Goal: Task Accomplishment & Management: Use online tool/utility

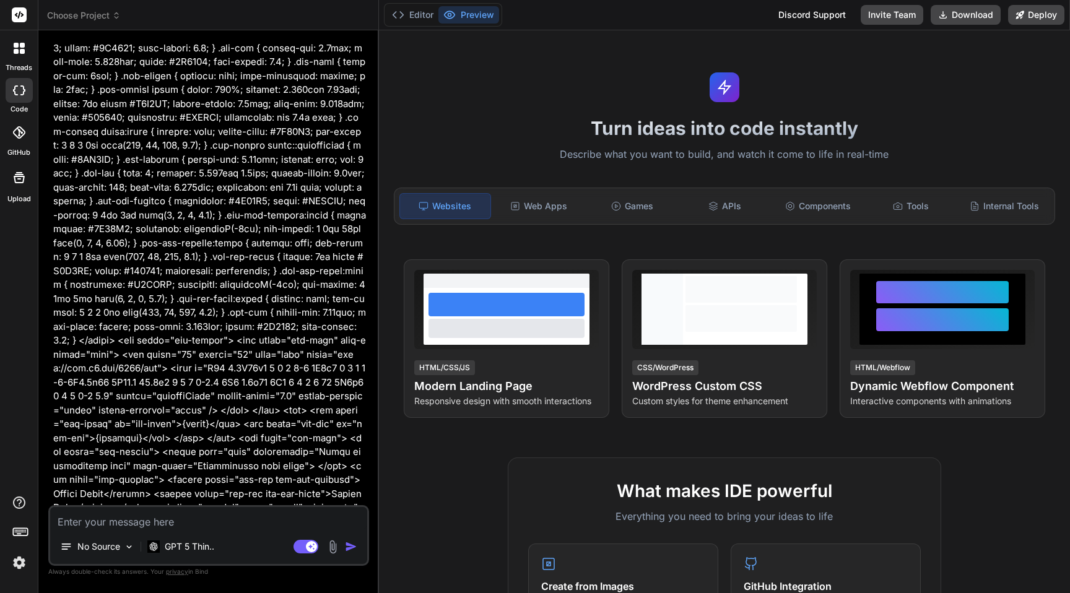
type textarea "x"
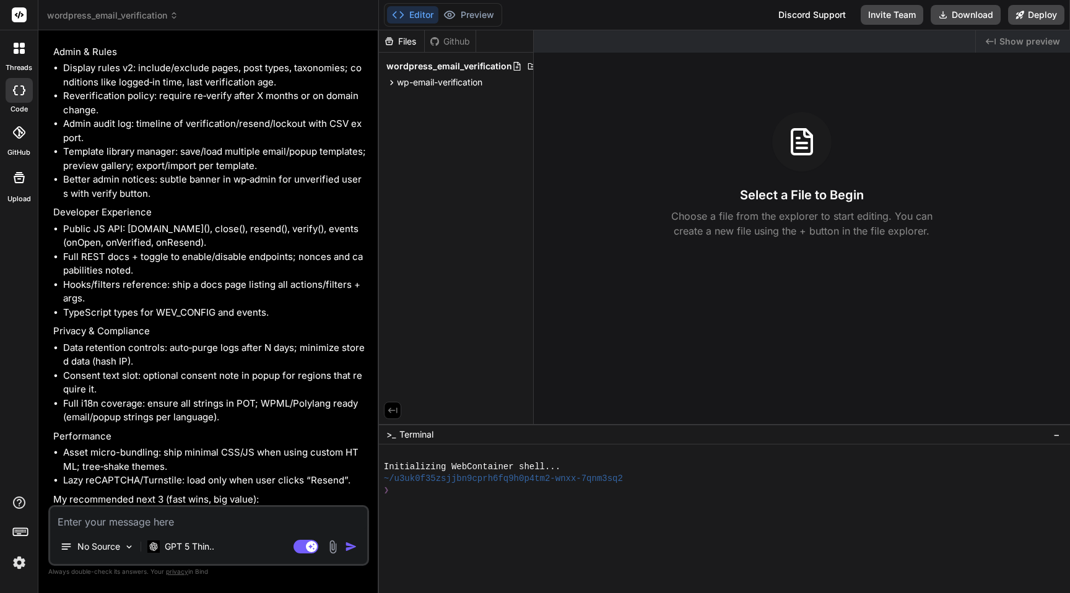
scroll to position [3396, 0]
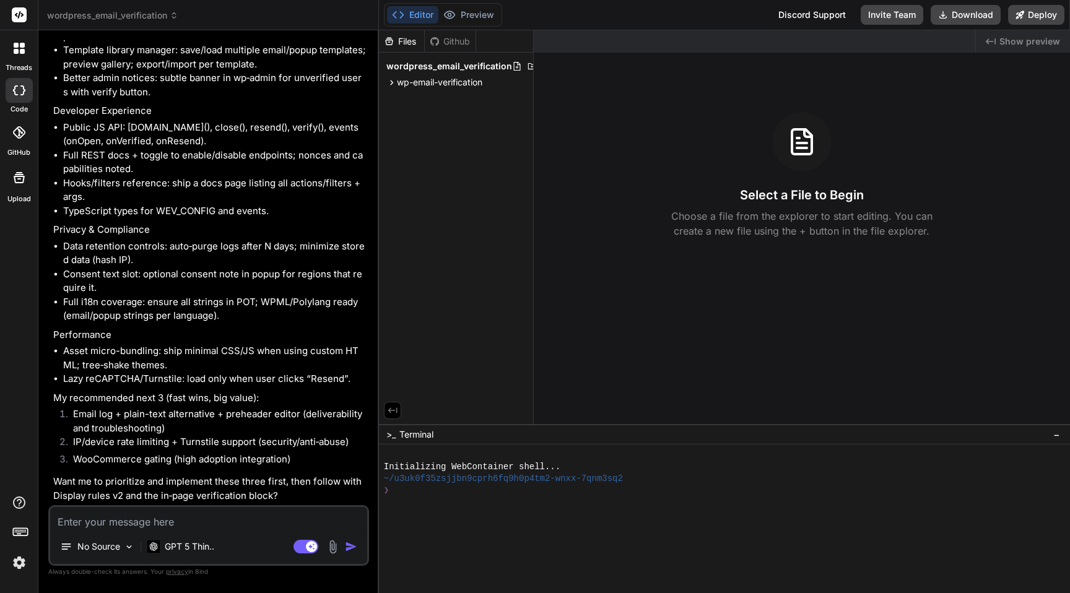
type textarea "A"
type textarea "x"
type textarea "Ad"
type textarea "x"
type textarea "Add"
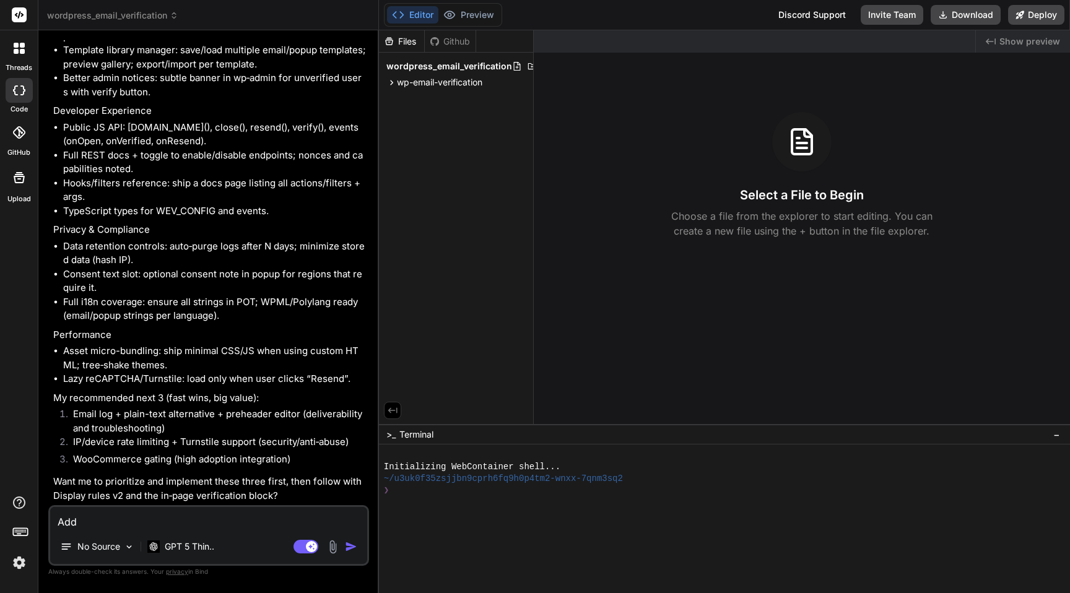
type textarea "x"
type textarea "Add:"
type textarea "x"
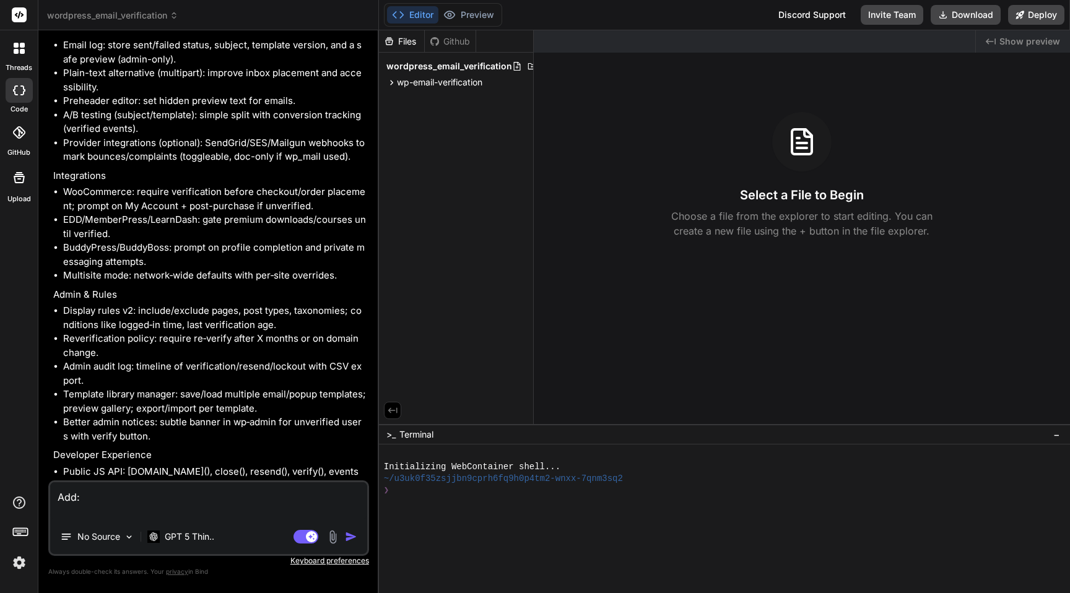
scroll to position [3421, 0]
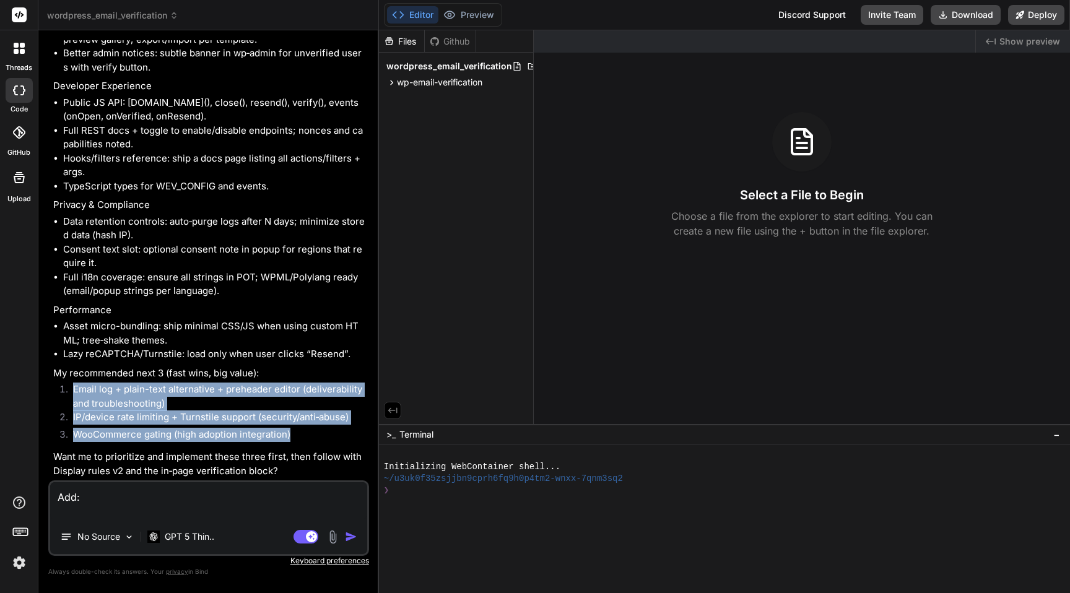
drag, startPoint x: 63, startPoint y: 386, endPoint x: 303, endPoint y: 429, distance: 244.5
click at [303, 429] on ol "Email log + plain-text alternative + preheader editor (deliverability and troub…" at bounding box center [209, 414] width 313 height 63
copy ol "Email log + plain-text alternative + preheader editor (deliverability and troub…"
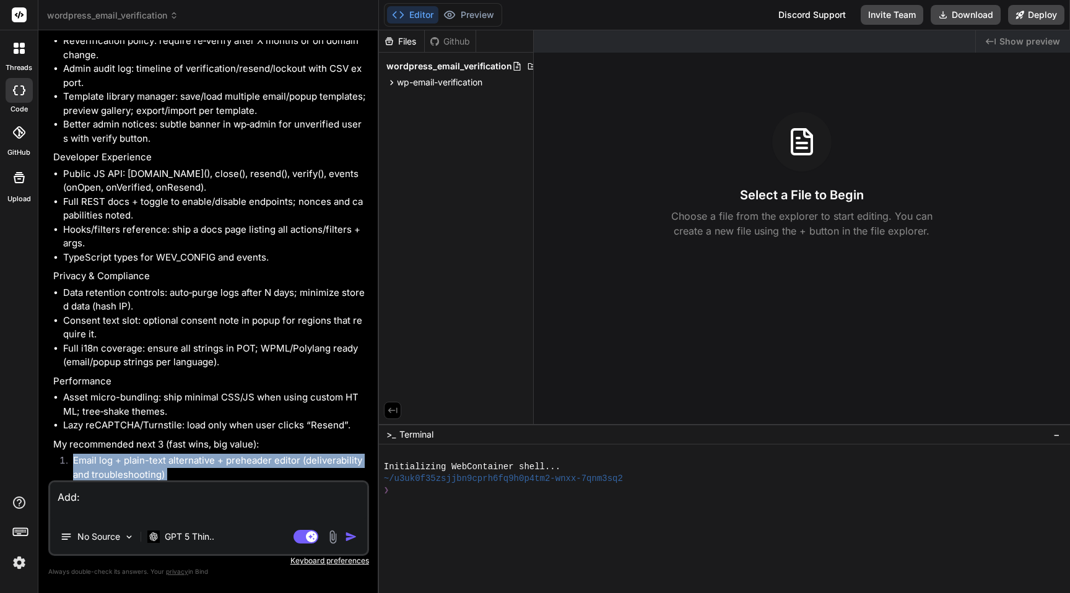
scroll to position [3320, 0]
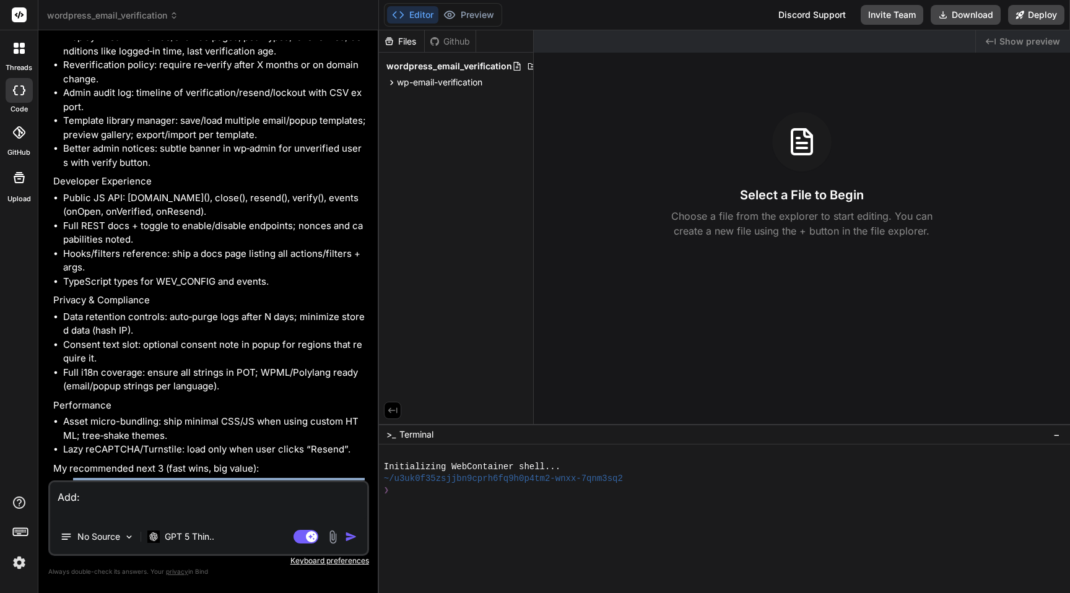
click at [124, 324] on li "Data retention controls: auto‑purge logs after N days; minimize stored data (ha…" at bounding box center [214, 324] width 303 height 28
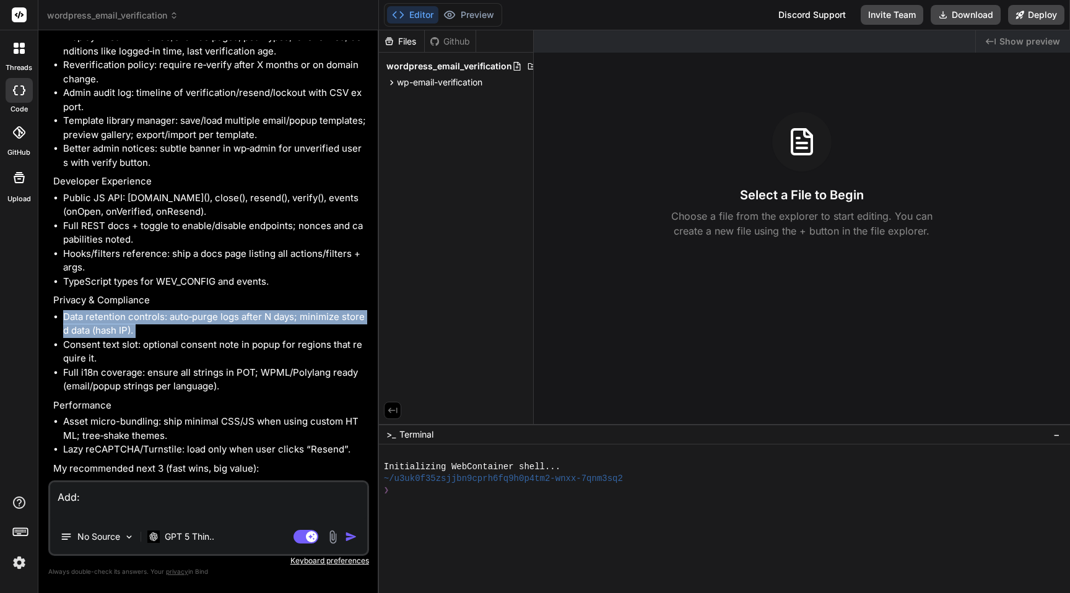
copy ul "Data retention controls: auto‑purge logs after N days; minimize stored data (ha…"
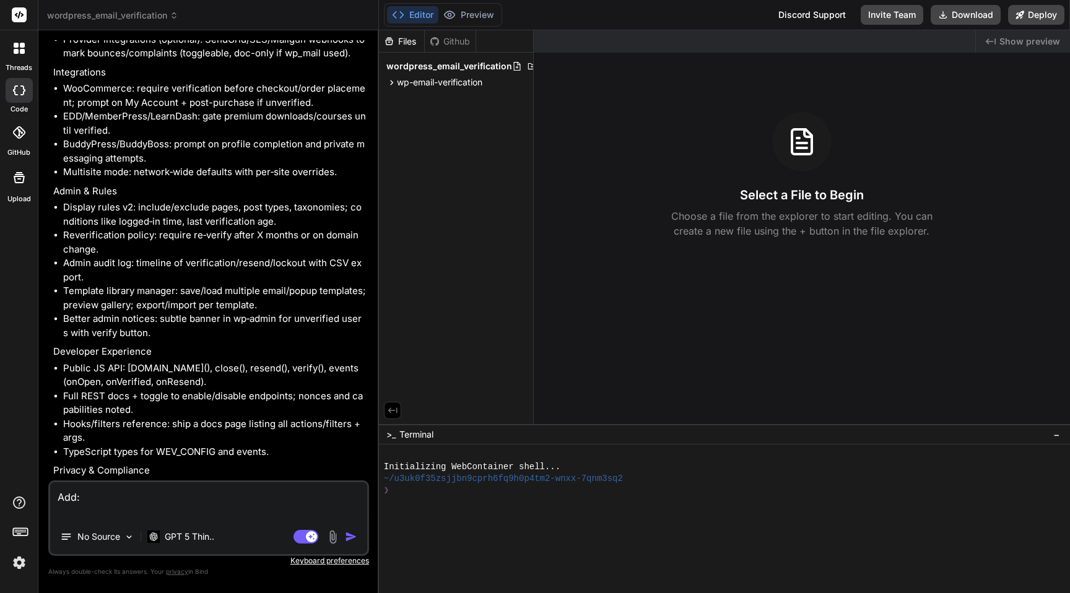
scroll to position [3142, 0]
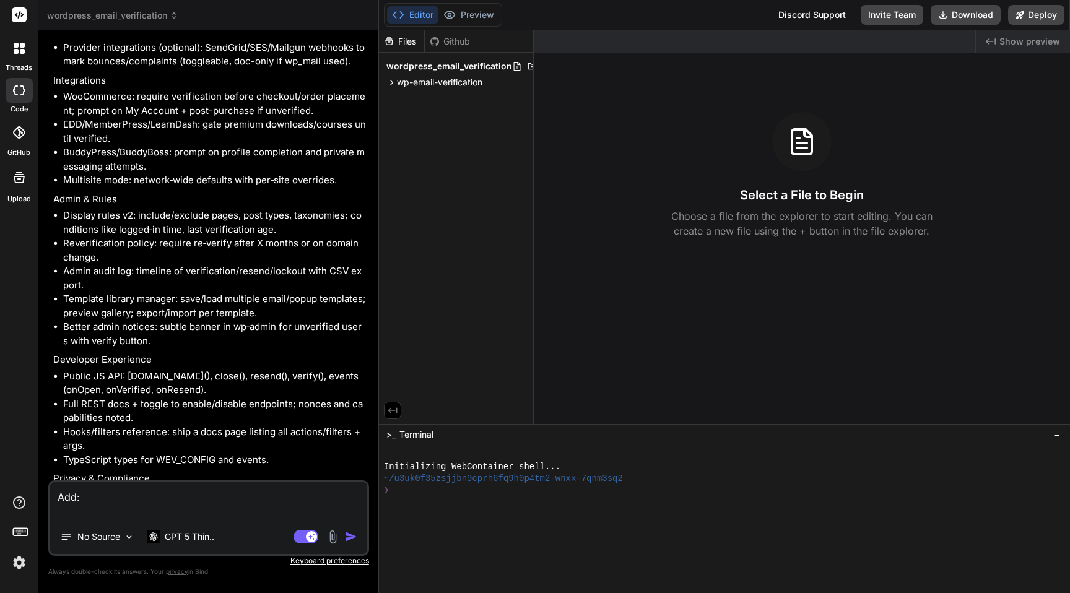
click at [124, 250] on li "Reverification policy: require re‑verify after X months or on domain change." at bounding box center [214, 250] width 303 height 28
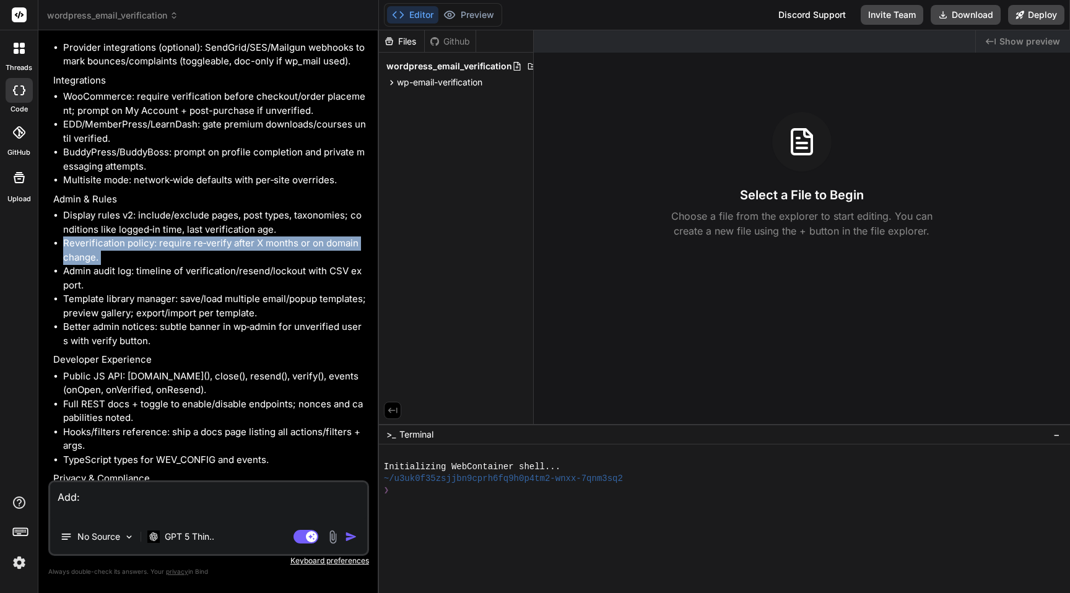
copy ul "Reverification policy: require re‑verify after X months or on domain change."
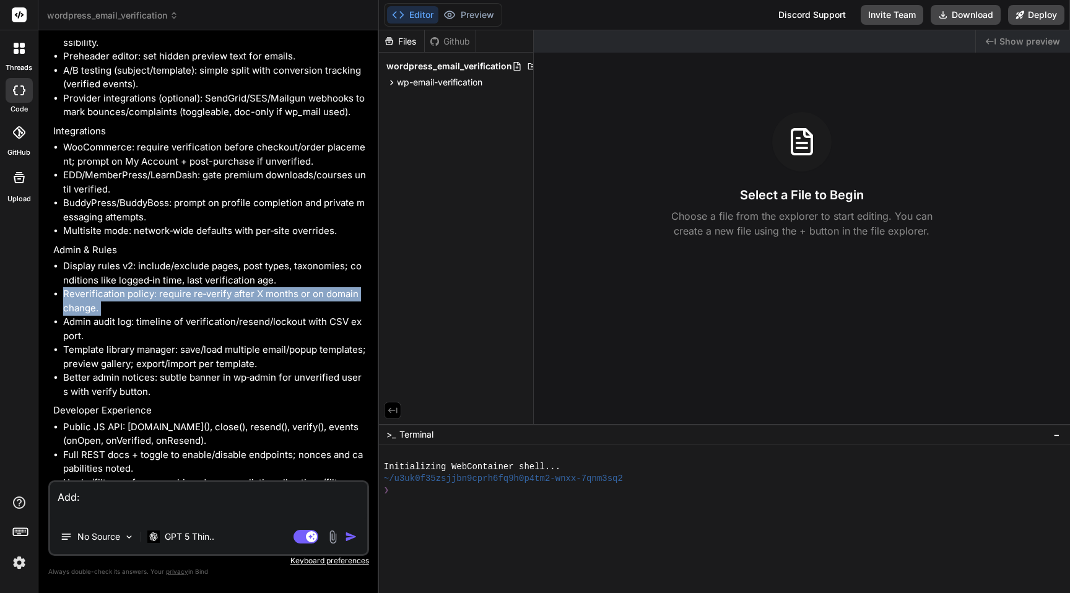
click at [216, 275] on li "Display rules v2: include/exclude pages, post types, taxonomies; conditions lik…" at bounding box center [214, 273] width 303 height 28
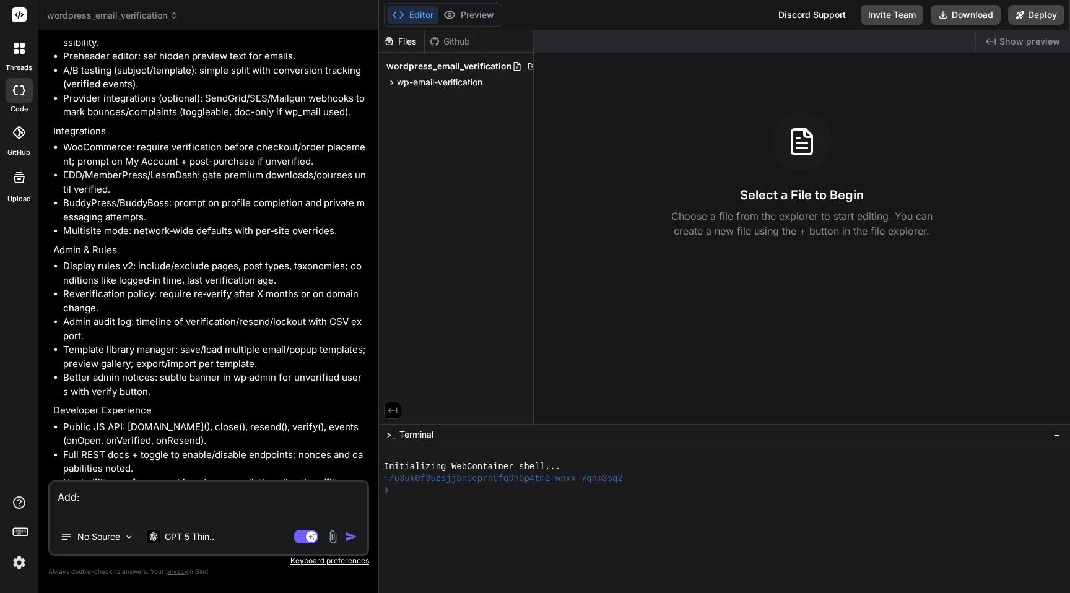
click at [216, 275] on li "Display rules v2: include/exclude pages, post types, taxonomies; conditions lik…" at bounding box center [214, 273] width 303 height 28
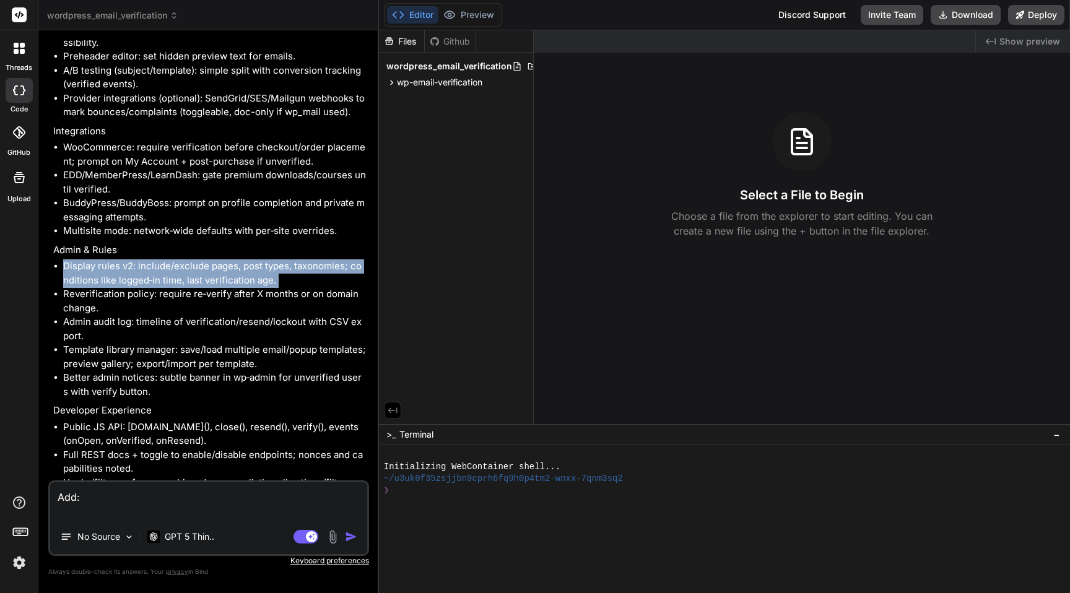
copy ul "Display rules v2: include/exclude pages, post types, taxonomies; conditions lik…"
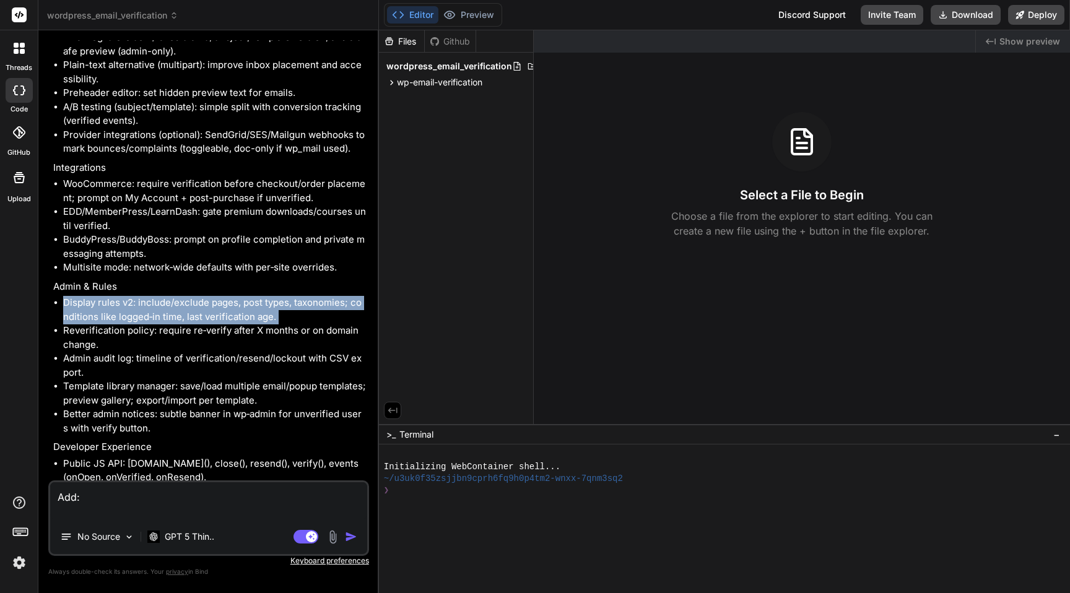
scroll to position [3043, 0]
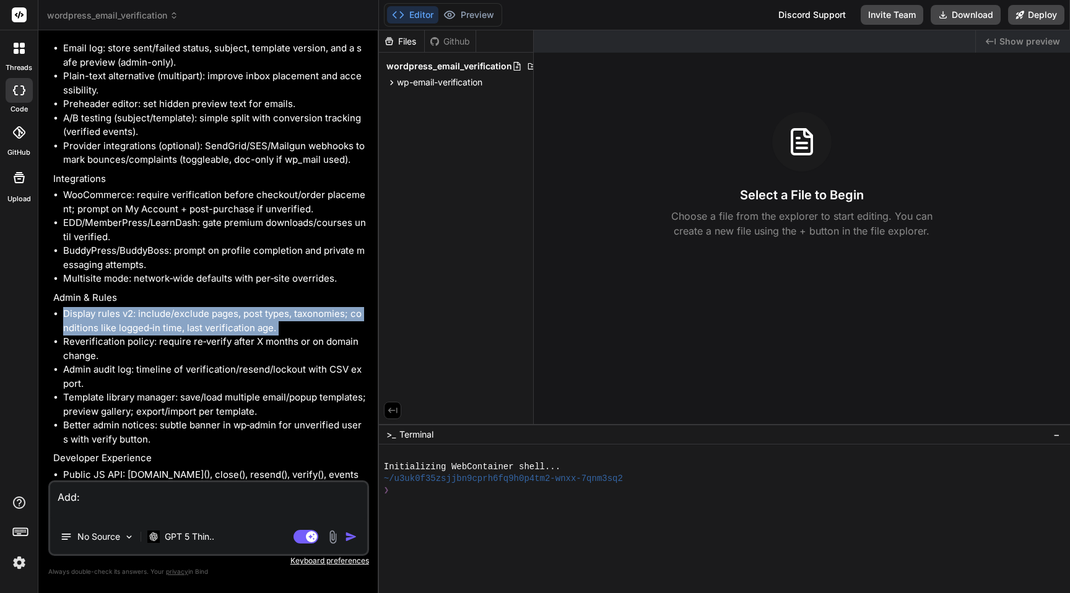
click at [139, 204] on li "WooCommerce: require verification before checkout/order placement; prompt on My…" at bounding box center [214, 202] width 303 height 28
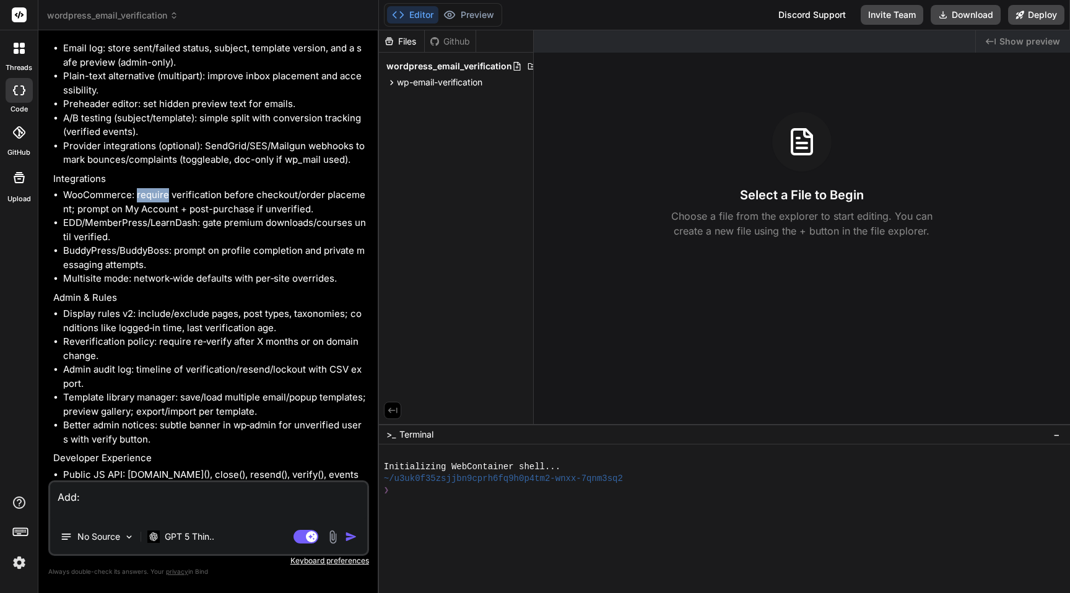
click at [139, 204] on li "WooCommerce: require verification before checkout/order placement; prompt on My…" at bounding box center [214, 202] width 303 height 28
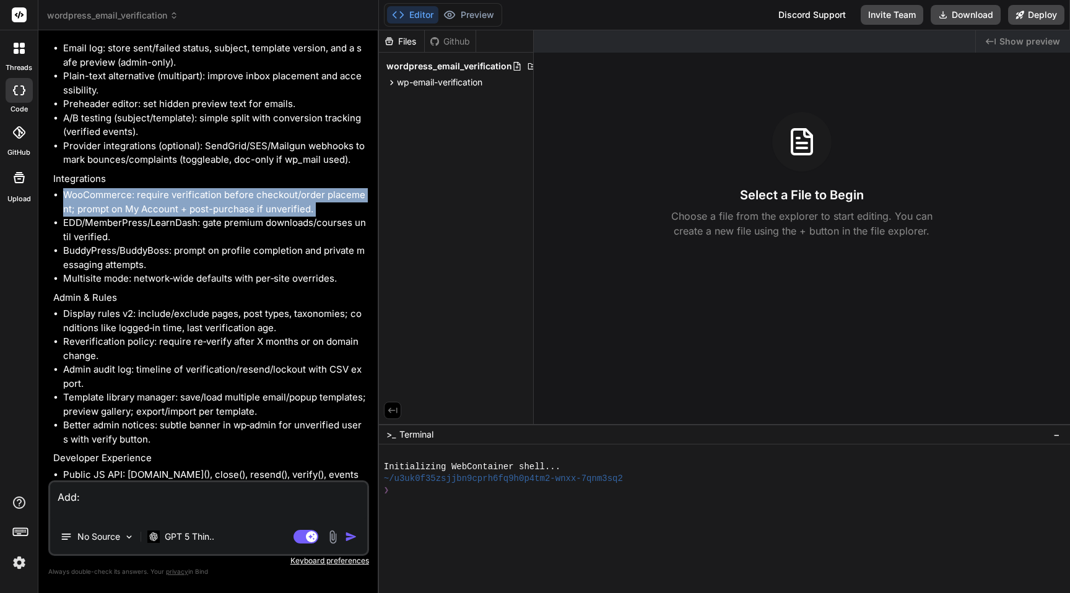
copy ul "WooCommerce: require verification before checkout/order placement; prompt on My…"
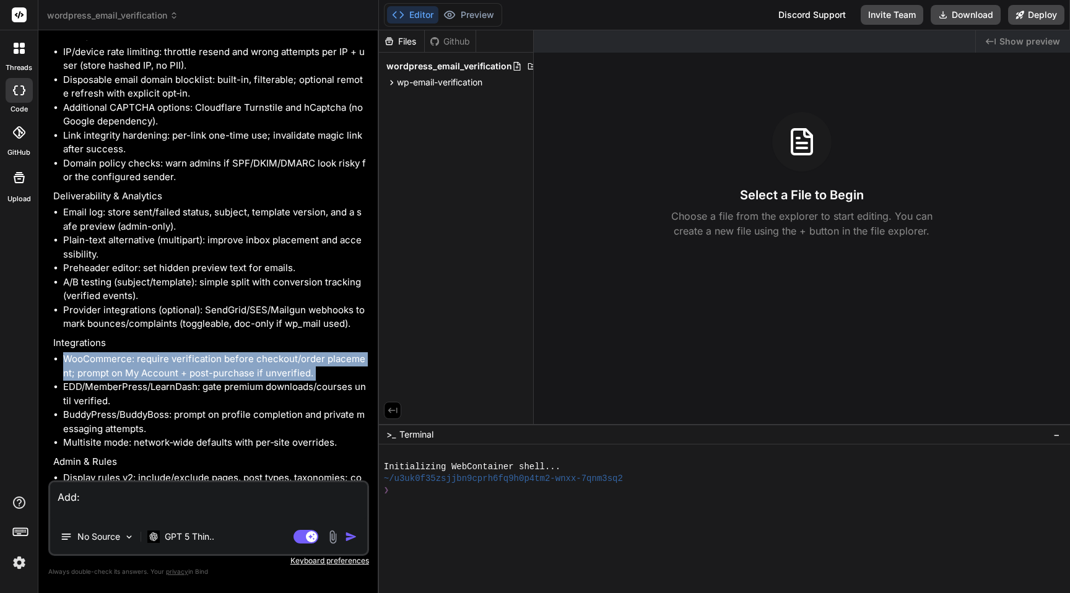
scroll to position [2863, 0]
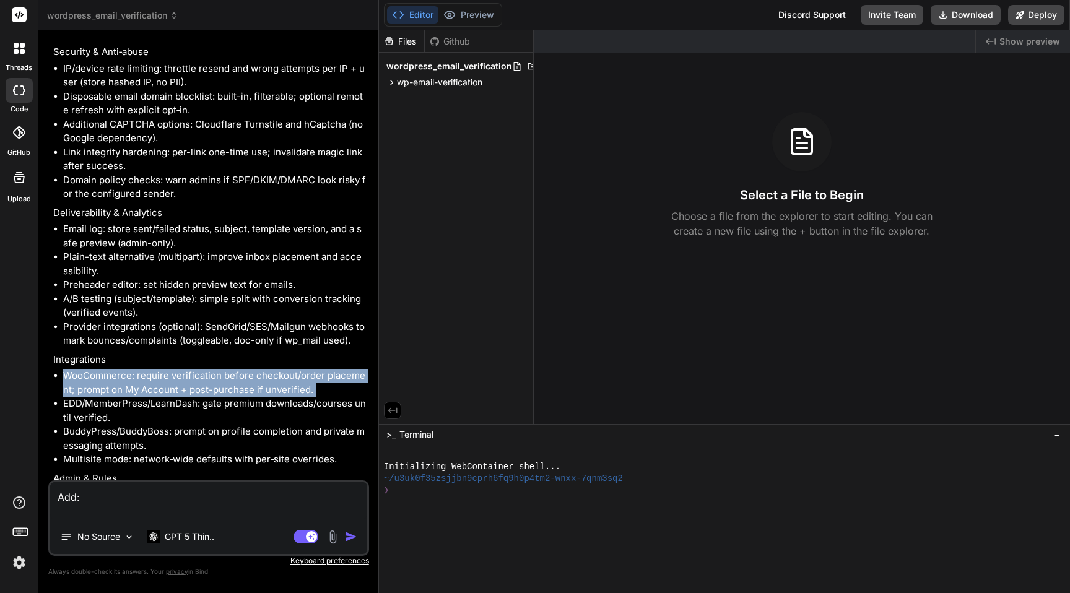
click at [112, 239] on li "Email log: store sent/failed status, subject, template version, and a safe prev…" at bounding box center [214, 236] width 303 height 28
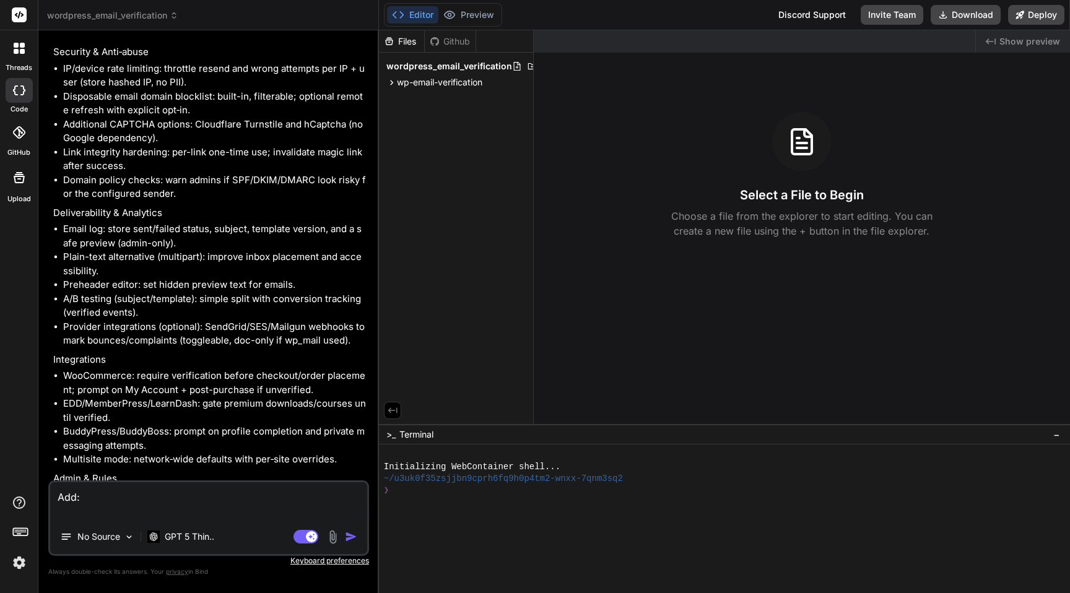
click at [112, 239] on li "Email log: store sent/failed status, subject, template version, and a safe prev…" at bounding box center [214, 236] width 303 height 28
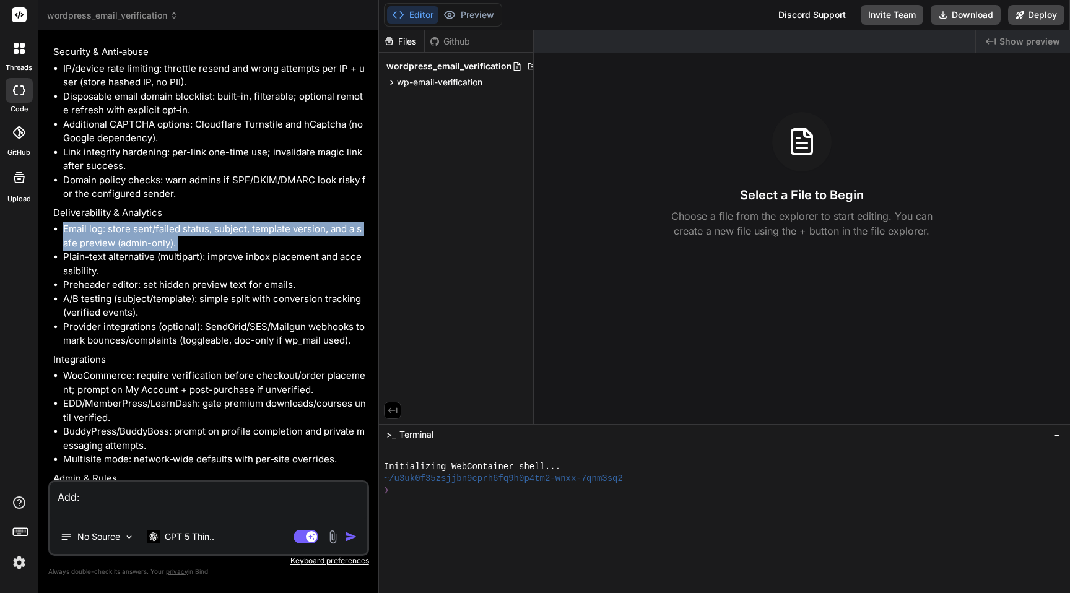
copy ul "Email log: store sent/failed status, subject, template version, and a safe prev…"
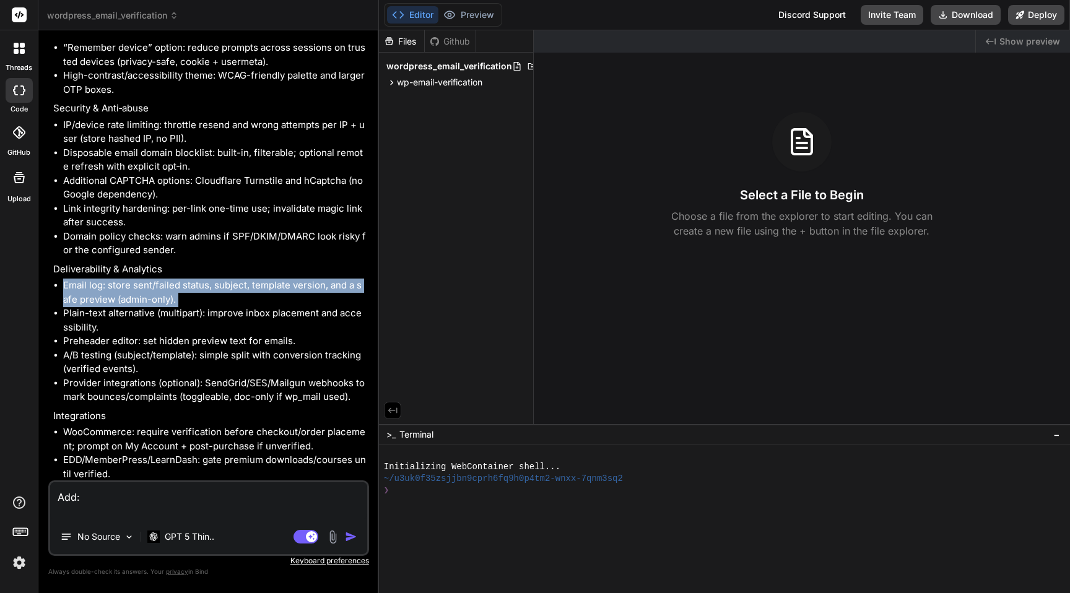
scroll to position [2799, 0]
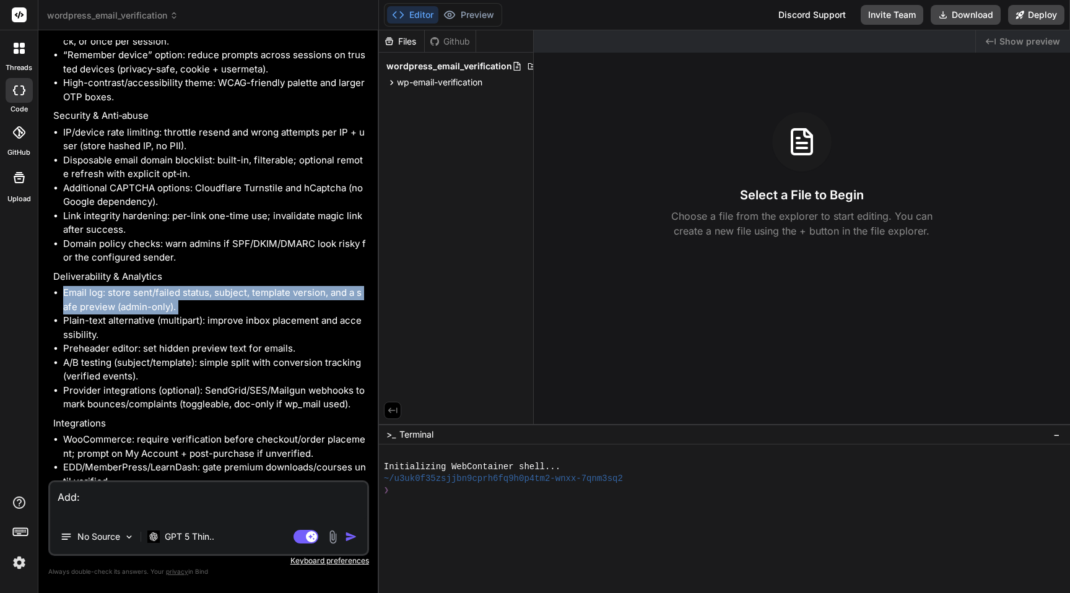
click at [127, 224] on li "Link integrity hardening: per-link one-time use; invalidate magic link after su…" at bounding box center [214, 223] width 303 height 28
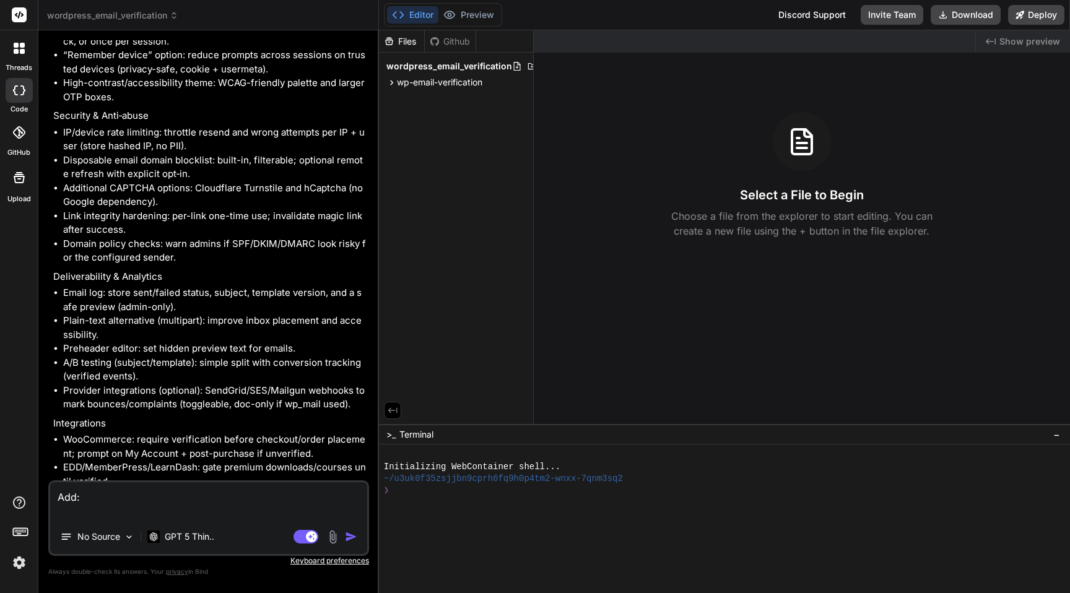
click at [127, 224] on li "Link integrity hardening: per-link one-time use; invalidate magic link after su…" at bounding box center [214, 223] width 303 height 28
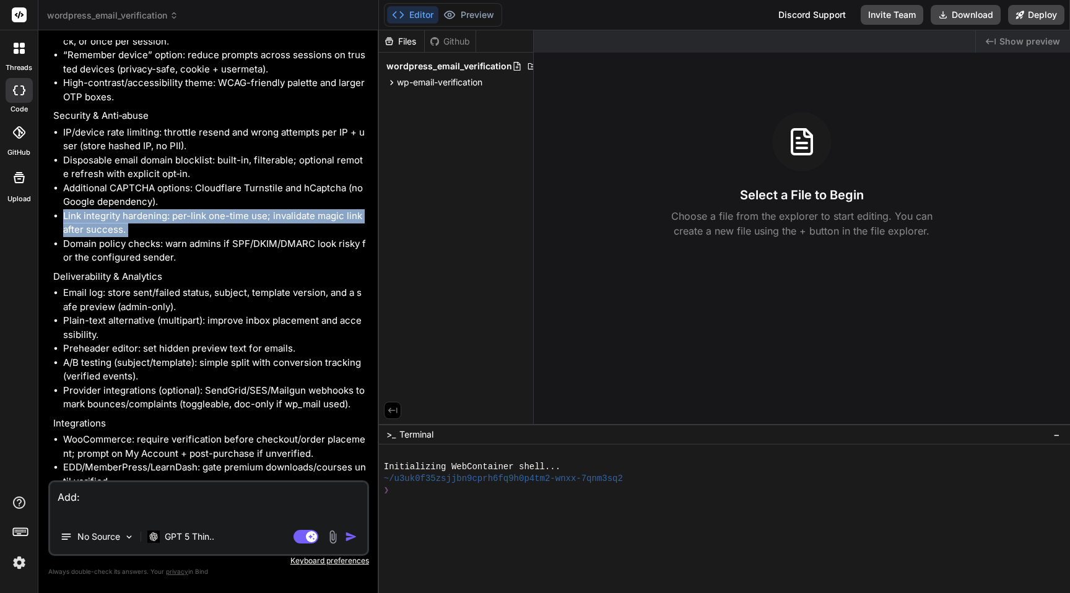
copy ul "Link integrity hardening: per-link one-time use; invalidate magic link after su…"
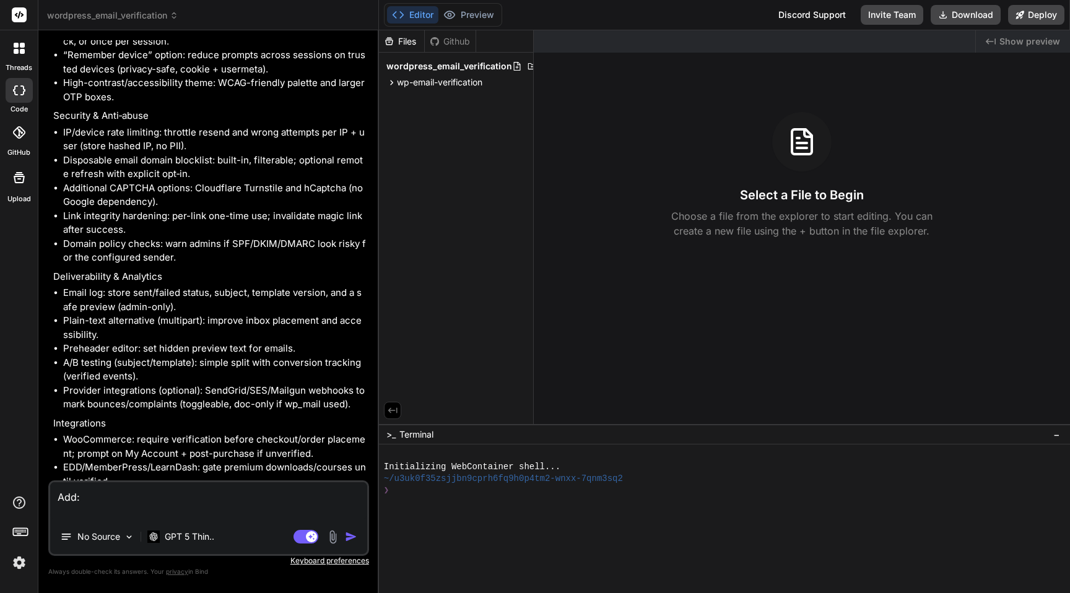
click at [121, 170] on li "Disposable email domain blocklist: built-in, filterable; optional remote refres…" at bounding box center [214, 167] width 303 height 28
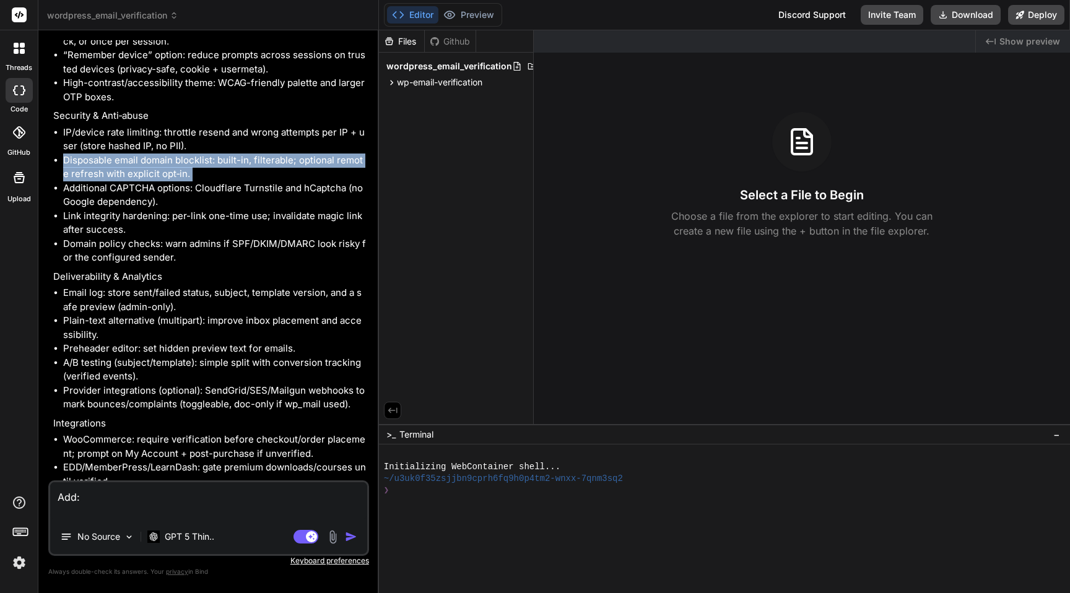
copy ul "Disposable email domain blocklist: built-in, filterable; optional remote refres…"
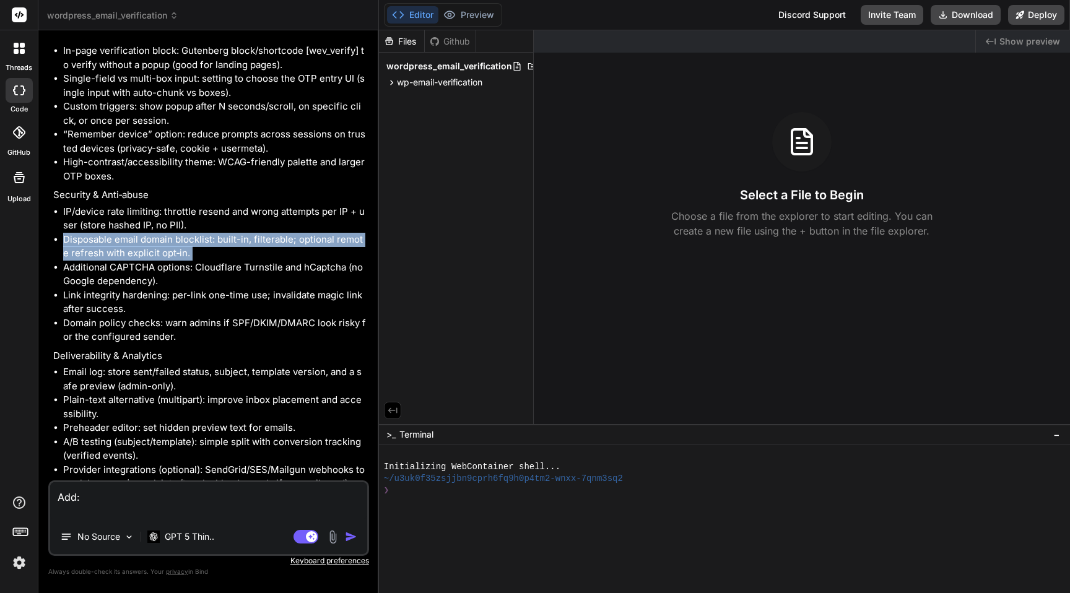
scroll to position [2676, 0]
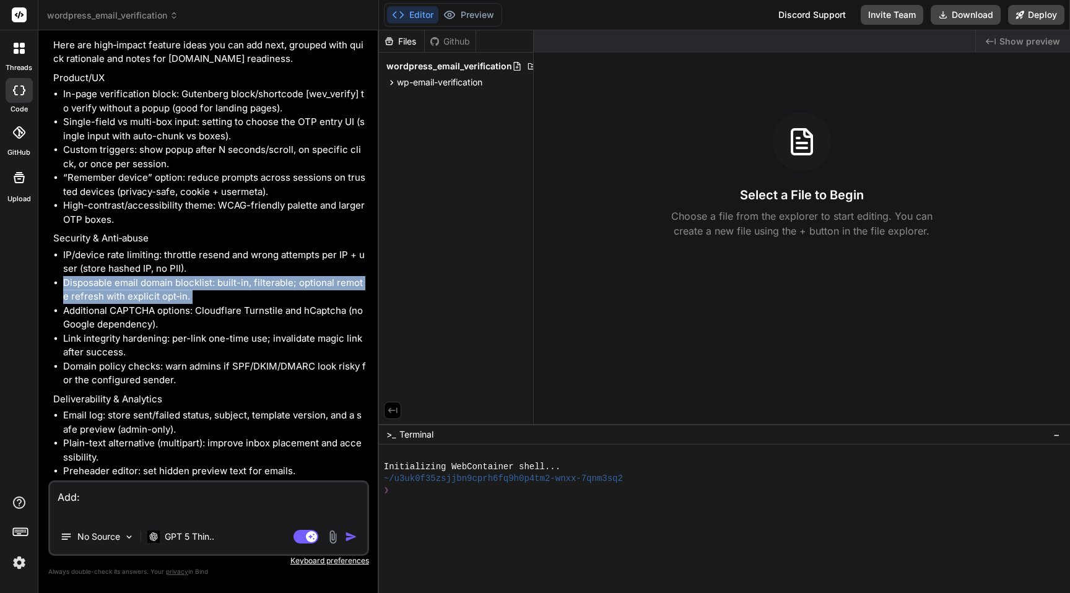
click at [129, 262] on li "IP/device rate limiting: throttle resend and wrong attempts per IP + user (stor…" at bounding box center [214, 262] width 303 height 28
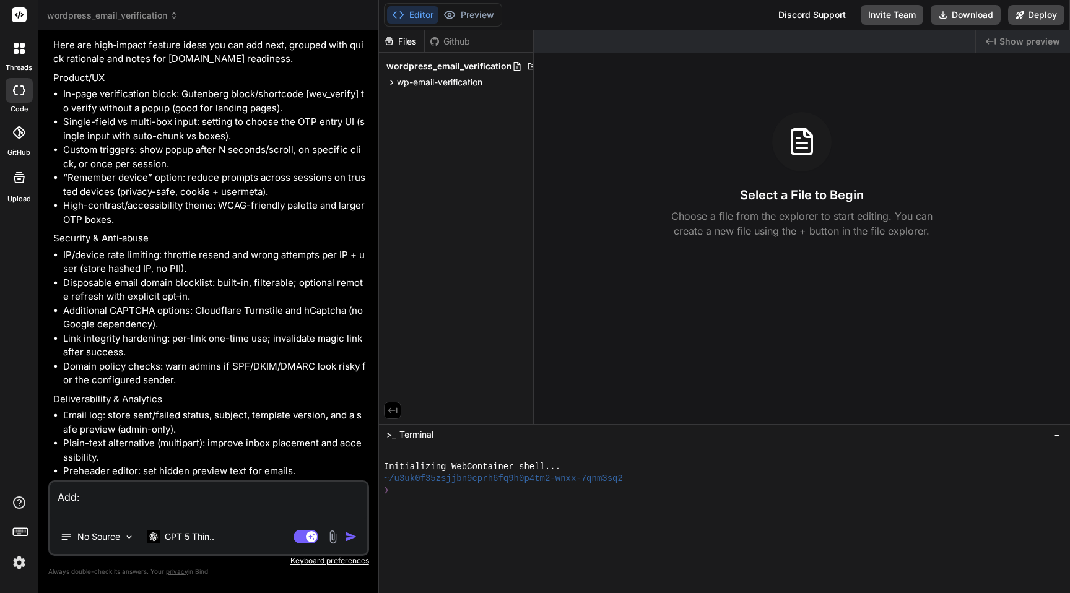
click at [129, 262] on li "IP/device rate limiting: throttle resend and wrong attempts per IP + user (stor…" at bounding box center [214, 262] width 303 height 28
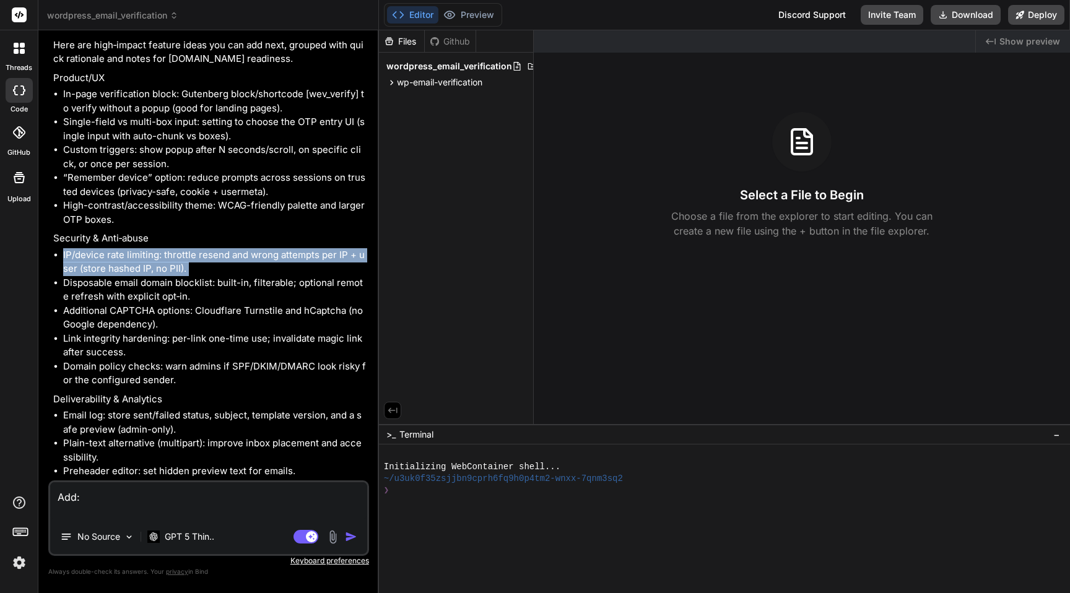
copy ul "IP/device rate limiting: throttle resend and wrong attempts per IP + user (stor…"
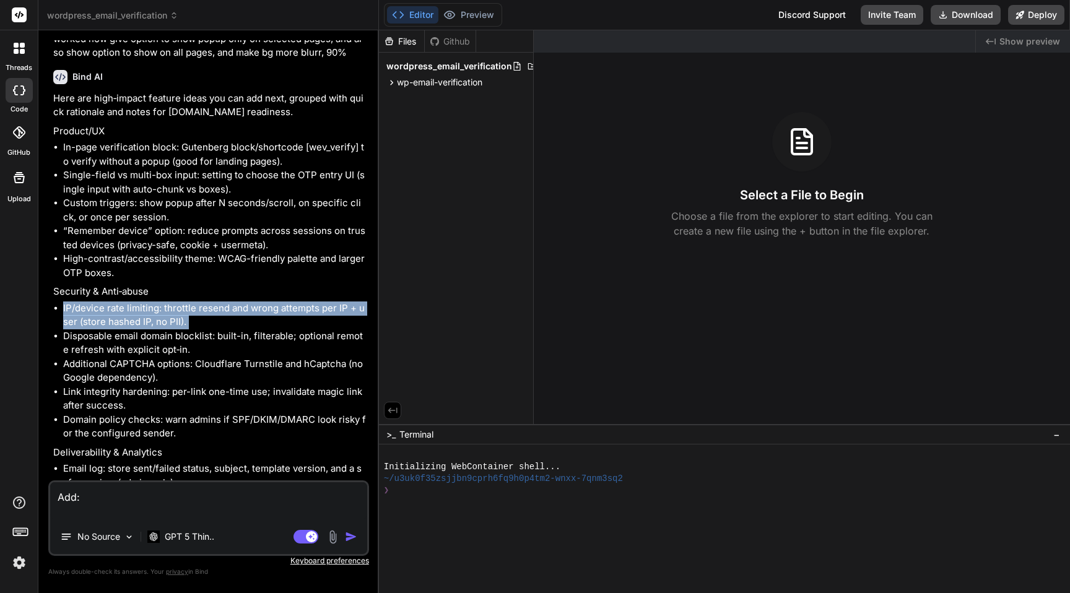
scroll to position [2613, 0]
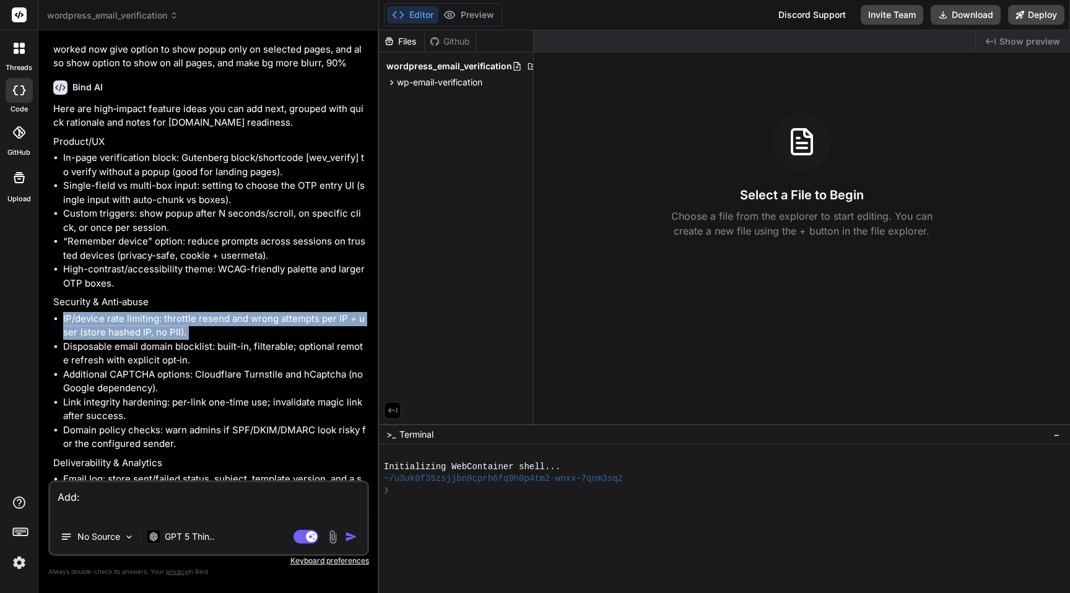
click at [131, 253] on li "“Remember device” option: reduce prompts across sessions on trusted devices (pr…" at bounding box center [214, 249] width 303 height 28
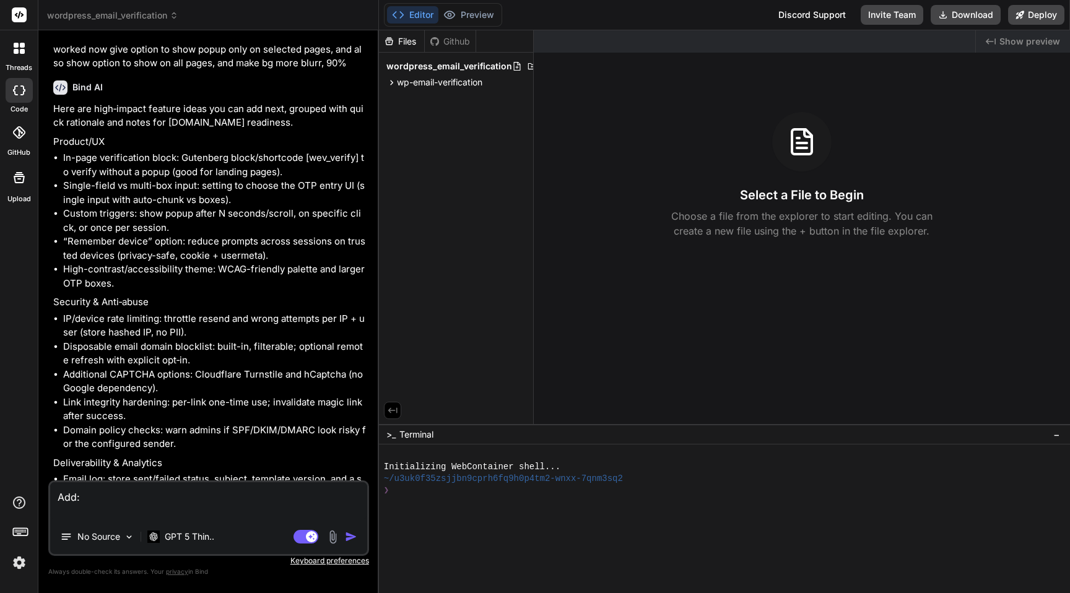
click at [131, 253] on li "“Remember device” option: reduce prompts across sessions on trusted devices (pr…" at bounding box center [214, 249] width 303 height 28
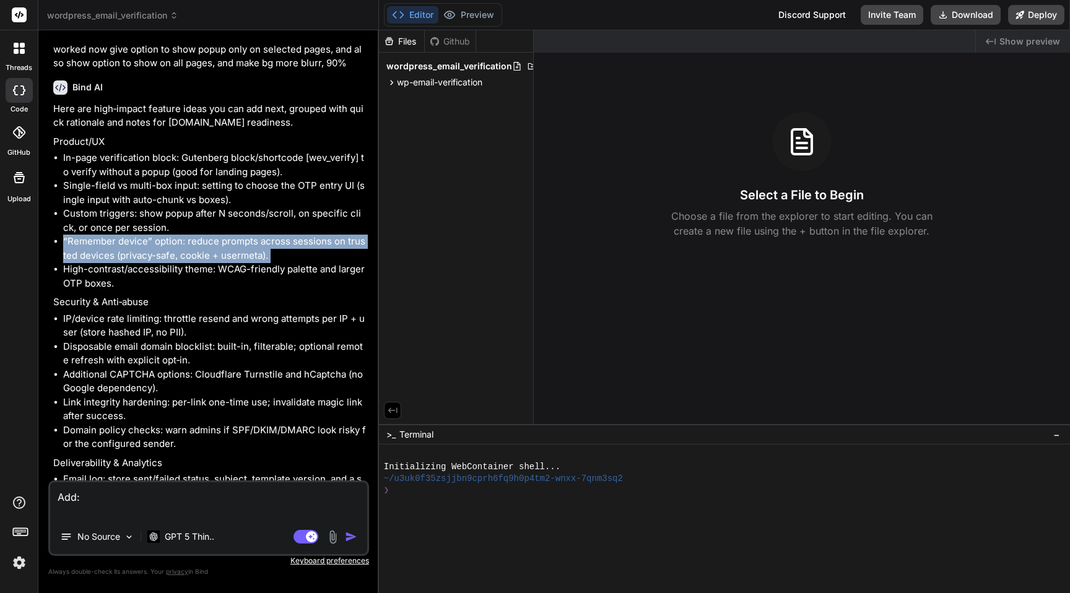
copy ul "“Remember device” option: reduce prompts across sessions on trusted devices (pr…"
click at [129, 222] on li "Custom triggers: show popup after N seconds/scroll, on specific click, or once …" at bounding box center [214, 221] width 303 height 28
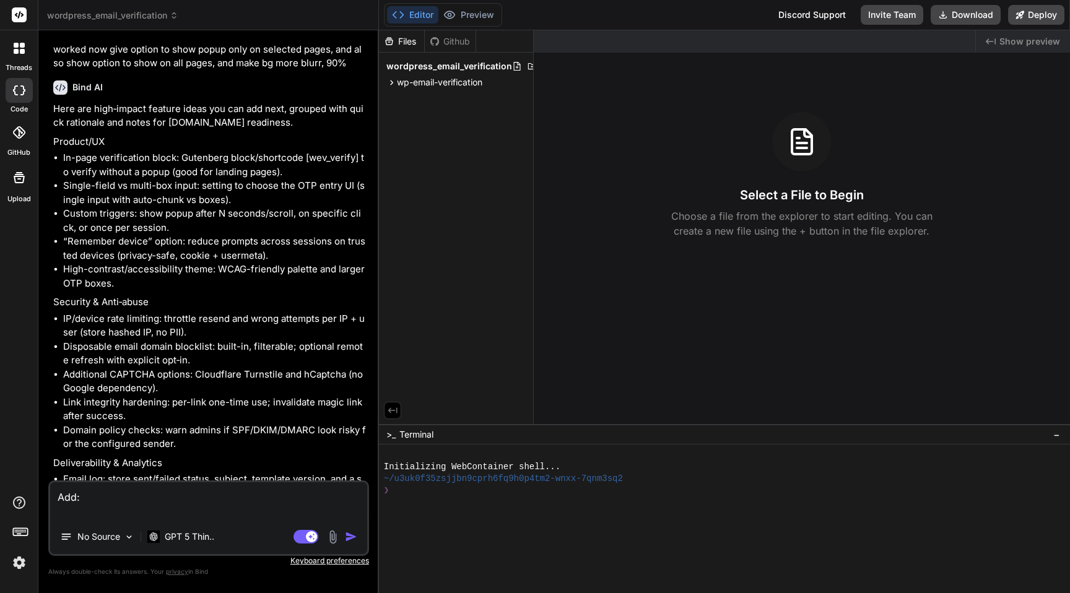
click at [129, 222] on li "Custom triggers: show popup after N seconds/scroll, on specific click, or once …" at bounding box center [214, 221] width 303 height 28
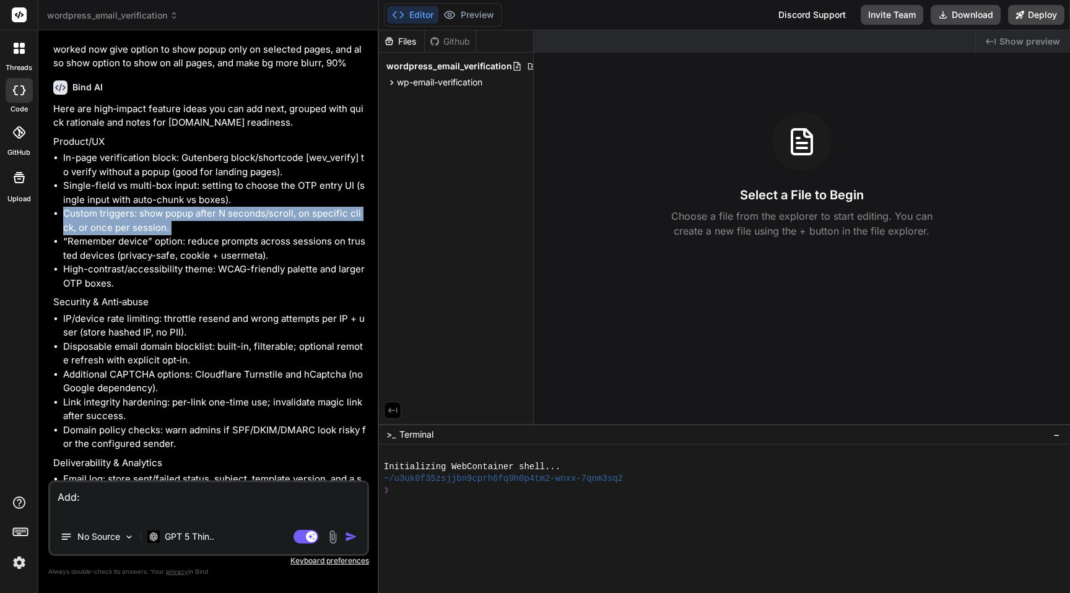
click at [147, 172] on li "In-page verification block: Gutenberg block/shortcode [wev_verify] to verify wi…" at bounding box center [214, 165] width 303 height 28
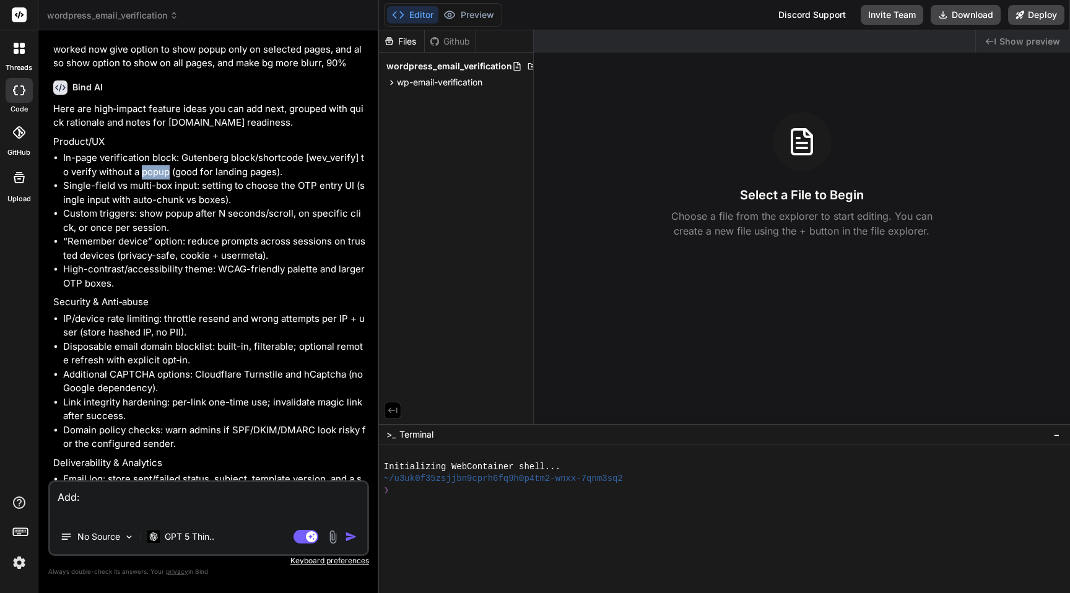
click at [147, 172] on li "In-page verification block: Gutenberg block/shortcode [wev_verify] to verify wi…" at bounding box center [214, 165] width 303 height 28
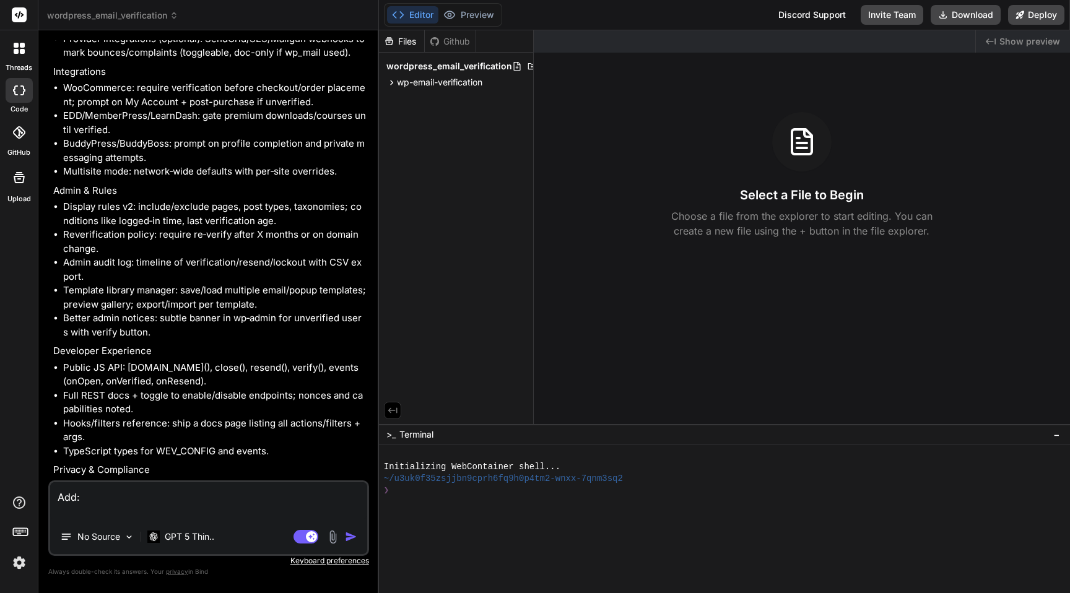
scroll to position [3421, 0]
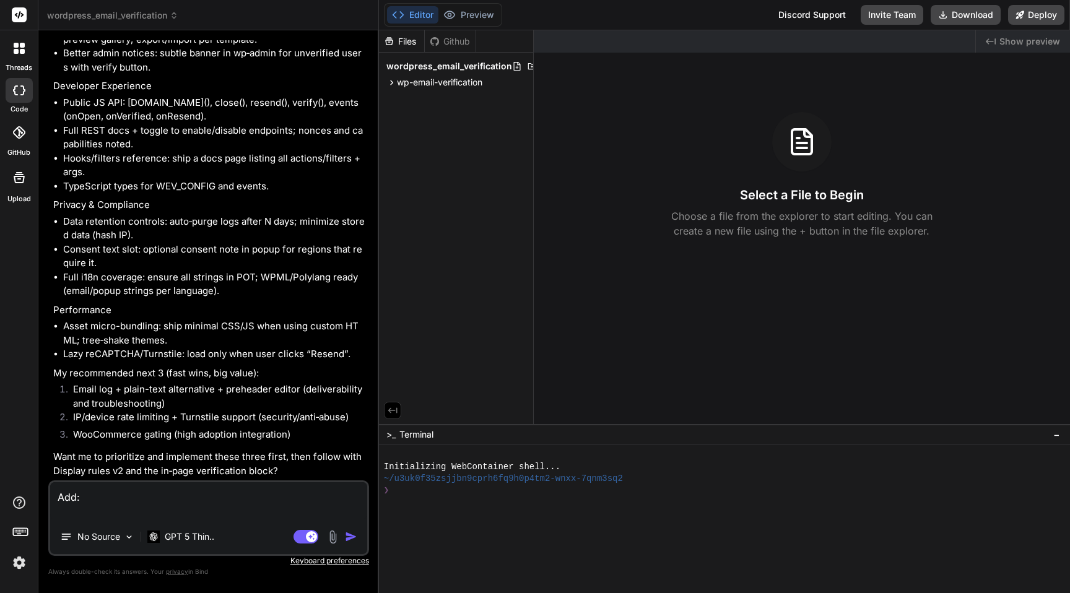
click at [123, 513] on textarea "Add:" at bounding box center [208, 500] width 317 height 37
paste textarea "In-page verification block: Gutenberg block/shortcode [wev_verify] to verify wi…"
type textarea "Add: In-page verification block: Gutenberg block/shortcode [wev_verify] to veri…"
type textarea "x"
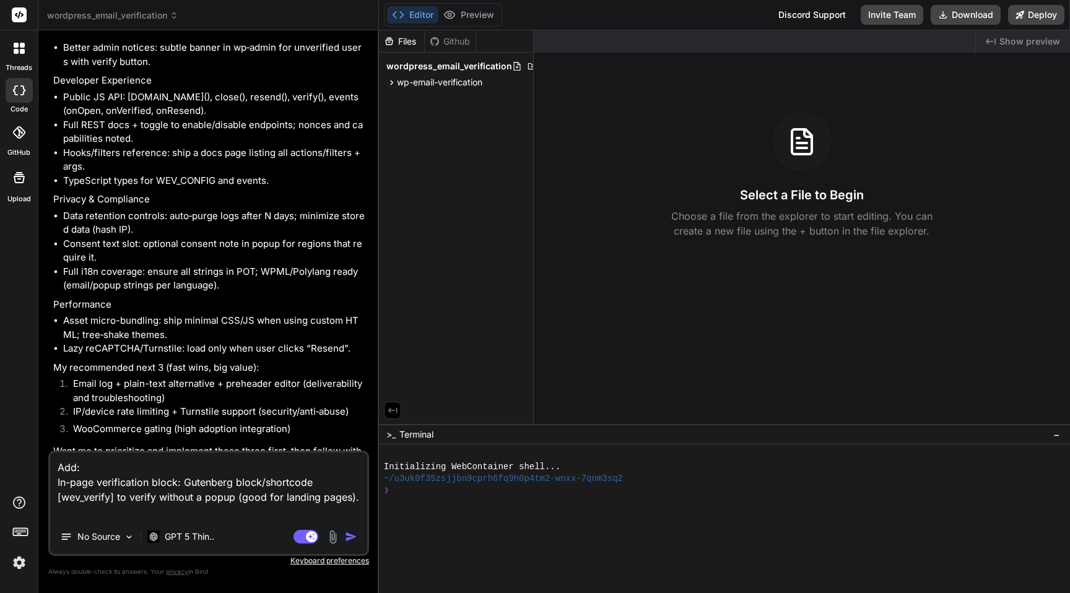
paste textarea "“Remember device” option: reduce prompts across sessions on trusted devices (pr…"
type textarea "Add: In-page verification block: Gutenberg block/shortcode [wev_verify] to veri…"
type textarea "x"
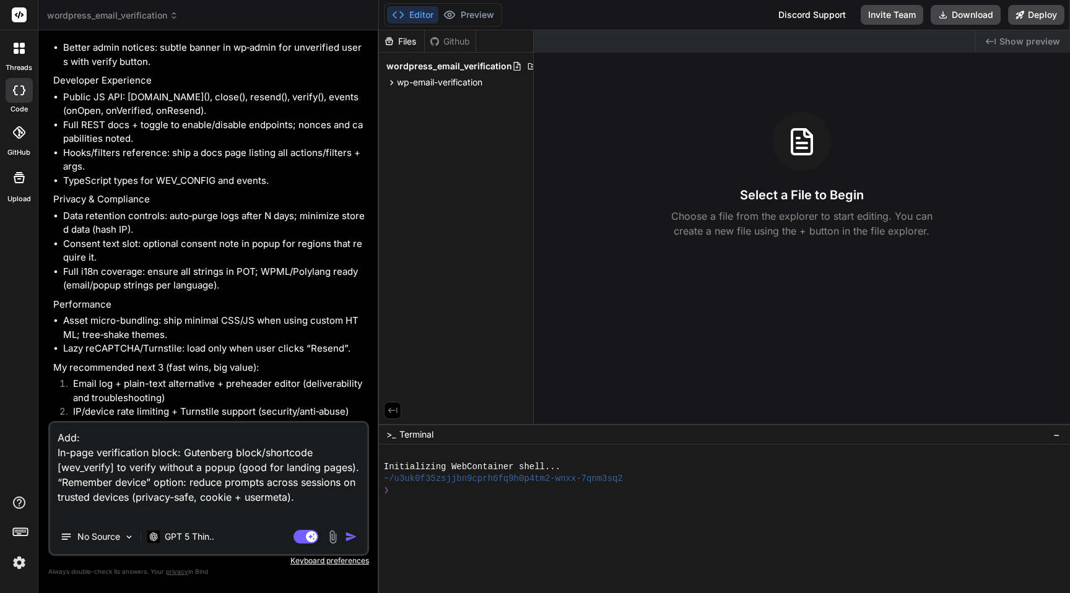
paste textarea "IP/device rate limiting: throttle resend and wrong attempts per IP + user (stor…"
type textarea "Add: In-page verification block: Gutenberg block/shortcode [wev_verify] to veri…"
type textarea "x"
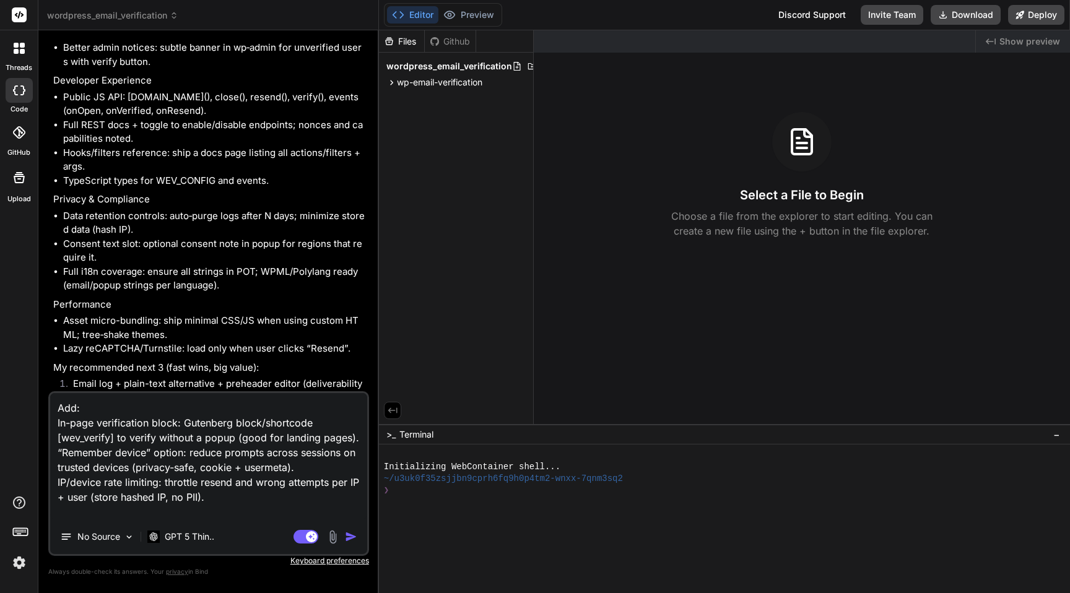
paste textarea "Disposable email domain blocklist: built-in, filterable; optional remote refres…"
type textarea "Add: In-page verification block: Gutenberg block/shortcode [wev_verify] to veri…"
type textarea "x"
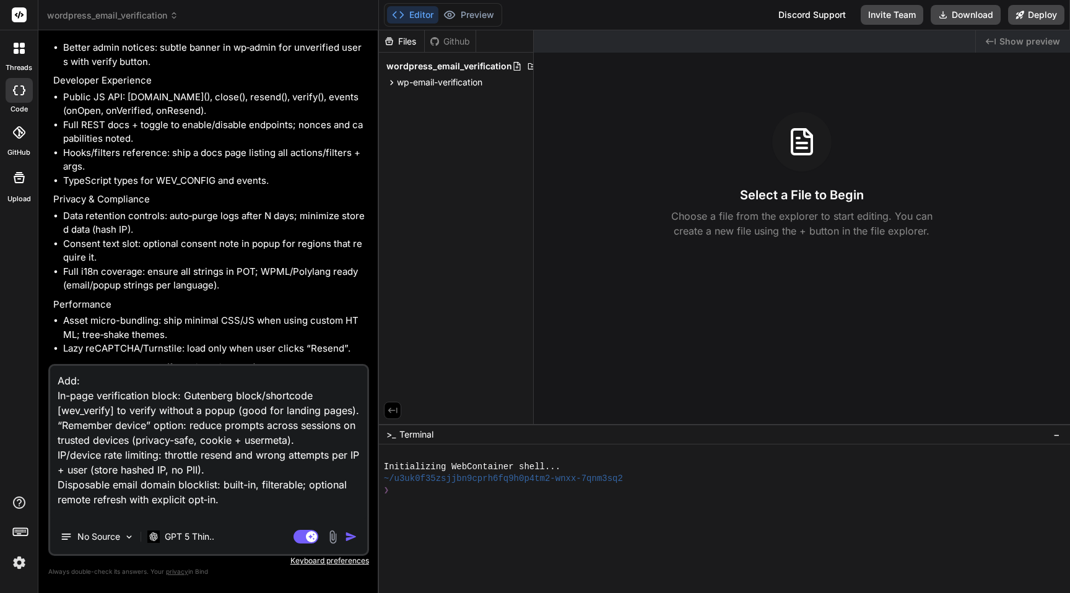
paste textarea "Link integrity hardening: per-link one-time use; invalidate magic link after su…"
type textarea "Add: In-page verification block: Gutenberg block/shortcode [wev_verify] to veri…"
type textarea "x"
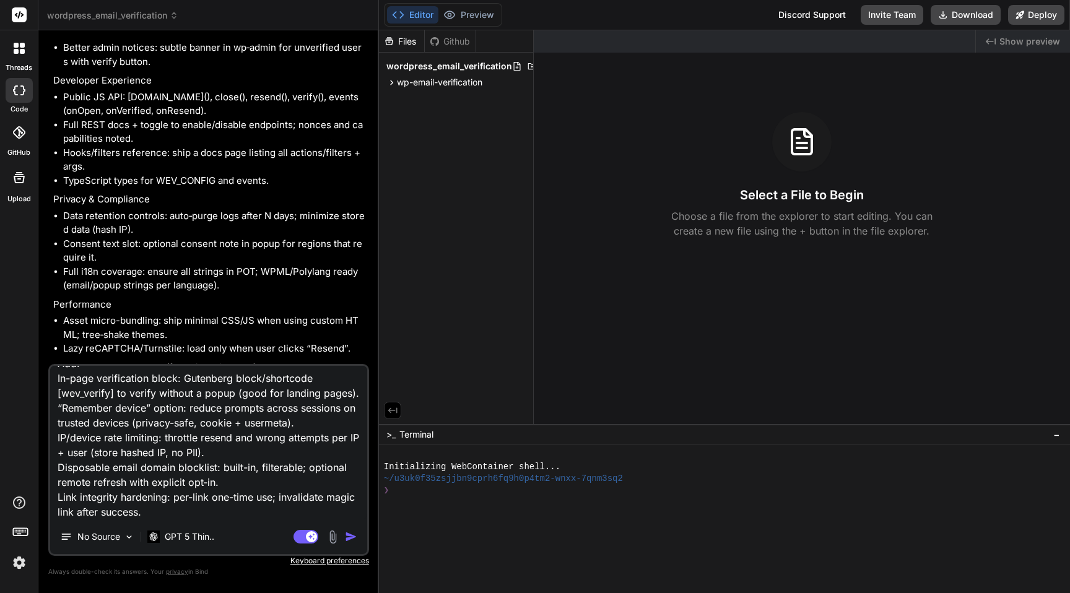
paste textarea "Email log: store sent/failed status, subject, template version, and a safe prev…"
type textarea "Add: In-page verification block: Gutenberg block/shortcode [wev_verify] to veri…"
type textarea "x"
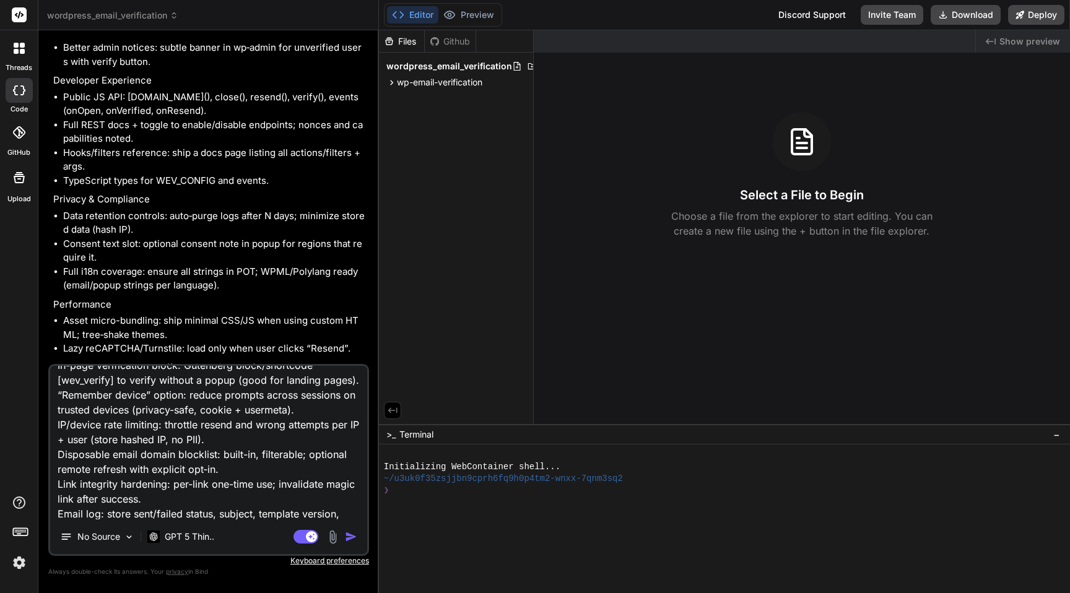
scroll to position [62, 0]
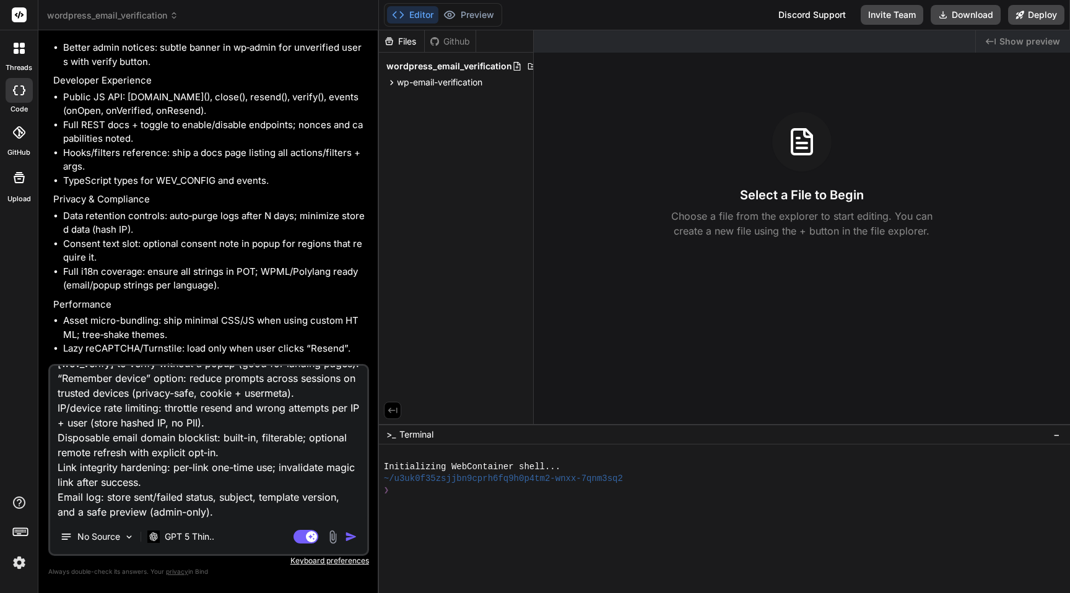
paste textarea "WooCommerce: require verification before checkout/order placement; prompt on My…"
type textarea "Add: In-page verification block: Gutenberg block/shortcode [wev_verify] to veri…"
type textarea "x"
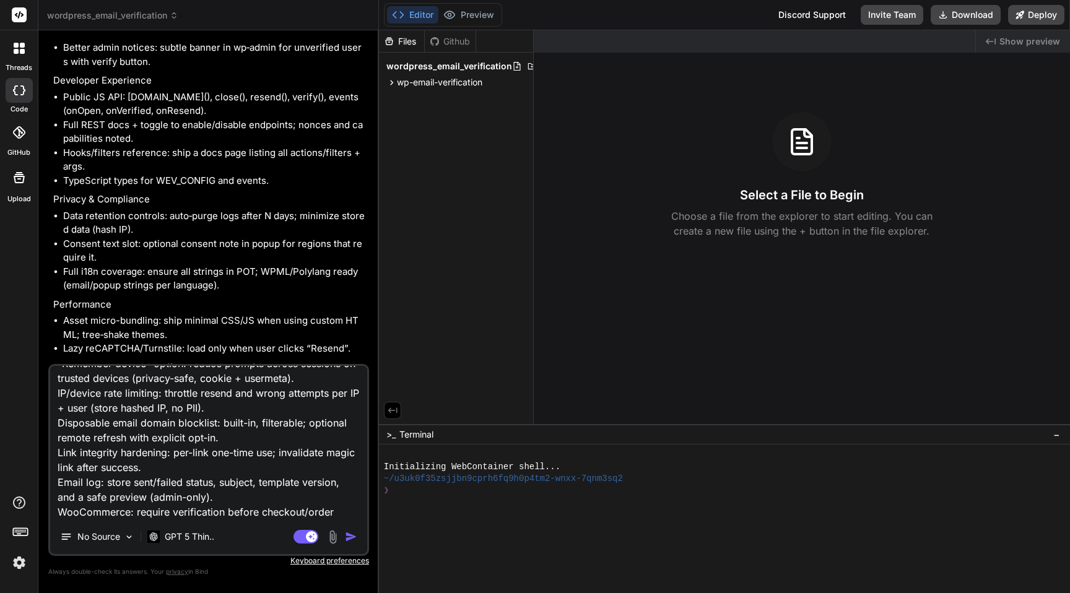
scroll to position [105, 0]
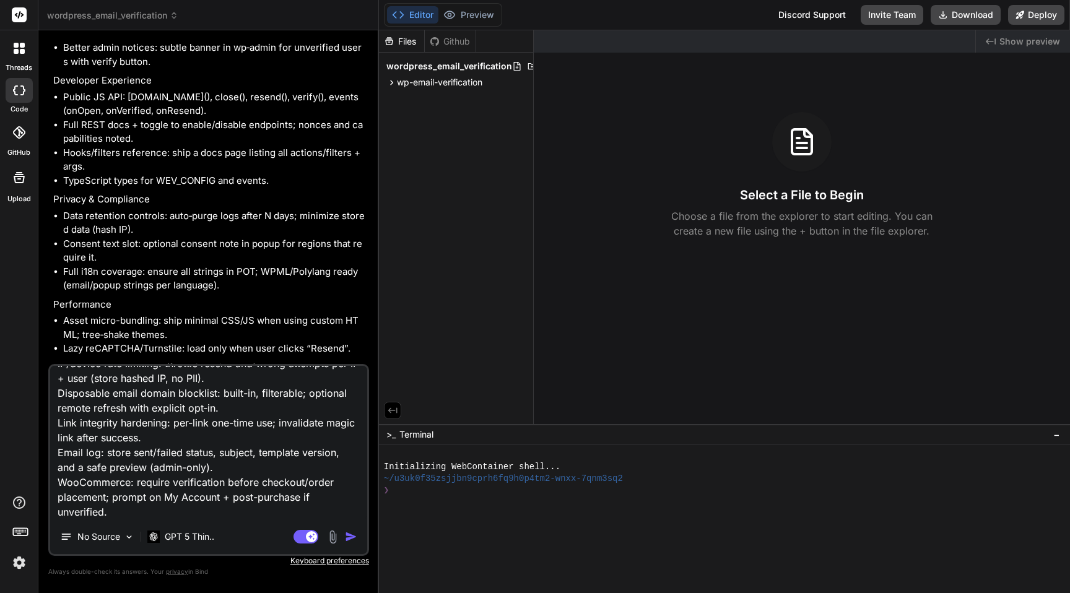
paste textarea "Display rules v2: include/exclude pages, post types, taxonomies; conditions lik…"
type textarea "Add: In-page verification block: Gutenberg block/shortcode [wev_verify] to veri…"
type textarea "x"
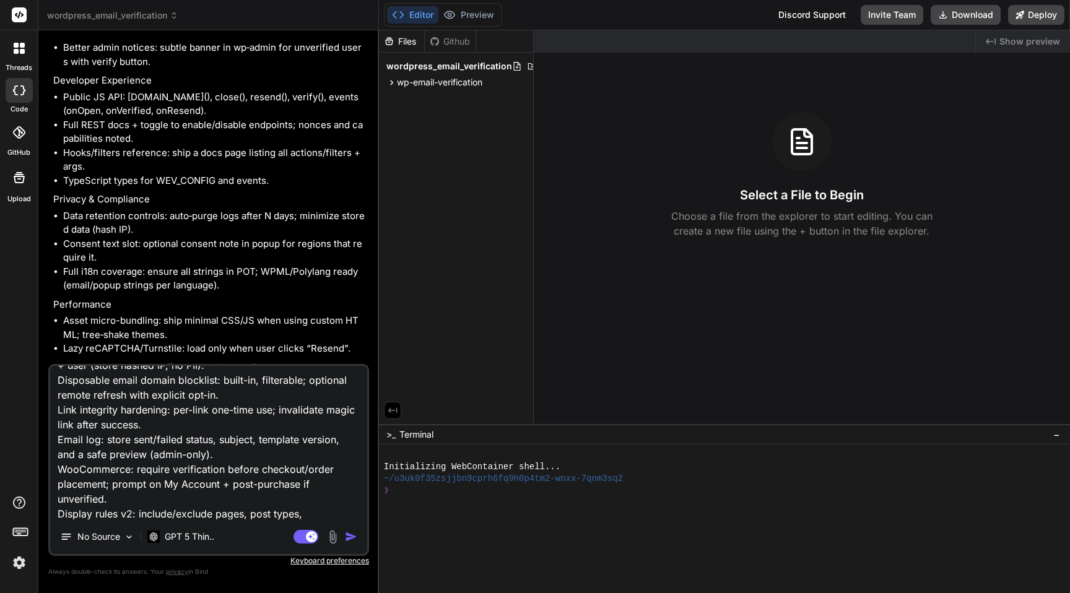
scroll to position [136, 0]
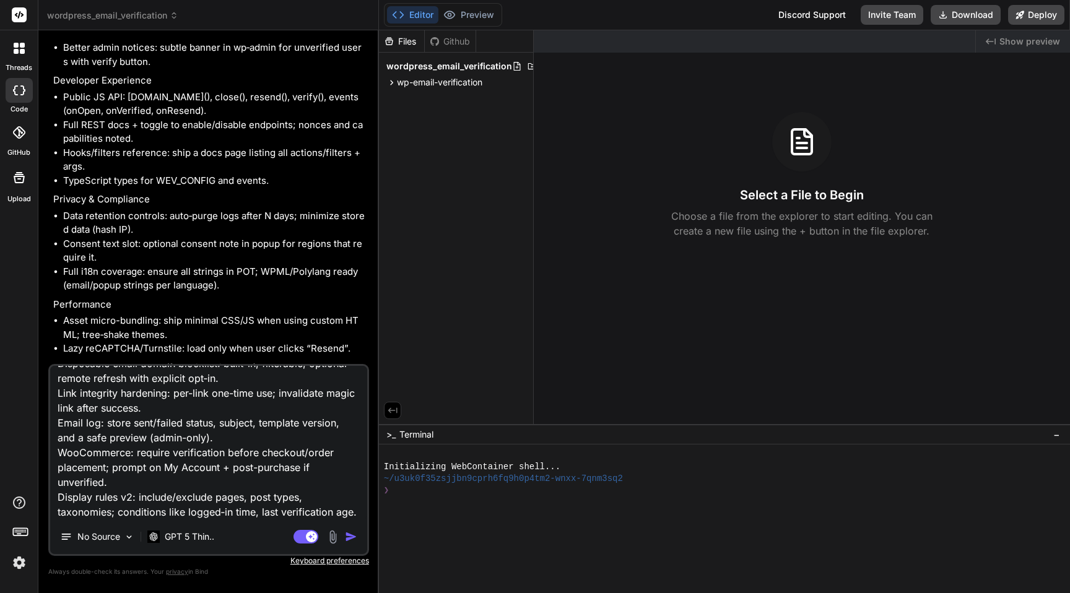
paste textarea "Reverification policy: require re‑verify after X months or on domain change."
type textarea "Add: In-page verification block: Gutenberg block/shortcode [wev_verify] to veri…"
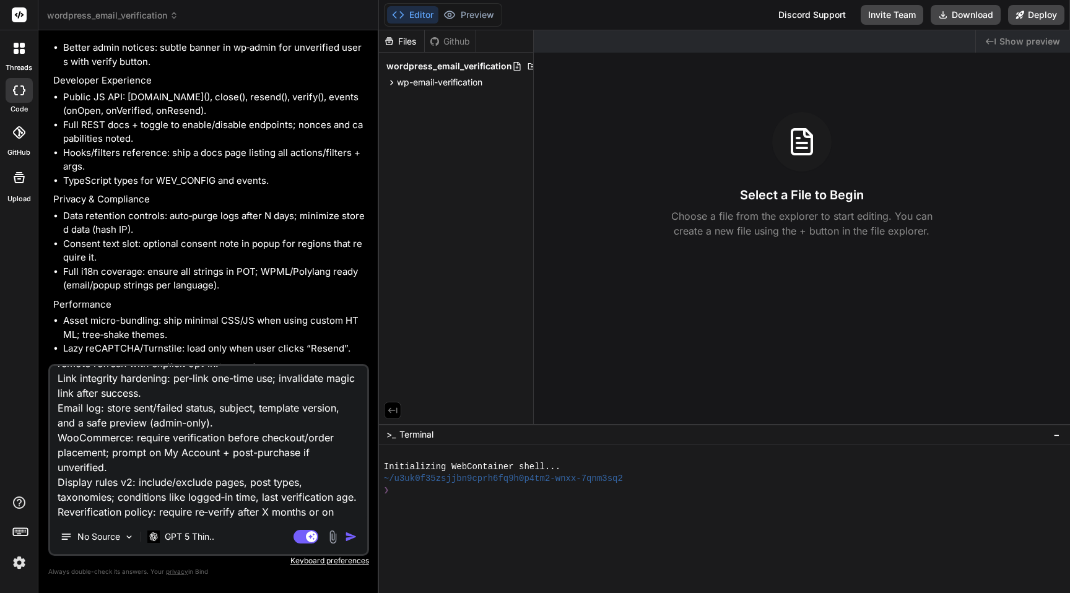
type textarea "x"
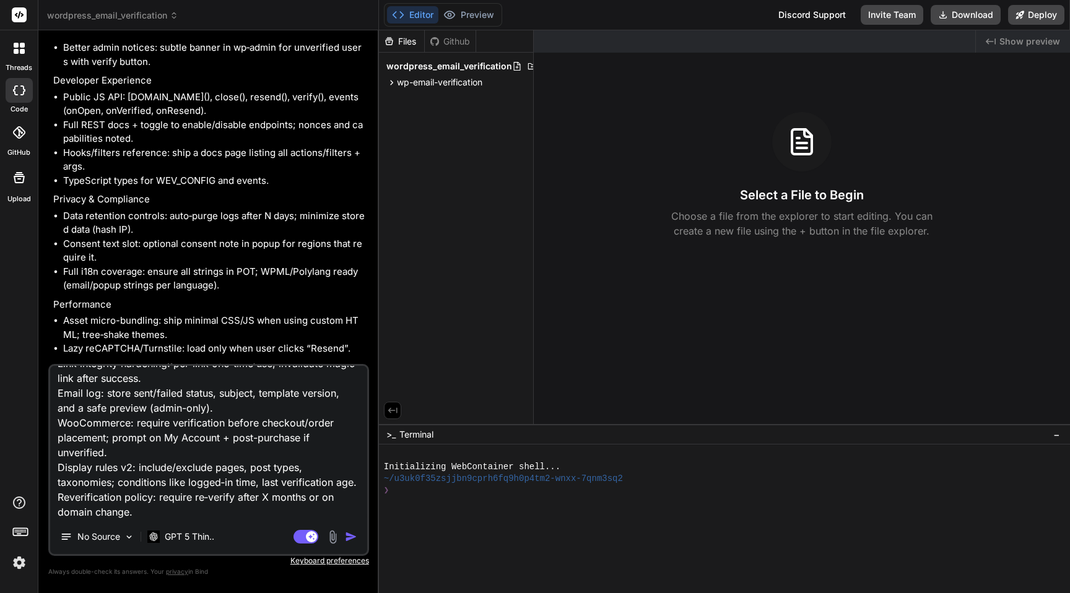
paste textarea "Data retention controls: auto‑purge logs after N days; minimize stored data (ha…"
type textarea "Add: In-page verification block: Gutenberg block/shortcode [wev_verify] to veri…"
type textarea "x"
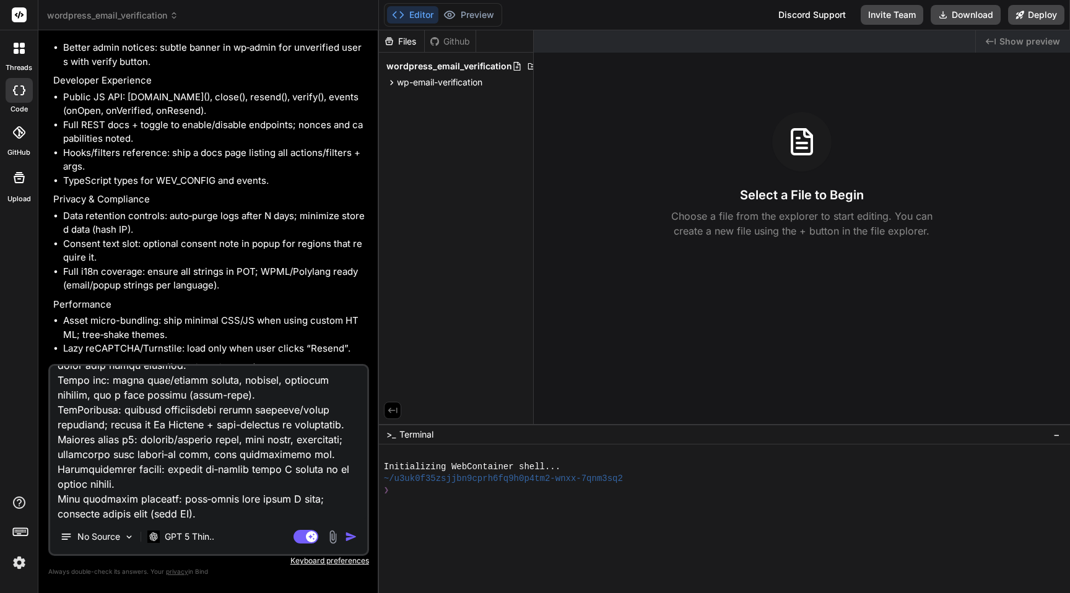
scroll to position [196, 0]
paste textarea "Email log + plain-text alternative + preheader editor (deliverability and troub…"
type textarea "Add: In-page verification block: Gutenberg block/shortcode [wev_verify] to veri…"
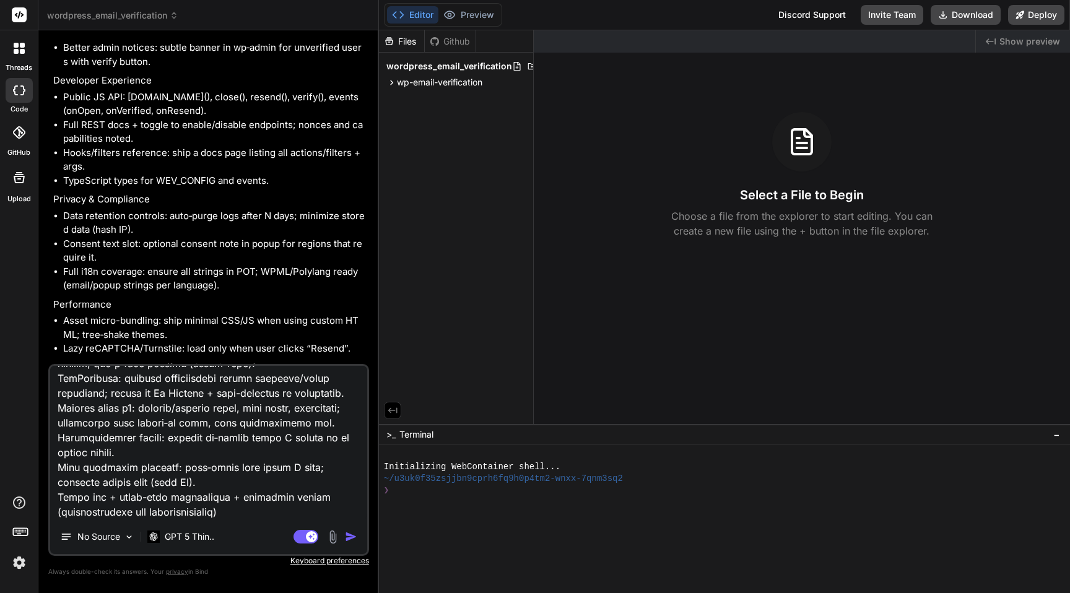
scroll to position [238, 0]
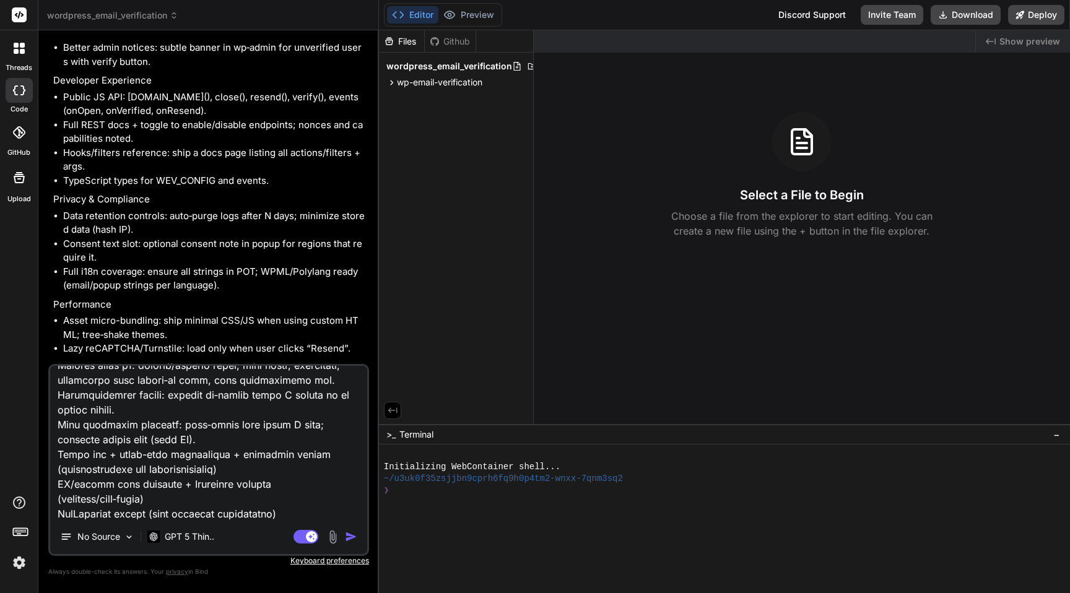
type textarea "x"
type textarea "Add: In-page verification block: Gutenberg block/shortcode [wev_verify] to veri…"
type textarea "x"
type textarea "Add: In-page verification block: Gutenberg block/shortcode [wev_verify] to veri…"
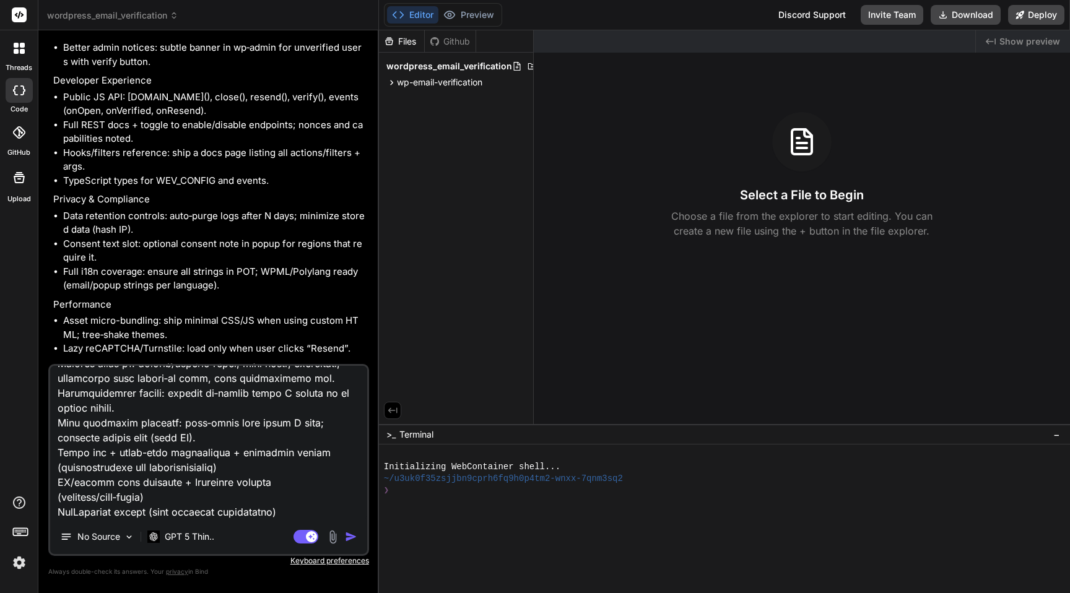
type textarea "x"
type textarea "Add: In-page verification block: Gutenberg block/shortcode [wev_verify] to veri…"
type textarea "x"
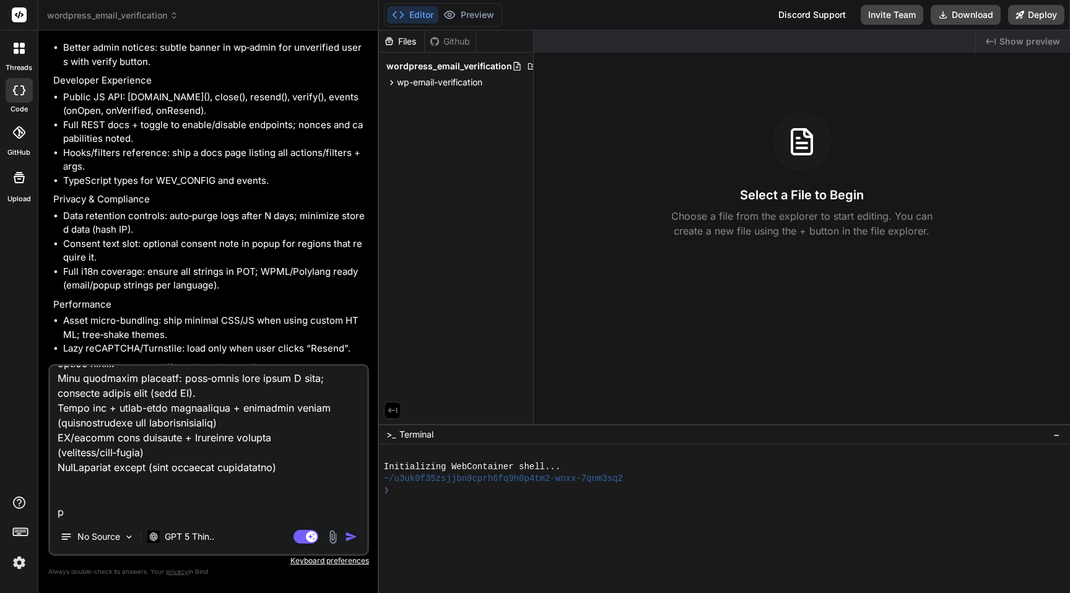
type textarea "Add: In-page verification block: Gutenberg block/shortcode [wev_verify] to veri…"
type textarea "x"
type textarea "Add: In-page verification block: Gutenberg block/shortcode [wev_verify] to veri…"
type textarea "x"
type textarea "Add: In-page verification block: Gutenberg block/shortcode [wev_verify] to veri…"
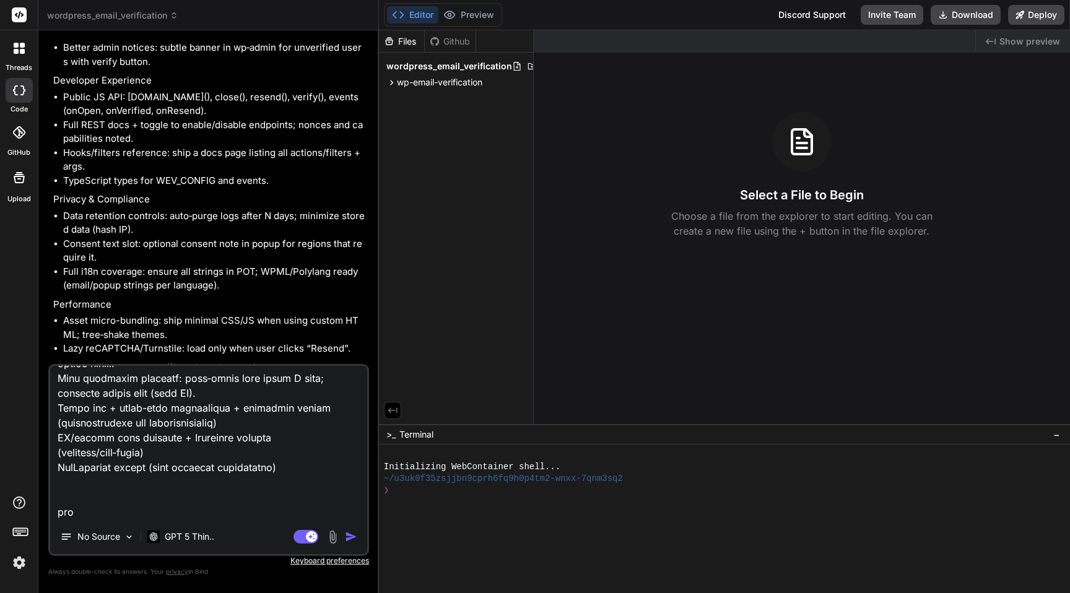
type textarea "x"
type textarea "Add: In-page verification block: Gutenberg block/shortcode [wev_verify] to veri…"
type textarea "x"
type textarea "Add: In-page verification block: Gutenberg block/shortcode [wev_verify] to veri…"
type textarea "x"
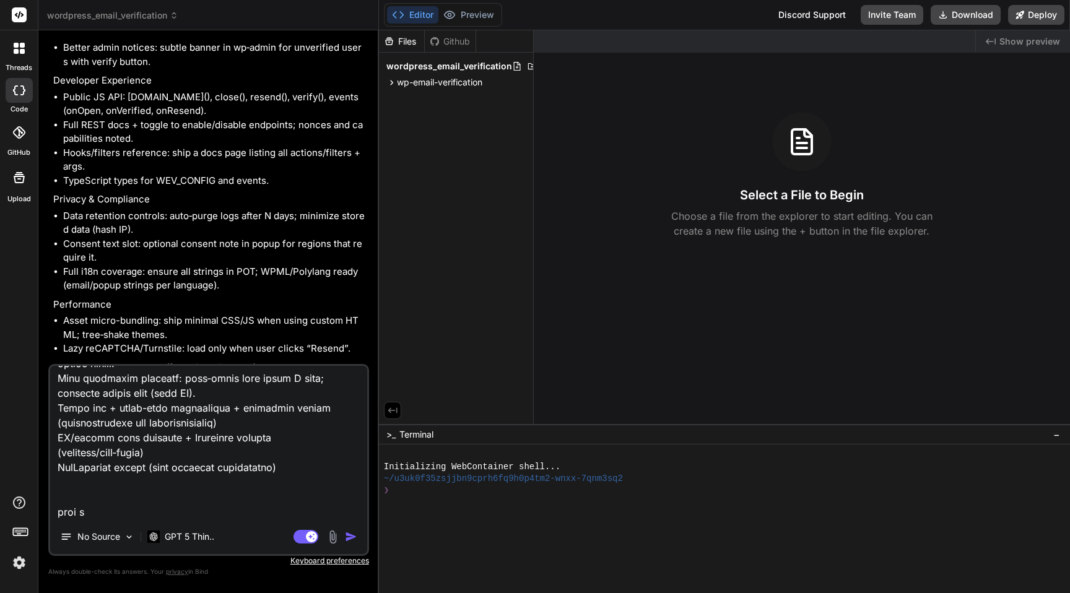
type textarea "Add: In-page verification block: Gutenberg block/shortcode [wev_verify] to veri…"
type textarea "x"
type textarea "Add: In-page verification block: Gutenberg block/shortcode [wev_verify] to veri…"
type textarea "x"
type textarea "Add: In-page verification block: Gutenberg block/shortcode [wev_verify] to veri…"
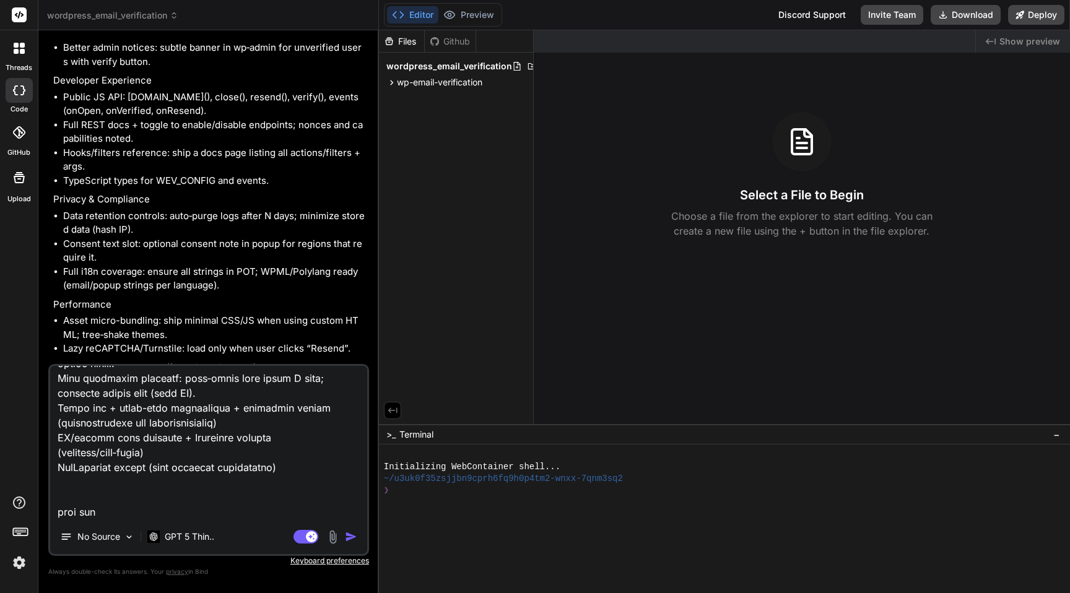
type textarea "x"
type textarea "Add: In-page verification block: Gutenberg block/shortcode [wev_verify] to veri…"
type textarea "x"
type textarea "Add: In-page verification block: Gutenberg block/shortcode [wev_verify] to veri…"
type textarea "x"
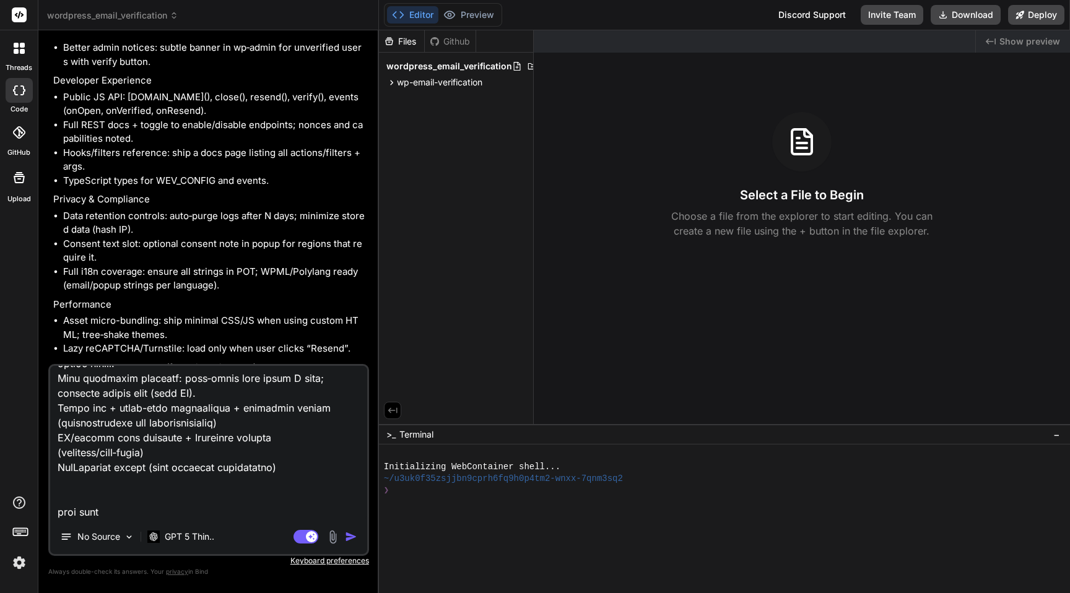
type textarea "Add: In-page verification block: Gutenberg block/shortcode [wev_verify] to veri…"
type textarea "x"
type textarea "Add: In-page verification block: Gutenberg block/shortcode [wev_verify] to veri…"
type textarea "x"
type textarea "Add: In-page verification block: Gutenberg block/shortcode [wev_verify] to veri…"
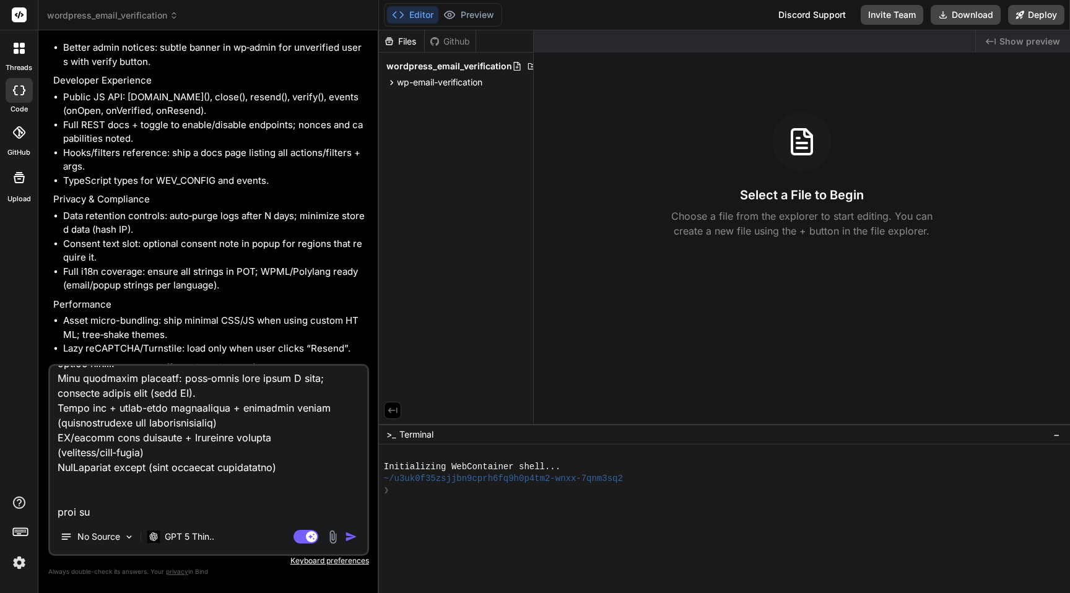
type textarea "x"
type textarea "Add: In-page verification block: Gutenberg block/shortcode [wev_verify] to veri…"
type textarea "x"
type textarea "Add: In-page verification block: Gutenberg block/shortcode [wev_verify] to veri…"
type textarea "x"
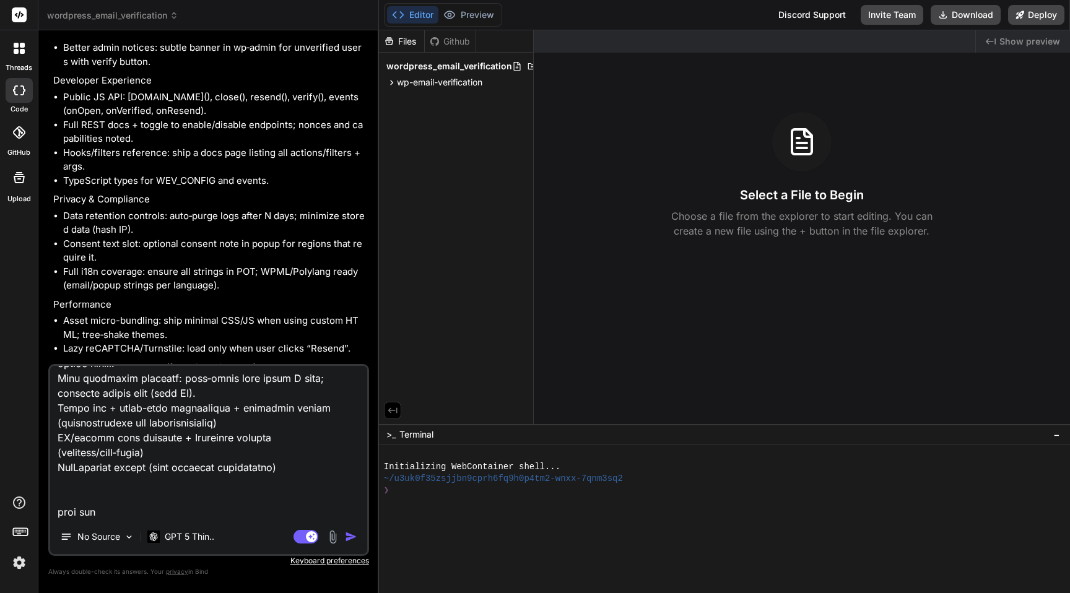
type textarea "Add: In-page verification block: Gutenberg block/shortcode [wev_verify] to veri…"
type textarea "x"
type textarea "Add: In-page verification block: Gutenberg block/shortcode [wev_verify] to veri…"
type textarea "x"
type textarea "Add: In-page verification block: Gutenberg block/shortcode [wev_verify] to veri…"
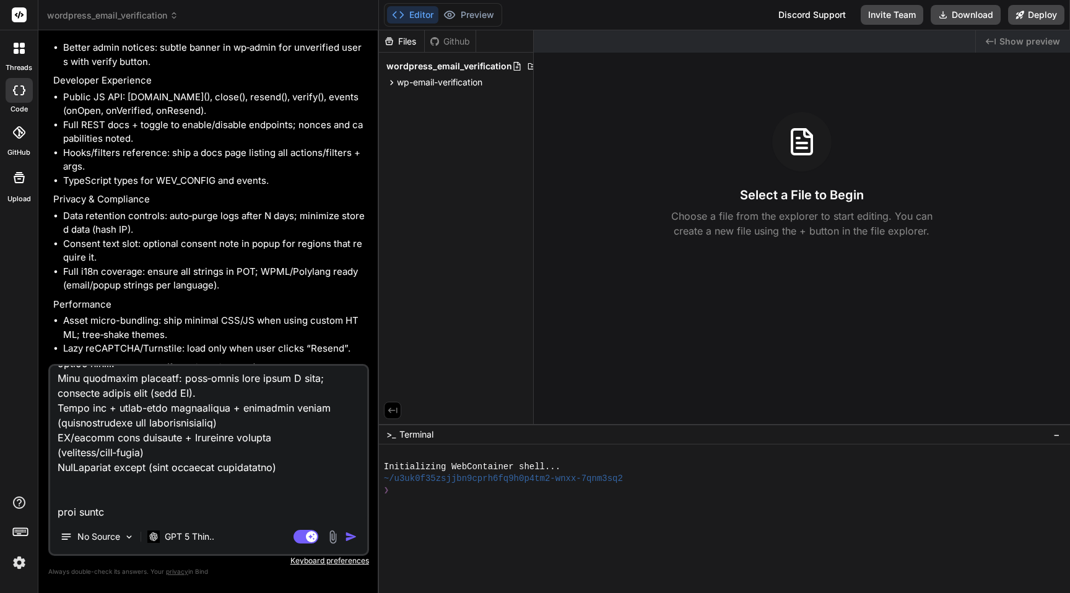
type textarea "x"
type textarea "Add: In-page verification block: Gutenberg block/shortcode [wev_verify] to veri…"
type textarea "x"
type textarea "Add: In-page verification block: Gutenberg block/shortcode [wev_verify] to veri…"
type textarea "x"
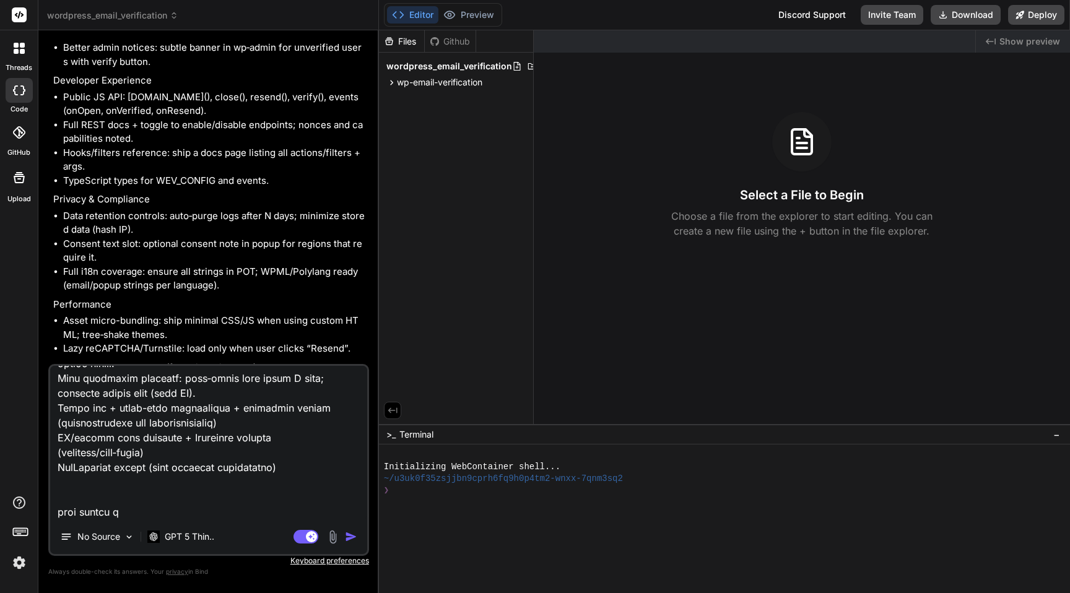
type textarea "Add: In-page verification block: Gutenberg block/shortcode [wev_verify] to veri…"
type textarea "x"
type textarea "Add: In-page verification block: Gutenberg block/shortcode [wev_verify] to veri…"
type textarea "x"
type textarea "Add: In-page verification block: Gutenberg block/shortcode [wev_verify] to veri…"
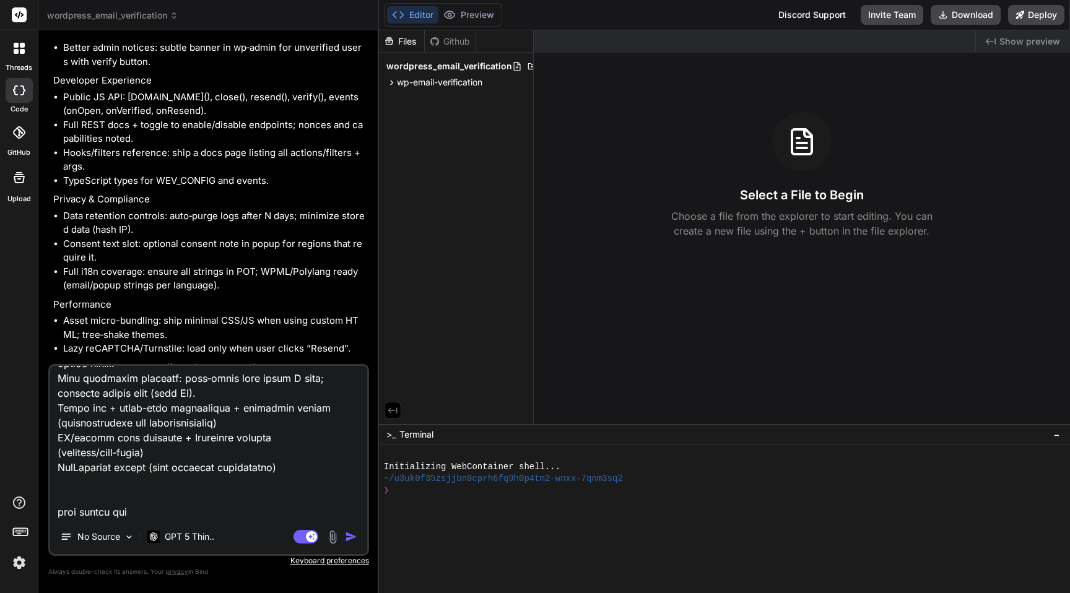
type textarea "x"
type textarea "Add: In-page verification block: Gutenberg block/shortcode [wev_verify] to veri…"
type textarea "x"
type textarea "Add: In-page verification block: Gutenberg block/shortcode [wev_verify] to veri…"
type textarea "x"
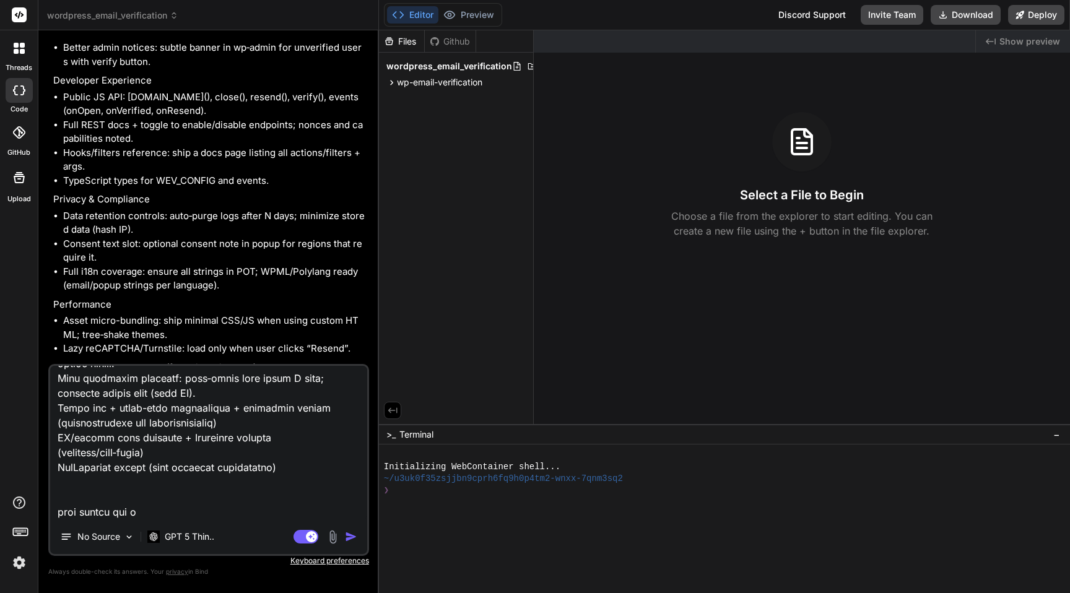
type textarea "Add: In-page verification block: Gutenberg block/shortcode [wev_verify] to veri…"
type textarea "x"
type textarea "Add: In-page verification block: Gutenberg block/shortcode [wev_verify] to veri…"
type textarea "x"
type textarea "Add: In-page verification block: Gutenberg block/shortcode [wev_verify] to veri…"
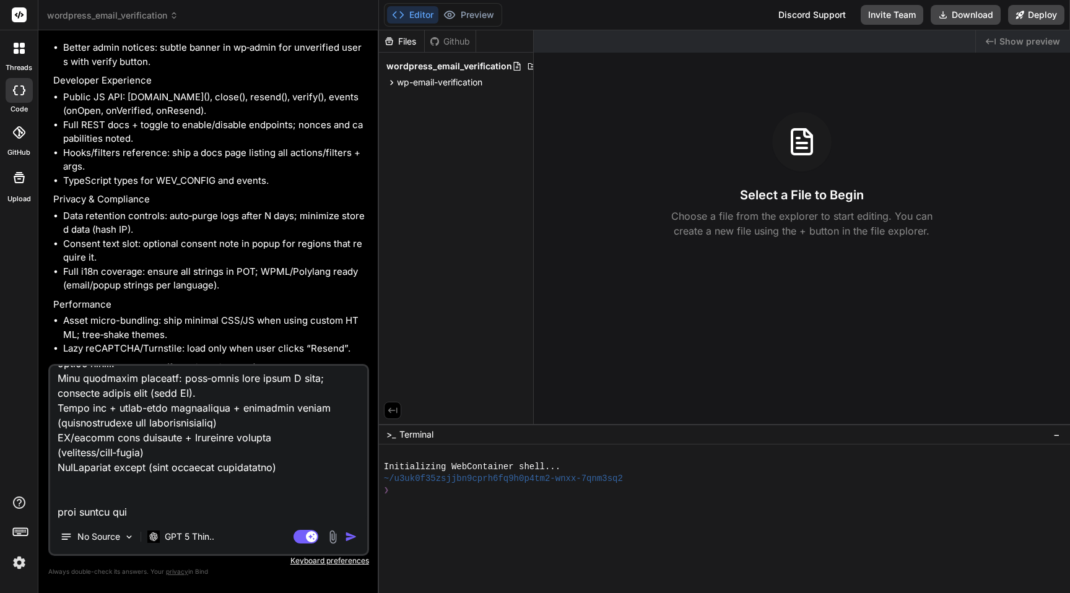
type textarea "x"
type textarea "Add: In-page verification block: Gutenberg block/shortcode [wev_verify] to veri…"
type textarea "x"
type textarea "Add: In-page verification block: Gutenberg block/shortcode [wev_verify] to veri…"
type textarea "x"
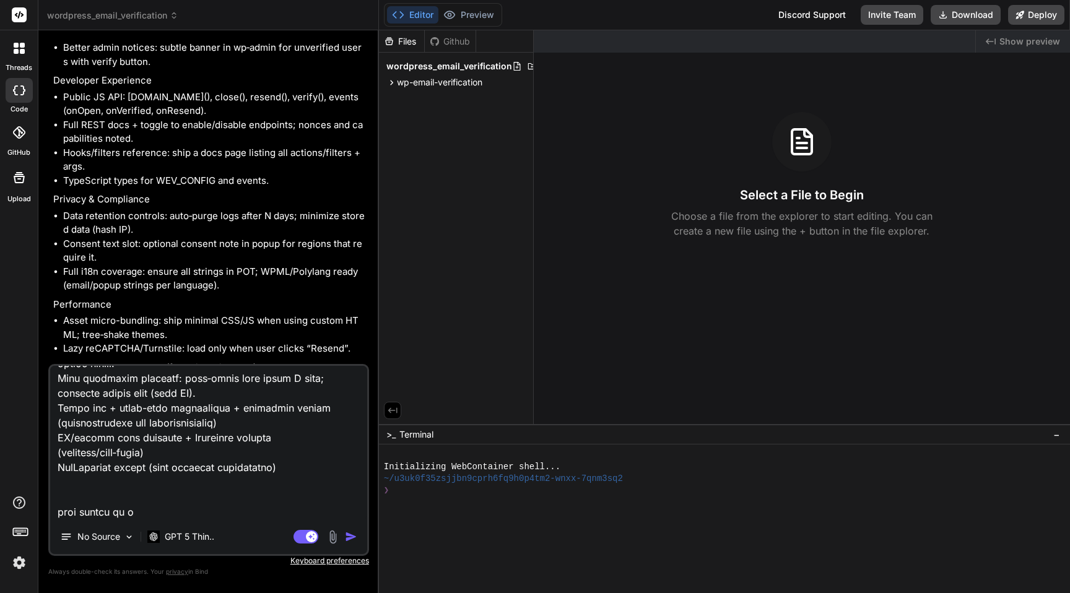
type textarea "Add: In-page verification block: Gutenberg block/shortcode [wev_verify] to veri…"
type textarea "x"
type textarea "Add: In-page verification block: Gutenberg block/shortcode [wev_verify] to veri…"
type textarea "x"
type textarea "Add: In-page verification block: Gutenberg block/shortcode [wev_verify] to veri…"
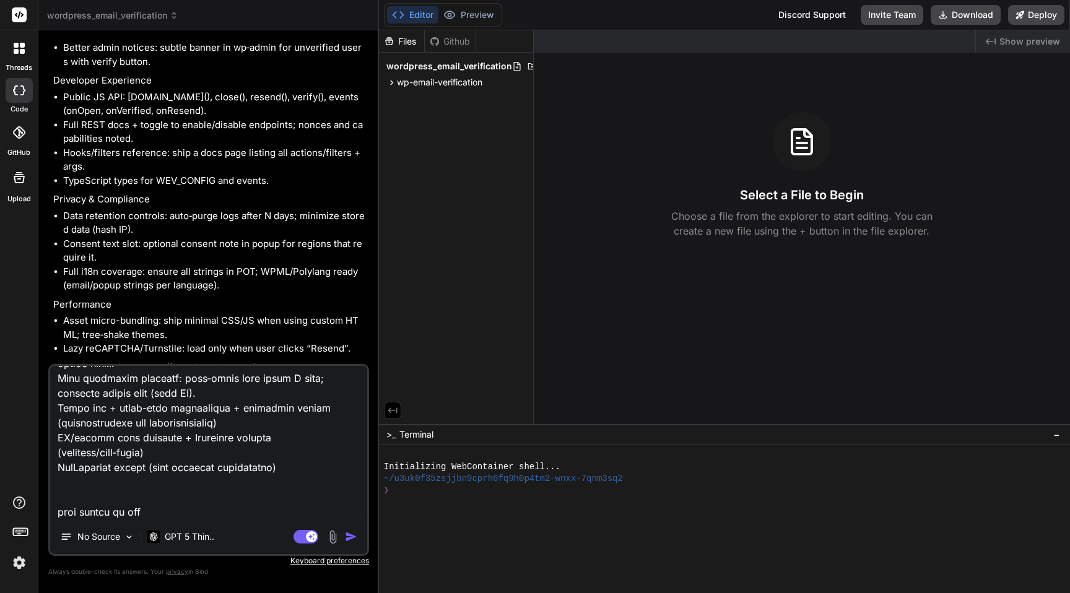
type textarea "x"
type textarea "Add: In-page verification block: Gutenberg block/shortcode [wev_verify] to veri…"
type textarea "x"
type textarea "Add: In-page verification block: Gutenberg block/shortcode [wev_verify] to veri…"
type textarea "x"
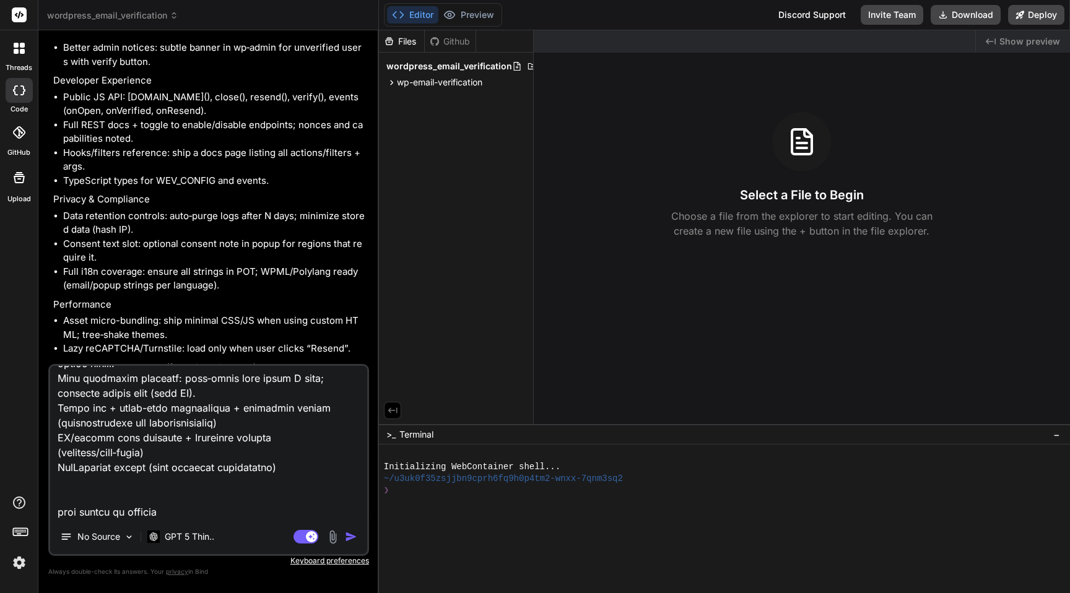
type textarea "Add: In-page verification block: Gutenberg block/shortcode [wev_verify] to veri…"
type textarea "x"
type textarea "Add: In-page verification block: Gutenberg block/shortcode [wev_verify] to veri…"
type textarea "x"
type textarea "Add: In-page verification block: Gutenberg block/shortcode [wev_verify] to veri…"
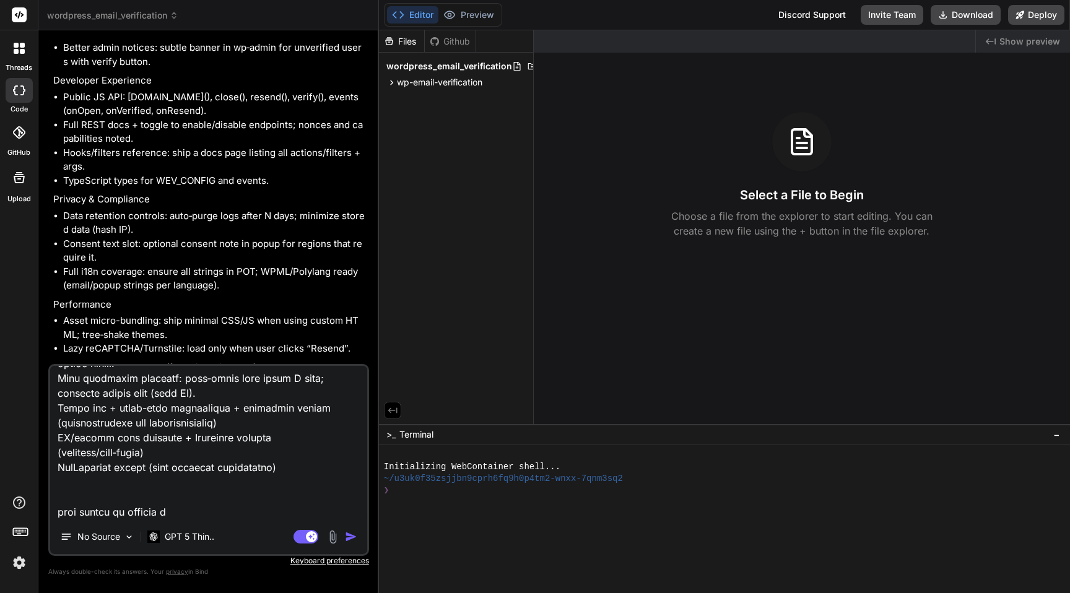
type textarea "x"
type textarea "Add: In-page verification block: Gutenberg block/shortcode [wev_verify] to veri…"
type textarea "x"
type textarea "Add: In-page verification block: Gutenberg block/shortcode [wev_verify] to veri…"
type textarea "x"
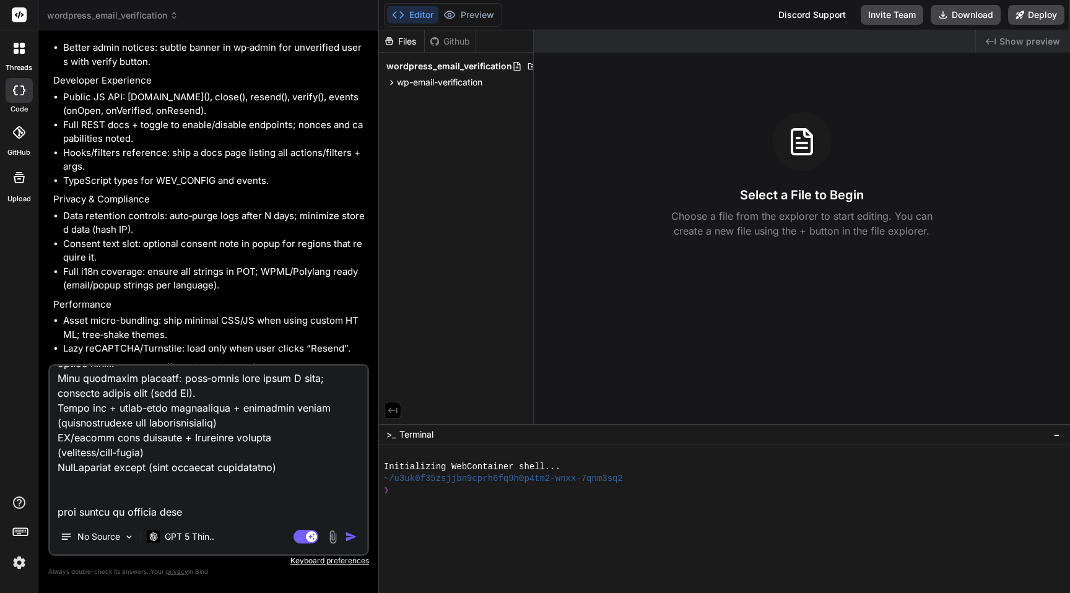
type textarea "Add: In-page verification block: Gutenberg block/shortcode [wev_verify] to veri…"
type textarea "x"
type textarea "Add: In-page verification block: Gutenberg block/shortcode [wev_verify] to veri…"
type textarea "x"
type textarea "Add: In-page verification block: Gutenberg block/shortcode [wev_verify] to veri…"
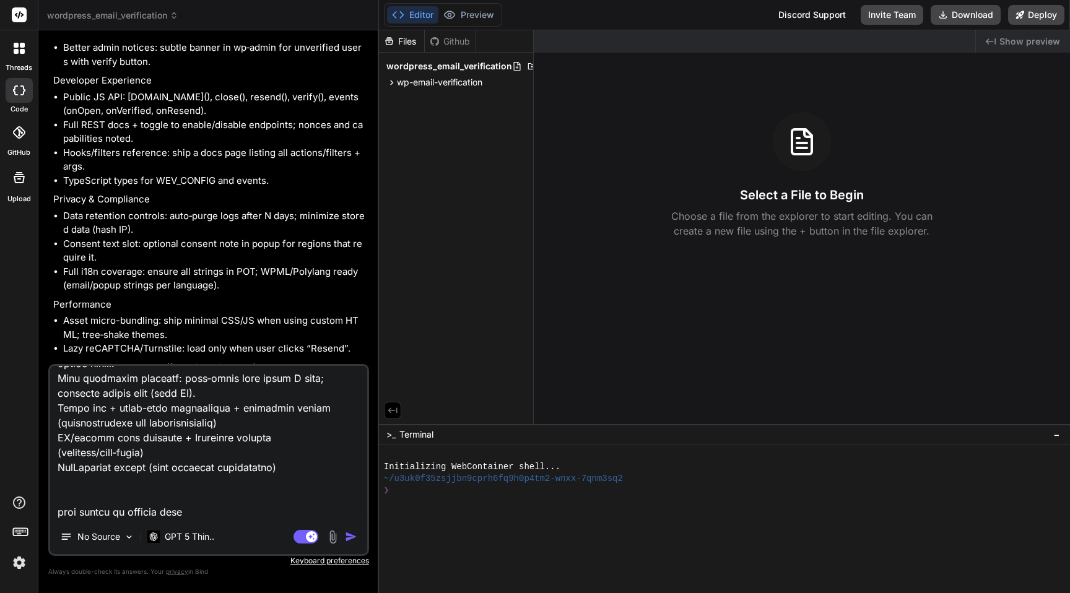
type textarea "x"
type textarea "Add: In-page verification block: Gutenberg block/shortcode [wev_verify] to veri…"
type textarea "x"
type textarea "Add: In-page verification block: Gutenberg block/shortcode [wev_verify] to veri…"
type textarea "x"
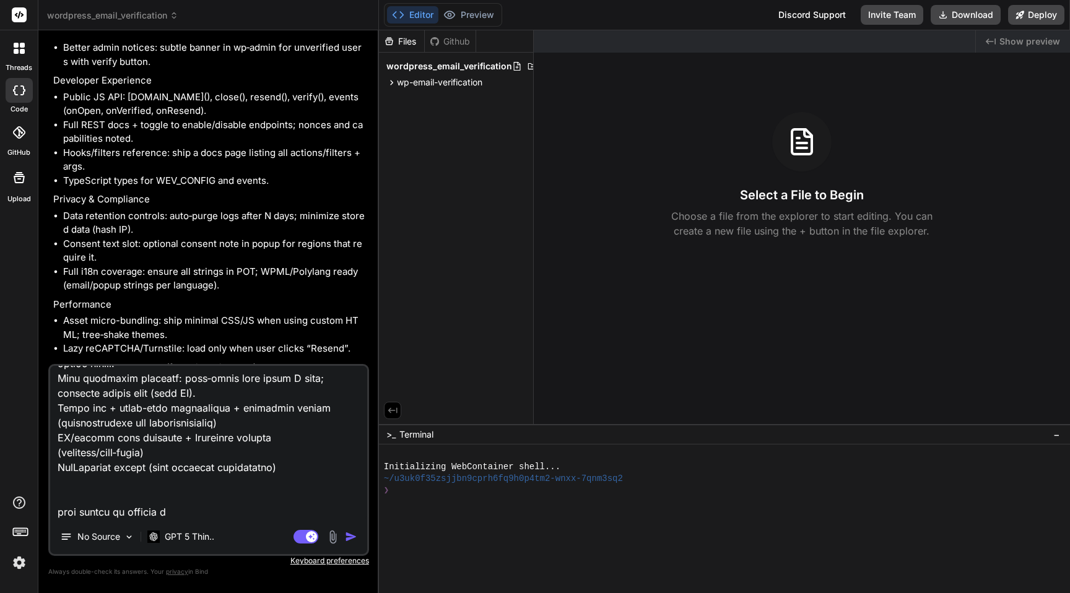
type textarea "Add: In-page verification block: Gutenberg block/shortcode [wev_verify] to veri…"
type textarea "x"
type textarea "Add: In-page verification block: Gutenberg block/shortcode [wev_verify] to veri…"
type textarea "x"
type textarea "Add: In-page verification block: Gutenberg block/shortcode [wev_verify] to veri…"
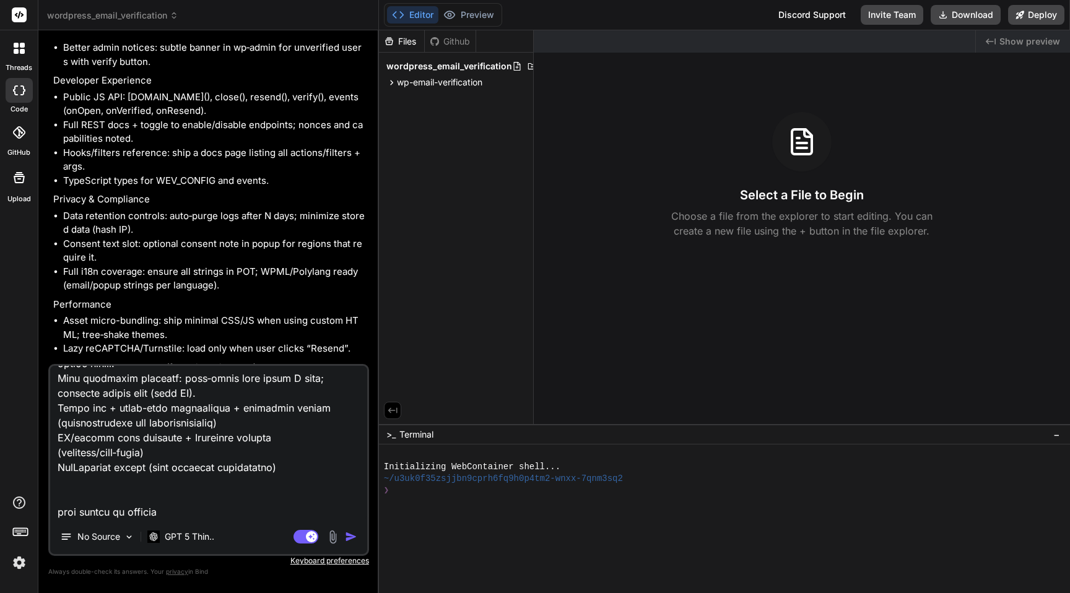
type textarea "x"
type textarea "Add: In-page verification block: Gutenberg block/shortcode [wev_verify] to veri…"
type textarea "x"
type textarea "Add: In-page verification block: Gutenberg block/shortcode [wev_verify] to veri…"
type textarea "x"
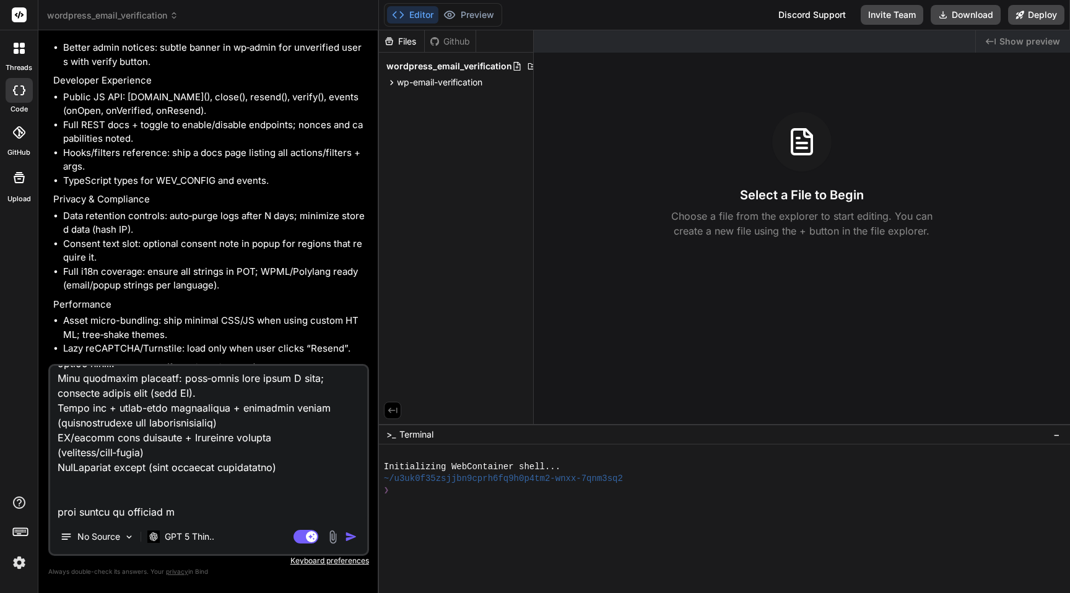
type textarea "Add: In-page verification block: Gutenberg block/shortcode [wev_verify] to veri…"
type textarea "x"
type textarea "Add: In-page verification block: Gutenberg block/shortcode [wev_verify] to veri…"
type textarea "x"
type textarea "Add: In-page verification block: Gutenberg block/shortcode [wev_verify] to veri…"
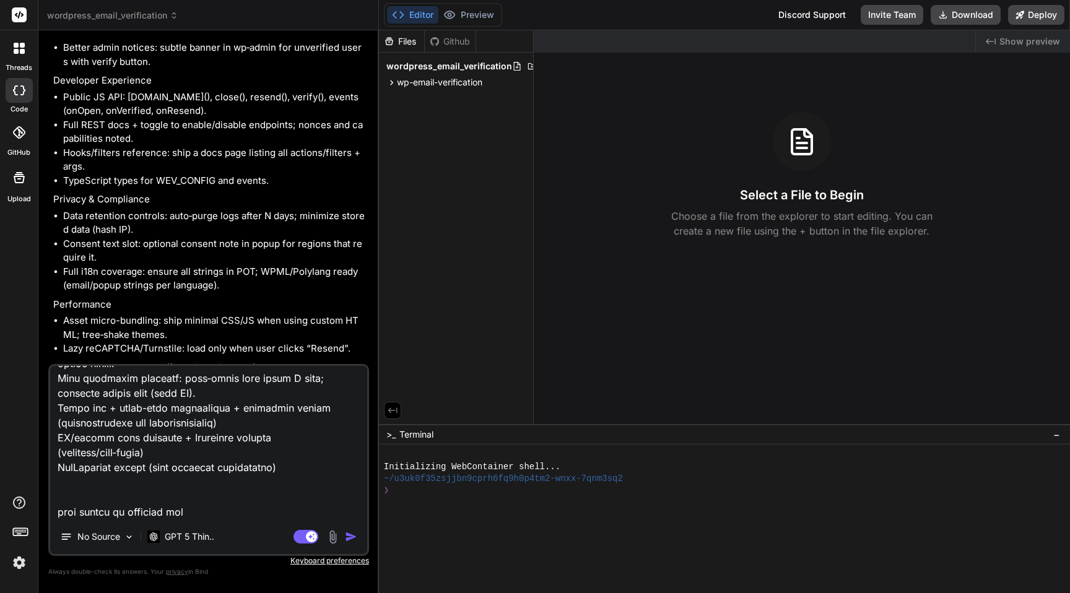
type textarea "x"
type textarea "Add: In-page verification block: Gutenberg block/shortcode [wev_verify] to veri…"
type textarea "x"
type textarea "Add: In-page verification block: Gutenberg block/shortcode [wev_verify] to veri…"
type textarea "x"
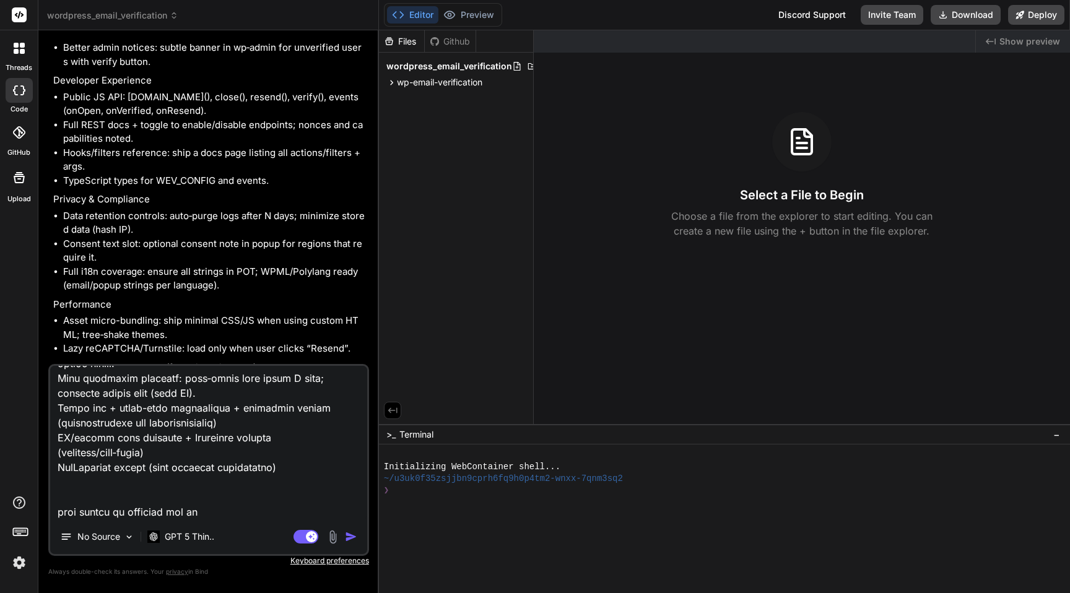
type textarea "Add: In-page verification block: Gutenberg block/shortcode [wev_verify] to veri…"
type textarea "x"
type textarea "Add: In-page verification block: Gutenberg block/shortcode [wev_verify] to veri…"
type textarea "x"
type textarea "Add: In-page verification block: Gutenberg block/shortcode [wev_verify] to veri…"
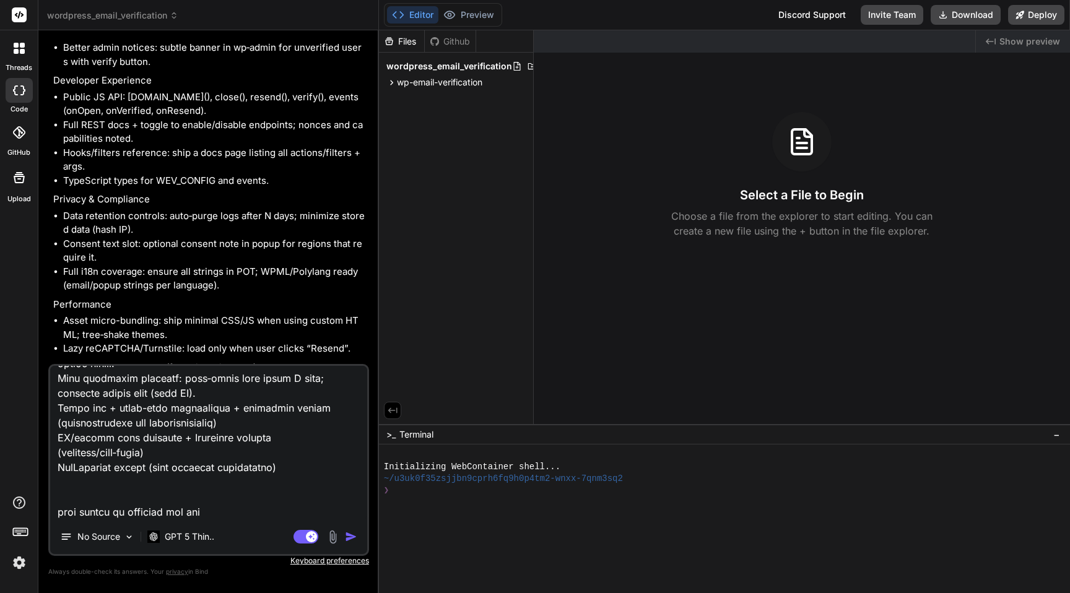
type textarea "x"
type textarea "Add: In-page verification block: Gutenberg block/shortcode [wev_verify] to veri…"
type textarea "x"
type textarea "Add: In-page verification block: Gutenberg block/shortcode [wev_verify] to veri…"
type textarea "x"
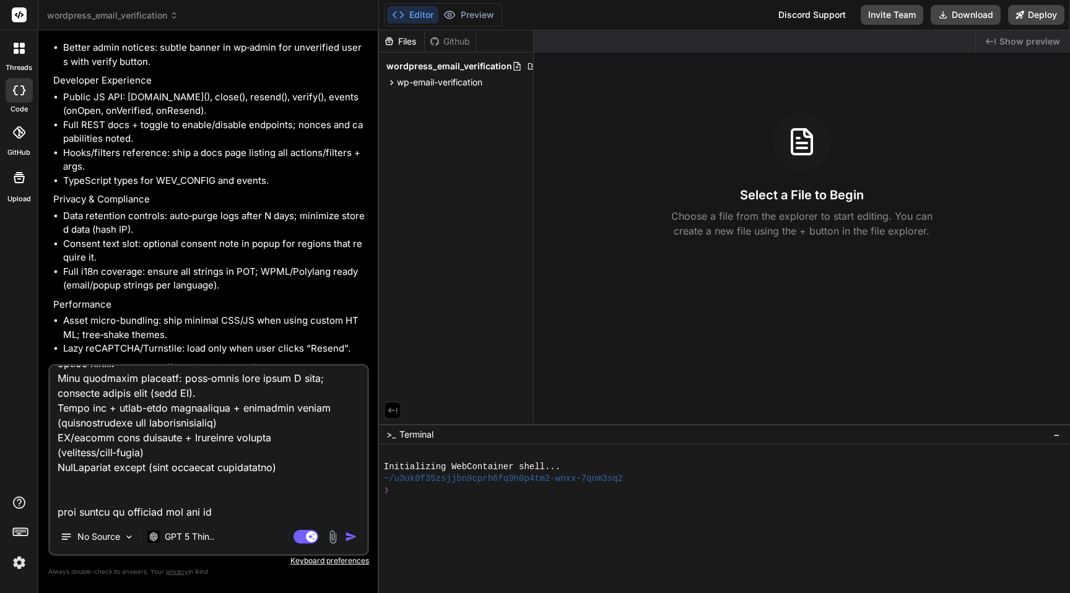
type textarea "Add: In-page verification block: Gutenberg block/shortcode [wev_verify] to veri…"
type textarea "x"
type textarea "Add: In-page verification block: Gutenberg block/shortcode [wev_verify] to veri…"
type textarea "x"
type textarea "Add: In-page verification block: Gutenberg block/shortcode [wev_verify] to veri…"
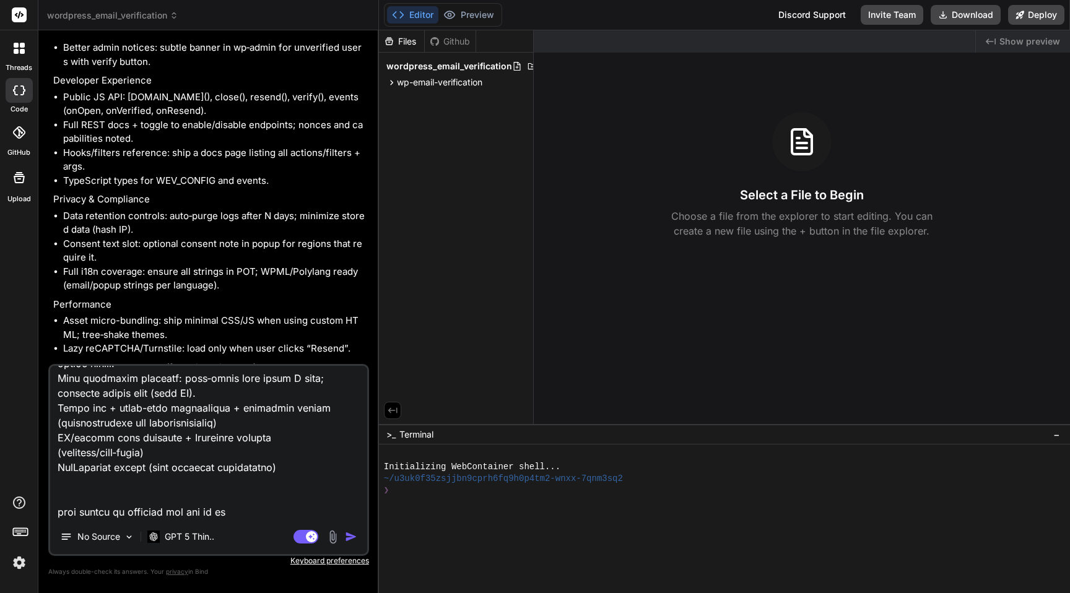
type textarea "x"
type textarea "Add: In-page verification block: Gutenberg block/shortcode [wev_verify] to veri…"
type textarea "x"
type textarea "Add: In-page verification block: Gutenberg block/shortcode [wev_verify] to veri…"
type textarea "x"
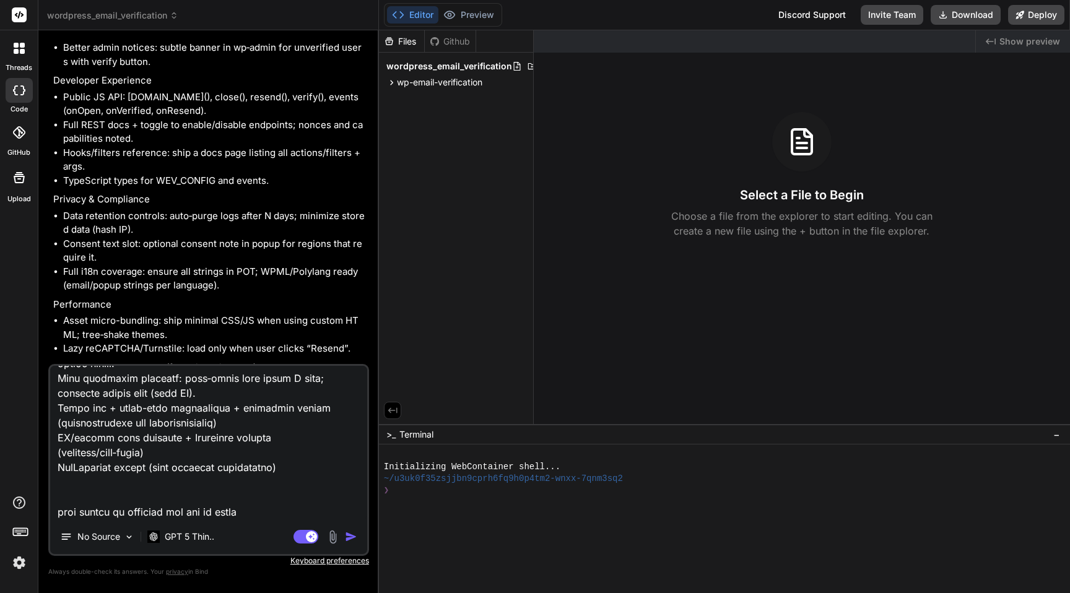
type textarea "Add: In-page verification block: Gutenberg block/shortcode [wev_verify] to veri…"
type textarea "x"
type textarea "Add: In-page verification block: Gutenberg block/shortcode [wev_verify] to veri…"
type textarea "x"
type textarea "Add: In-page verification block: Gutenberg block/shortcode [wev_verify] to veri…"
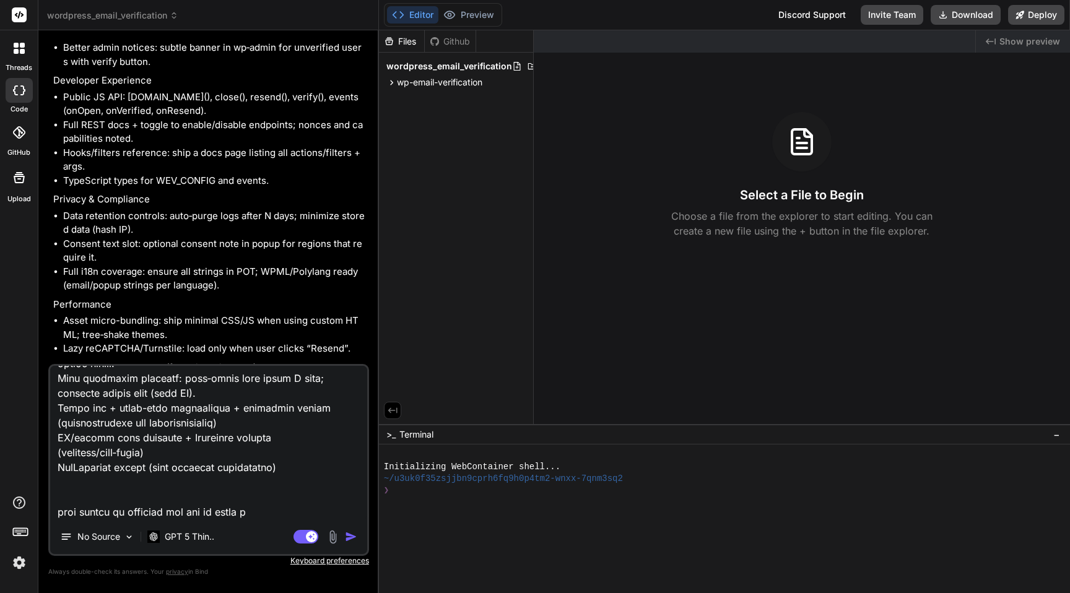
type textarea "x"
type textarea "Add: In-page verification block: Gutenberg block/shortcode [wev_verify] to veri…"
type textarea "x"
type textarea "Add: In-page verification block: Gutenberg block/shortcode [wev_verify] to veri…"
type textarea "x"
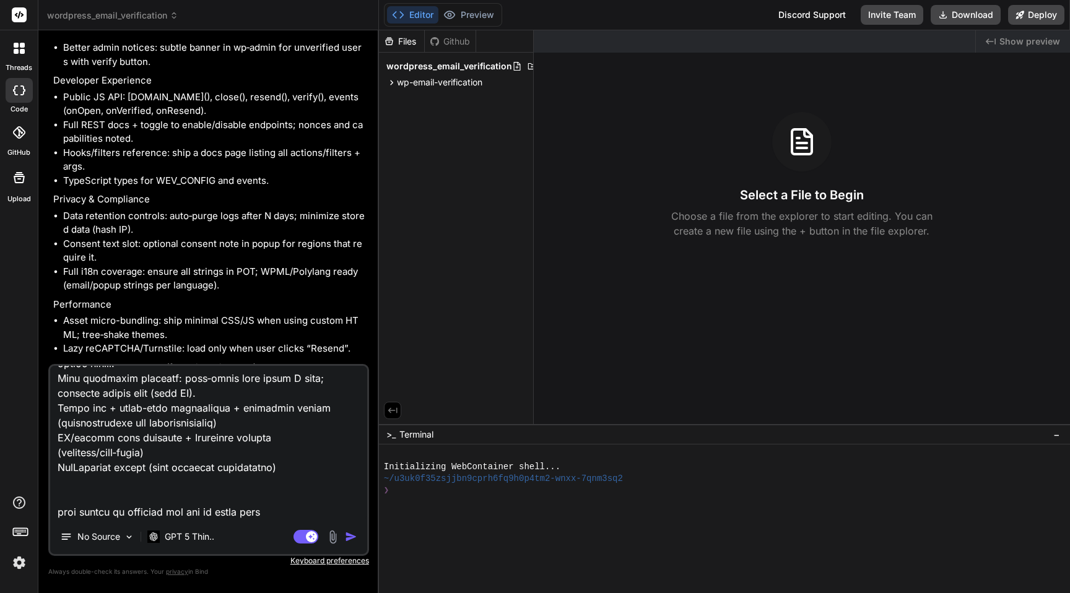
type textarea "Add: In-page verification block: Gutenberg block/shortcode [wev_verify] to veri…"
type textarea "x"
type textarea "Add: In-page verification block: Gutenberg block/shortcode [wev_verify] to veri…"
type textarea "x"
type textarea "Add: In-page verification block: Gutenberg block/shortcode [wev_verify] to veri…"
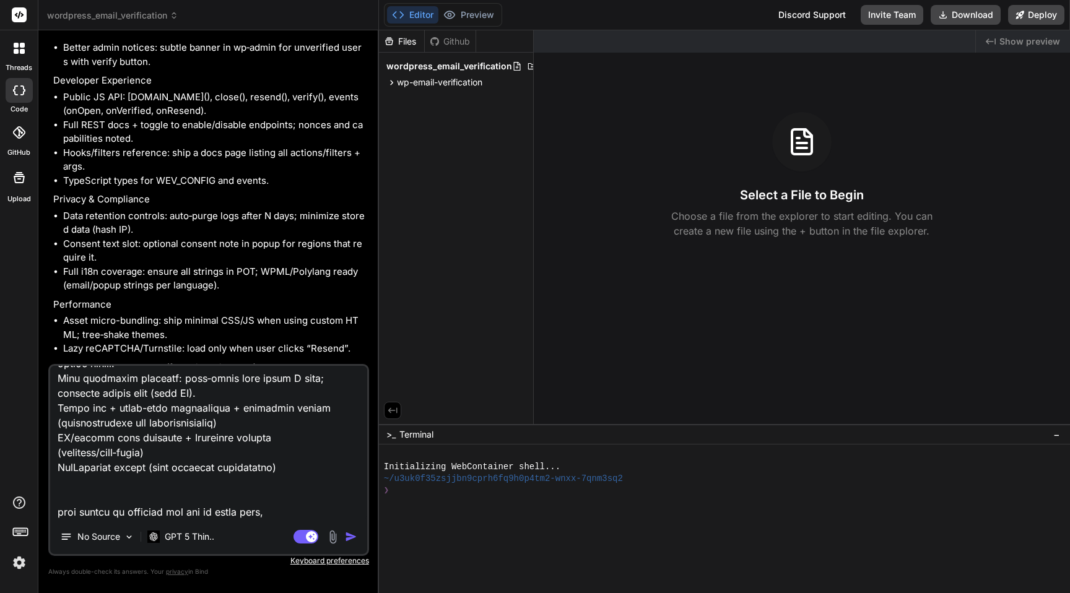
type textarea "x"
type textarea "Add: In-page verification block: Gutenberg block/shortcode [wev_verify] to veri…"
type textarea "x"
type textarea "Add: In-page verification block: Gutenberg block/shortcode [wev_verify] to veri…"
type textarea "x"
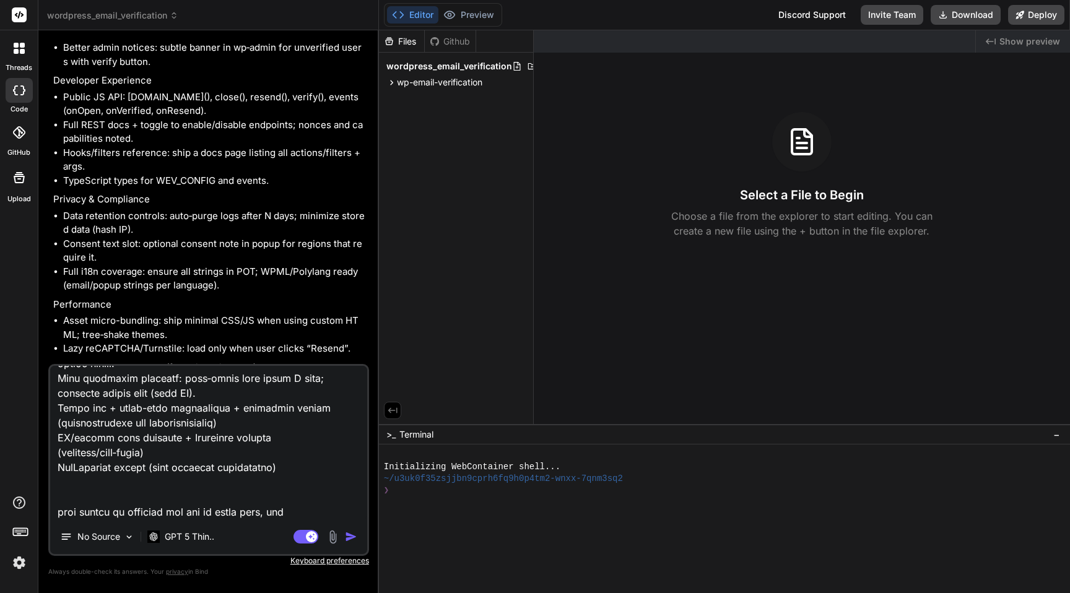
type textarea "Add: In-page verification block: Gutenberg block/shortcode [wev_verify] to veri…"
type textarea "x"
type textarea "Add: In-page verification block: Gutenberg block/shortcode [wev_verify] to veri…"
type textarea "x"
type textarea "Add: In-page verification block: Gutenberg block/shortcode [wev_verify] to veri…"
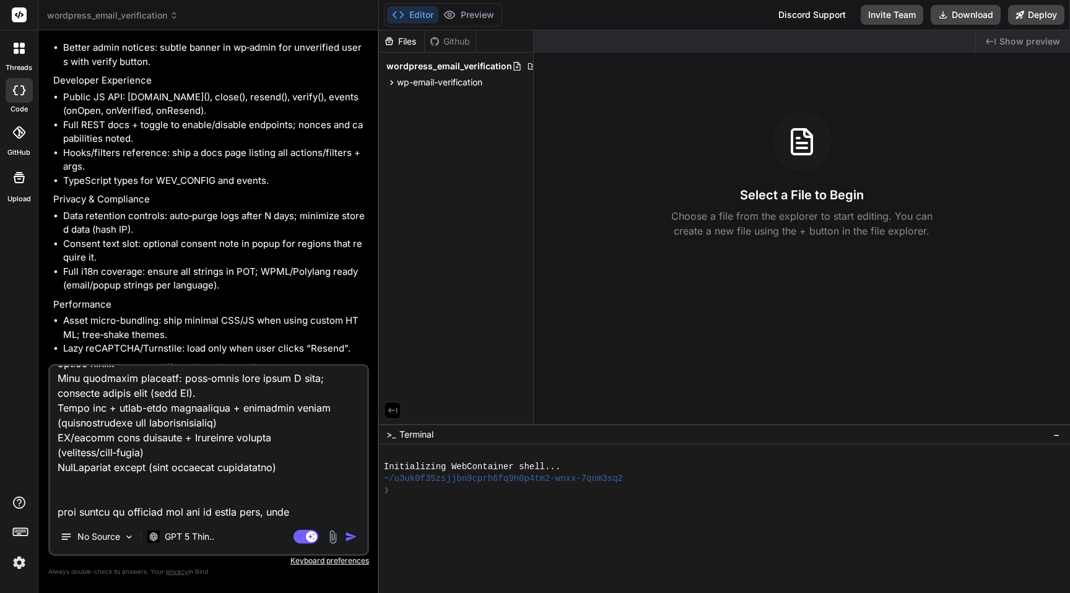
type textarea "x"
type textarea "Add: In-page verification block: Gutenberg block/shortcode [wev_verify] to veri…"
type textarea "x"
type textarea "Add: In-page verification block: Gutenberg block/shortcode [wev_verify] to veri…"
type textarea "x"
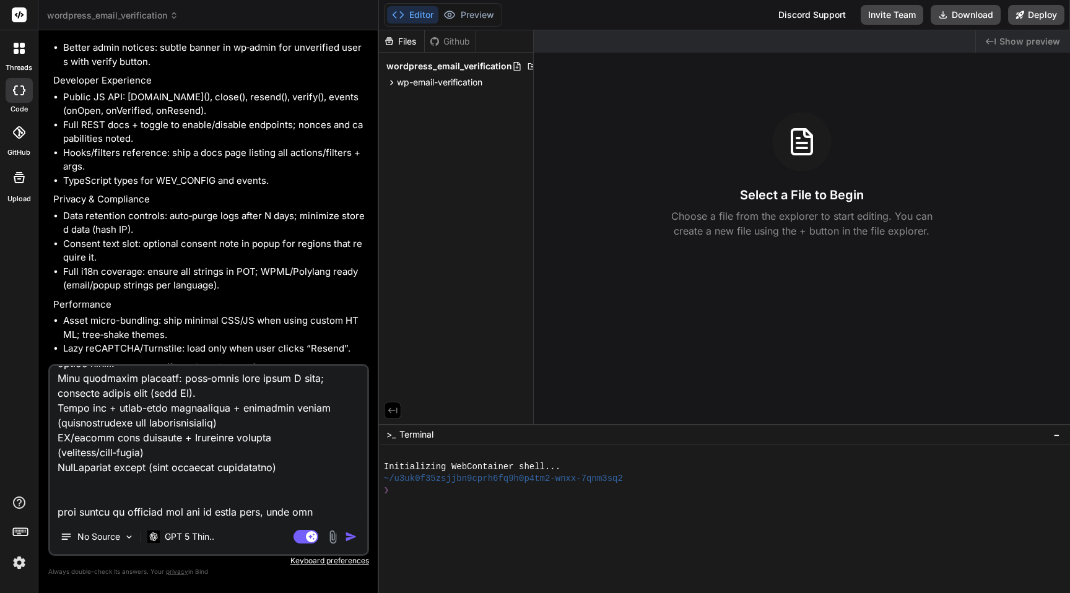
type textarea "Add: In-page verification block: Gutenberg block/shortcode [wev_verify] to veri…"
type textarea "x"
type textarea "Add: In-page verification block: Gutenberg block/shortcode [wev_verify] to veri…"
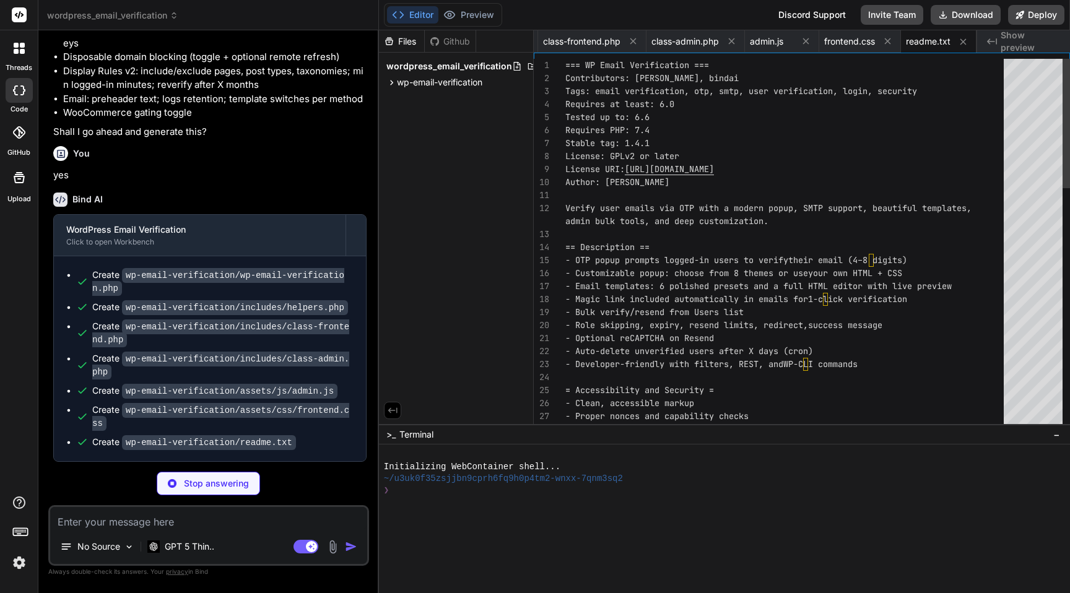
scroll to position [4929, 0]
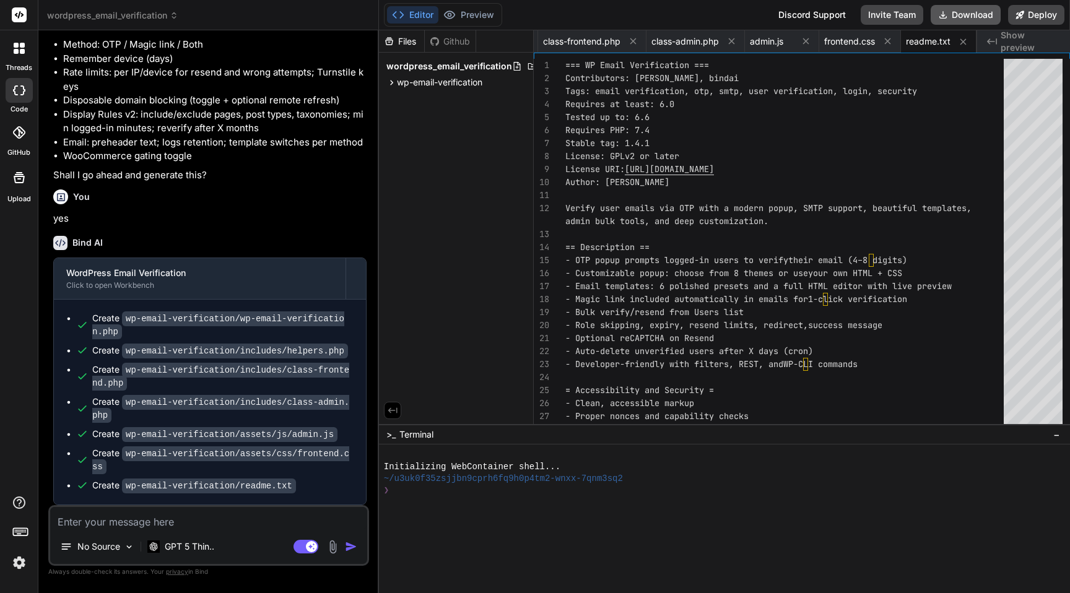
click at [984, 16] on button "Download" at bounding box center [965, 15] width 70 height 20
click at [190, 512] on textarea at bounding box center [208, 518] width 317 height 22
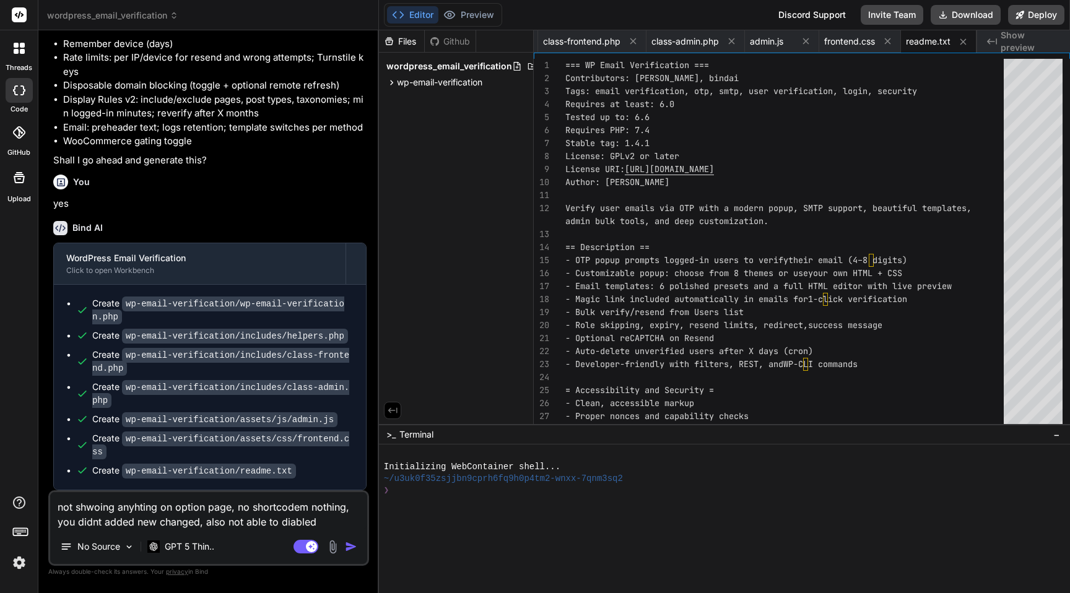
paste textarea "Enable verification"
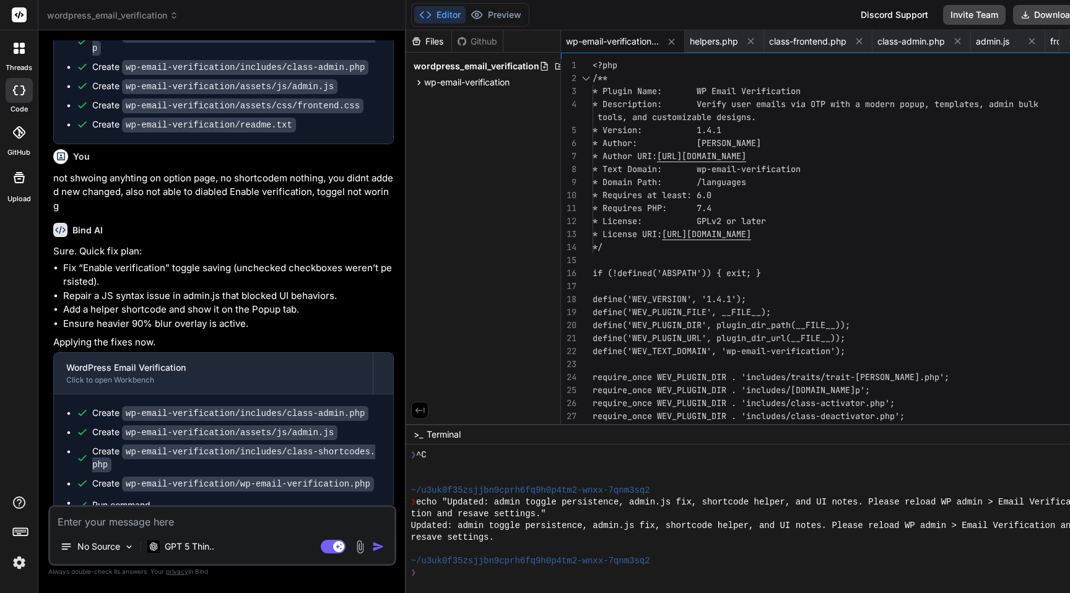
scroll to position [4925, 0]
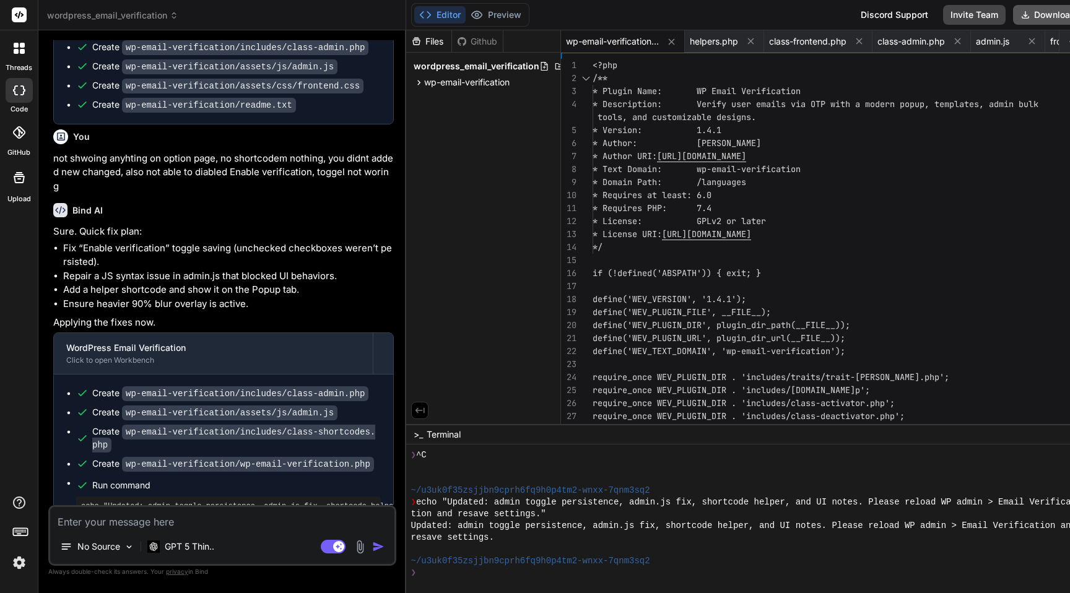
click at [1047, 7] on button "Download" at bounding box center [1048, 15] width 70 height 20
click at [200, 517] on textarea at bounding box center [222, 518] width 344 height 22
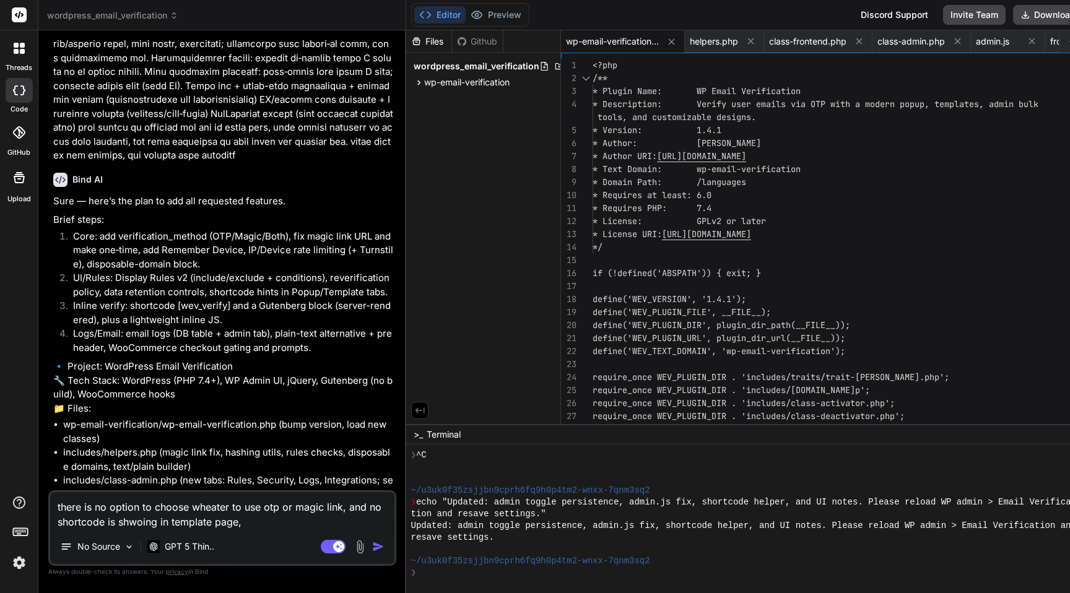
scroll to position [3827, 0]
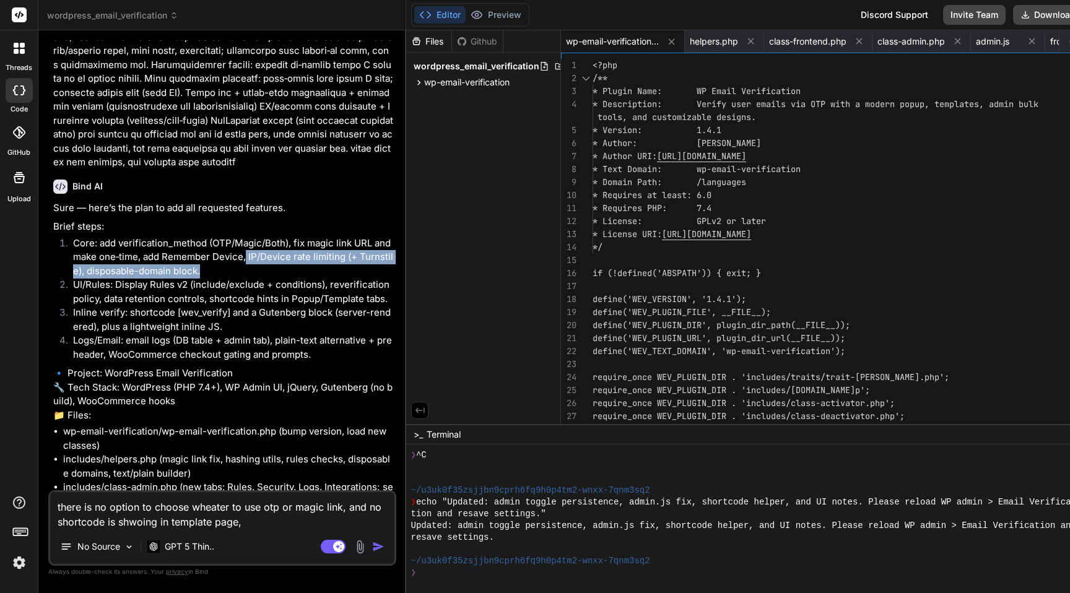
drag, startPoint x: 247, startPoint y: 225, endPoint x: 281, endPoint y: 238, distance: 36.2
click at [281, 238] on li "Core: add verification_method (OTP/Magic/Both), fix magic link URL and make one…" at bounding box center [228, 257] width 331 height 42
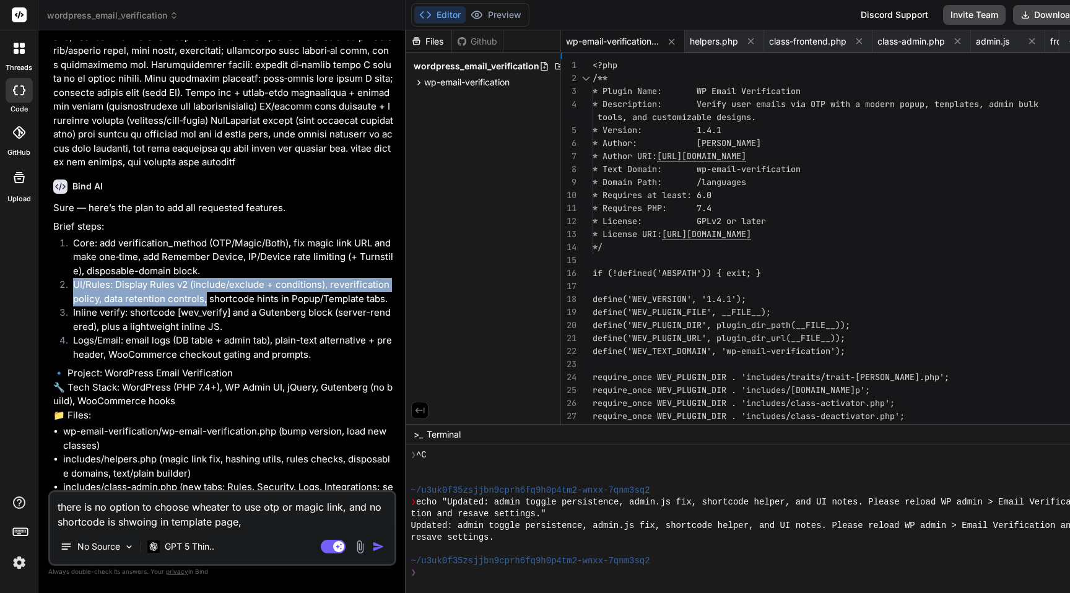
drag, startPoint x: 204, startPoint y: 262, endPoint x: 76, endPoint y: 256, distance: 128.9
click at [76, 278] on li "UI/Rules: Display Rules v2 (include/exclude + conditions), reverification polic…" at bounding box center [228, 292] width 331 height 28
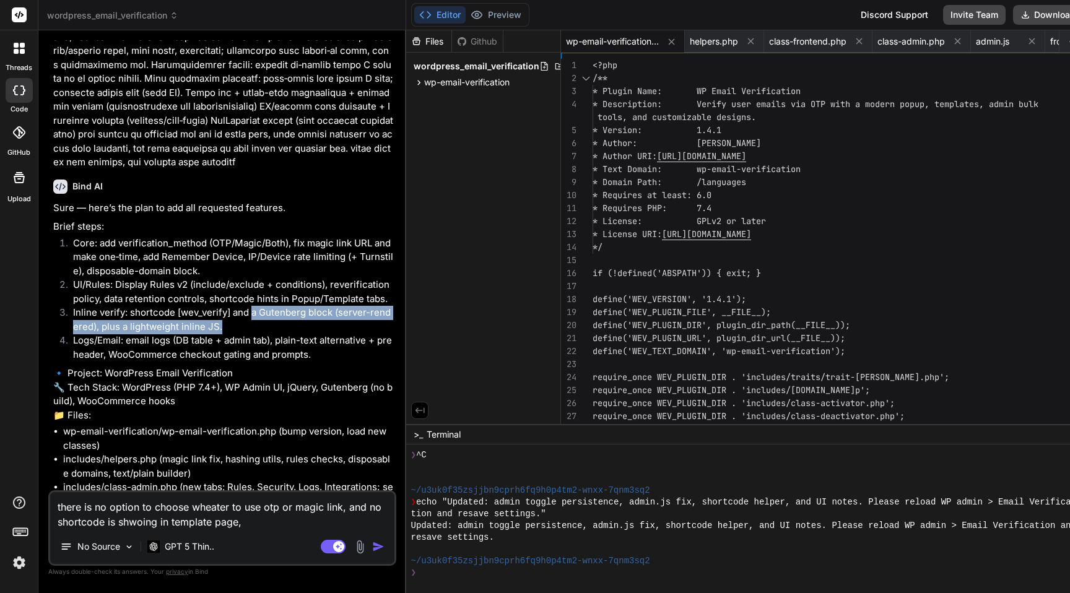
drag, startPoint x: 226, startPoint y: 293, endPoint x: 251, endPoint y: 283, distance: 27.2
click at [251, 306] on li "Inline verify: shortcode [wev_verify] and a Gutenberg block (server-rendered), …" at bounding box center [228, 320] width 331 height 28
click at [68, 334] on li "Logs/Email: email logs (DB table + admin tab), plain-text alternative + prehead…" at bounding box center [228, 348] width 331 height 28
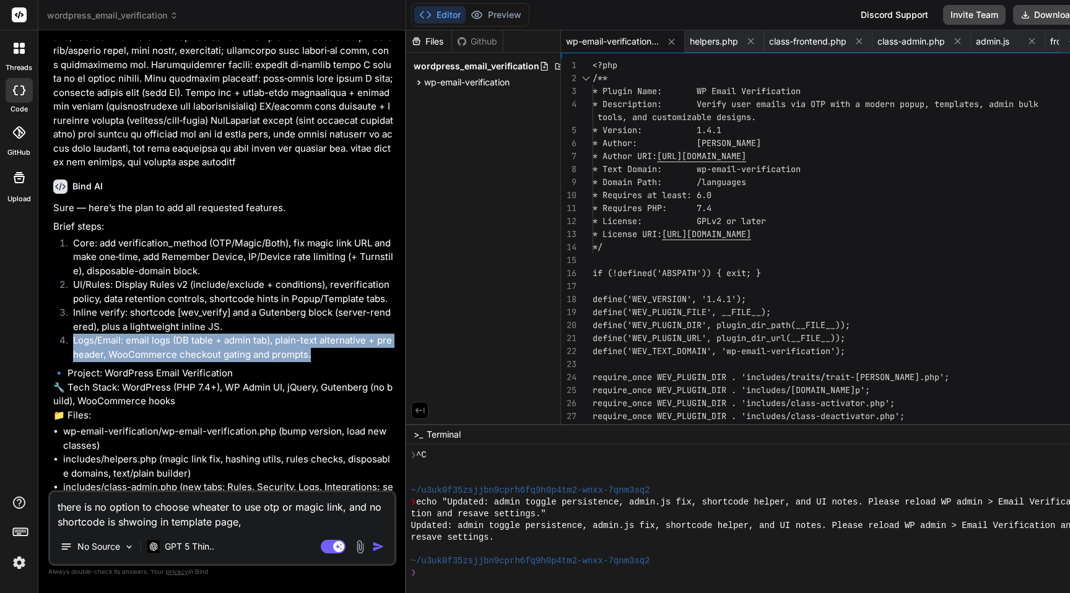
drag, startPoint x: 71, startPoint y: 307, endPoint x: 327, endPoint y: 319, distance: 256.5
click at [327, 334] on li "Logs/Email: email logs (DB table + admin tab), plain-text alternative + prehead…" at bounding box center [228, 348] width 331 height 28
click at [268, 522] on textarea "there is no option to choose wheater to use otp or magic link, and no shortcode…" at bounding box center [222, 510] width 344 height 37
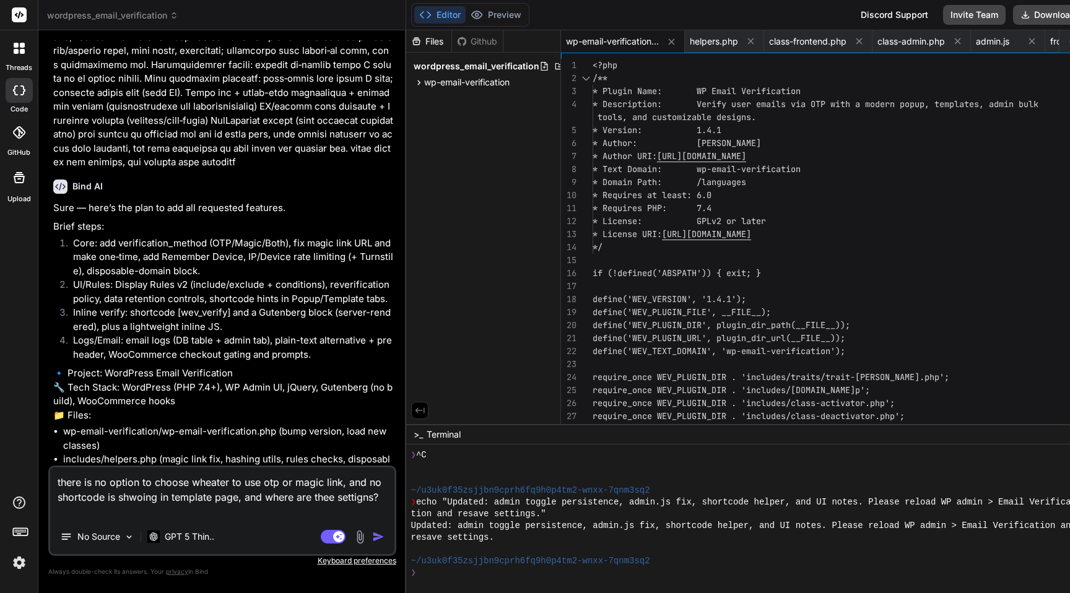
paste textarea "Logs/Email: email logs (DB table + admin tab), plain-text alternative + prehead…"
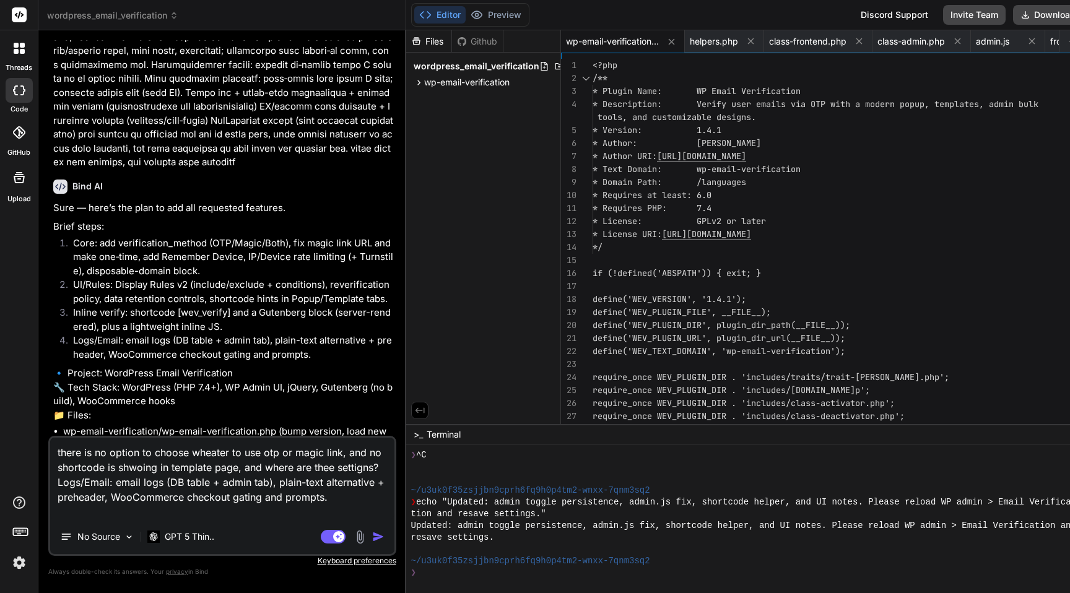
paste textarea "a Gutenberg block (server-rendered), plus a lightweight inline JS."
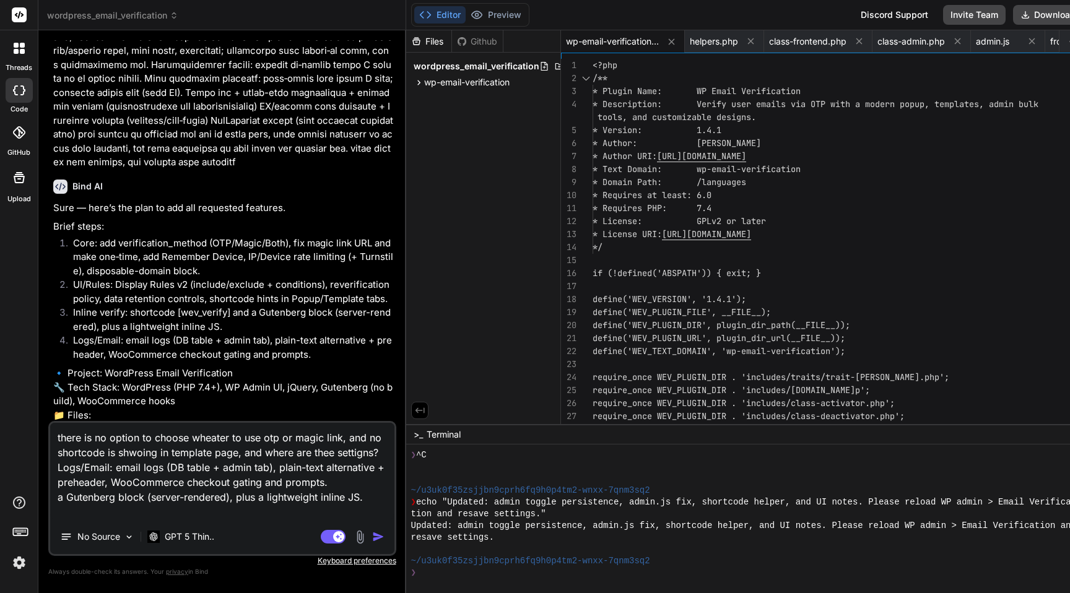
paste textarea "UI/Rules: Display Rules v2 (include/exclude + conditions), reverification polic…"
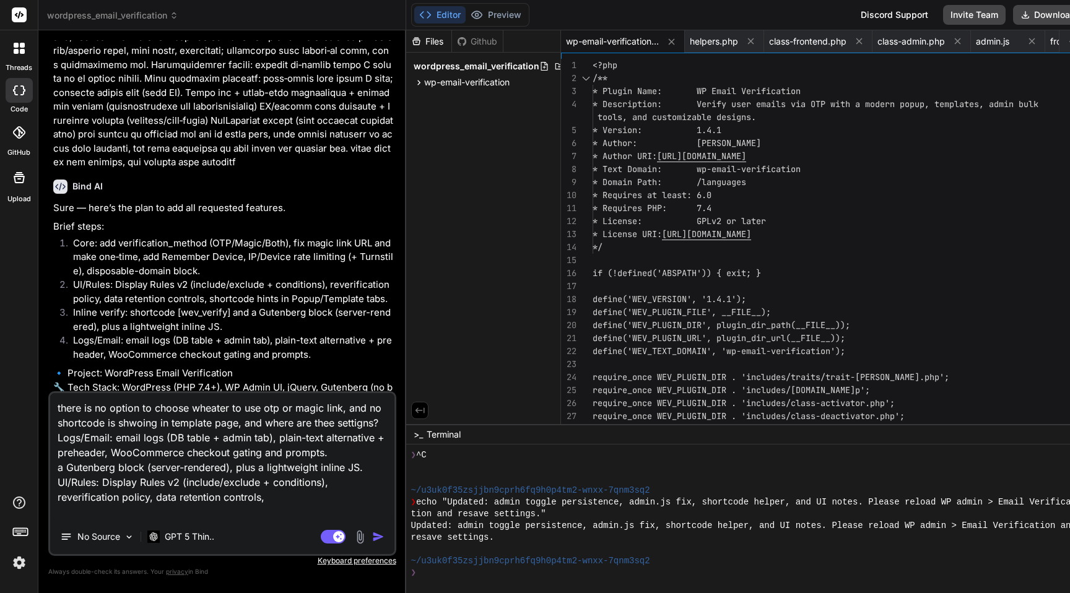
paste textarea "IP/Device rate limiting (+ Turnstile), disposable-domain block."
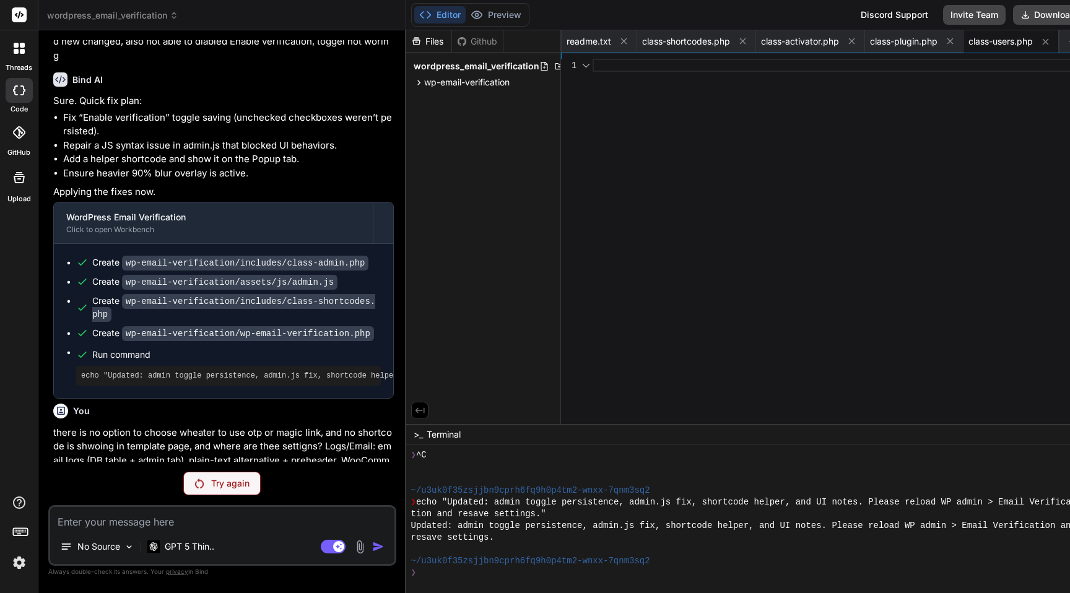
scroll to position [5093, 0]
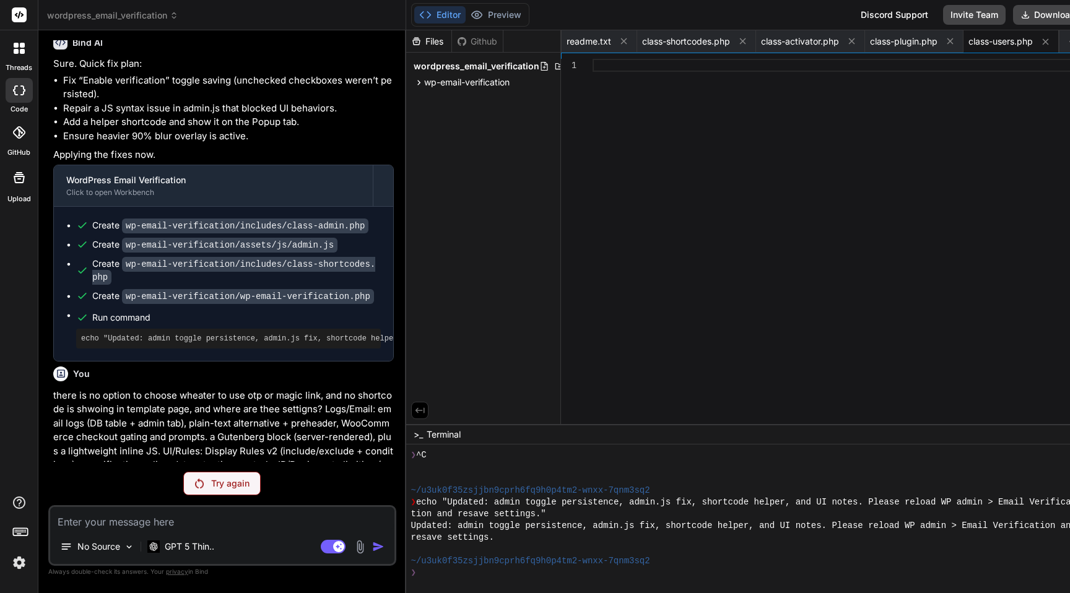
click at [209, 478] on div "Try again" at bounding box center [221, 484] width 77 height 24
click at [205, 477] on div "Try again" at bounding box center [221, 484] width 77 height 24
click at [191, 552] on p "GPT 5 Thin.." at bounding box center [190, 546] width 50 height 12
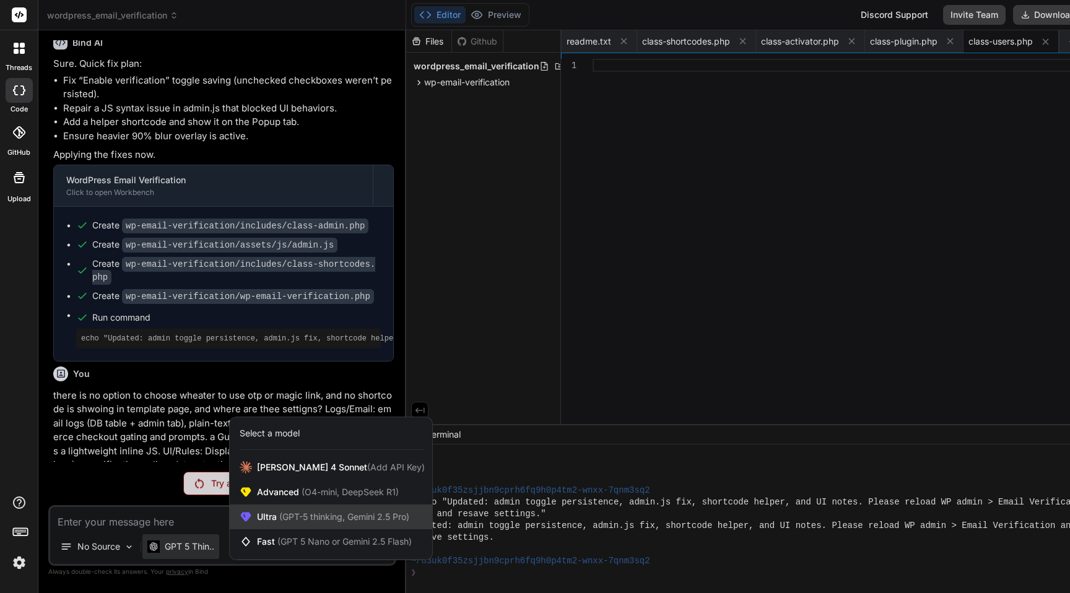
click at [293, 511] on span "Ultra (GPT-5 thinking, Gemini 2.5 Pro)" at bounding box center [333, 517] width 152 height 12
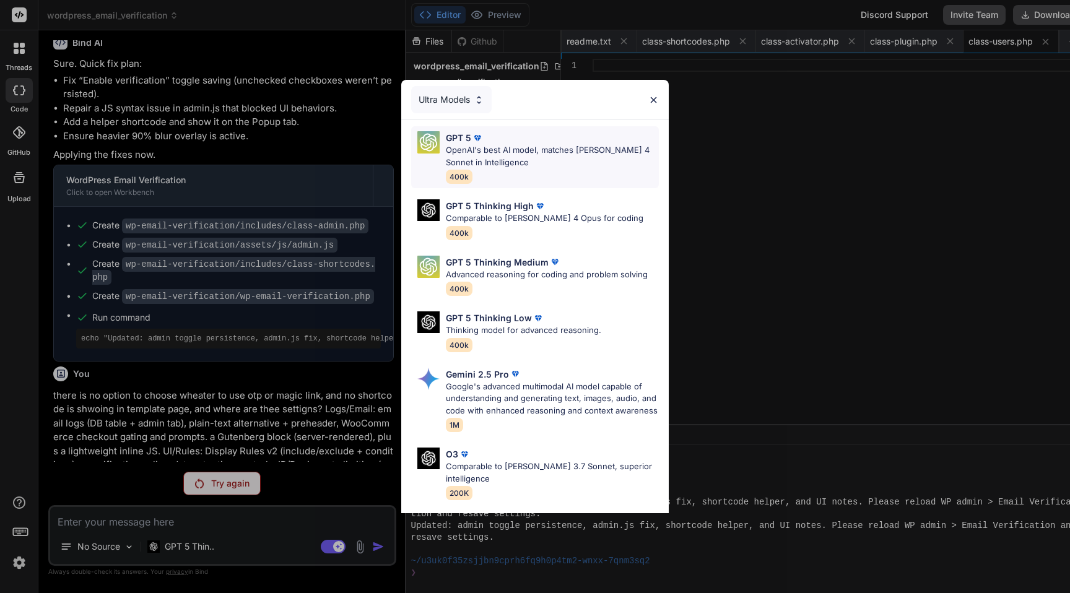
click at [491, 136] on div "GPT 5" at bounding box center [552, 137] width 213 height 13
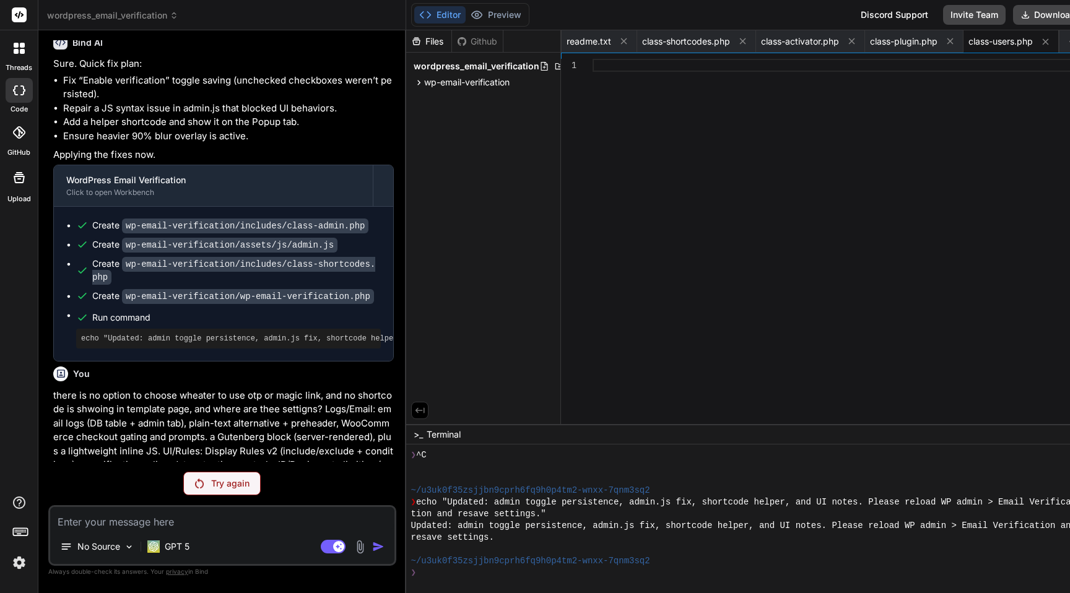
click at [238, 487] on p "Try again" at bounding box center [230, 483] width 38 height 12
click at [224, 482] on p "Try again" at bounding box center [230, 483] width 38 height 12
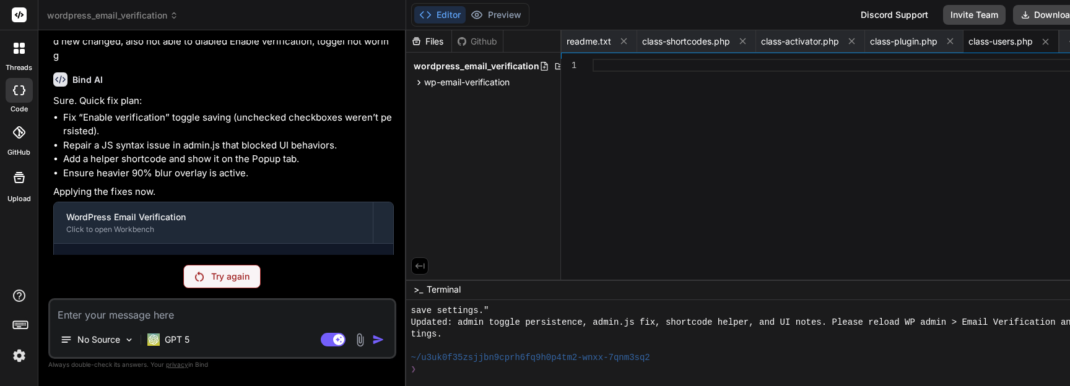
scroll to position [5299, 0]
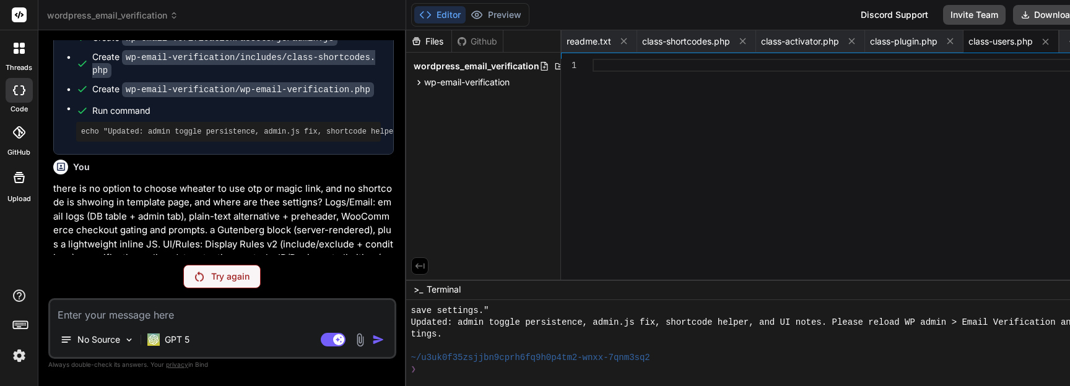
click at [220, 283] on div "Try again" at bounding box center [221, 277] width 77 height 24
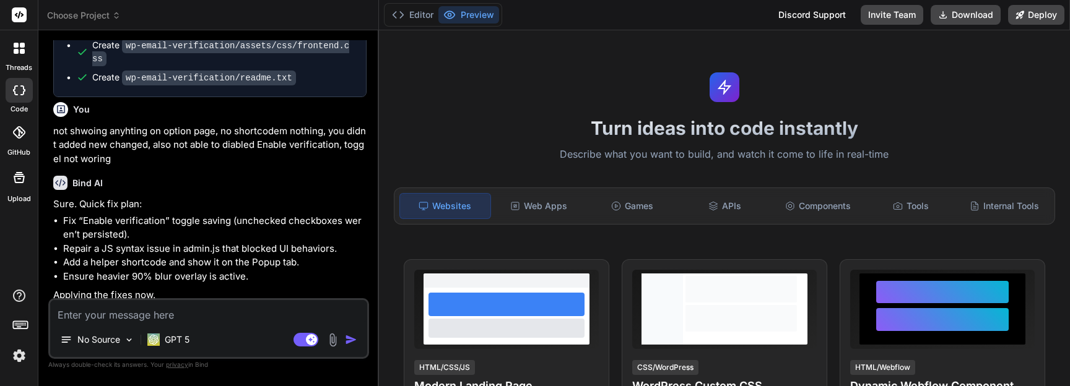
type textarea "x"
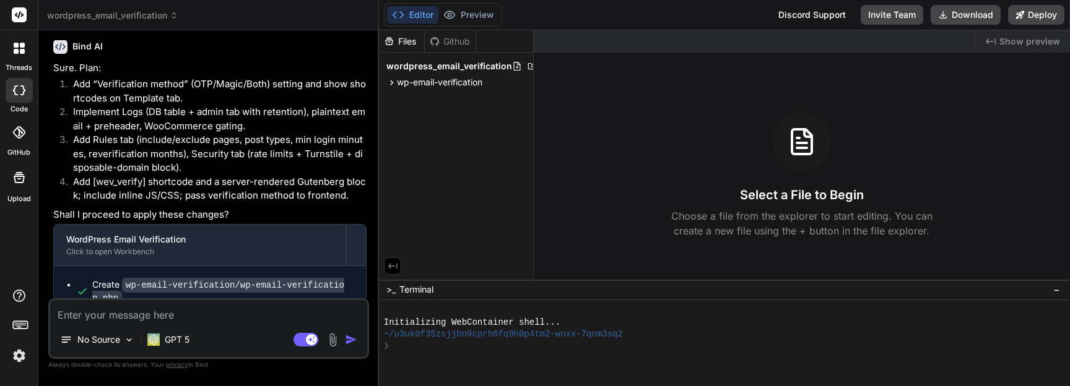
scroll to position [2817, 0]
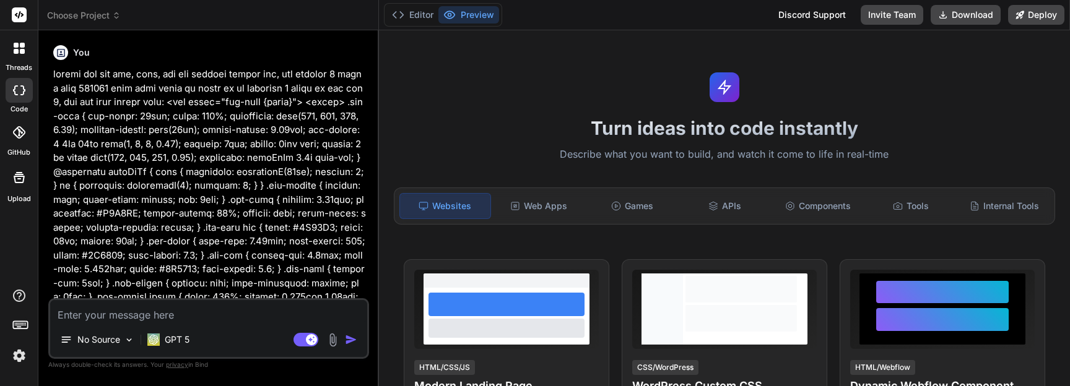
type textarea "x"
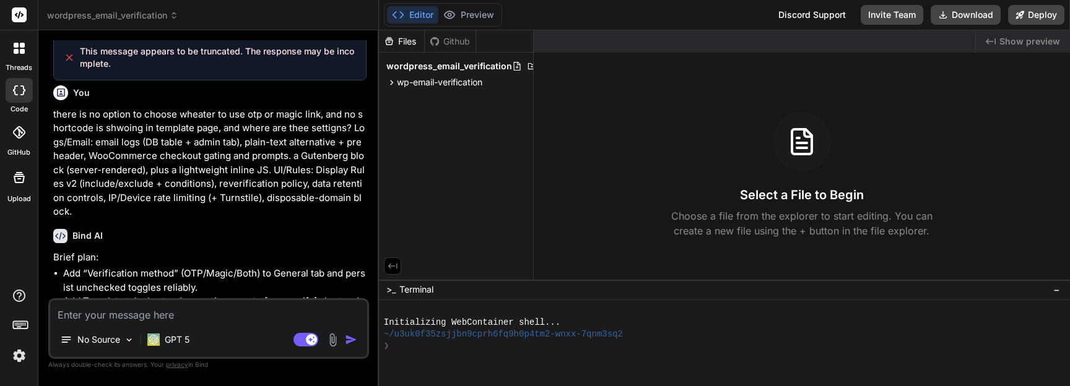
scroll to position [3093, 0]
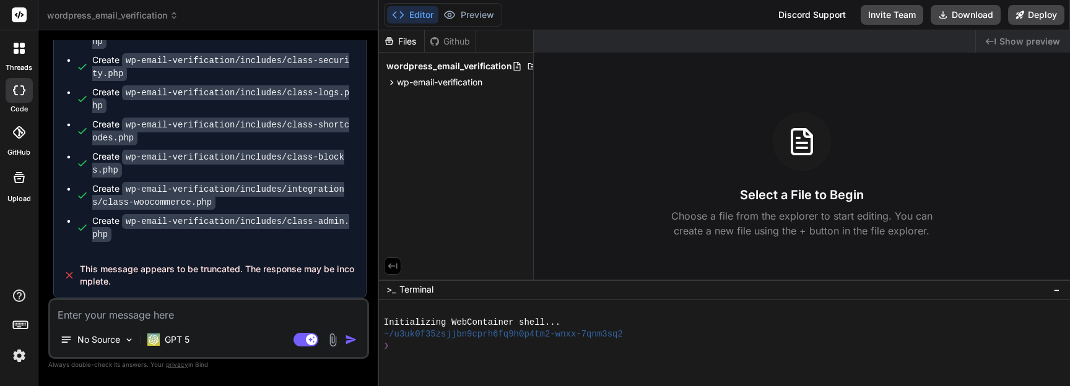
type textarea "c"
type textarea "x"
type textarea "co"
type textarea "x"
type textarea "con"
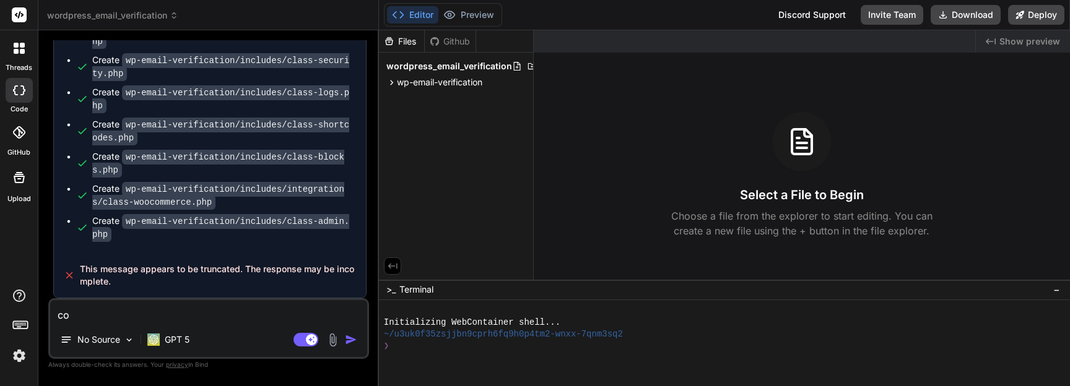
type textarea "x"
type textarea "cont"
type textarea "x"
type textarea "conti"
type textarea "x"
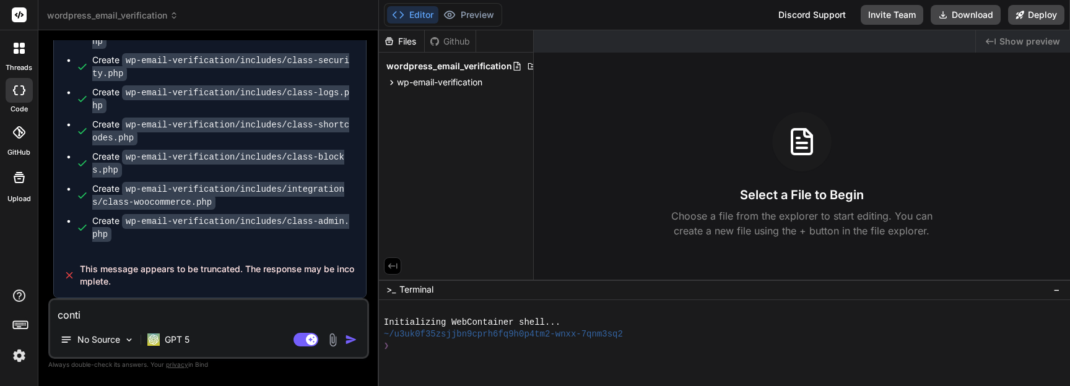
type textarea "contin"
type textarea "x"
type textarea "continu"
type textarea "x"
type textarea "continue"
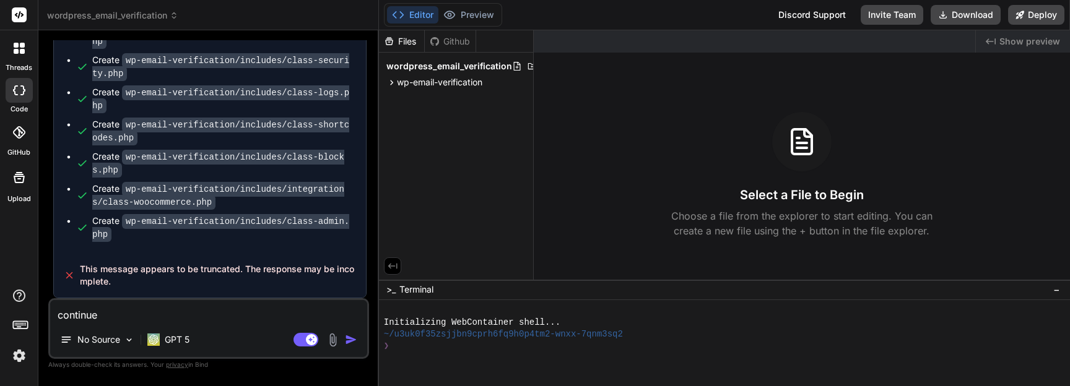
type textarea "x"
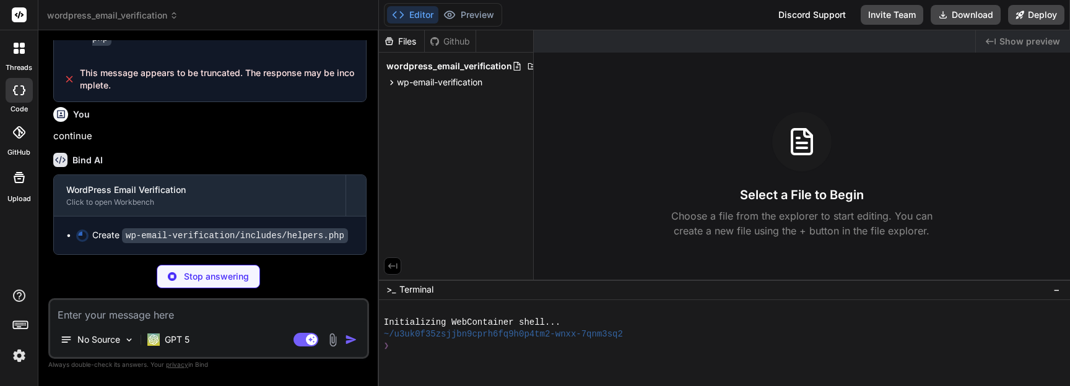
scroll to position [3289, 0]
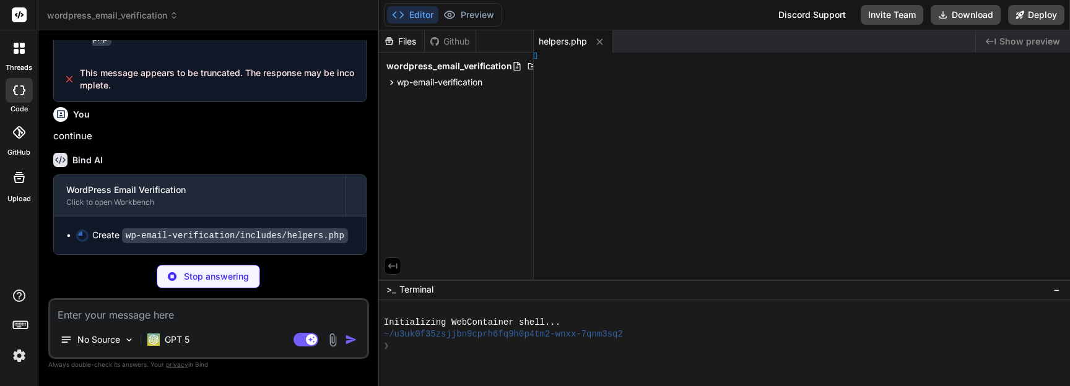
type textarea "x"
type textarea "IN)]; } }"
type textarea "x"
type textarea "); } }"
type textarea "x"
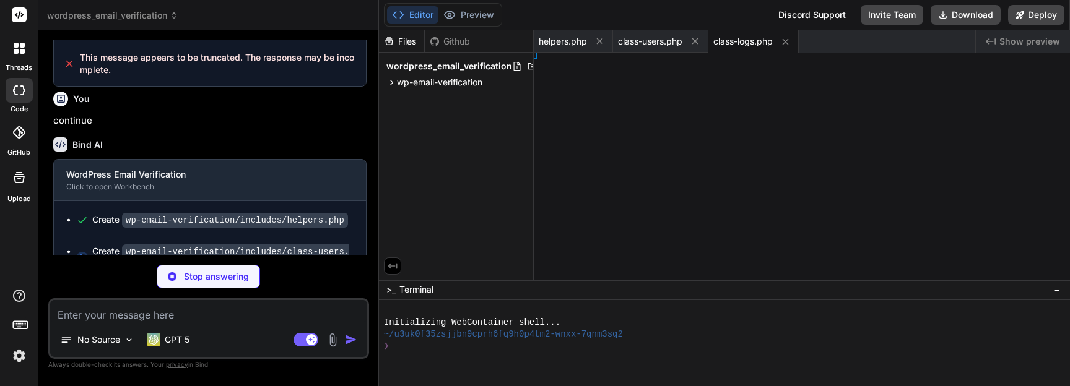
type textarea "- INTERVAL %d DAY)", $days)); } }"
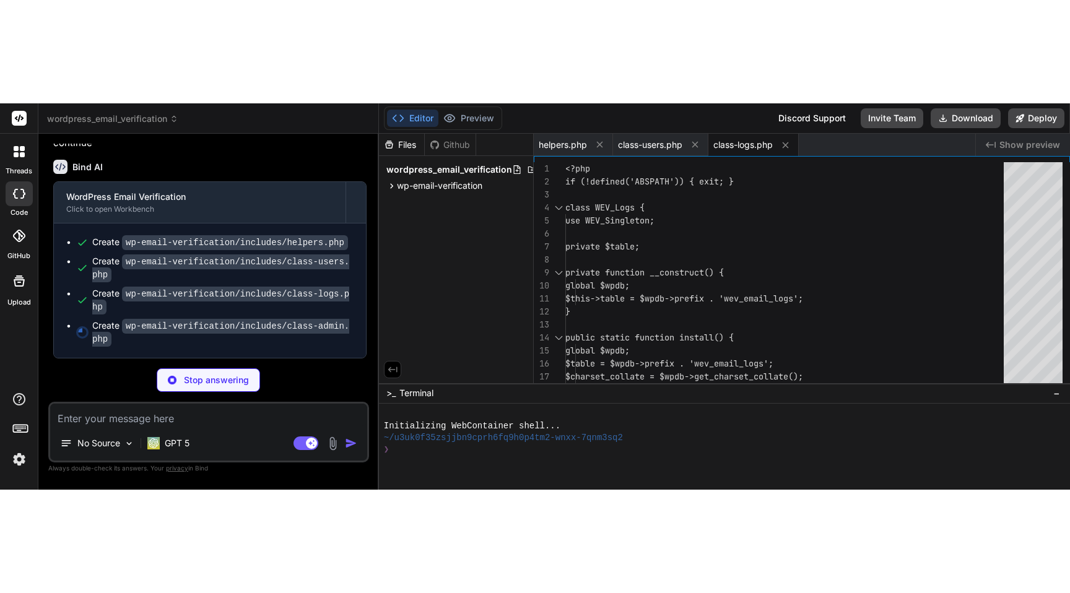
scroll to position [3177, 0]
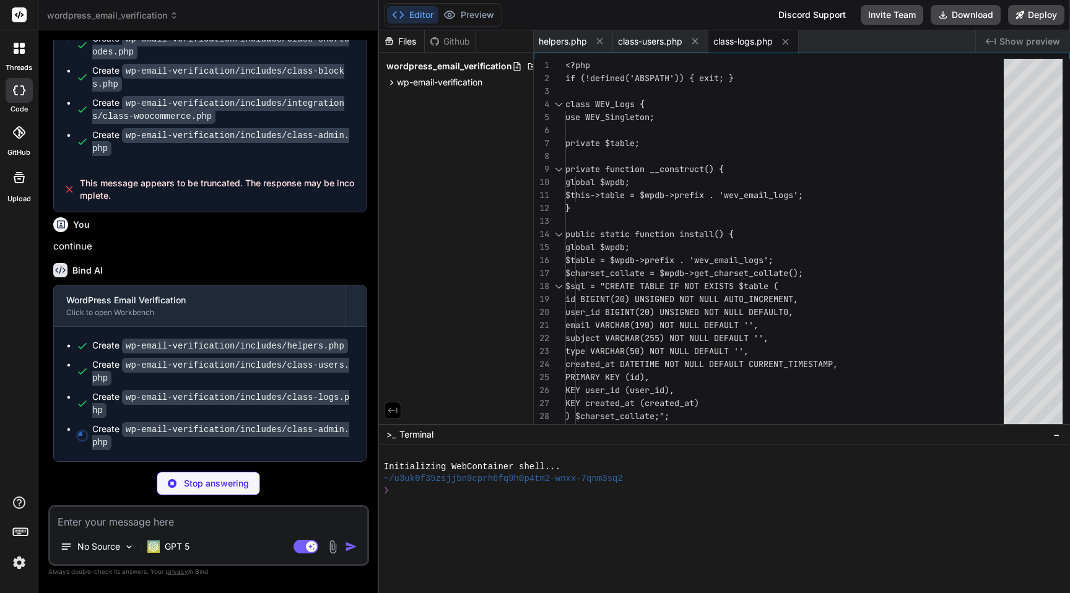
type textarea "x"
type textarea "} $sent = WEV_Emails::instance()->send_test($to); $result = $sent ? 'success' :…"
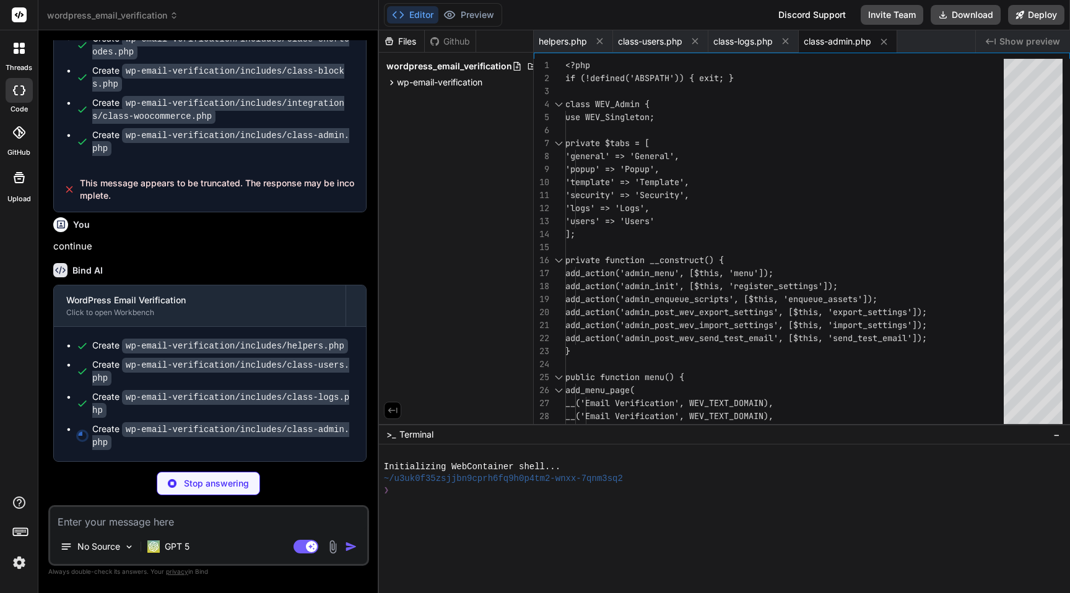
scroll to position [3209, 0]
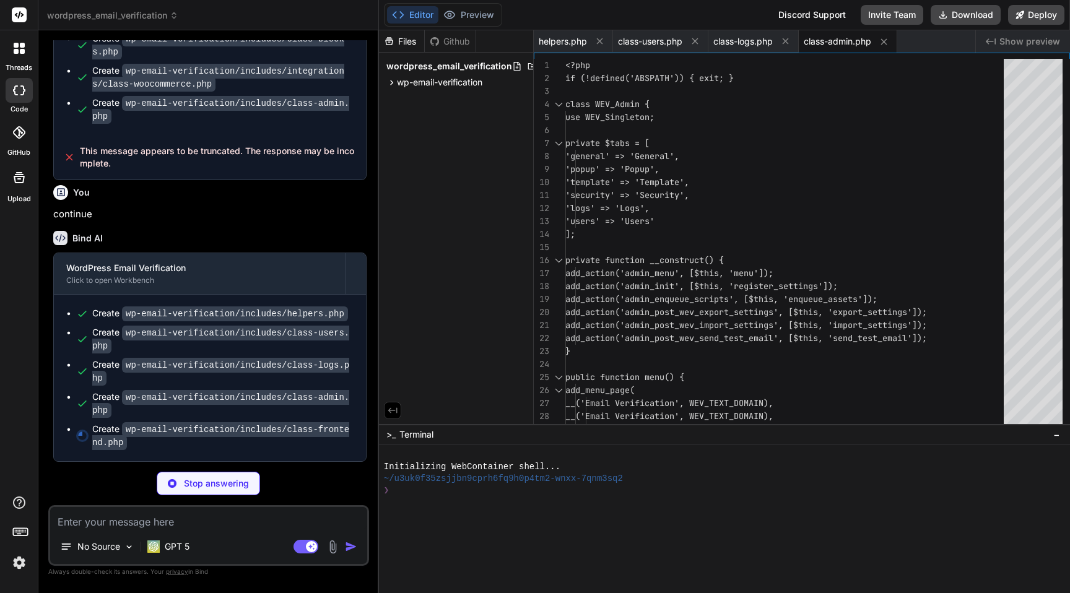
type textarea "x"
type textarea "}"
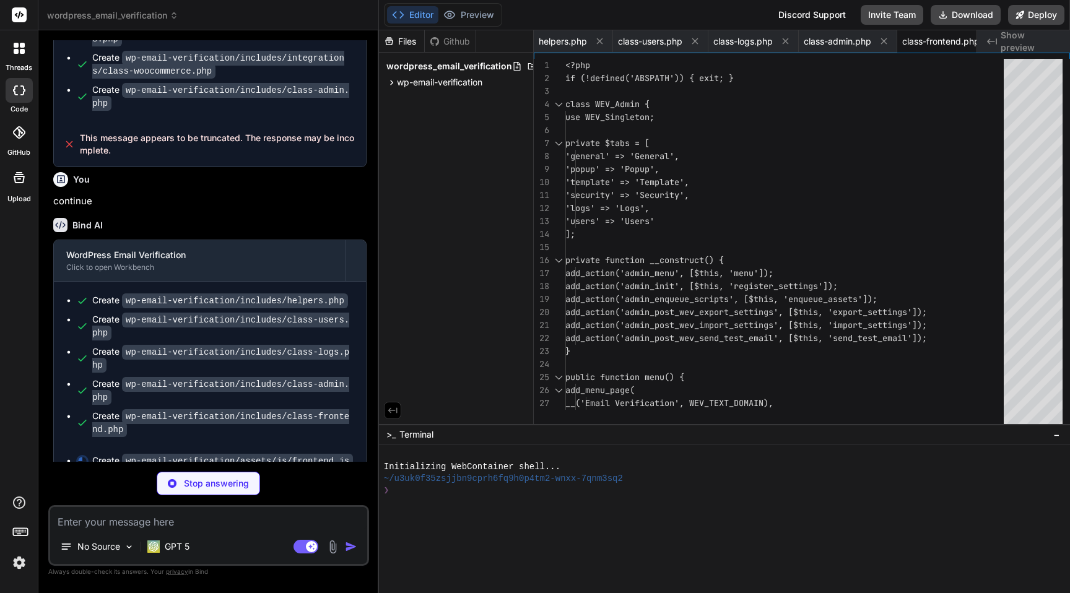
scroll to position [3240, 0]
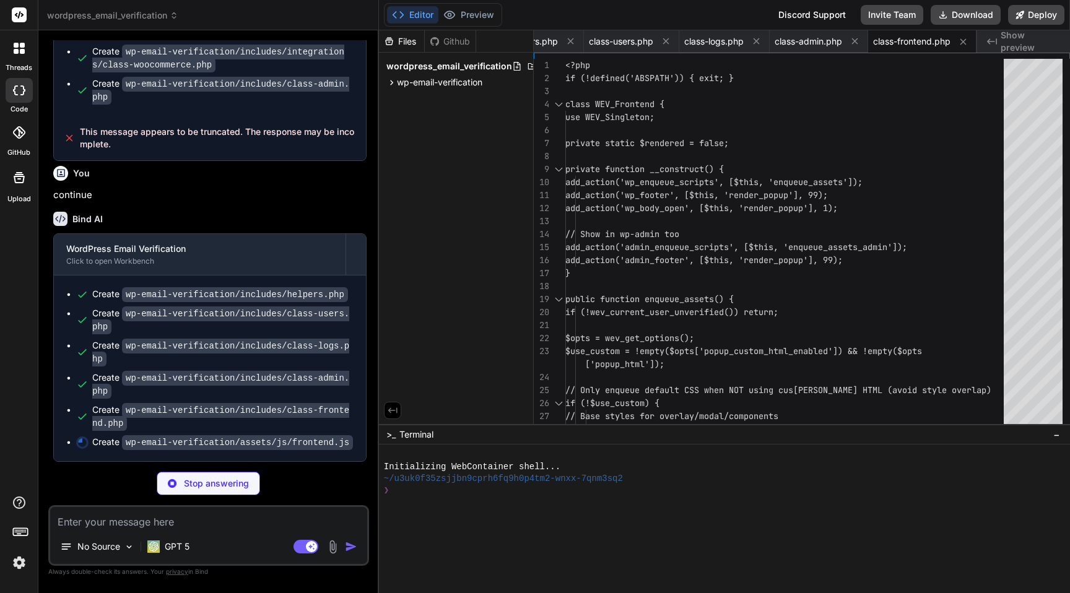
type textarea "x"
type textarea "style.innerHTML = WEV_CONFIG.custom_css; document.head.appendChild(style); } } …"
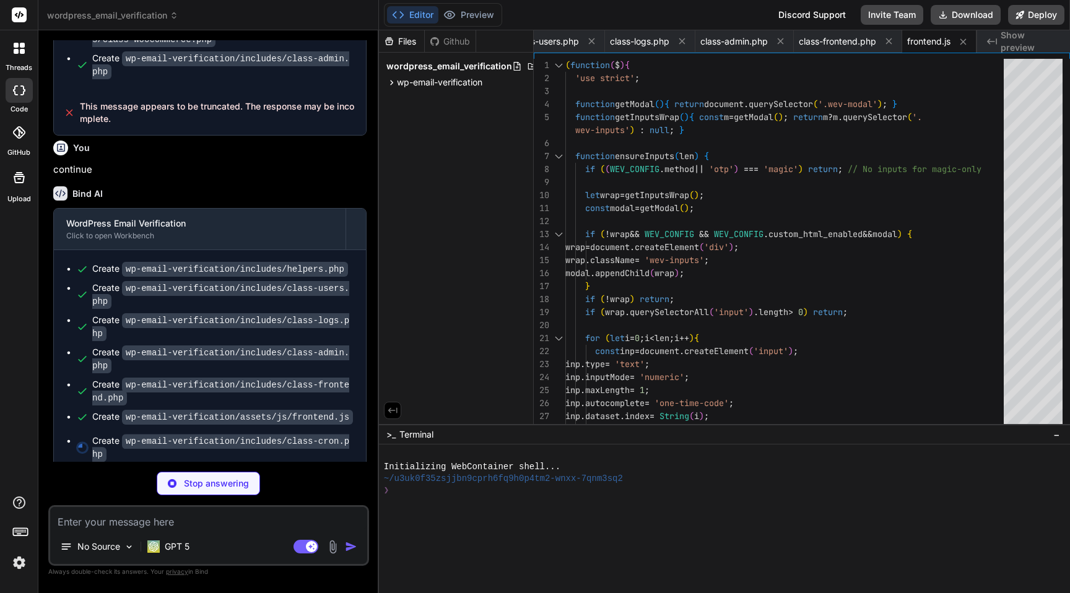
scroll to position [3272, 0]
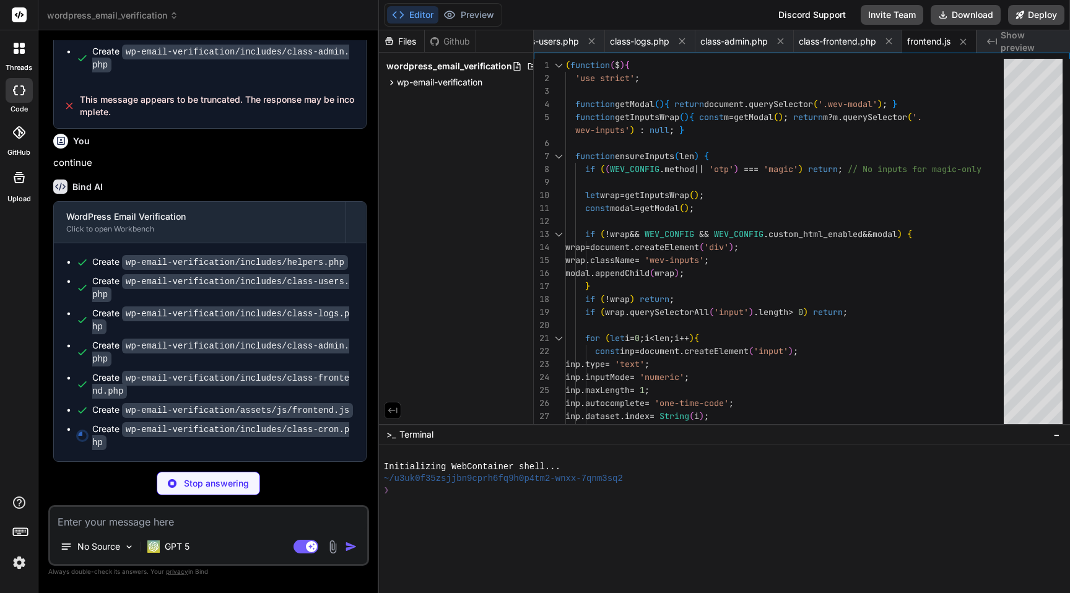
type textarea "x"
type textarea "} } }"
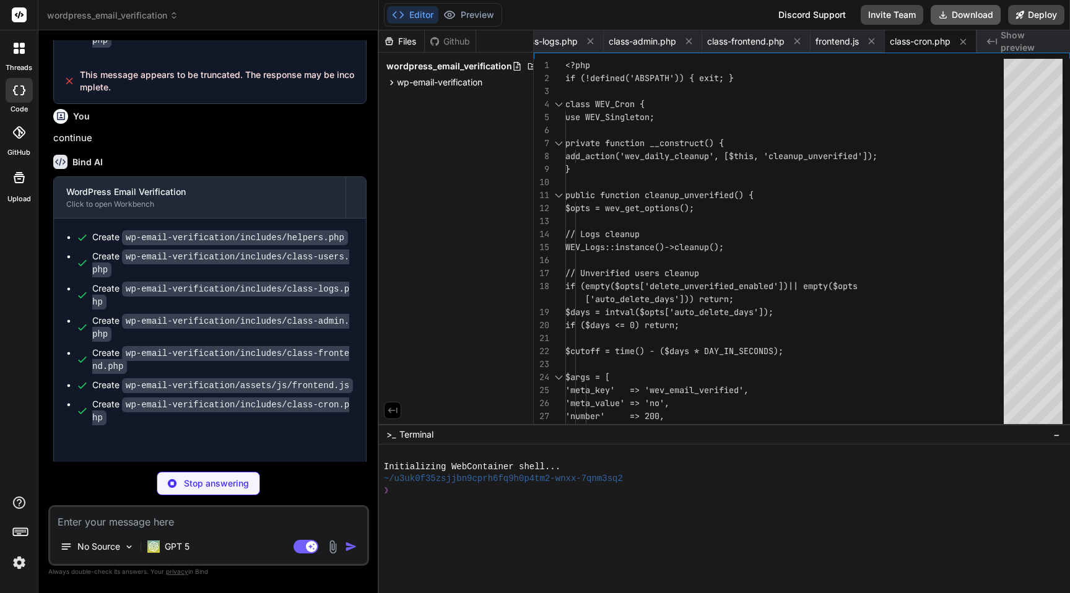
scroll to position [3303, 0]
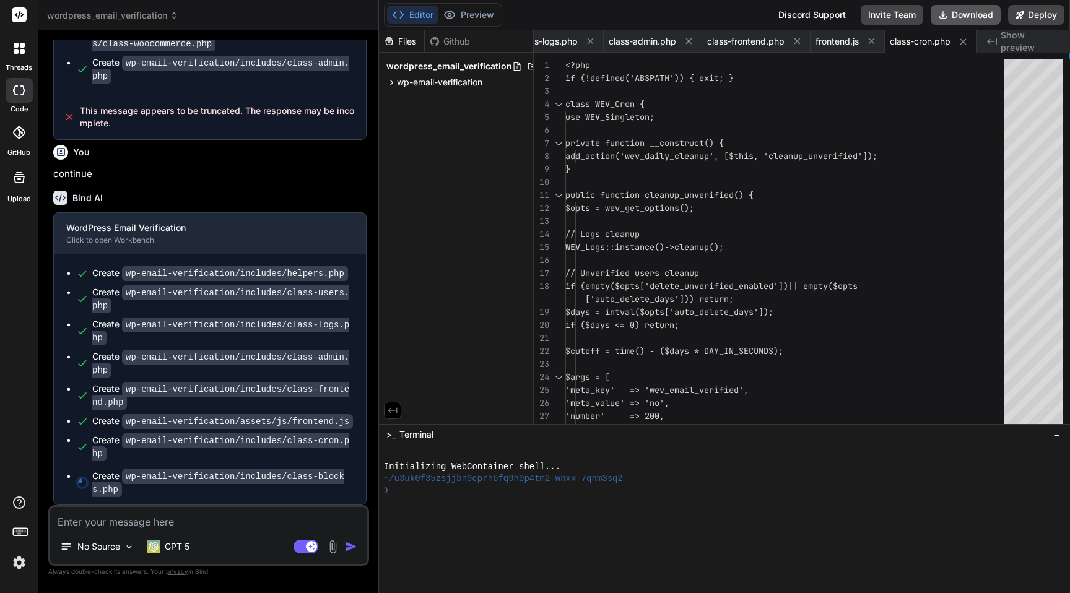
type textarea "x"
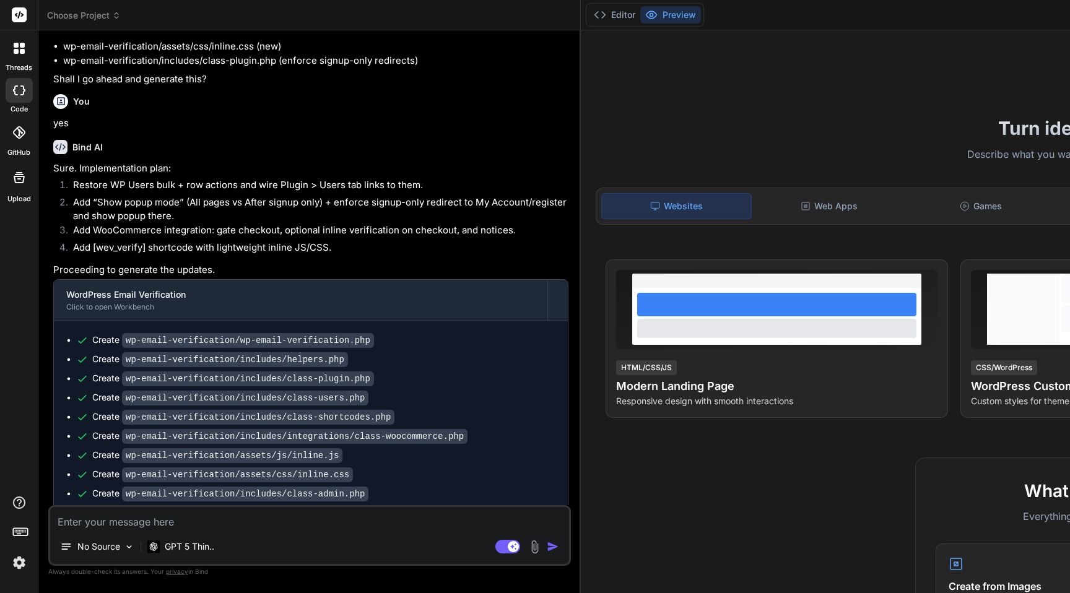
scroll to position [1345, 0]
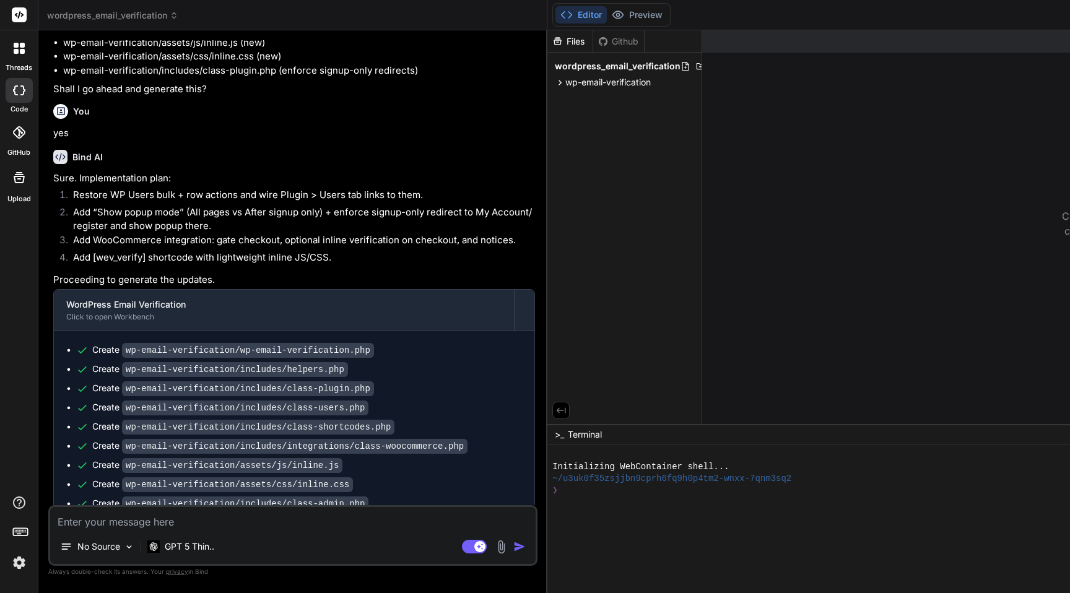
type textarea "x"
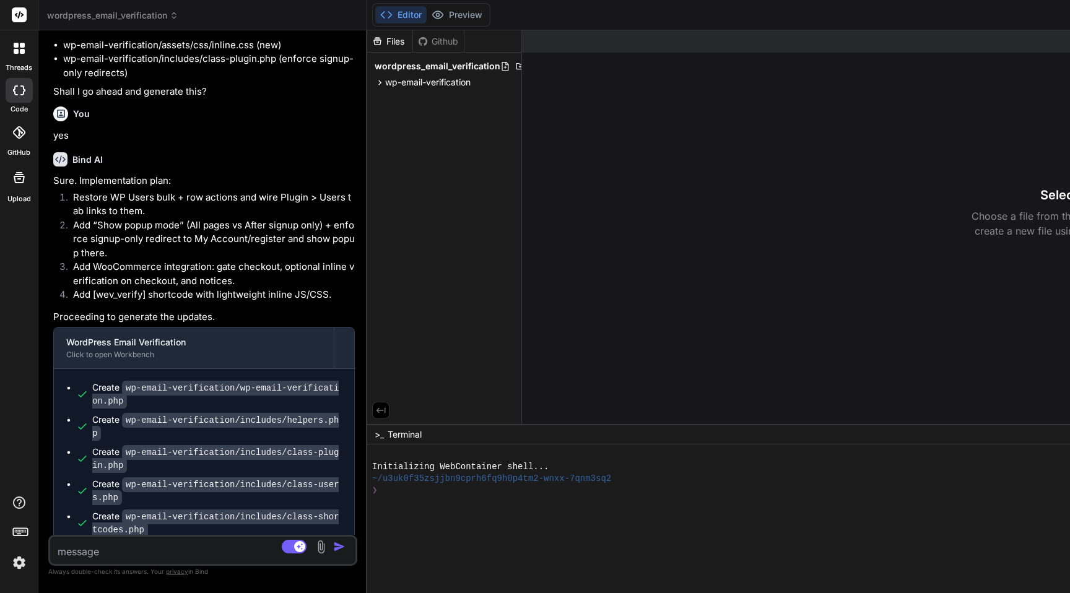
drag, startPoint x: 581, startPoint y: 118, endPoint x: 32, endPoint y: 168, distance: 551.3
click at [32, 168] on div "threads code GitHub Upload wordpress_email_verification Created with Pixso. Bin…" at bounding box center [535, 296] width 1070 height 593
click at [510, 79] on icon at bounding box center [509, 82] width 10 height 10
click at [448, 264] on div at bounding box center [1024, 311] width 1315 height 563
click at [386, 82] on span "wp-email-verification" at bounding box center [427, 82] width 85 height 12
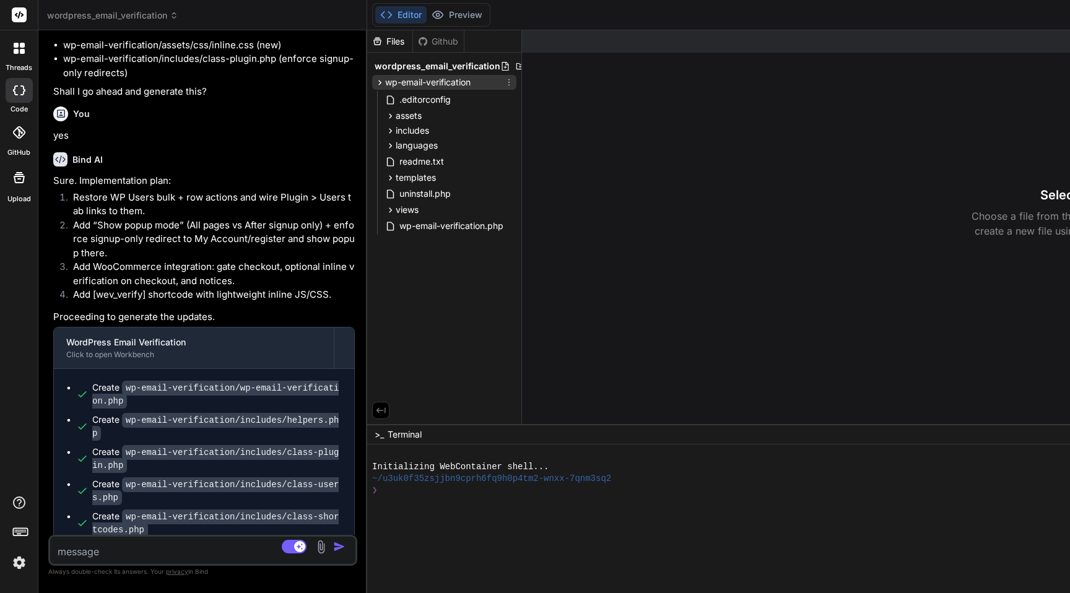
click at [386, 82] on span "wp-email-verification" at bounding box center [427, 82] width 85 height 12
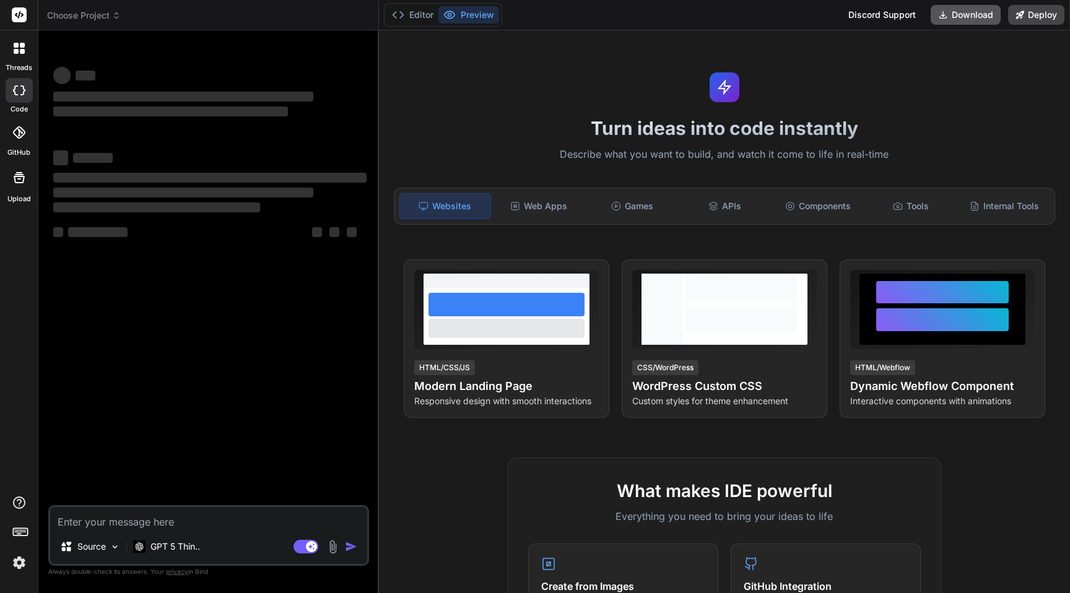
click at [962, 15] on button "Download" at bounding box center [965, 15] width 70 height 20
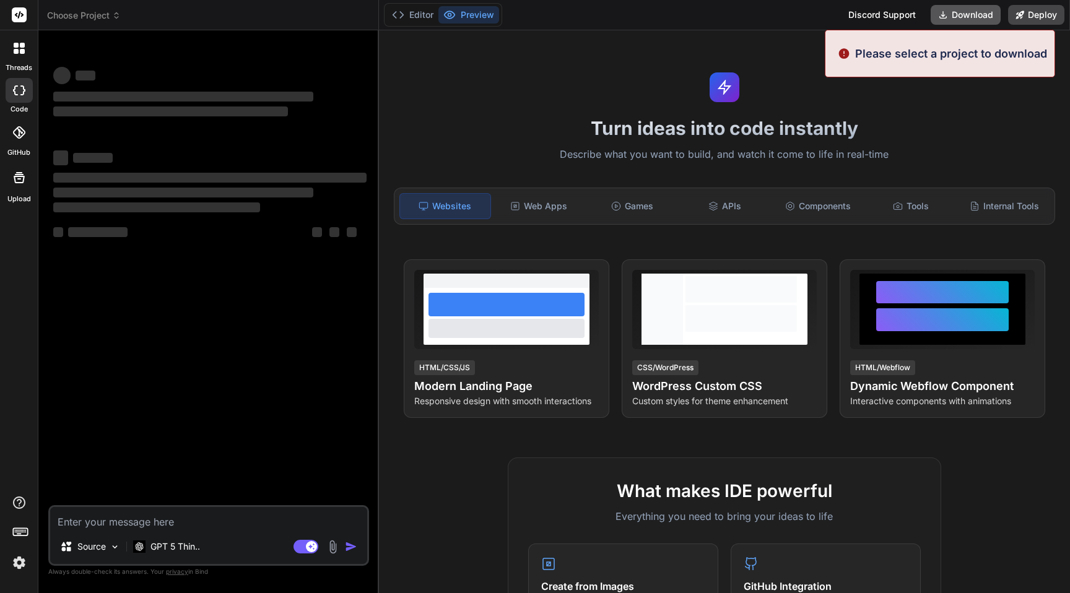
click at [962, 15] on button "Download" at bounding box center [965, 15] width 70 height 20
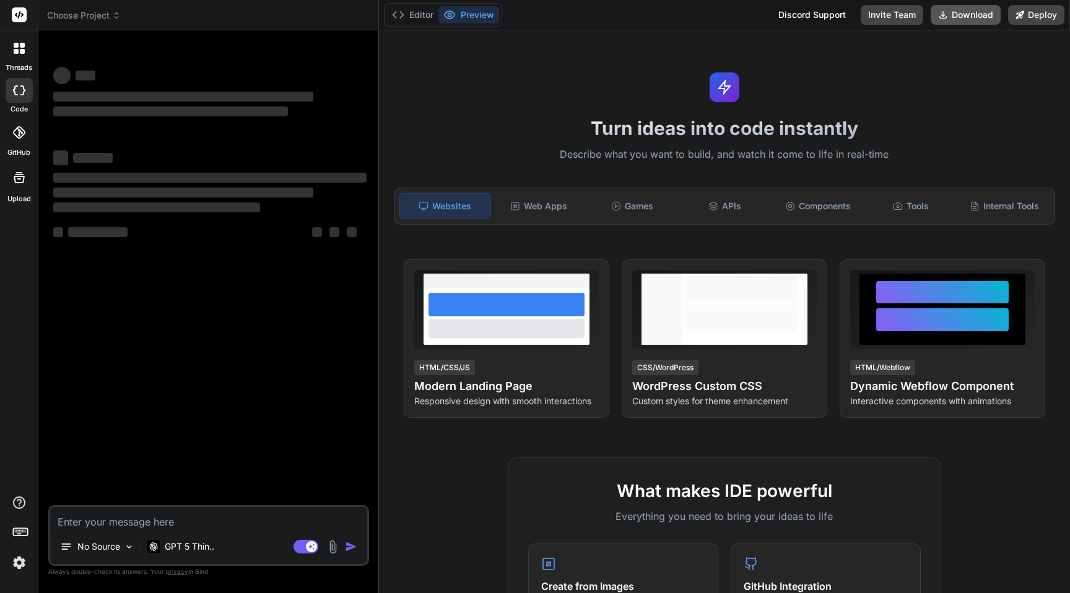
click at [962, 15] on button "Download" at bounding box center [965, 15] width 70 height 20
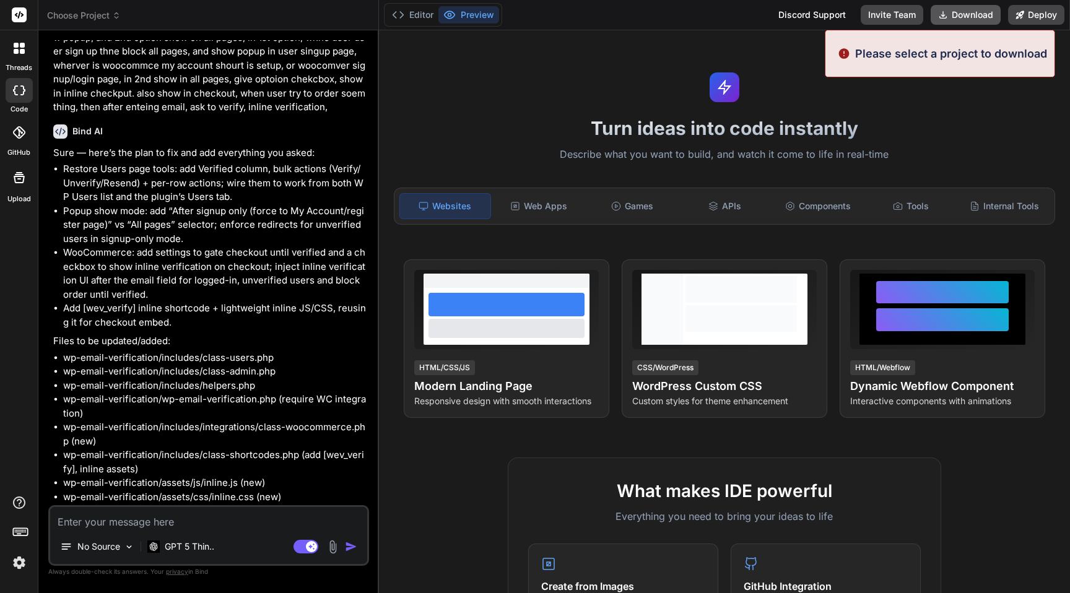
type textarea "x"
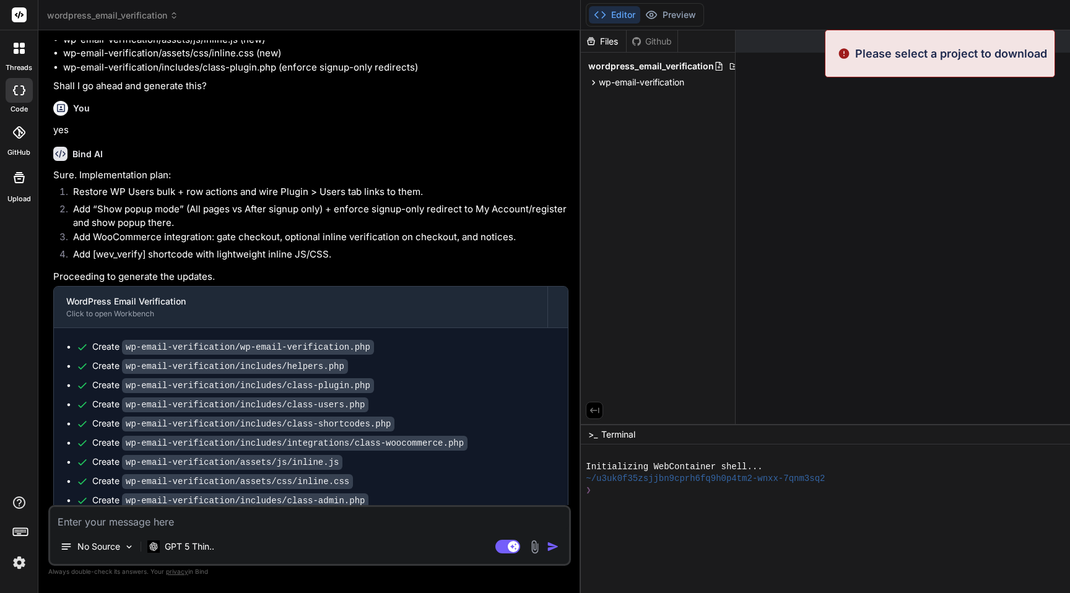
scroll to position [1345, 0]
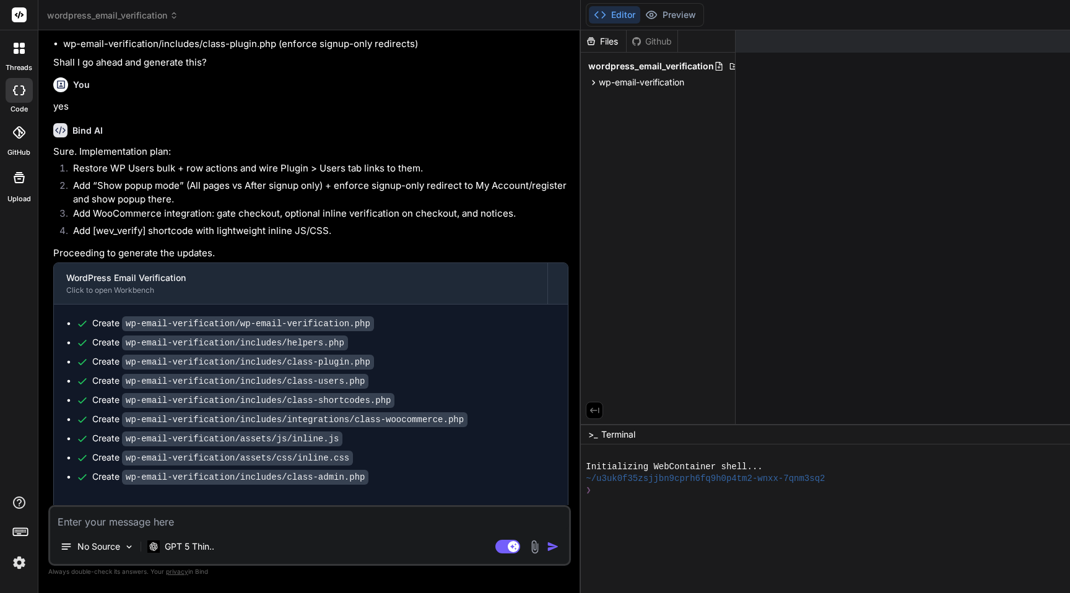
scroll to position [1375, 0]
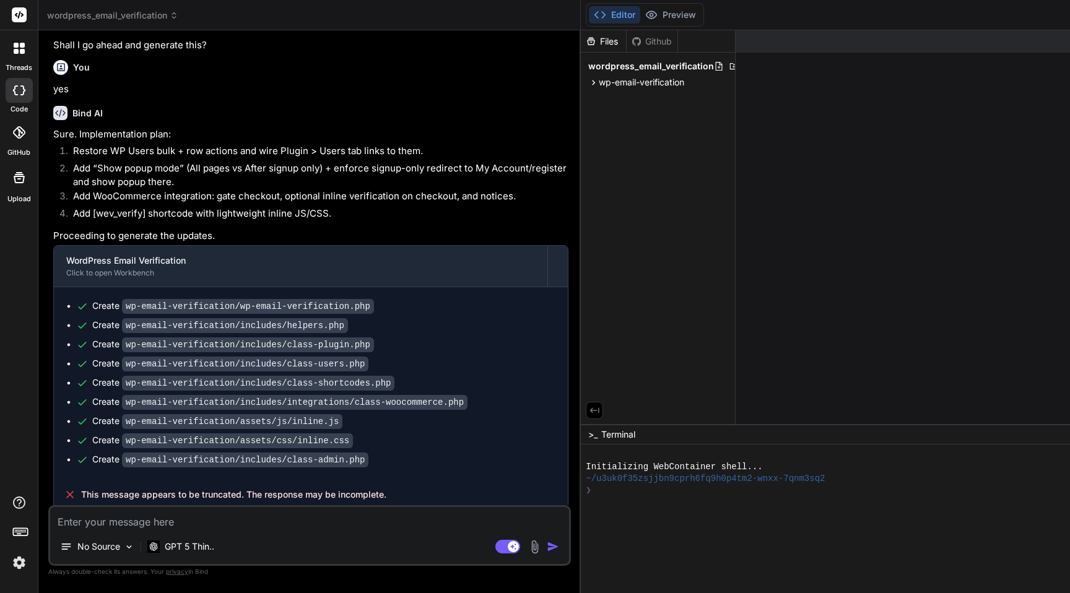
click at [149, 523] on textarea at bounding box center [309, 518] width 519 height 22
type textarea "c"
type textarea "x"
type textarea "co"
type textarea "x"
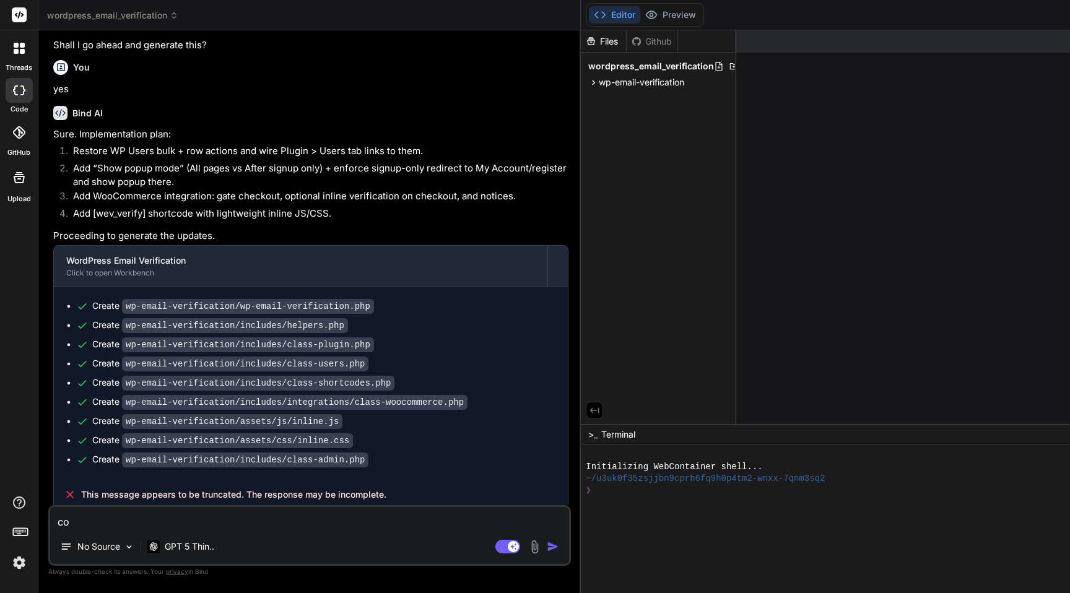
type textarea "con"
type textarea "x"
type textarea "cont"
type textarea "x"
type textarea "conti"
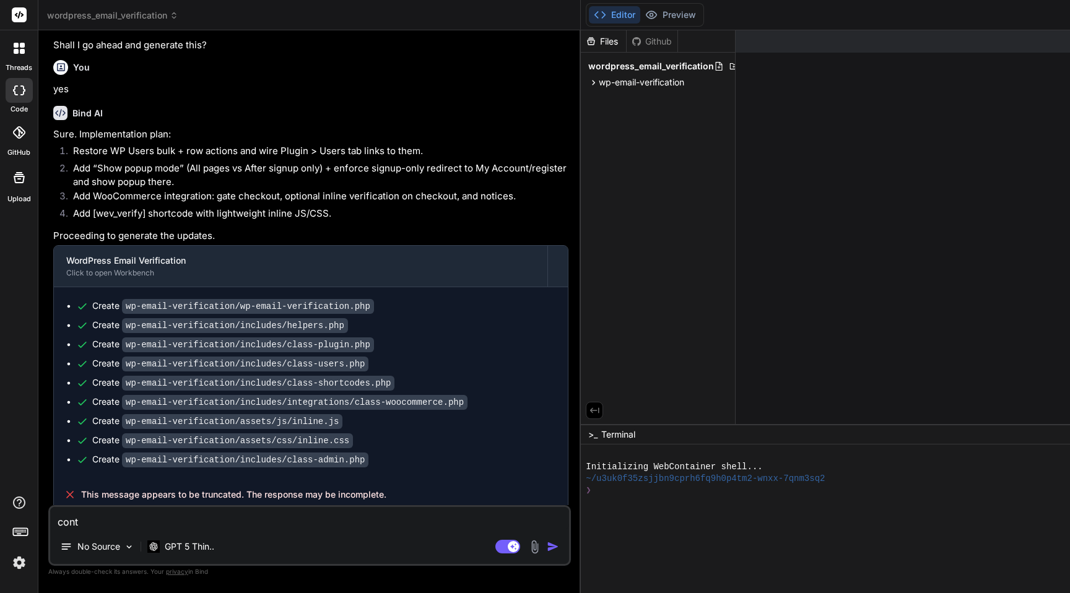
type textarea "x"
type textarea "contin"
type textarea "x"
type textarea "continu"
type textarea "x"
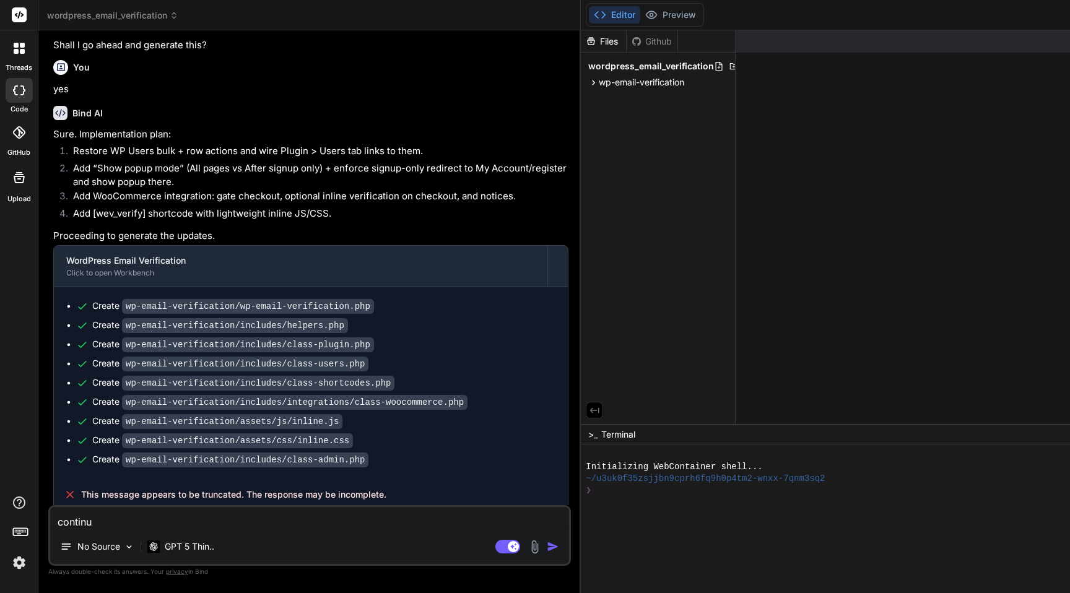
type textarea "continue"
type textarea "x"
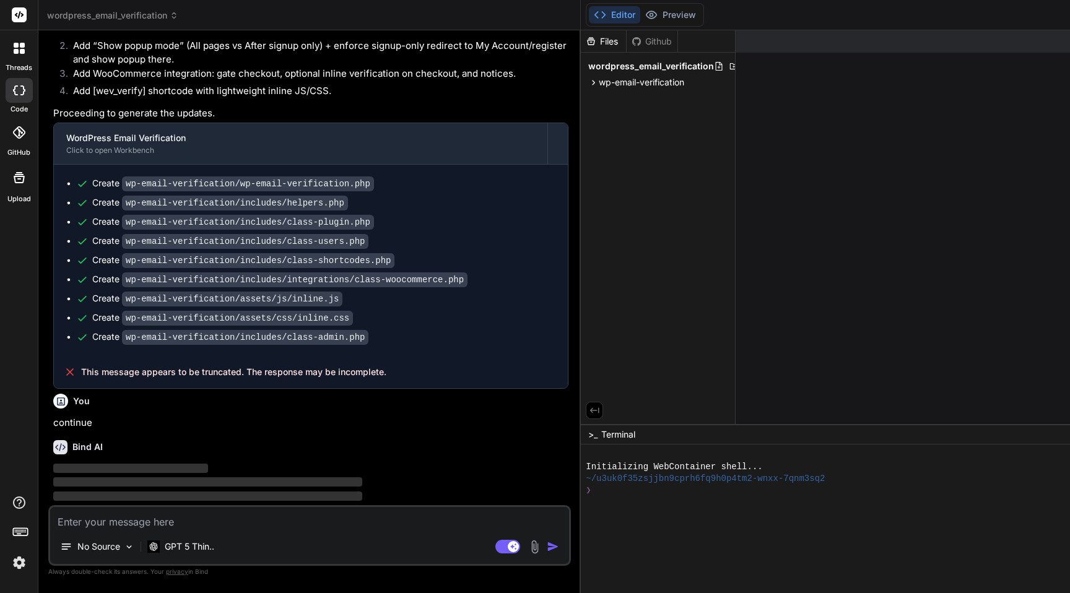
scroll to position [1503, 0]
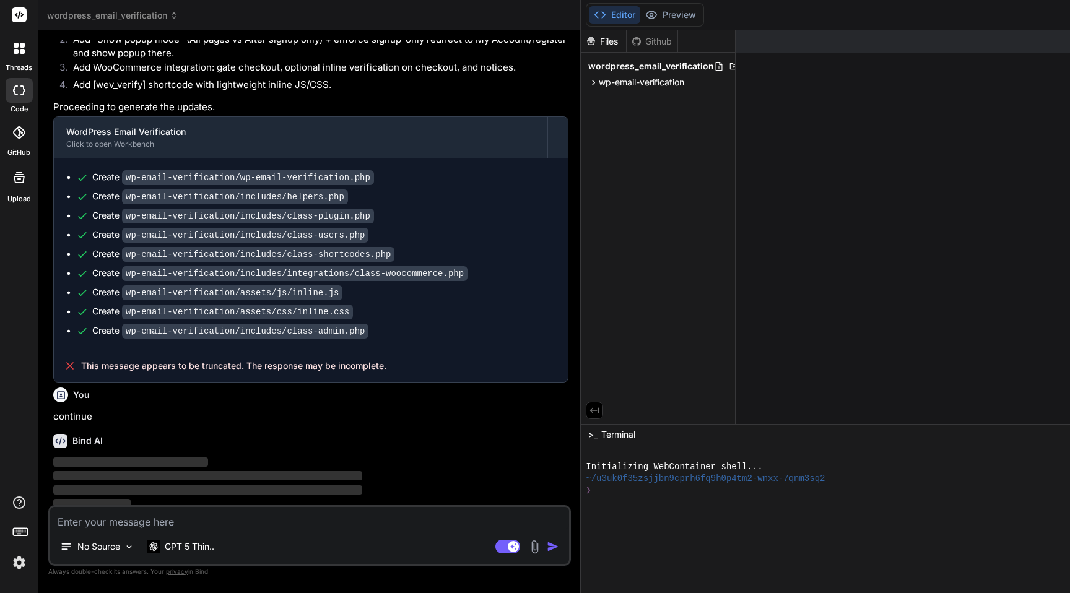
click at [592, 408] on icon at bounding box center [594, 411] width 9 height 6
click at [592, 407] on icon at bounding box center [591, 410] width 11 height 11
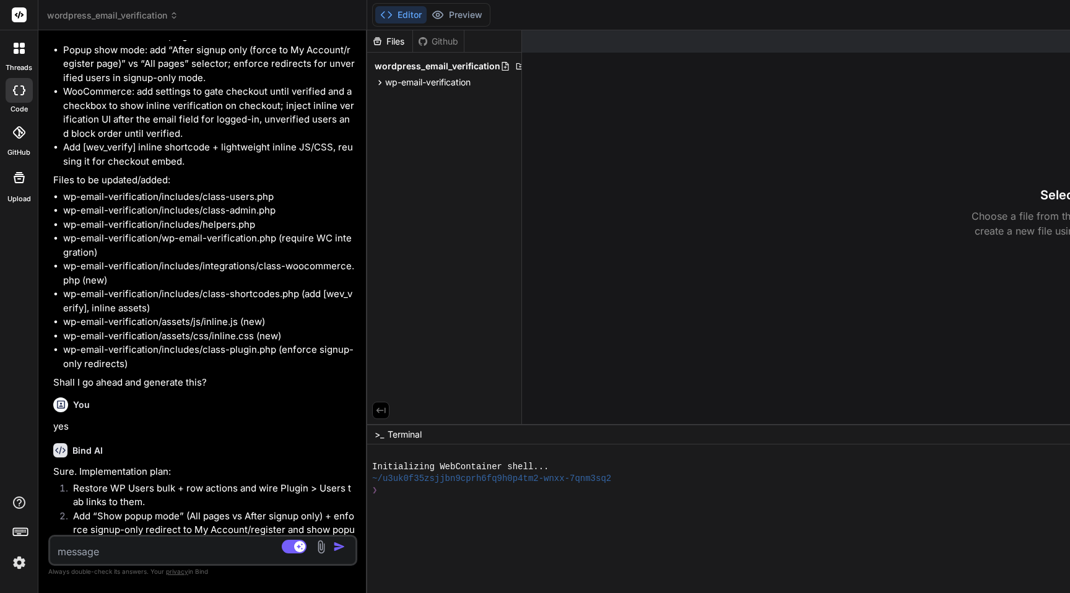
scroll to position [2033, 0]
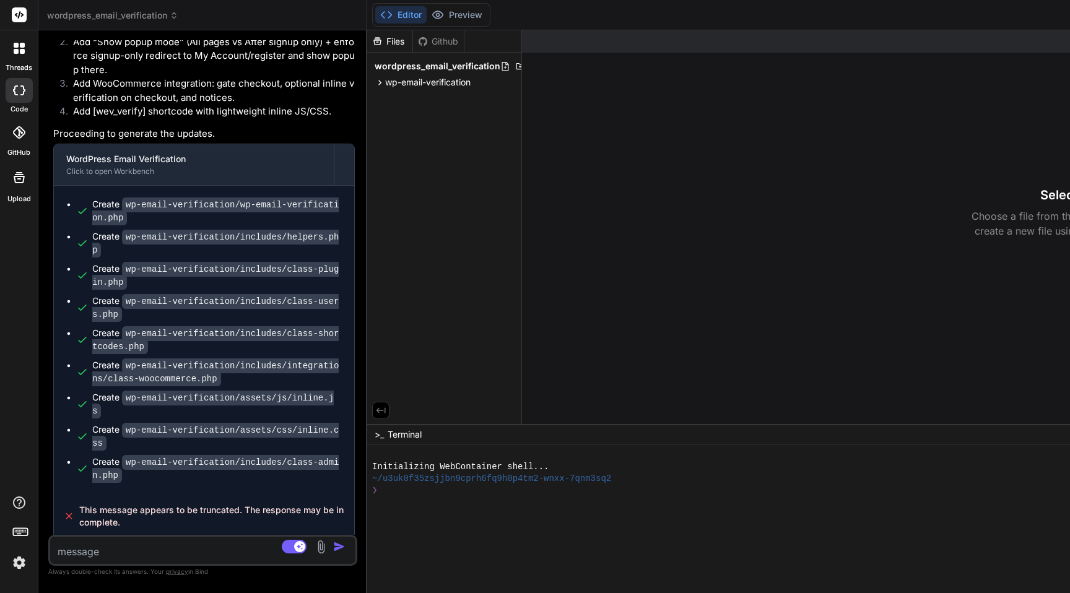
drag, startPoint x: 581, startPoint y: 482, endPoint x: 3, endPoint y: 483, distance: 577.5
click at [3, 483] on div "threads code GitHub Upload wordpress_email_verification Created with Pixso. Bin…" at bounding box center [535, 296] width 1070 height 593
click at [516, 66] on icon at bounding box center [520, 66] width 10 height 10
click at [445, 157] on div "Files Github wordpress_email_verification wp-email-verification .editorconfig a…" at bounding box center [444, 227] width 155 height 394
click at [442, 43] on div "Github" at bounding box center [438, 41] width 51 height 12
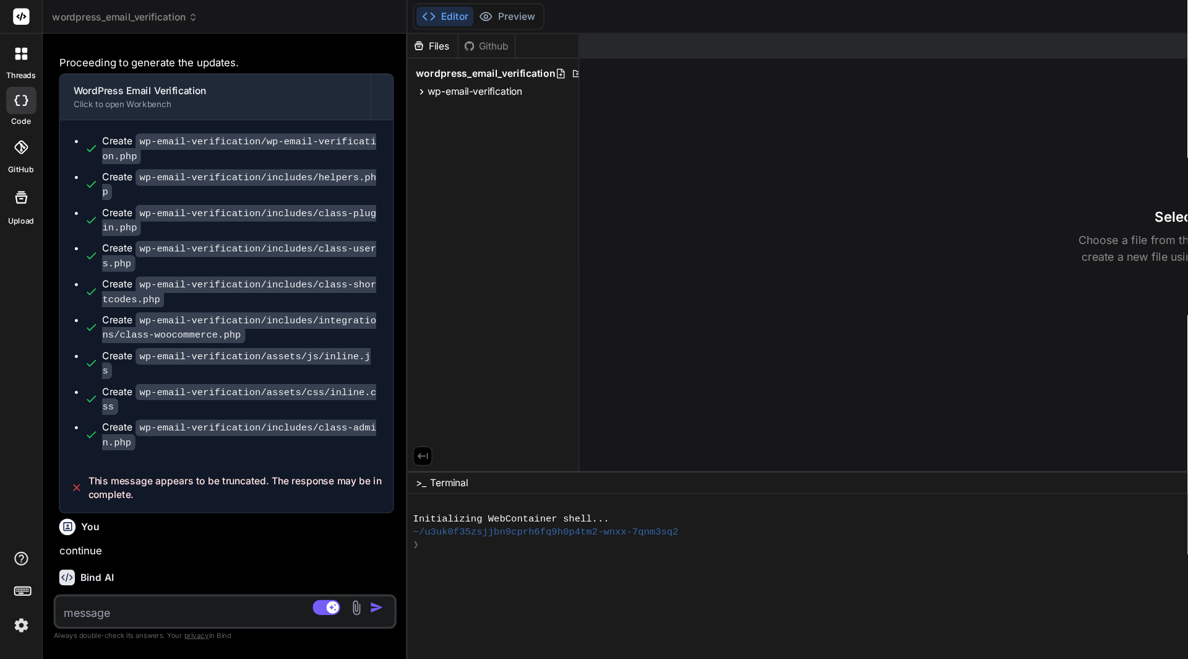
scroll to position [2155, 0]
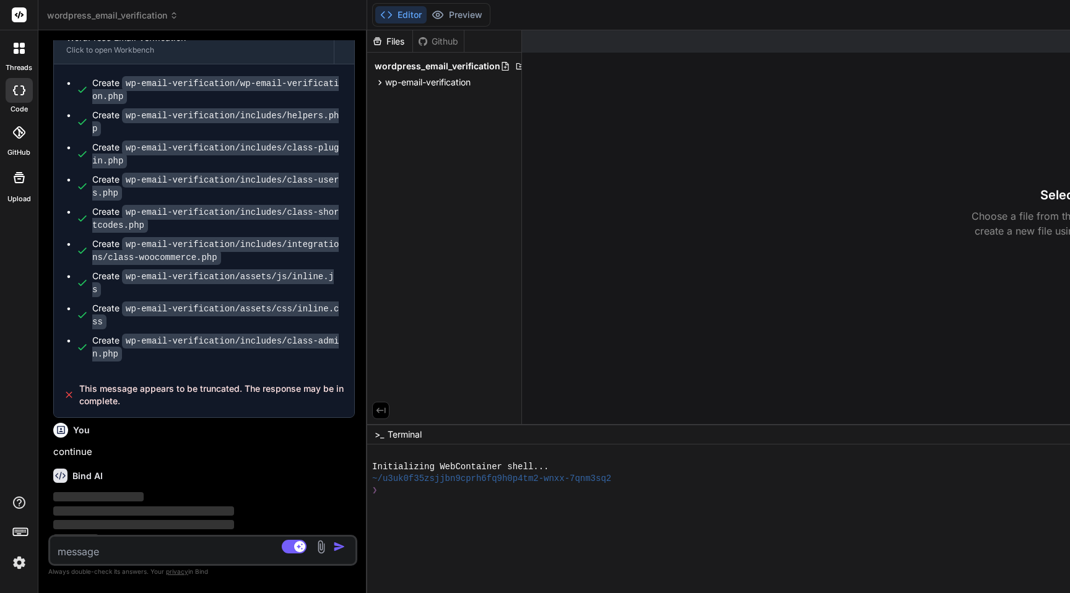
click at [142, 20] on span "wordpress_email_verification" at bounding box center [112, 15] width 131 height 12
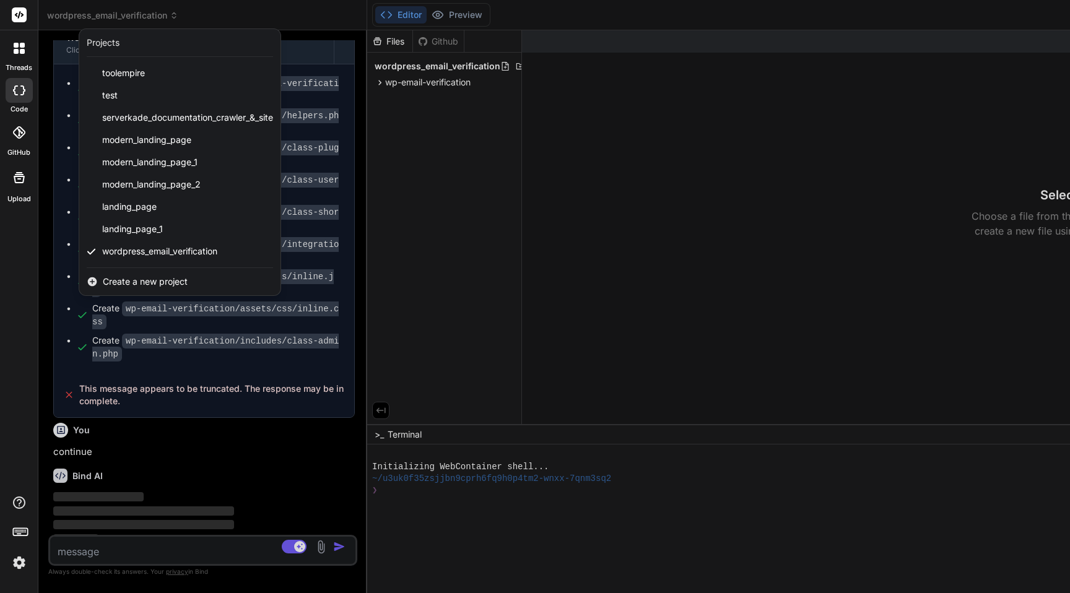
click at [206, 451] on div at bounding box center [535, 296] width 1070 height 593
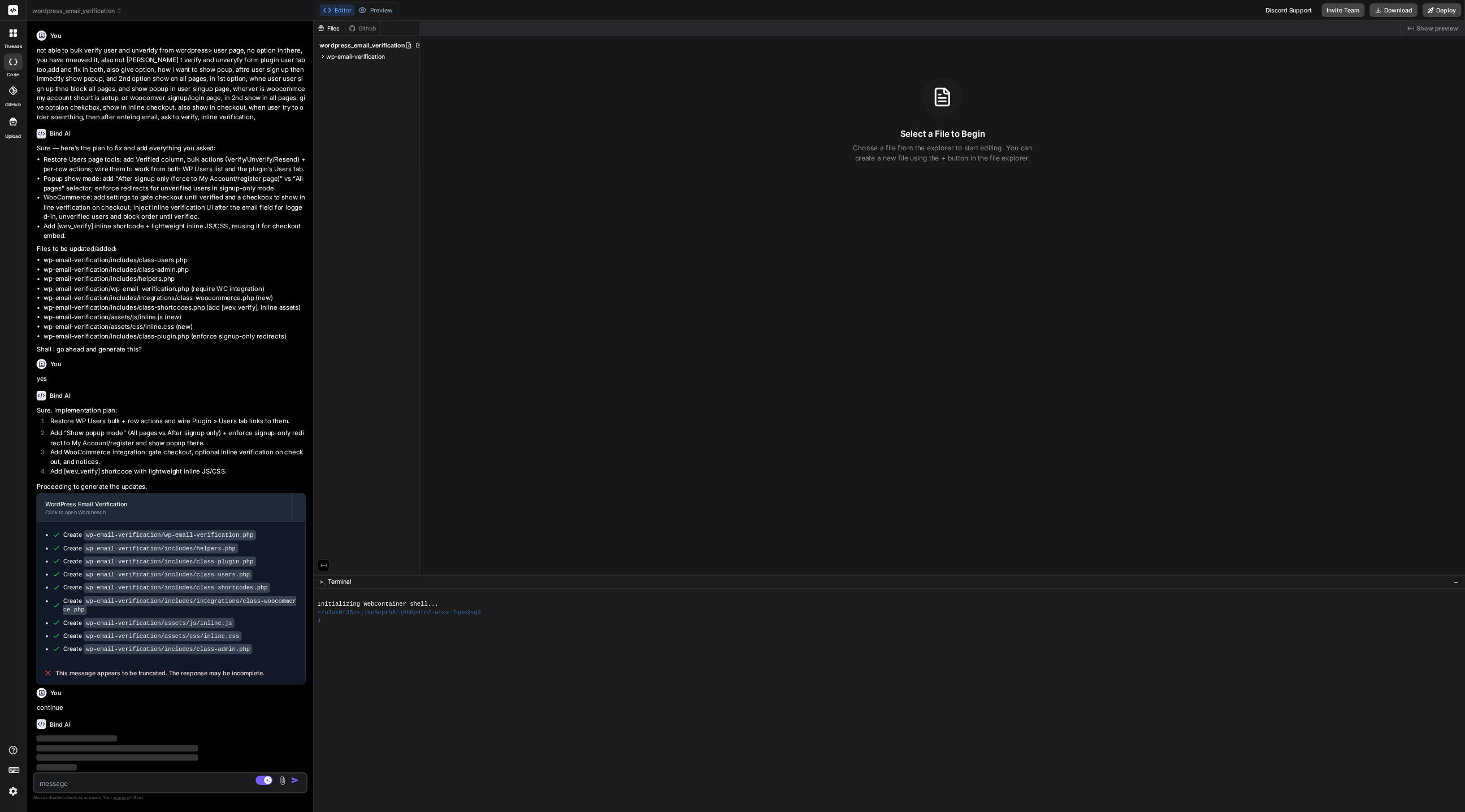
scroll to position [934, 0]
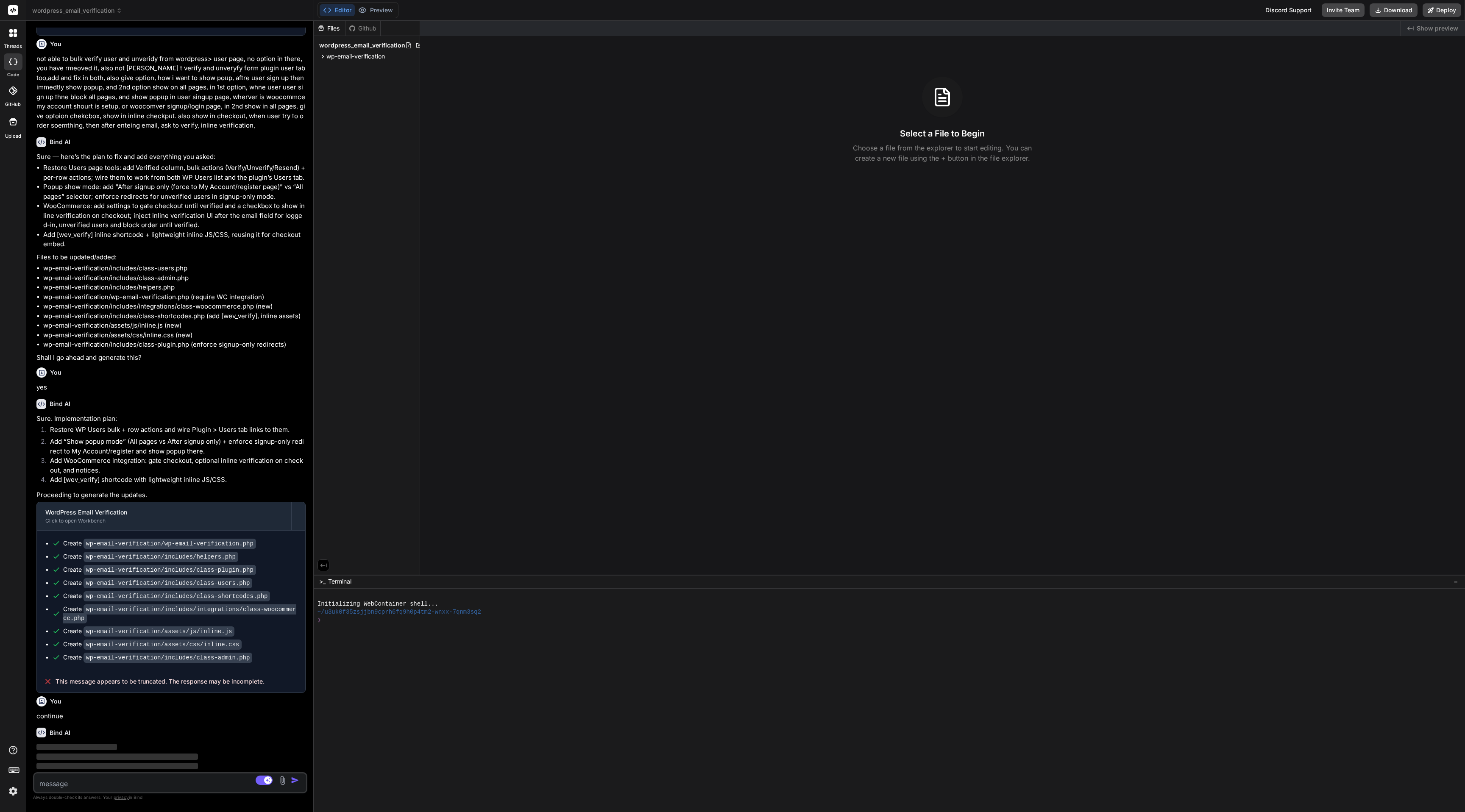
click at [732, 8] on div "Discord Support" at bounding box center [1288, 10] width 56 height 14
click at [732, 13] on button "Download" at bounding box center [1394, 10] width 48 height 14
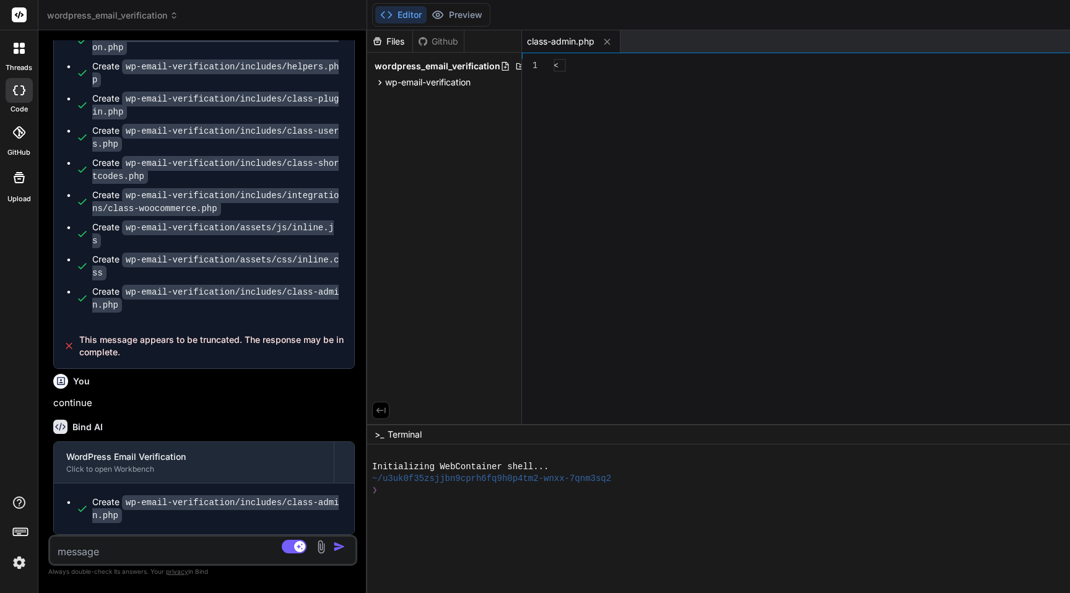
scroll to position [2192, 0]
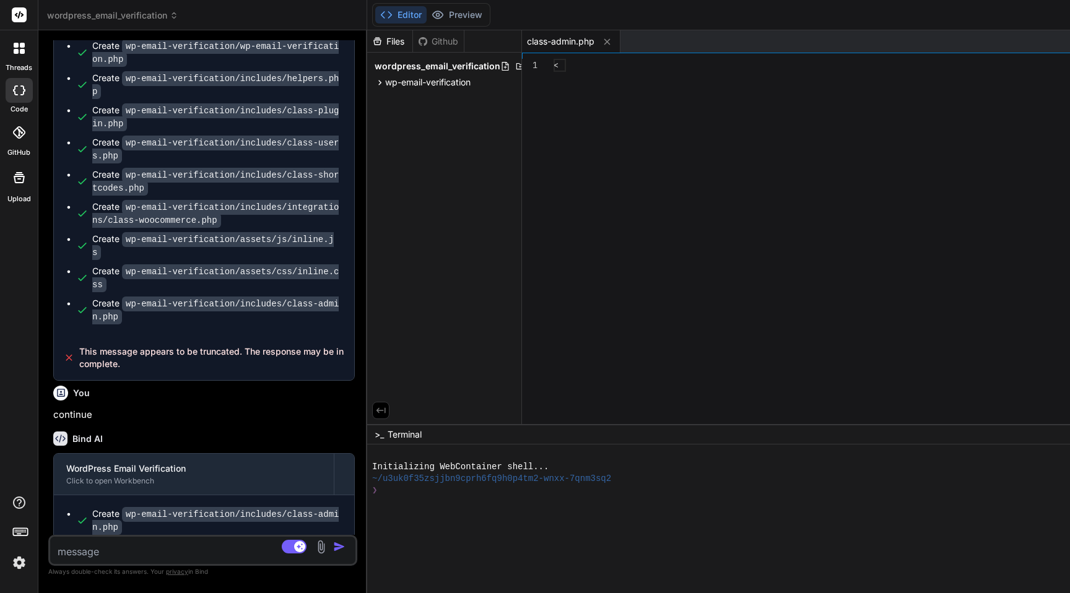
type textarea "x"
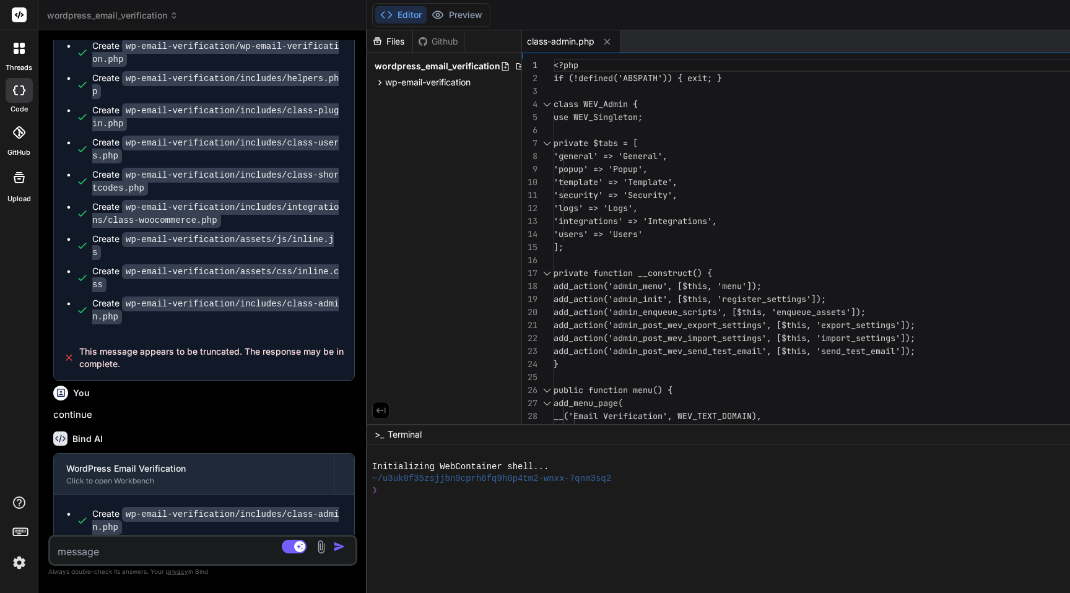
click at [127, 547] on textarea at bounding box center [177, 548] width 254 height 22
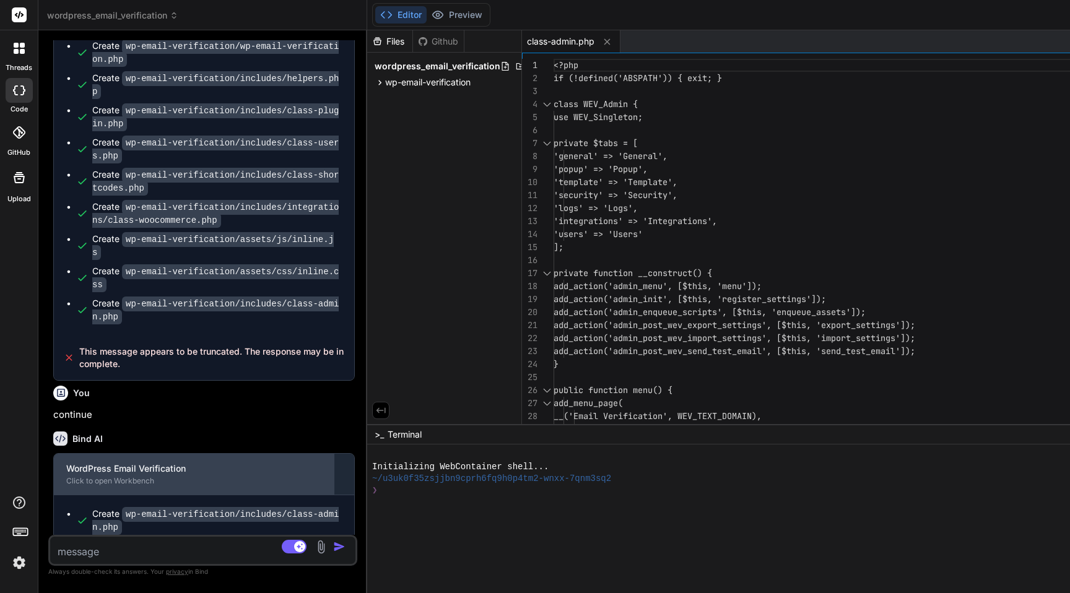
type textarea "g"
type textarea "x"
type textarea "gi"
type textarea "x"
type textarea "giv"
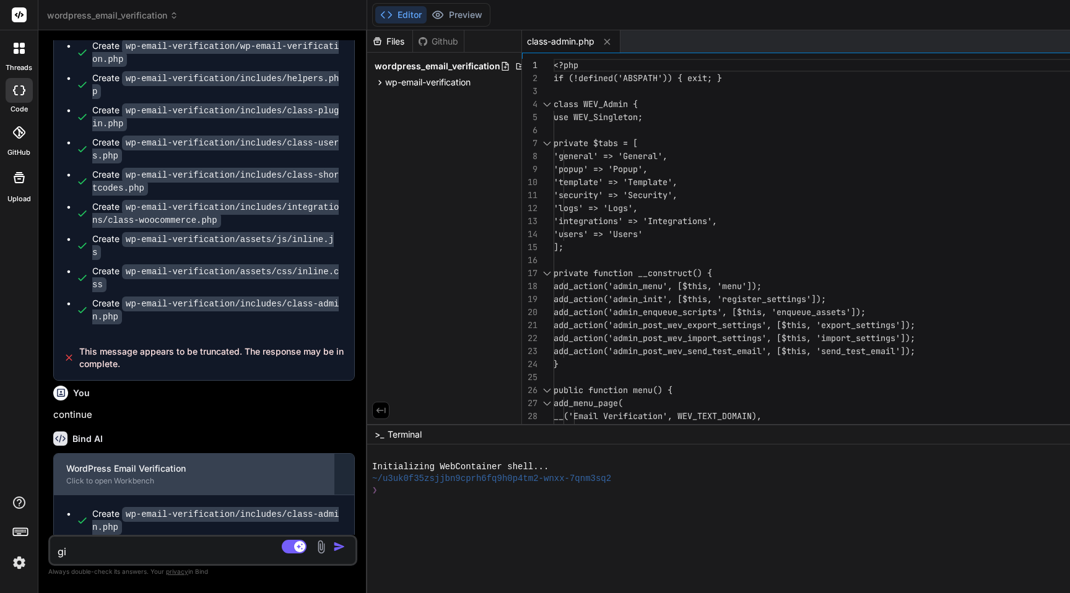
type textarea "x"
type textarea "gi"
type textarea "x"
type textarea "g"
type textarea "x"
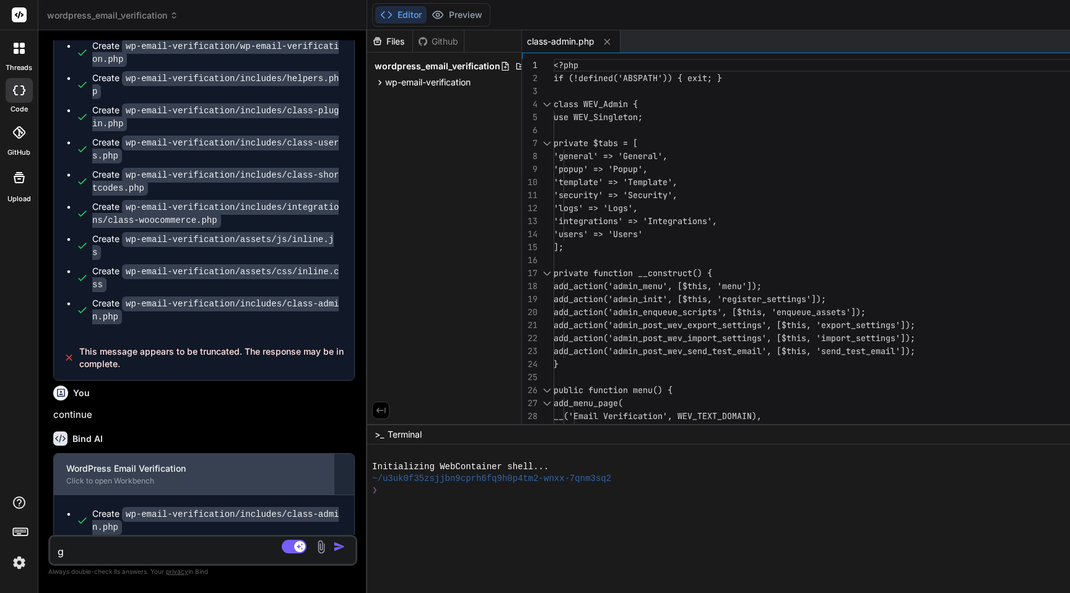
type textarea "x"
type textarea "d"
type textarea "x"
type textarea "de"
type textarea "x"
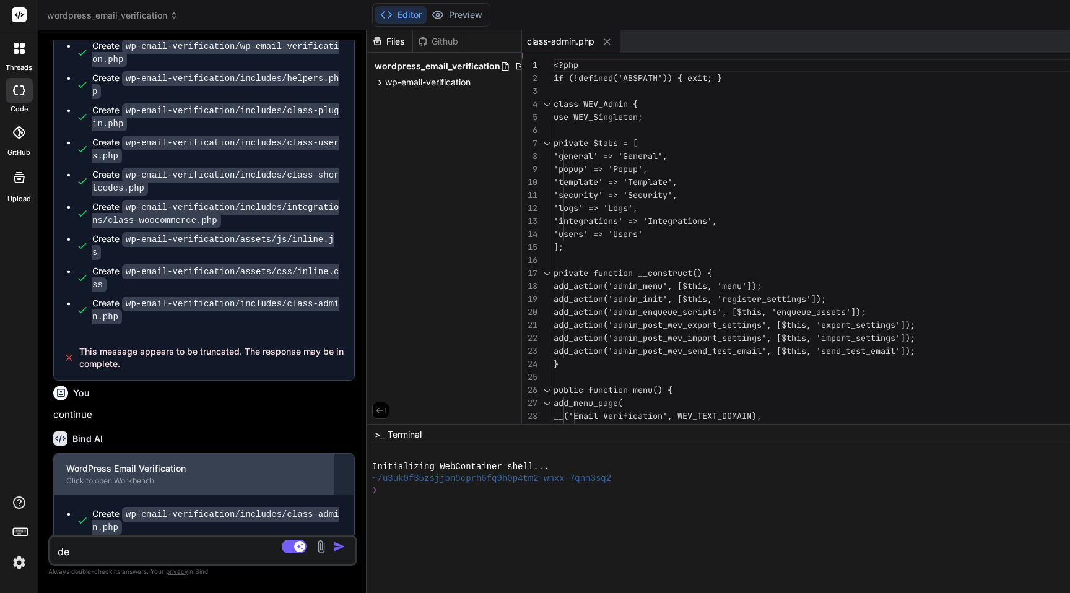
type textarea "des"
type textarea "x"
type textarea "desi"
type textarea "x"
type textarea "desig"
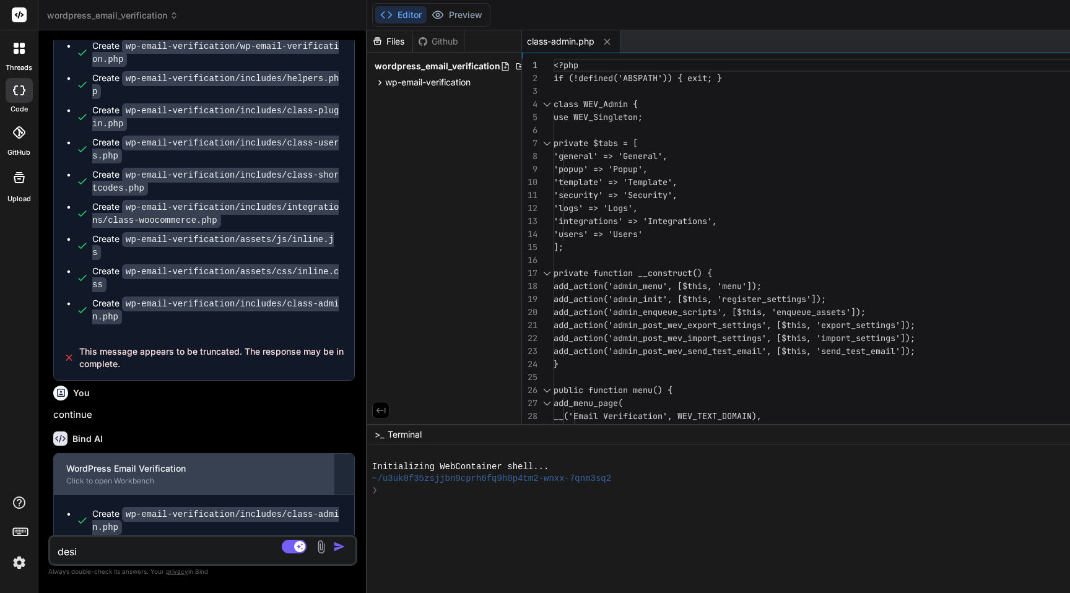
type textarea "x"
type textarea "design"
type textarea "x"
type textarea "design"
type textarea "x"
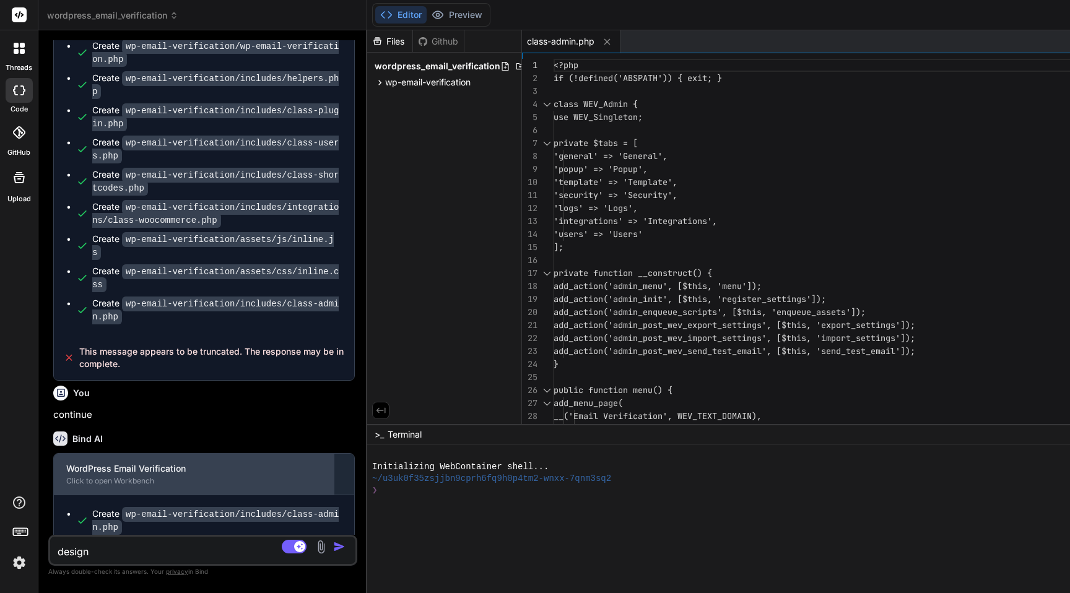
type textarea "design t"
type textarea "x"
type textarea "design th"
type textarea "x"
type textarea "design thi"
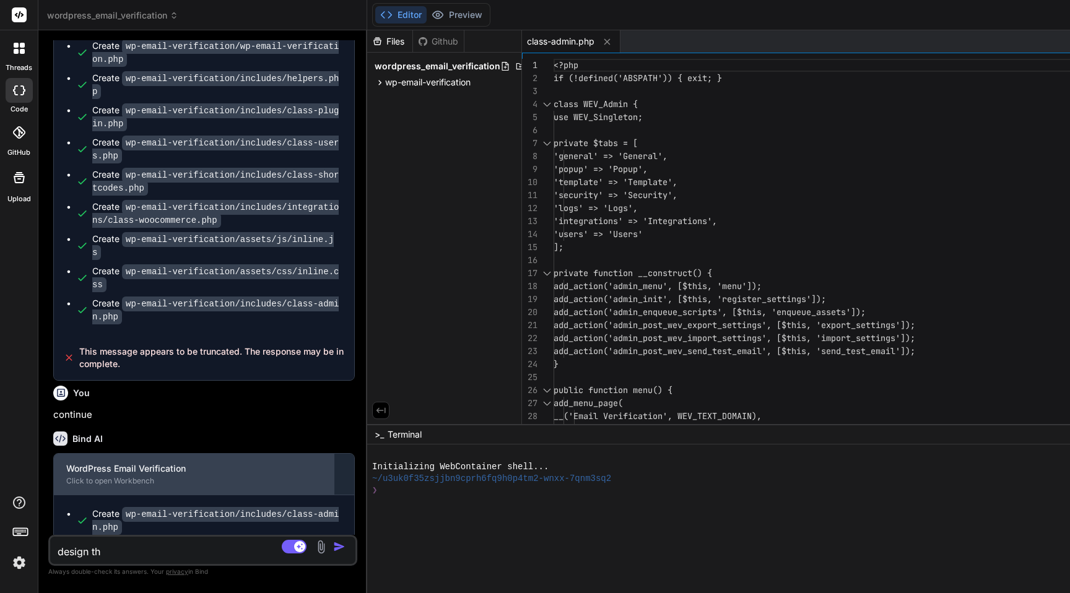
type textarea "x"
type textarea "design this"
type textarea "x"
type textarea "design this"
type textarea "x"
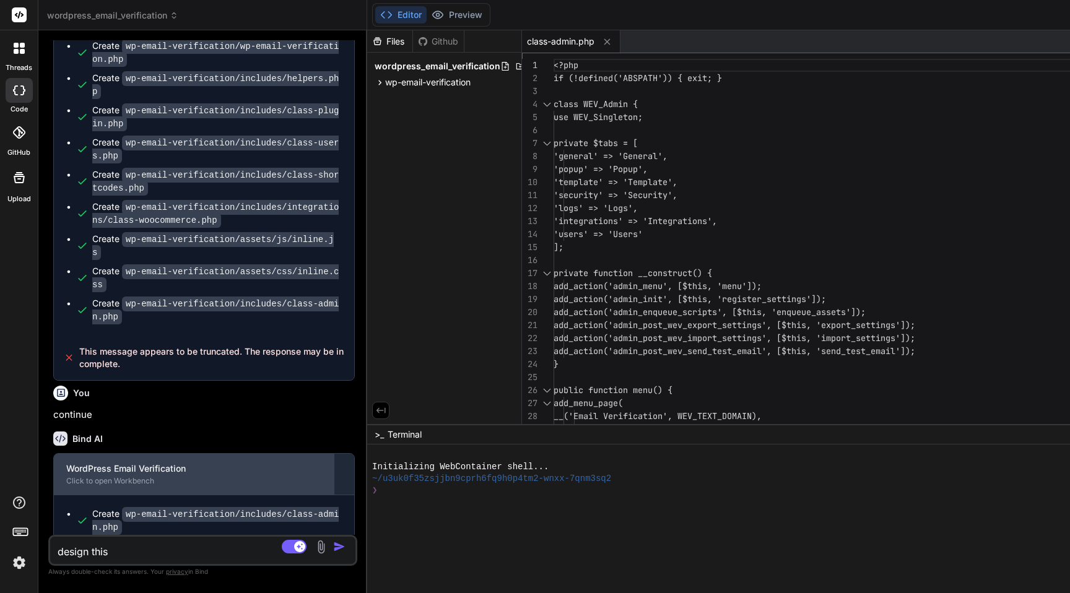
type textarea "design this p"
type textarea "x"
type textarea "design this po"
type textarea "x"
type textarea "design this pop"
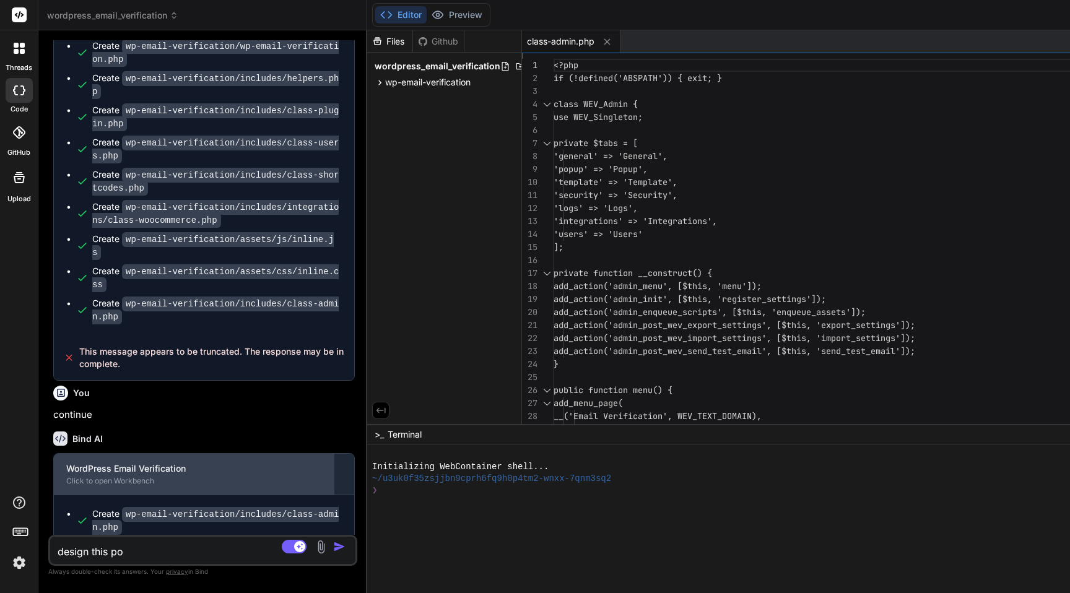
type textarea "x"
type textarea "design this popu"
type textarea "x"
type textarea "design this popup"
type textarea "x"
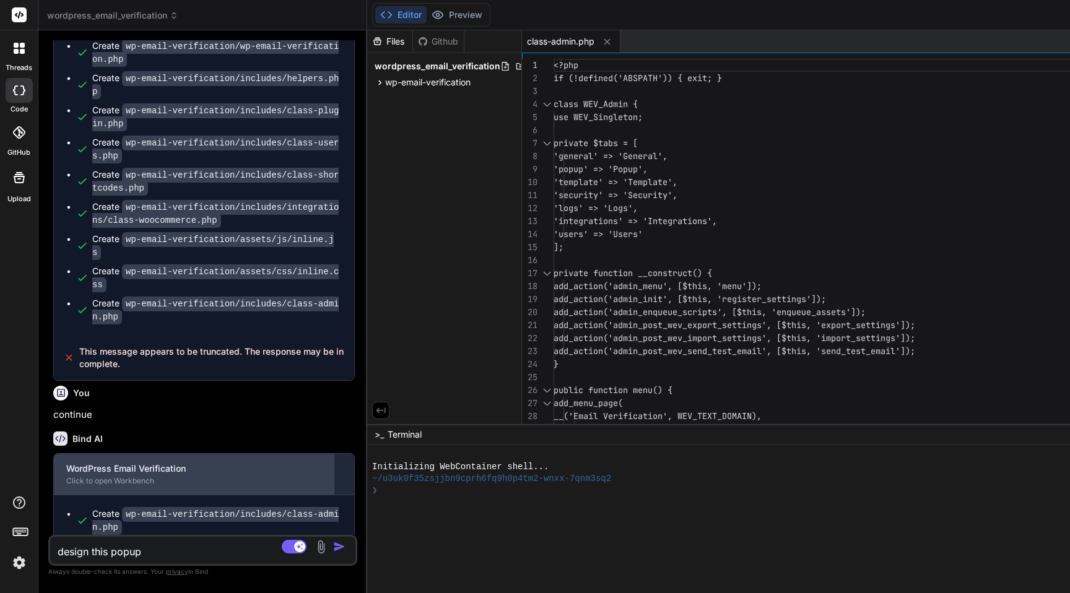
type textarea "design this popup"
type textarea "x"
type textarea "design this popup h"
type textarea "x"
type textarea "design this popup ht"
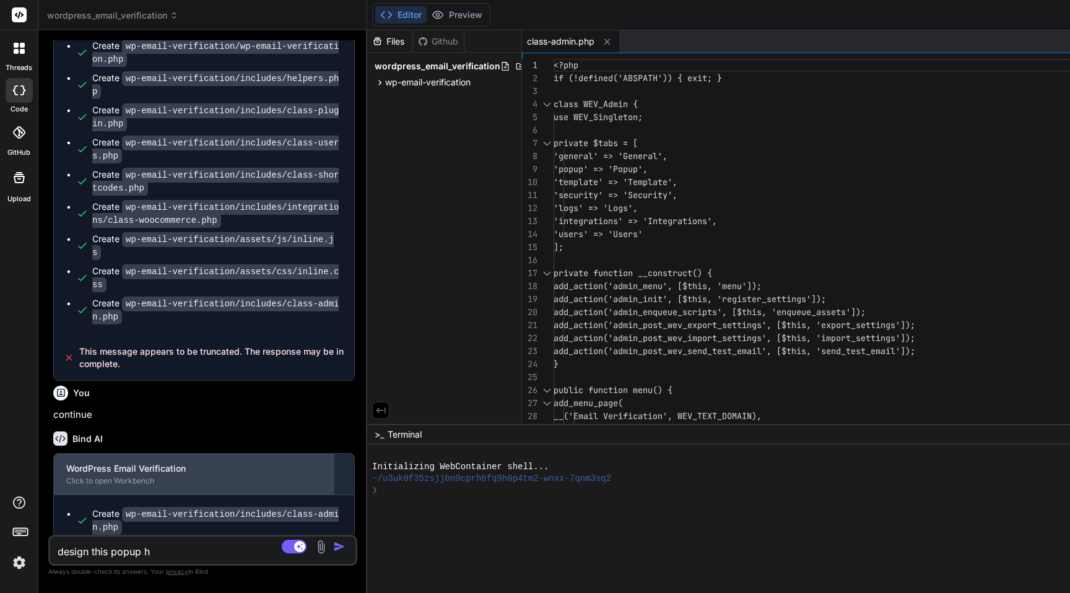
type textarea "x"
type textarea "design this popup htm"
type textarea "x"
type textarea "design this popup html"
type textarea "x"
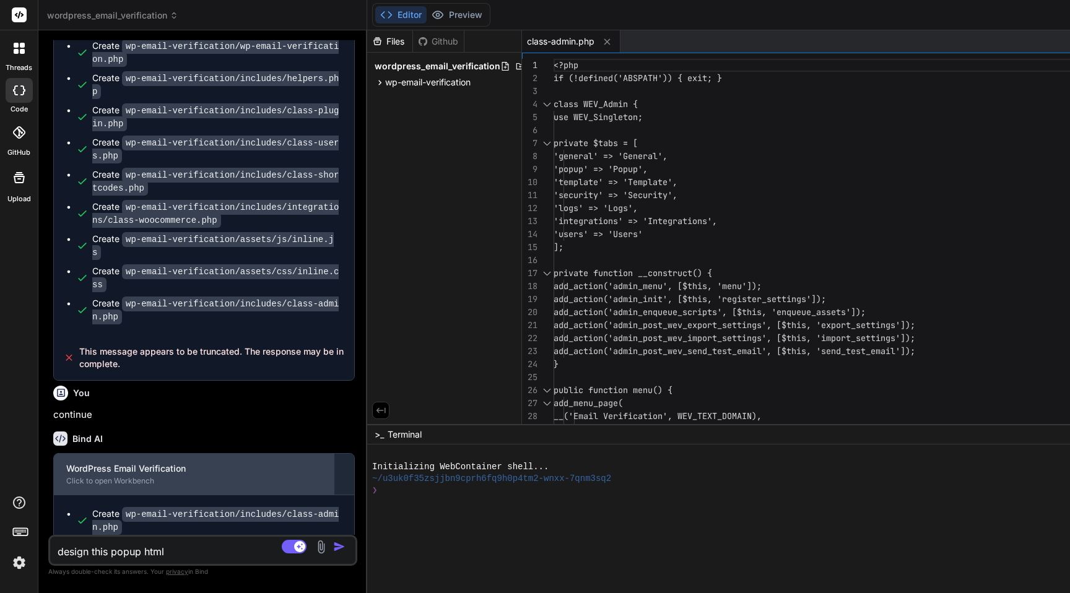
type textarea "design this popup html"
type textarea "x"
type textarea "design this popup html c"
type textarea "x"
type textarea "design this popup html co"
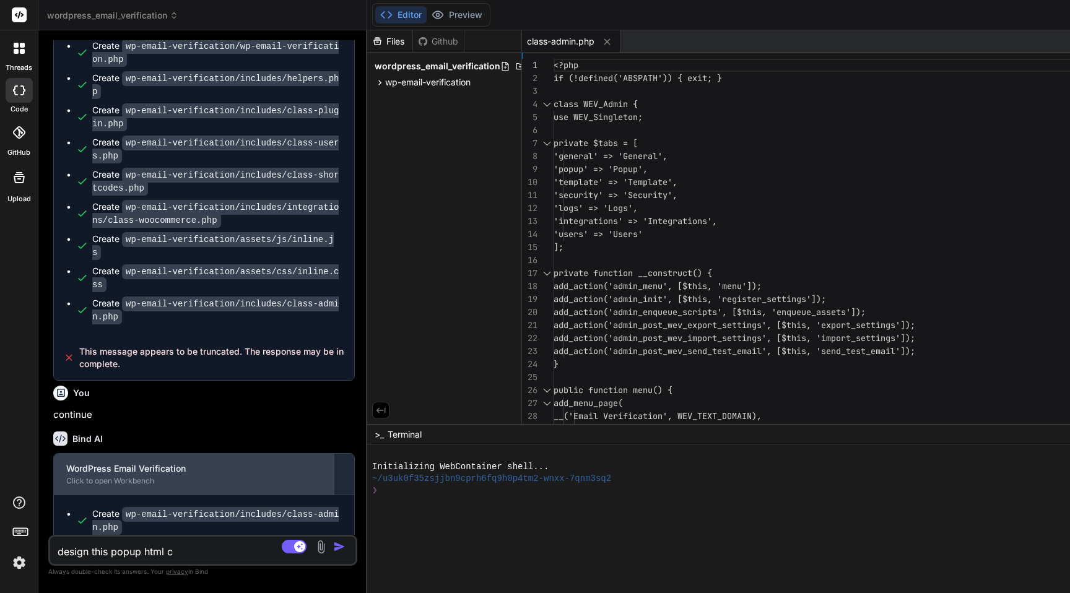
type textarea "x"
type textarea "design this popup html cod"
type textarea "x"
type textarea "design this popup html code"
type textarea "x"
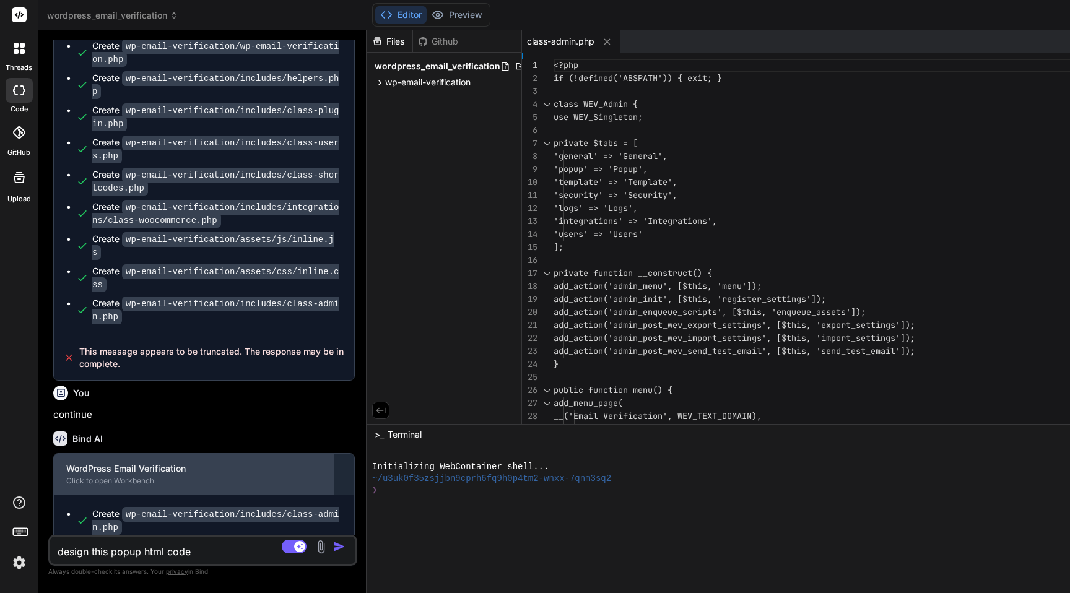
type textarea "design this popup html code"
type textarea "x"
type textarea "design this popup html code f"
type textarea "x"
type textarea "design this popup html code fo"
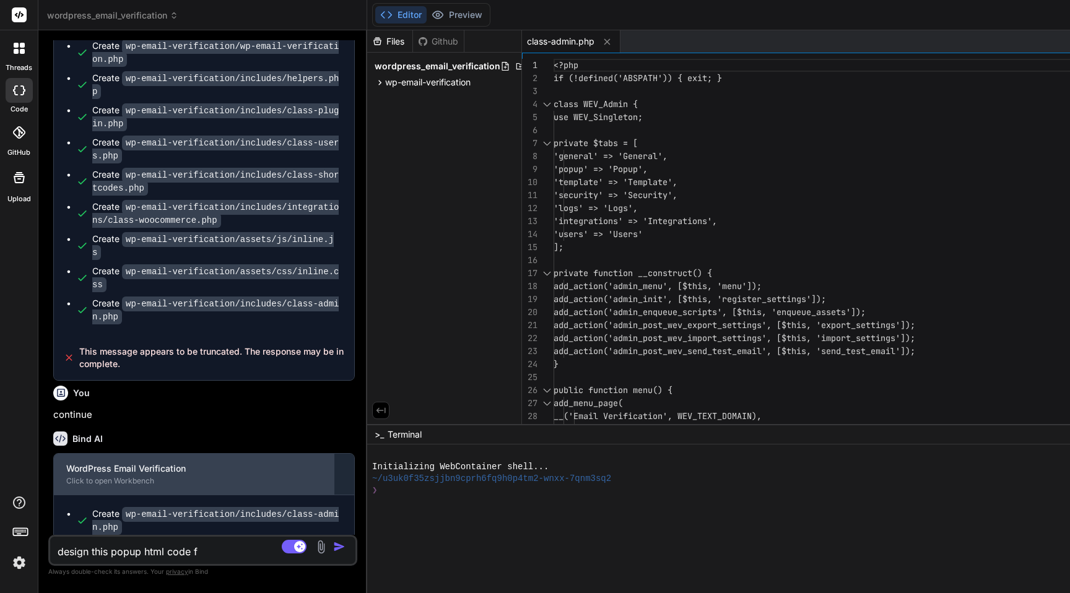
type textarea "x"
type textarea "design this popup html code for"
type textarea "x"
type textarea "design this popup html code for"
type textarea "x"
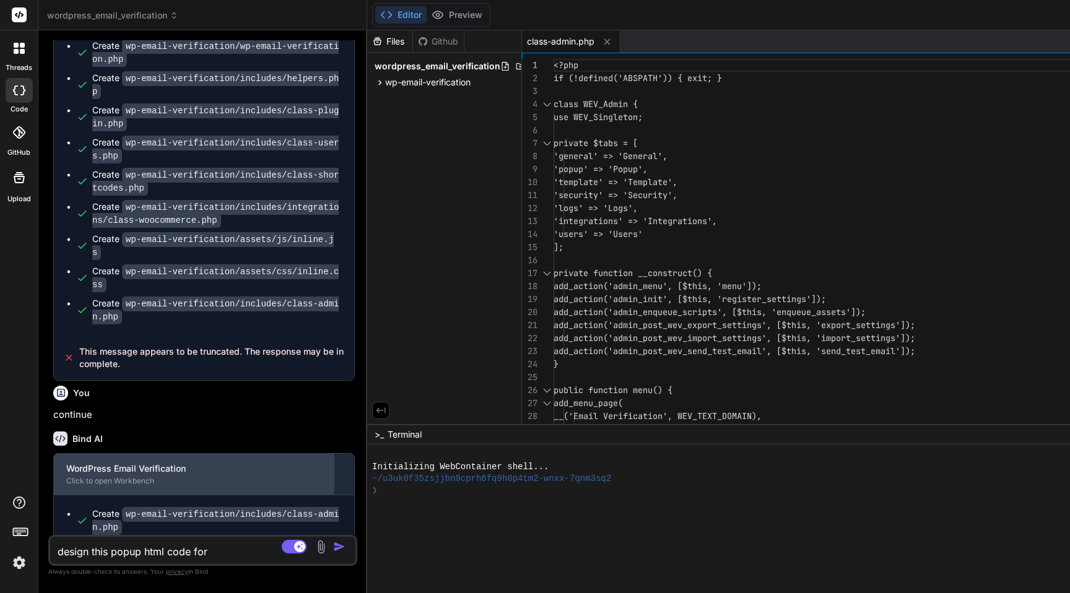
type textarea "design this popup html code for m"
type textarea "x"
type textarea "design this popup html code for ma"
type textarea "x"
type textarea "design this popup html code for mag"
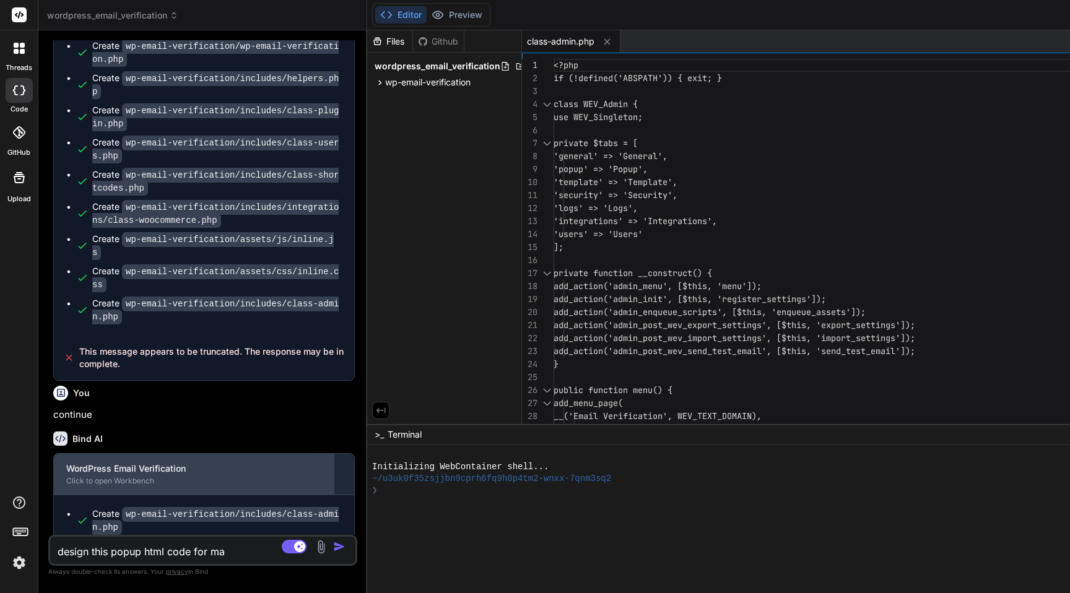
type textarea "x"
type textarea "design this popup html code for magi"
type textarea "x"
type textarea "design this popup html code for magic"
type textarea "x"
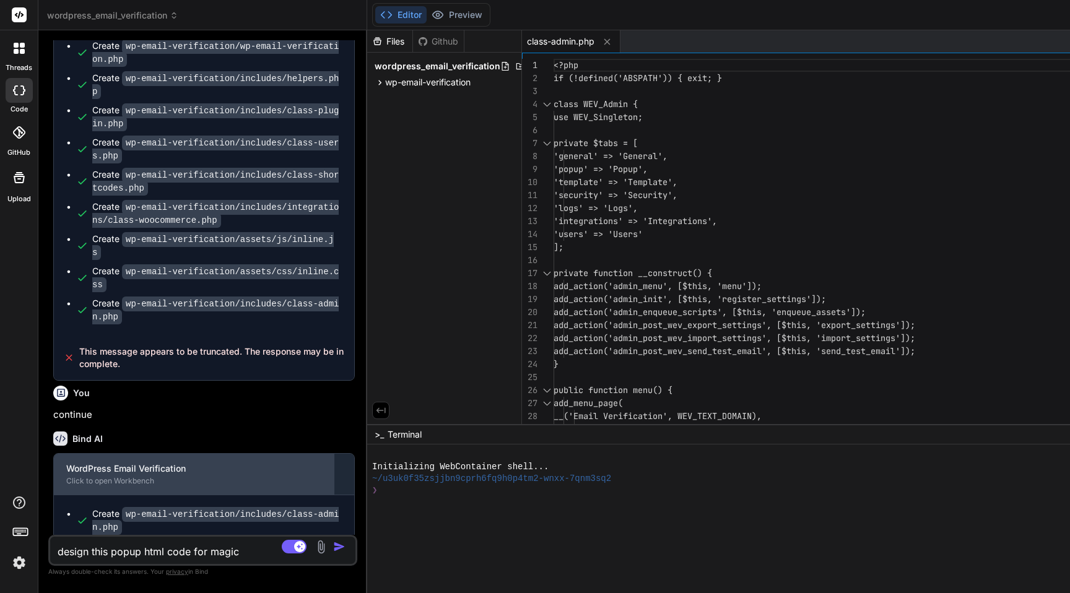
type textarea "design this popup html code for magic"
type textarea "x"
type textarea "design this popup html code for magic l"
type textarea "x"
type textarea "design this popup html code for magic li"
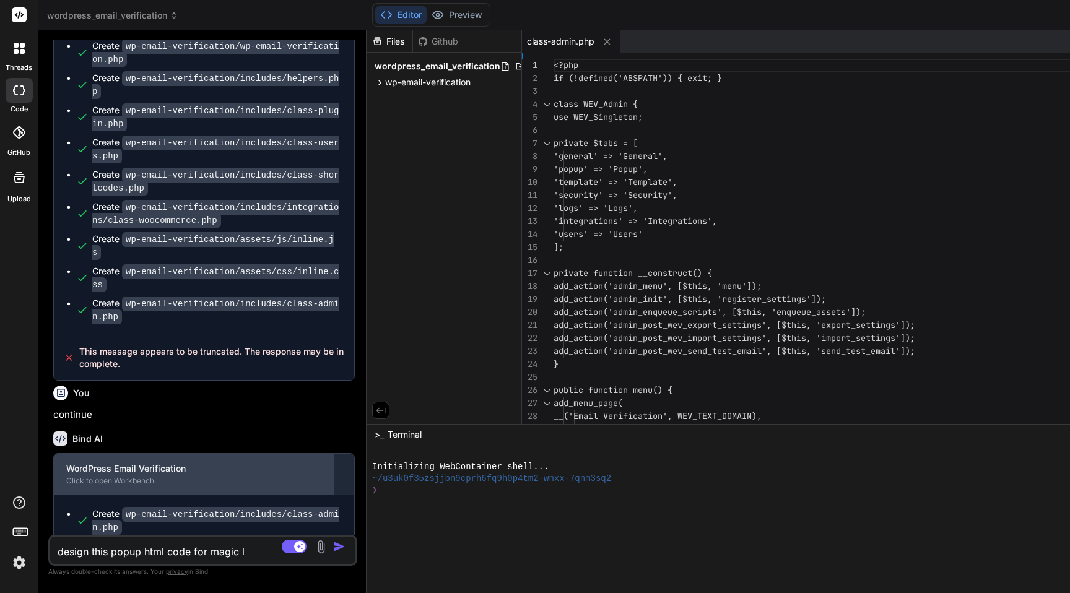
type textarea "x"
type textarea "design this popup html code for magic lin"
type textarea "x"
type textarea "design this popup html code for magic link"
type textarea "x"
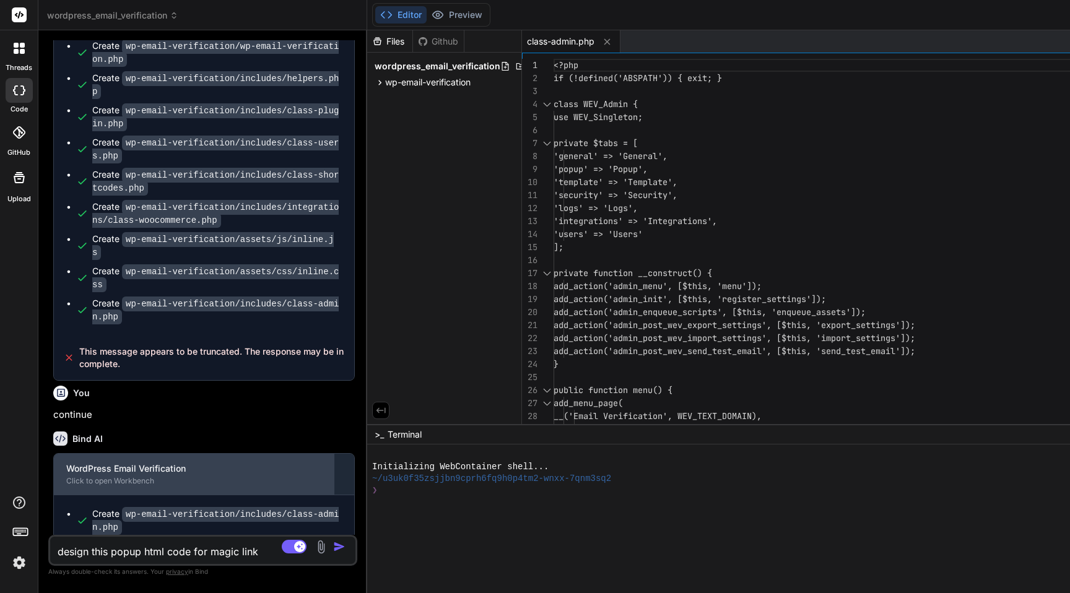
type textarea "design this popup html code for magic link:"
type textarea "x"
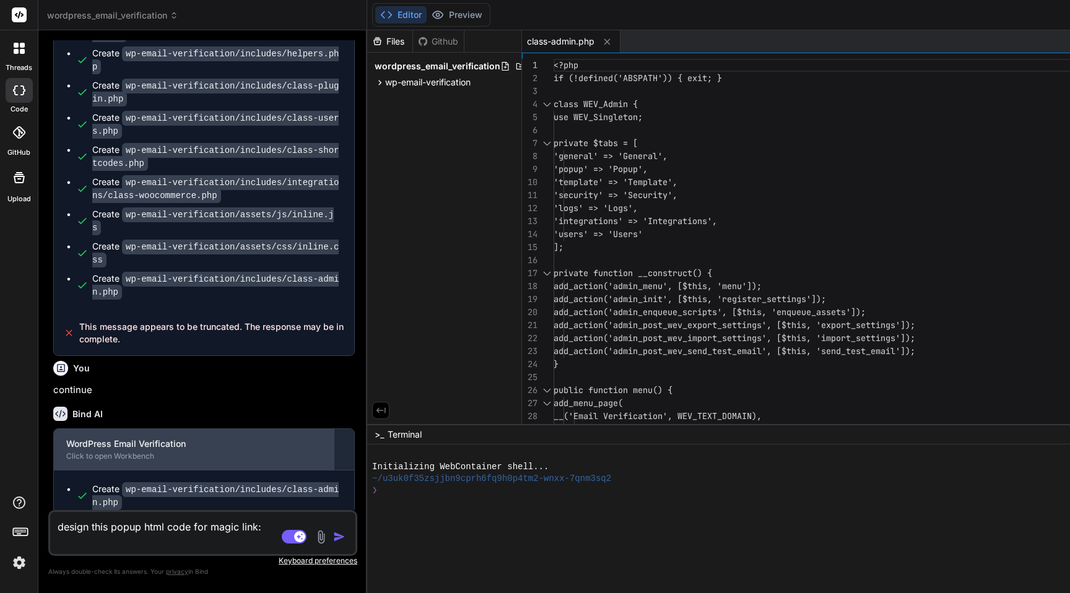
paste textarea "<div class="wev-card {theme}"> <style> .wev-card { max-width: 28rem; width: 100…"
type textarea "design this popup html code for magic link: <div class="wev-card {theme}"> <sty…"
type textarea "x"
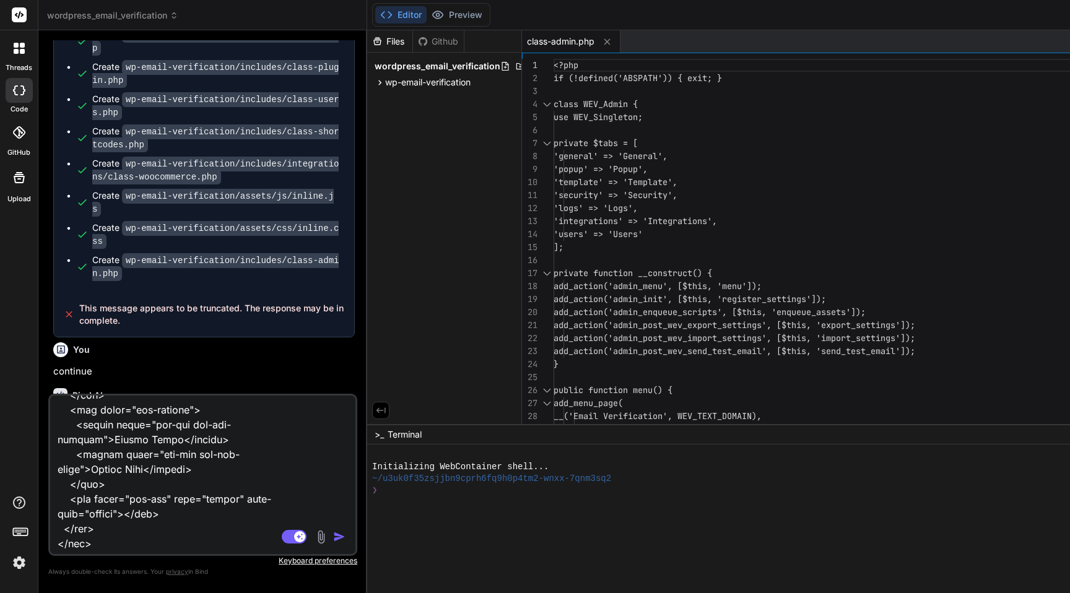
type textarea "design this popup html code for magic link: <div class="wev-card {theme}"> <sty…"
click at [338, 531] on img "button" at bounding box center [339, 536] width 12 height 12
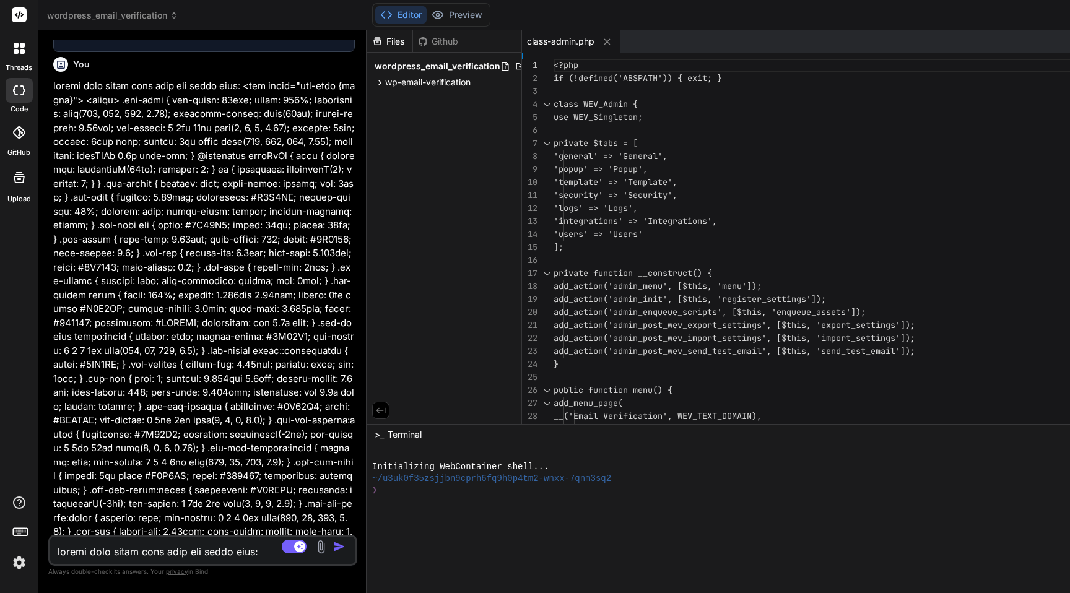
scroll to position [2975, 0]
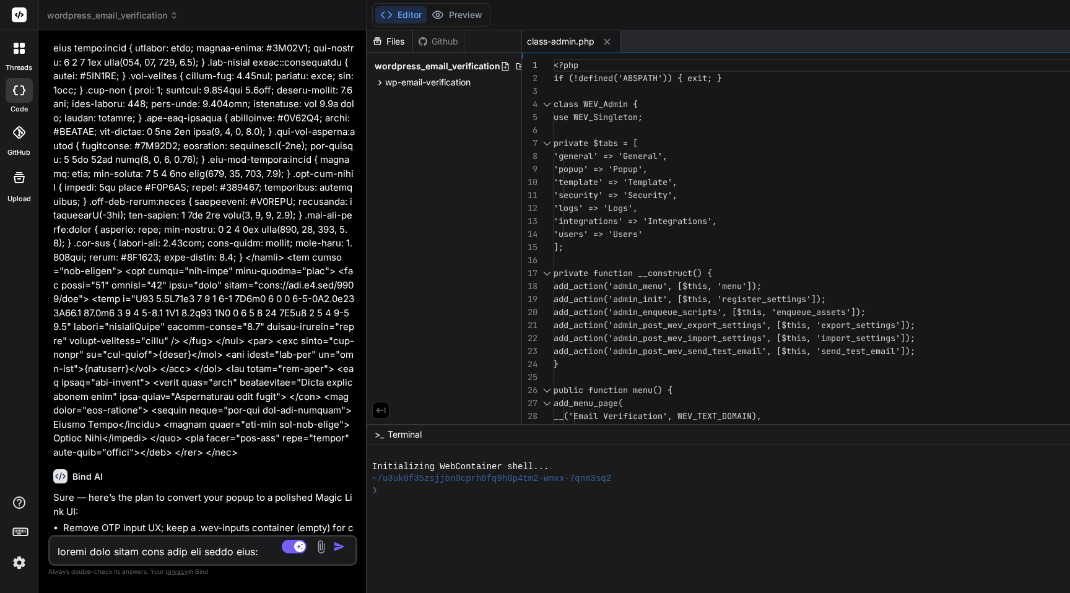
type textarea "x"
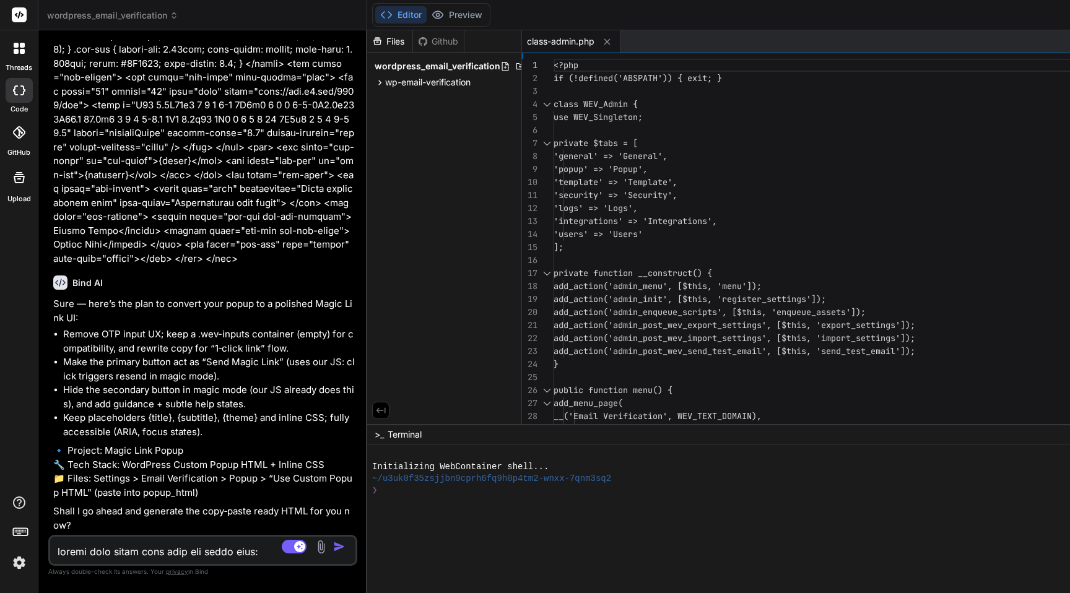
click at [184, 542] on textarea at bounding box center [177, 548] width 254 height 22
type textarea "y"
type textarea "x"
type textarea "ye"
type textarea "x"
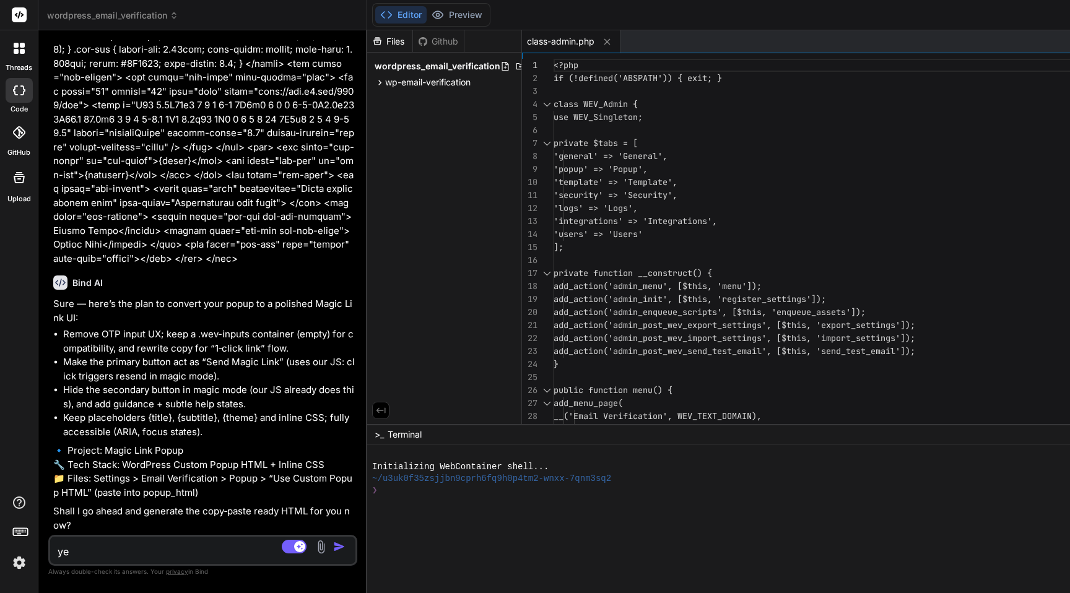
type textarea "yes"
type textarea "x"
type textarea "yes"
type textarea "x"
type textarea "yes j"
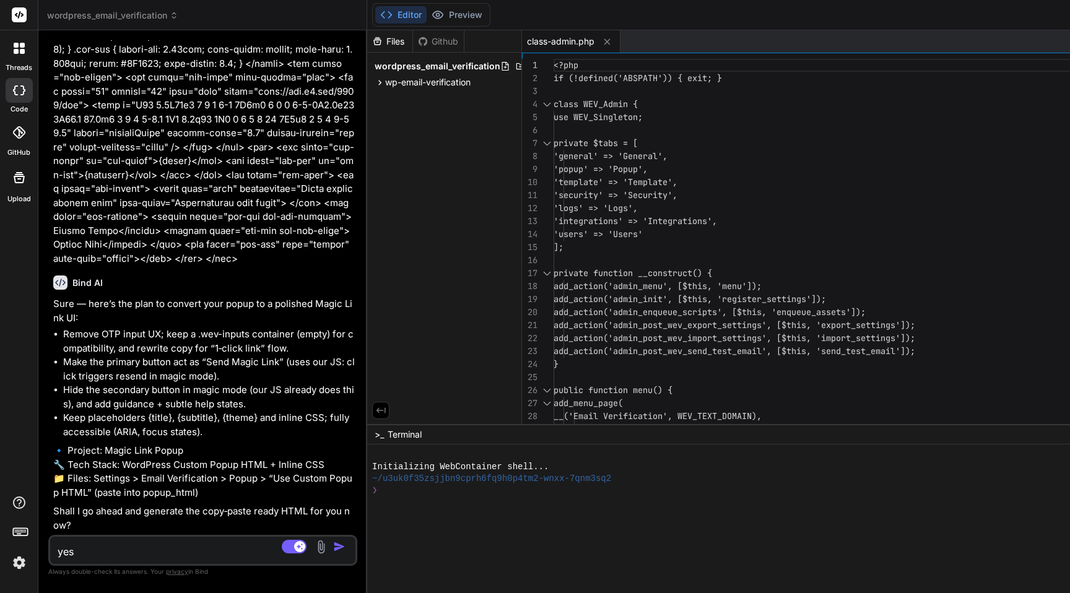
type textarea "x"
type textarea "yes ju"
type textarea "x"
type textarea "yes jus"
type textarea "x"
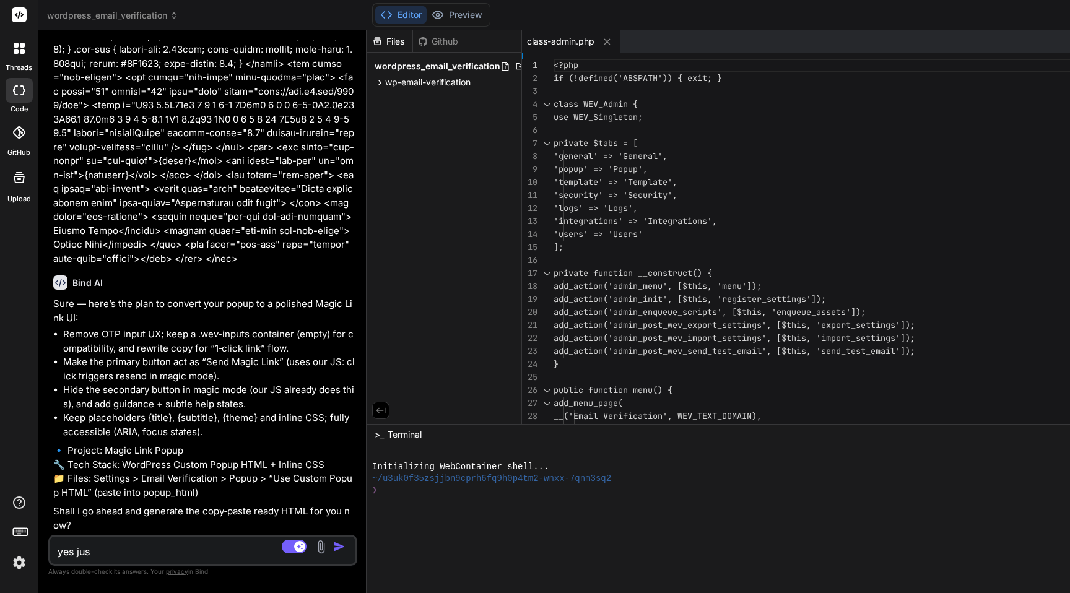
type textarea "yes just"
type textarea "x"
type textarea "yes just"
type textarea "x"
type textarea "yes just g"
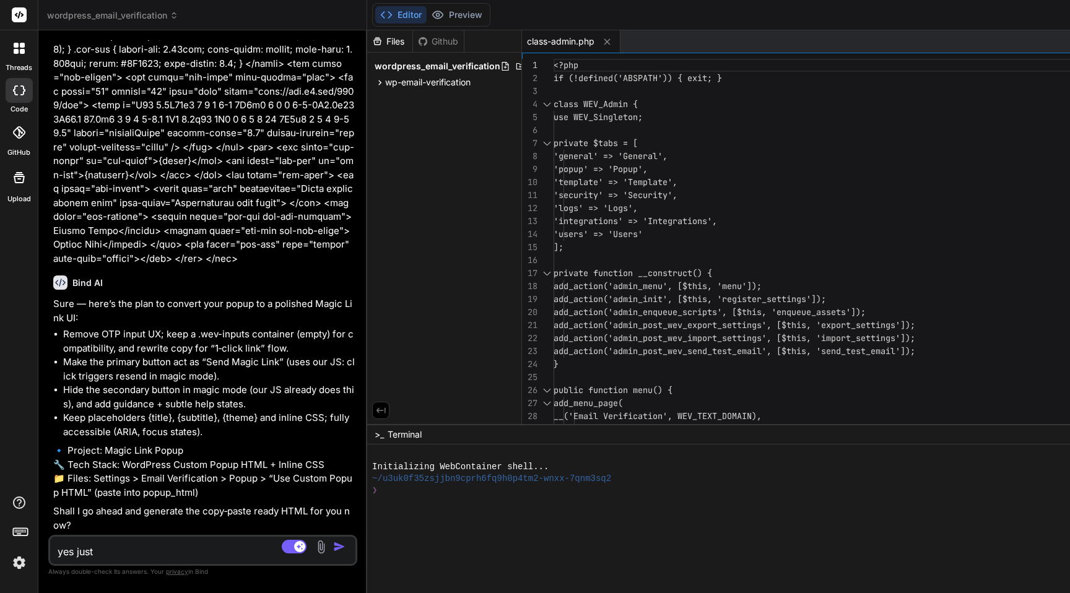
type textarea "x"
type textarea "yes just gi"
type textarea "x"
type textarea "yes just giv"
type textarea "x"
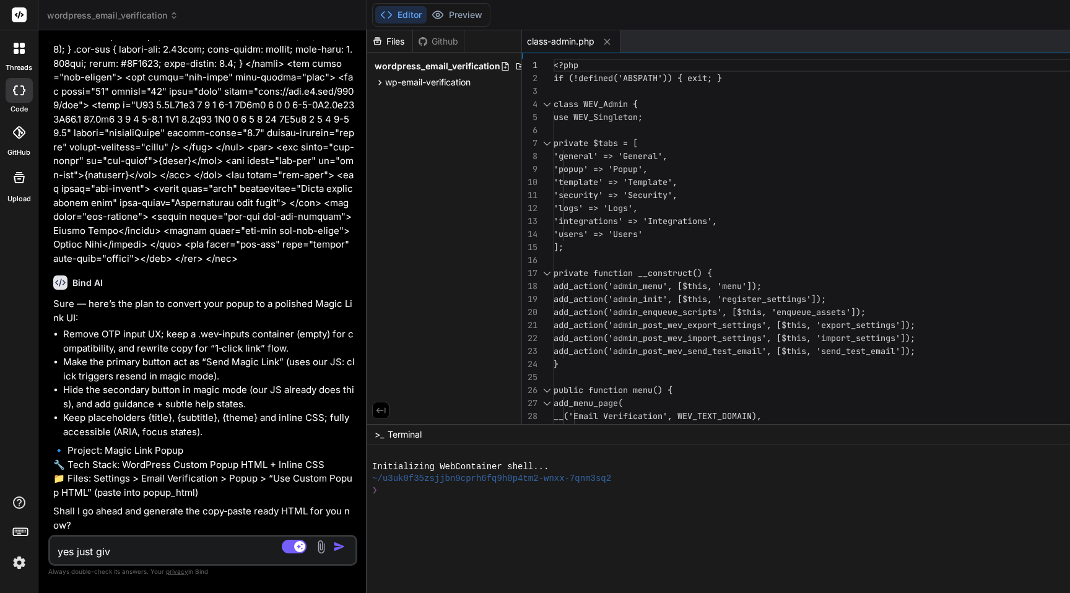
type textarea "yes just give"
type textarea "x"
type textarea "yes just give"
type textarea "x"
type textarea "yes just give m"
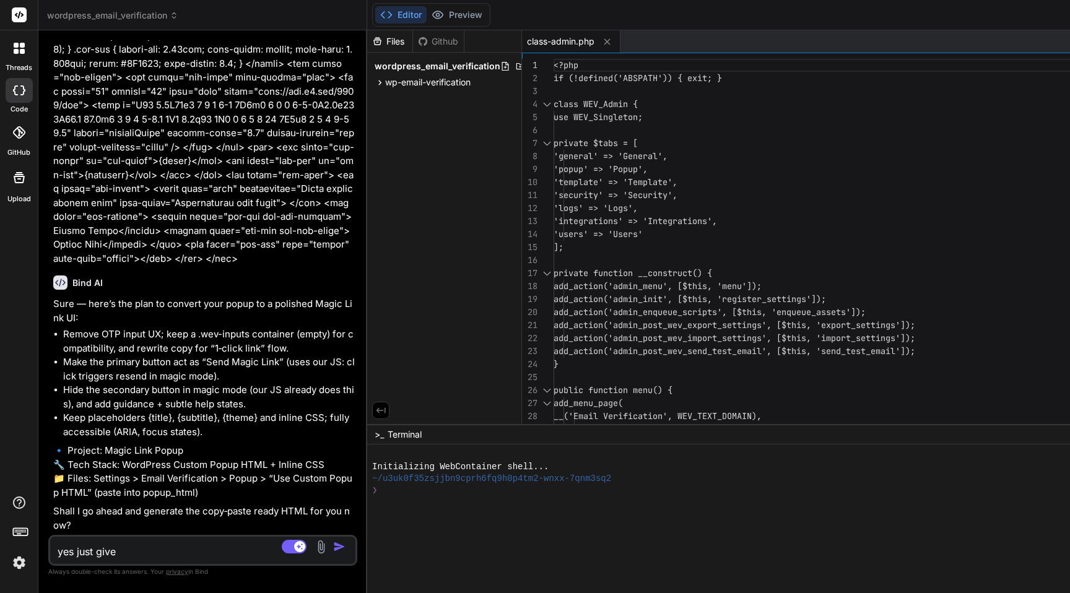
type textarea "x"
type textarea "yes just give me"
type textarea "x"
type textarea "yes just give me"
type textarea "x"
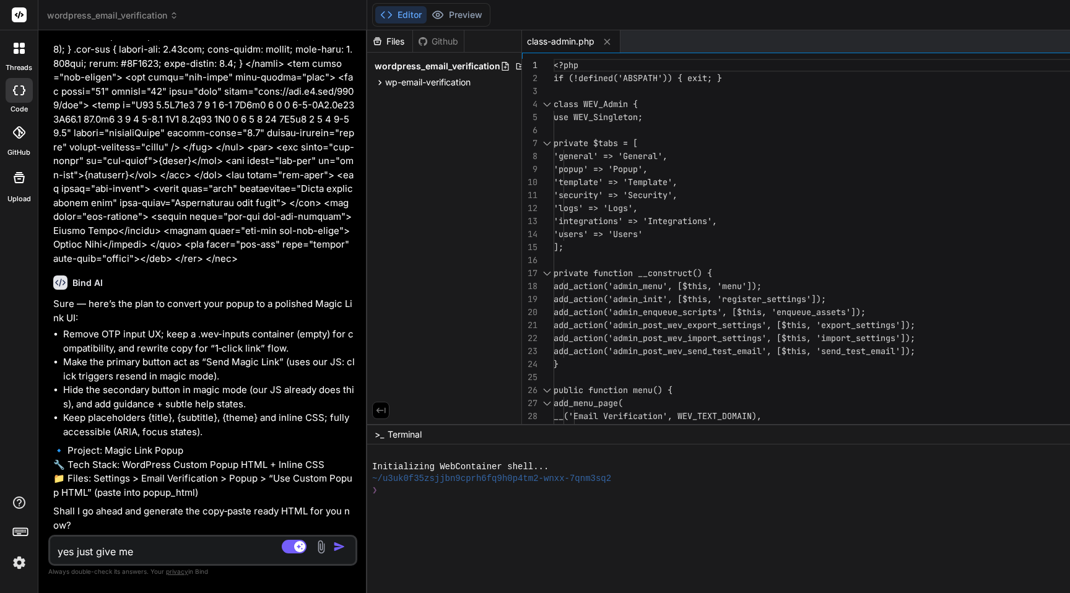
type textarea "yes just give me h"
type textarea "x"
type textarea "yes just give me ht"
type textarea "x"
type textarea "yes just give me htm"
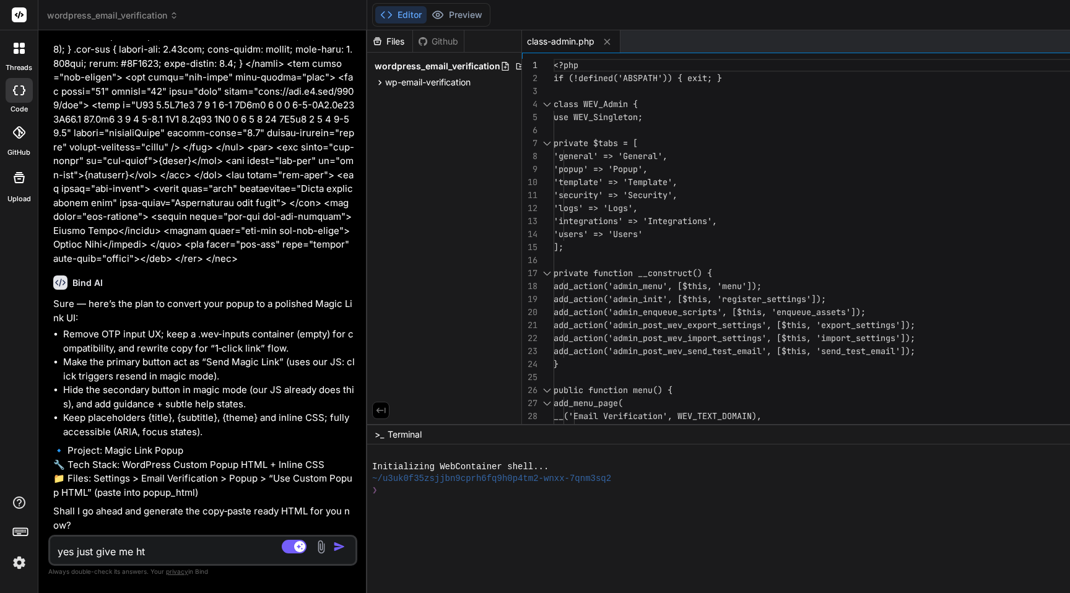
type textarea "x"
type textarea "yes just give me html"
type textarea "x"
type textarea "yes just give me html"
type textarea "x"
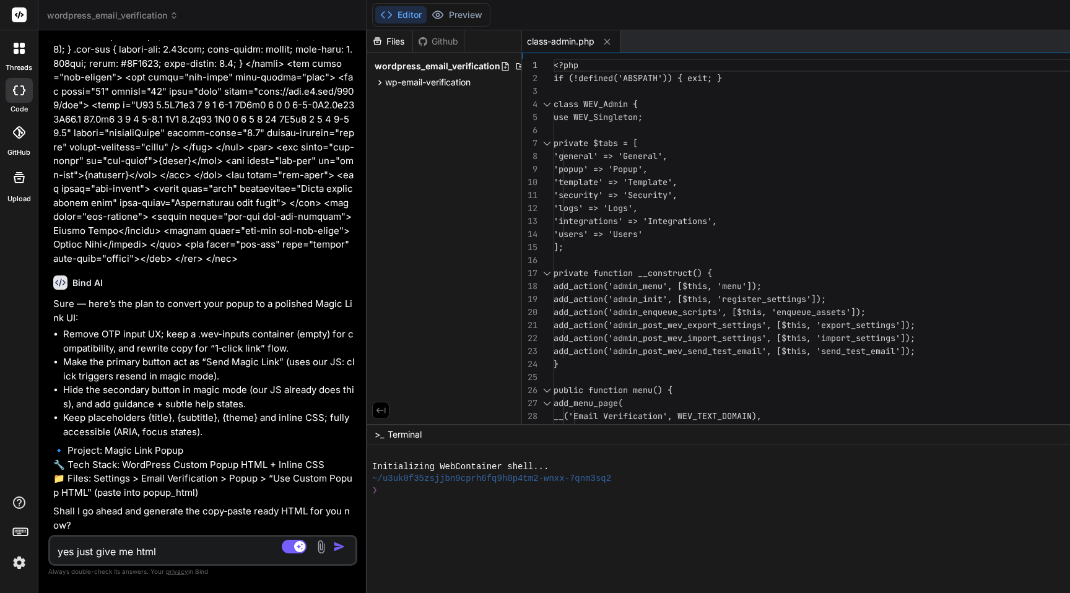
type textarea "yes just give me html c"
type textarea "x"
type textarea "yes just give me html co"
type textarea "x"
type textarea "yes just give me html cod"
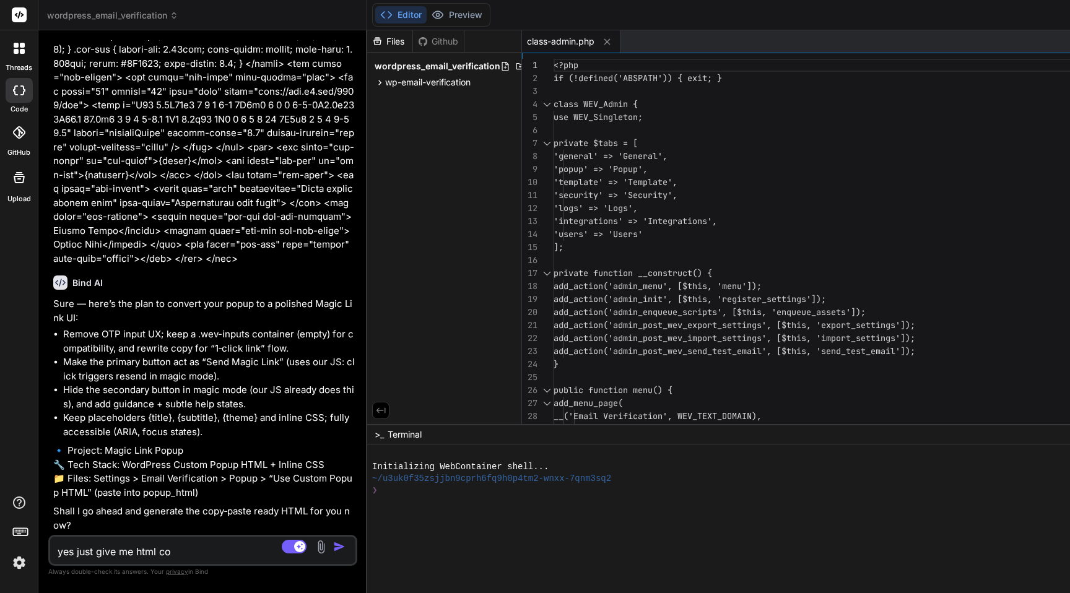
type textarea "x"
type textarea "yes just give me html code"
type textarea "x"
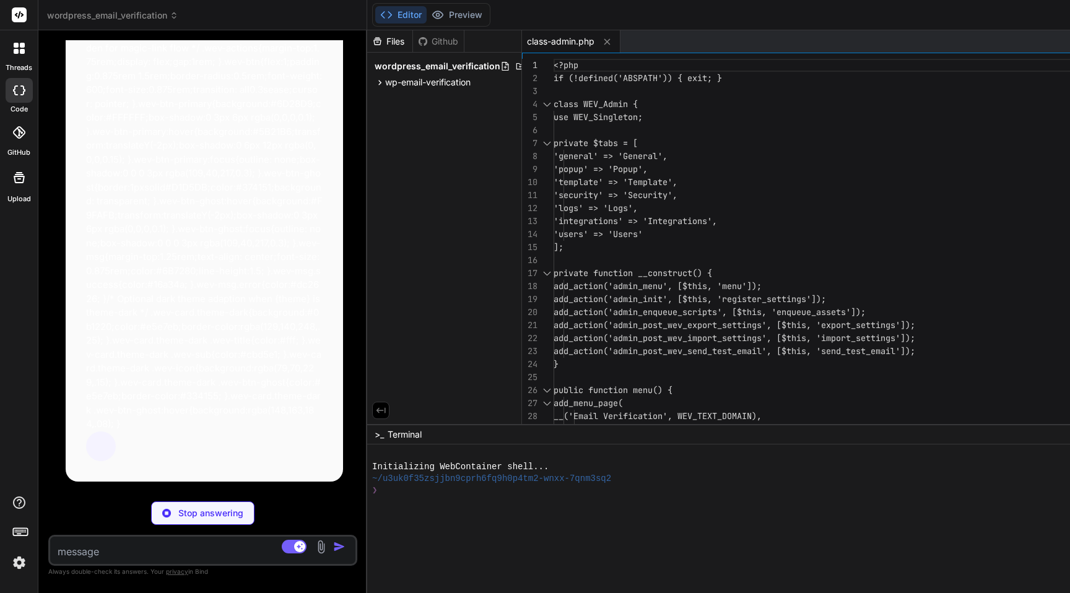
scroll to position [3586, 0]
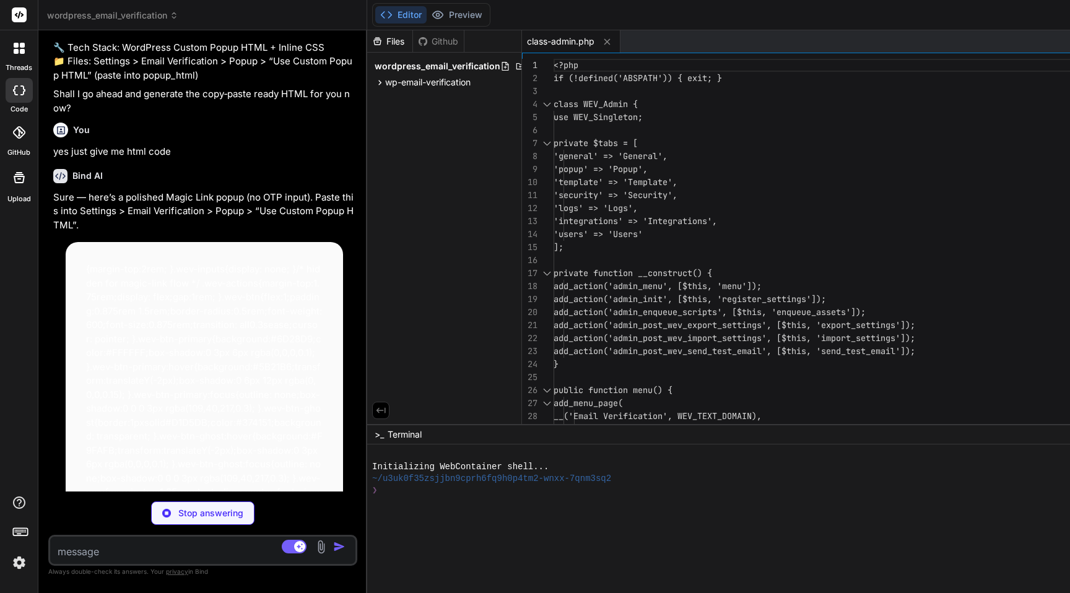
click at [194, 306] on div "{ margin-top : 2rem ; } .wev-inputs { display : none; } /* hidden for magic-lin…" at bounding box center [204, 479] width 277 height 475
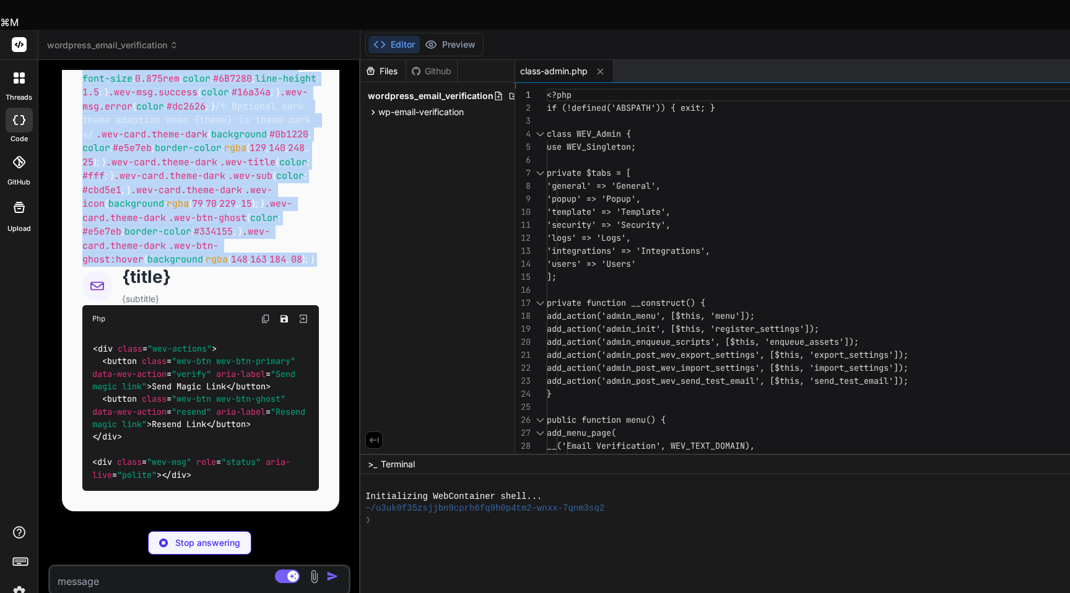
scroll to position [4124, 0]
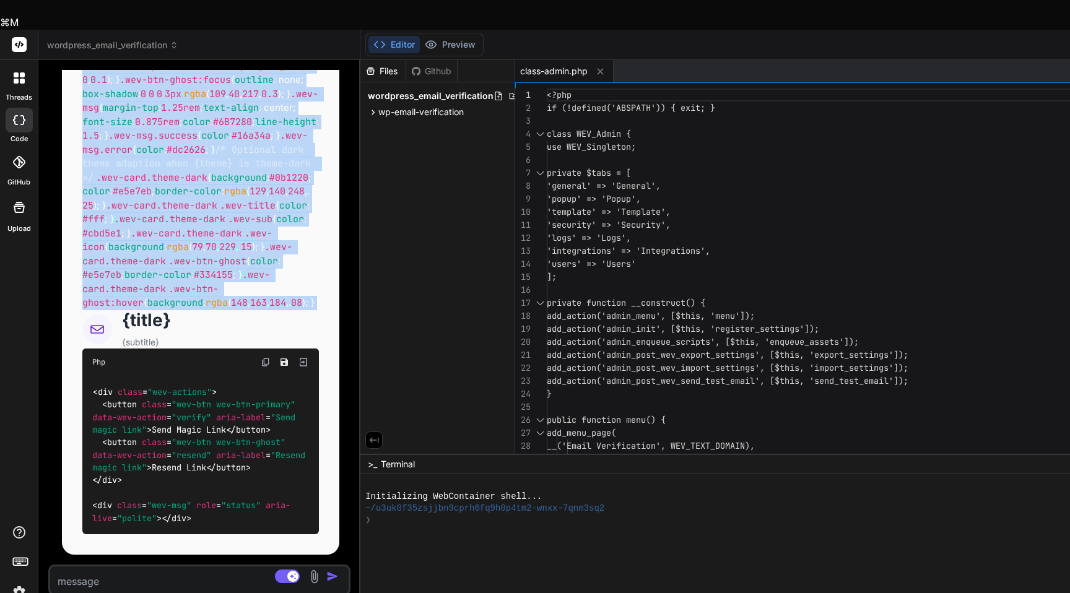
type textarea "x"
copy div "{ margin-top : 2rem ; } .wev-inputs { display : none; } /* hidden for magic-lin…"
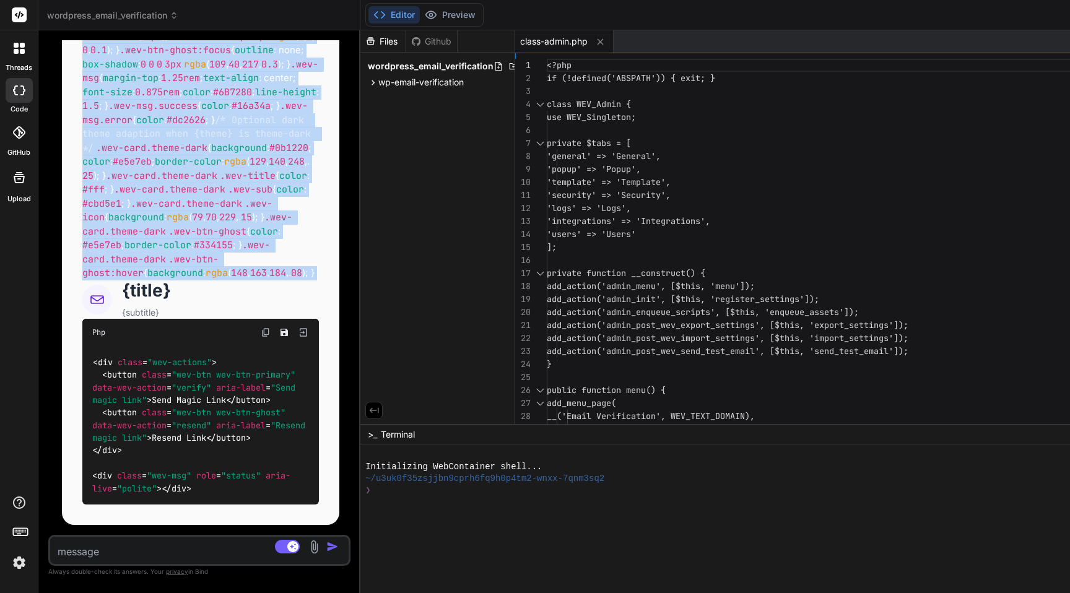
click at [134, 551] on textarea at bounding box center [174, 548] width 249 height 22
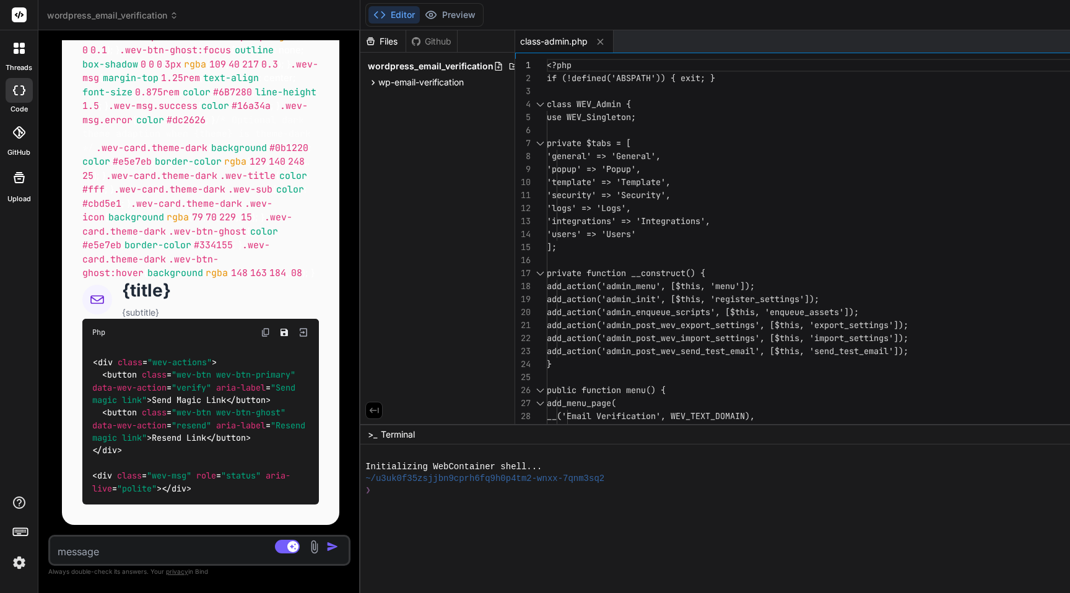
type textarea "n"
type textarea "x"
type textarea "no"
type textarea "x"
type textarea "no"
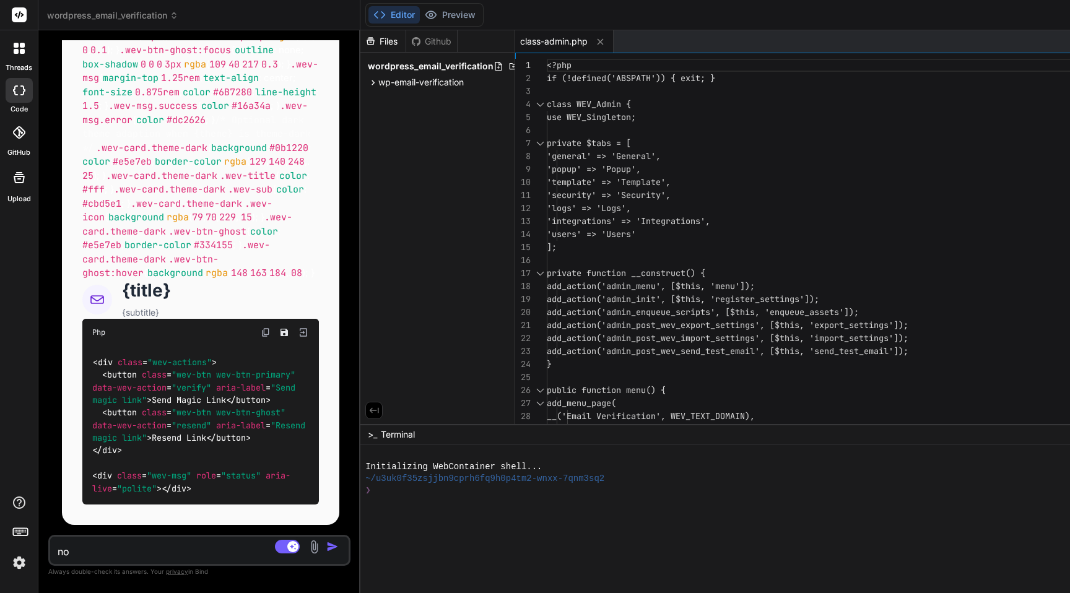
type textarea "x"
type textarea "no m"
type textarea "x"
type textarea "no mo"
type textarea "x"
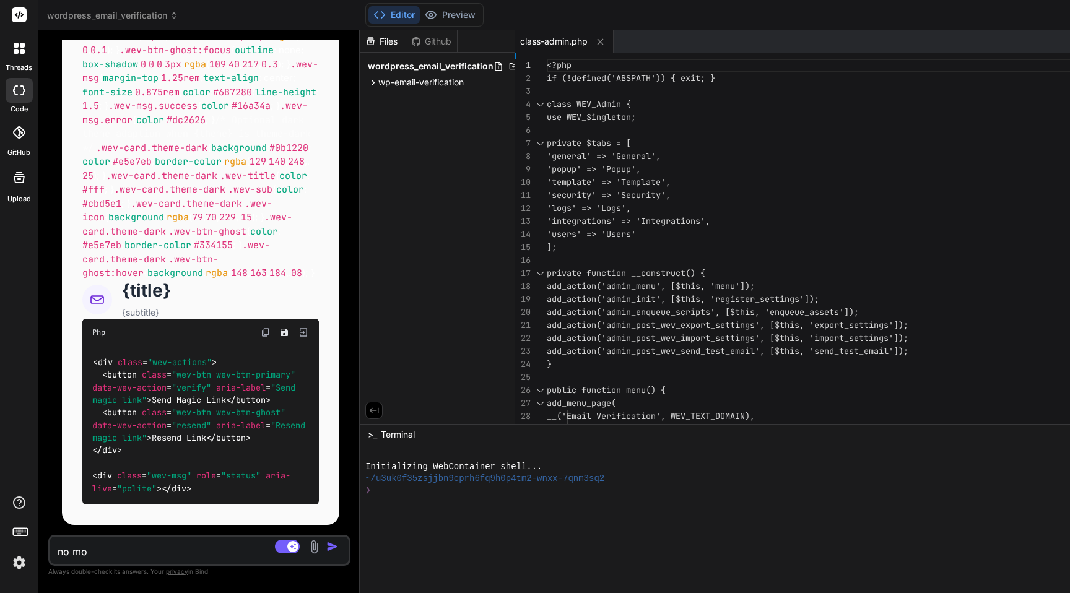
type textarea "no mod"
type textarea "x"
type textarea "no modi"
type textarea "x"
type textarea "no modif"
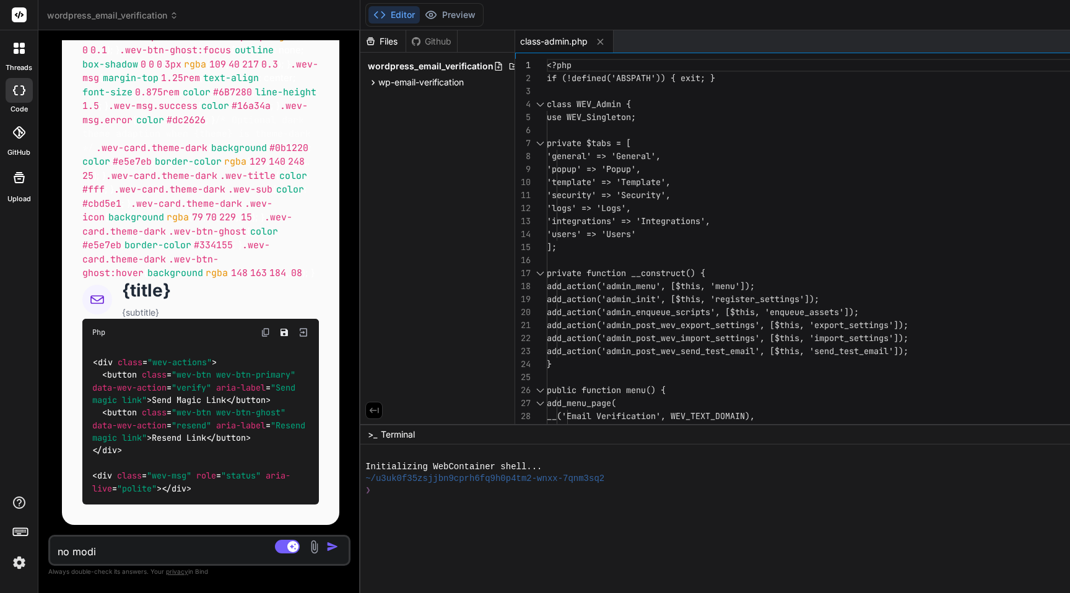
type textarea "x"
type textarea "no modife"
type textarea "x"
type textarea "no modifed"
type textarea "x"
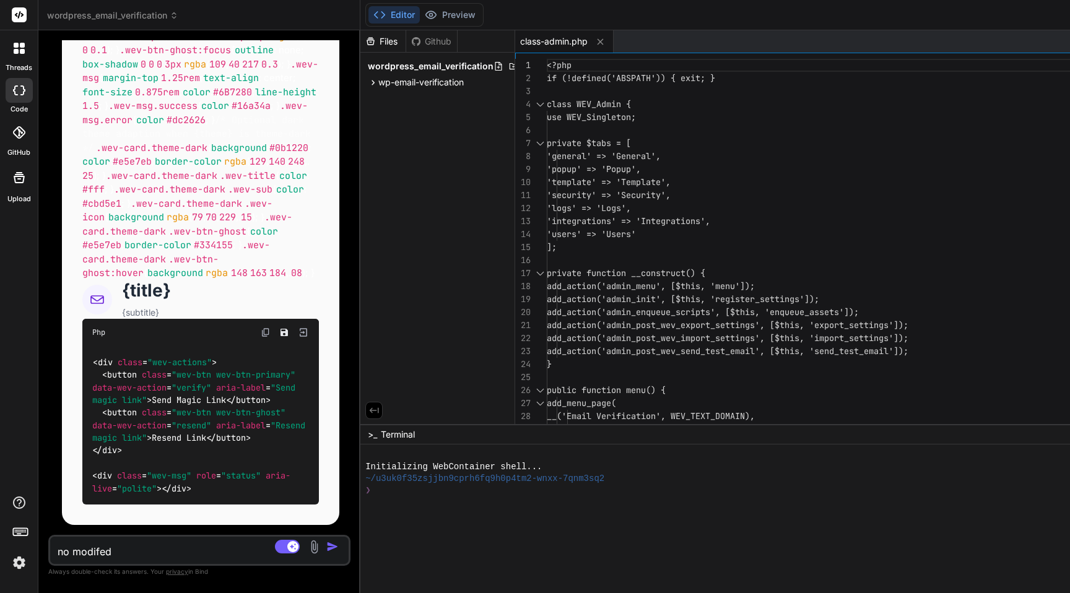
type textarea "no modifed"
type textarea "x"
type textarea "no modifed t"
type textarea "x"
type textarea "no modifed th"
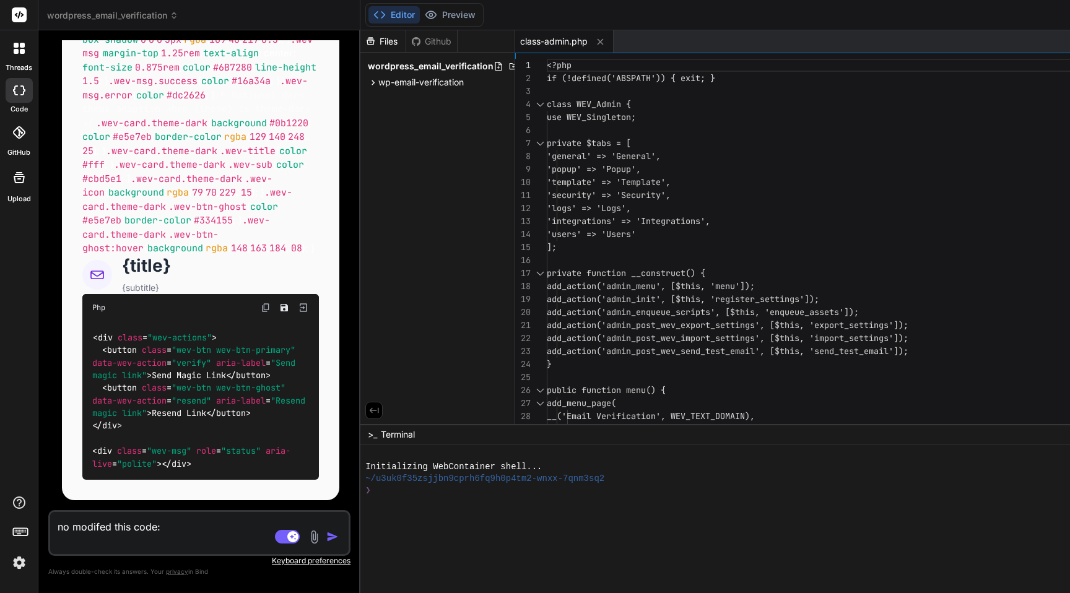
scroll to position [4149, 0]
paste textarea "<div class="wev-card {theme}"> <style> .wev-card { max-width: 28rem; width: 100…"
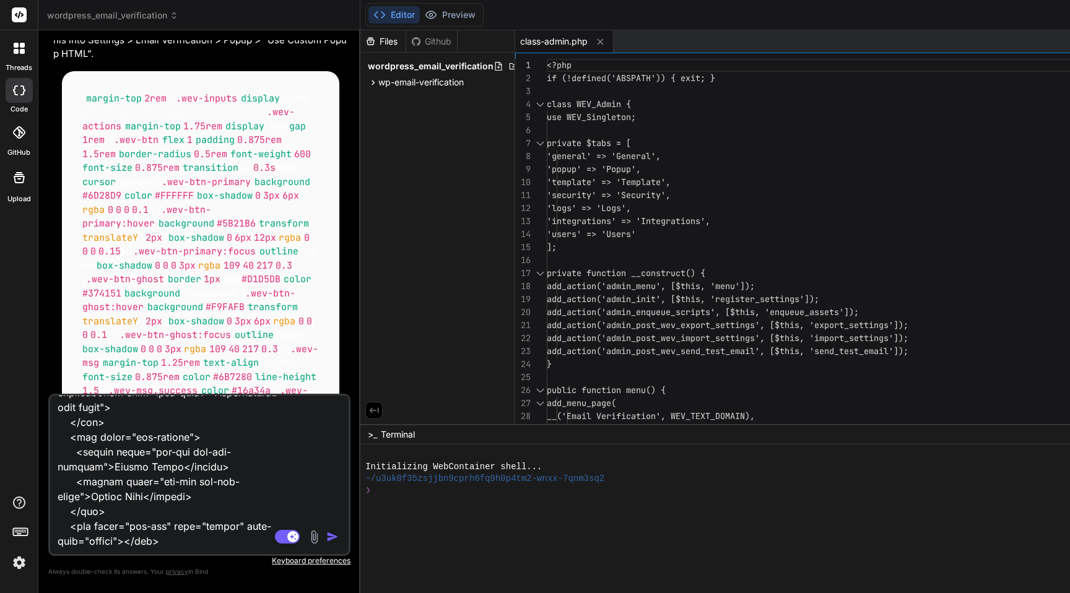
scroll to position [3732, 0]
click at [208, 135] on span "1.75rem" at bounding box center [202, 129] width 39 height 12
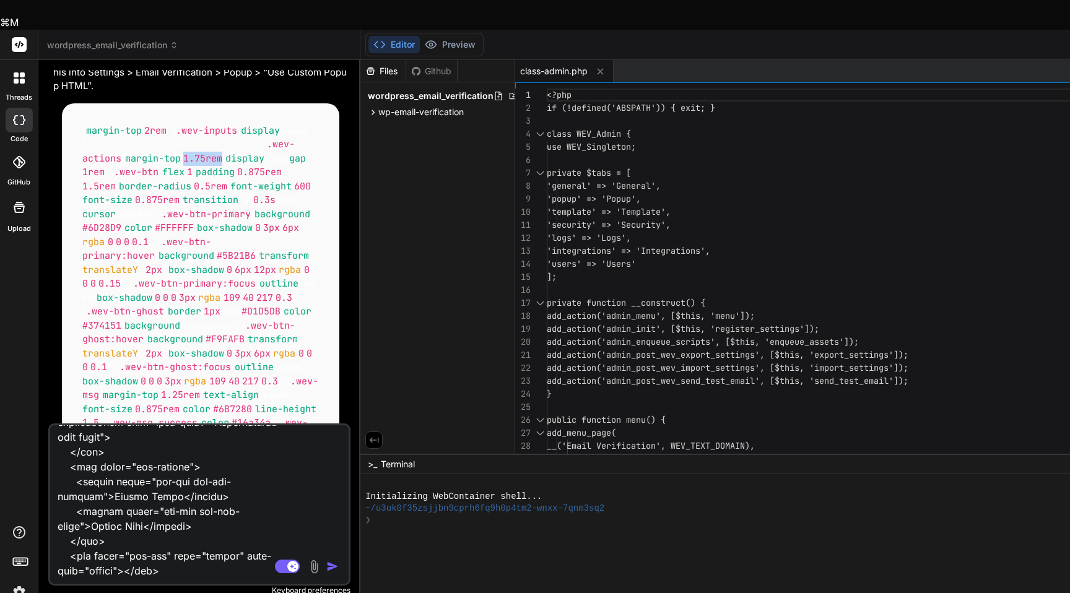
click at [208, 152] on span "1.75rem" at bounding box center [202, 158] width 39 height 12
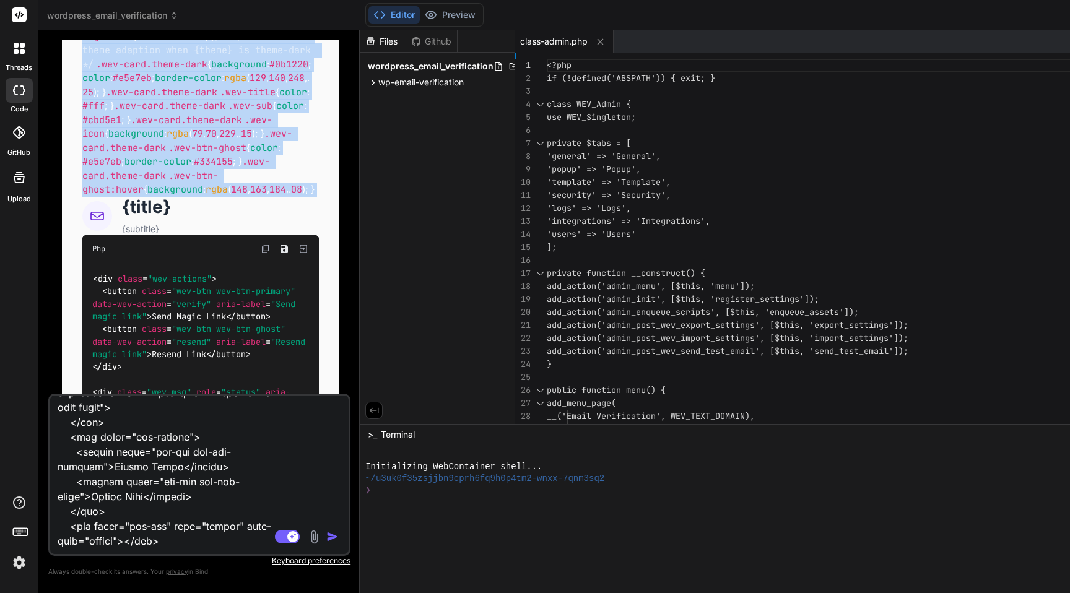
scroll to position [4265, 0]
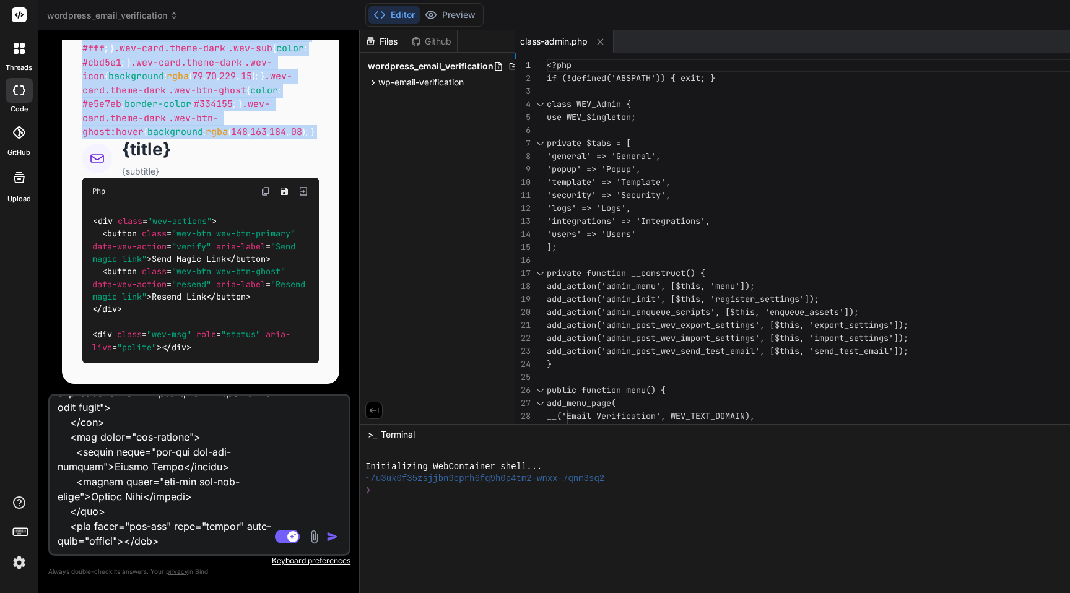
click at [152, 473] on textarea at bounding box center [174, 472] width 249 height 153
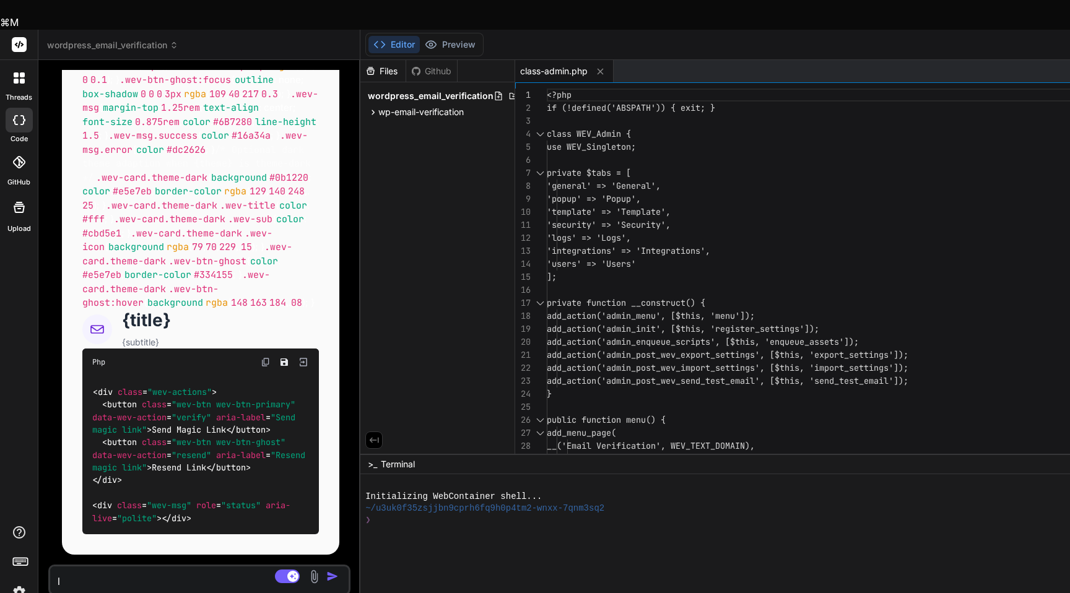
scroll to position [4124, 0]
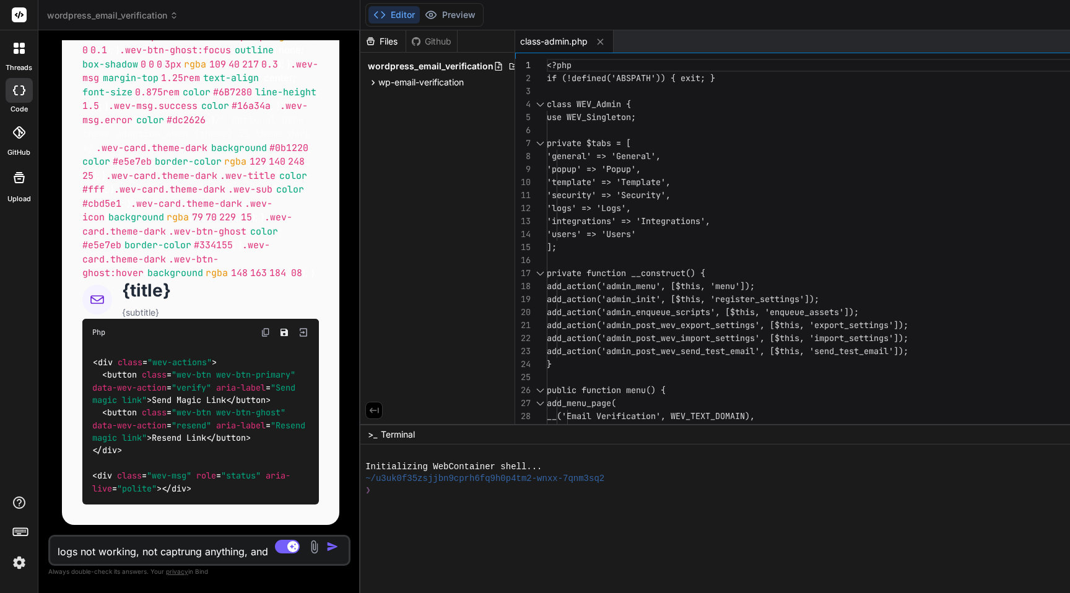
click at [180, 553] on textarea "logs not working, not captrung anything, and" at bounding box center [174, 548] width 249 height 22
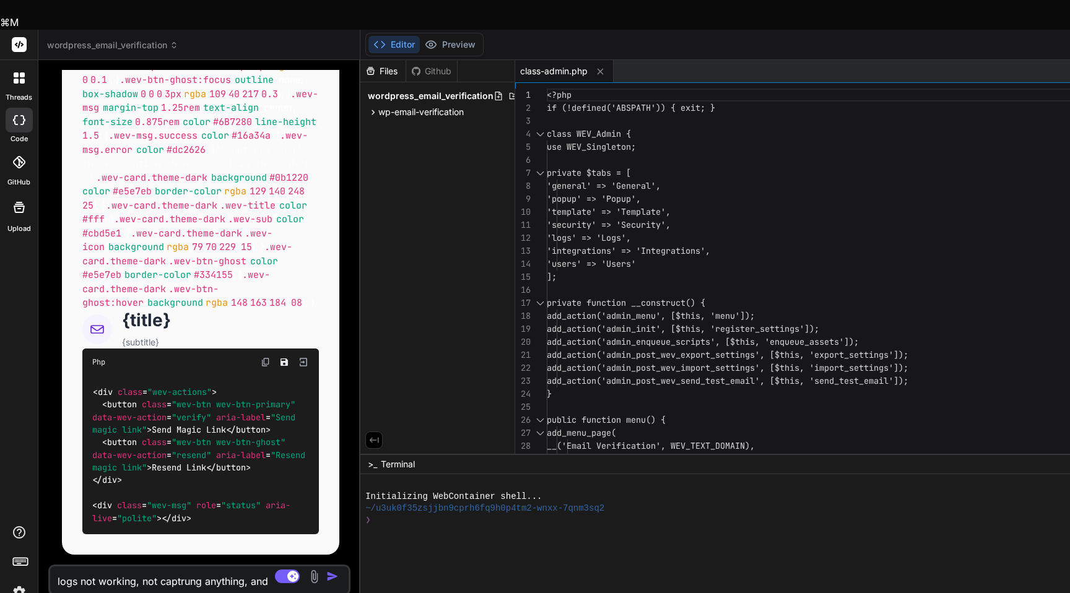
click at [180, 566] on textarea "logs not working, not captrung anything, and" at bounding box center [174, 577] width 249 height 22
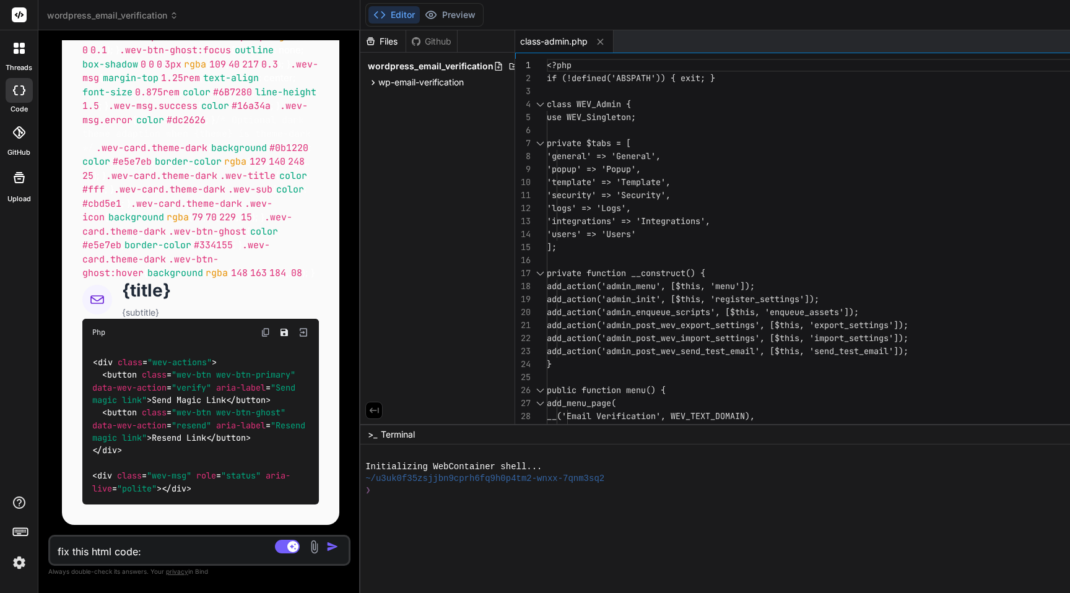
scroll to position [4149, 0]
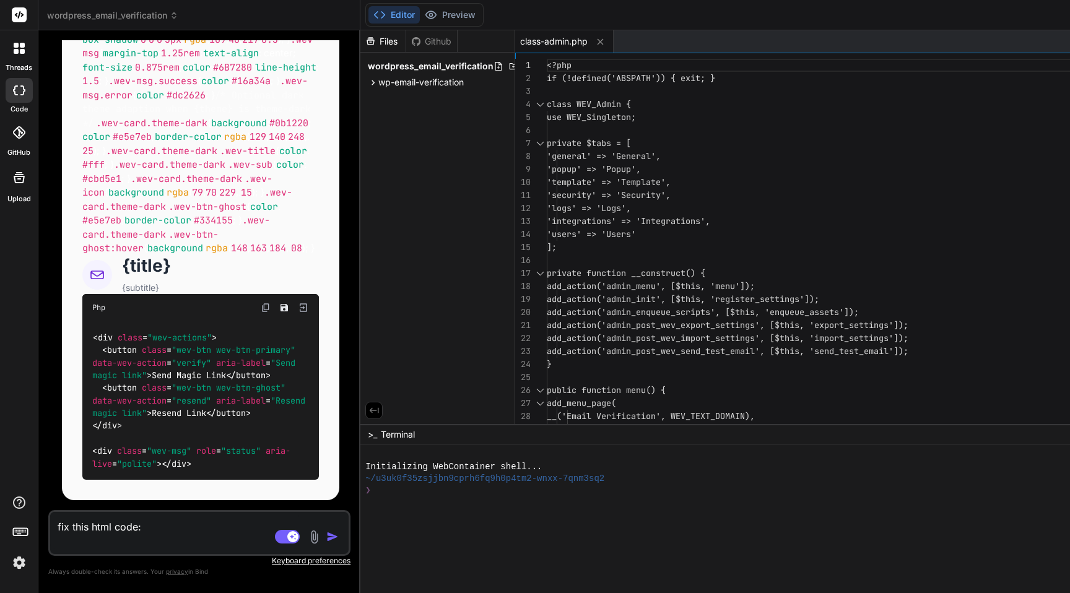
paste textarea "<div class="wev-card {theme}"> <style> .wev-card { margin-top: 2rem; background…"
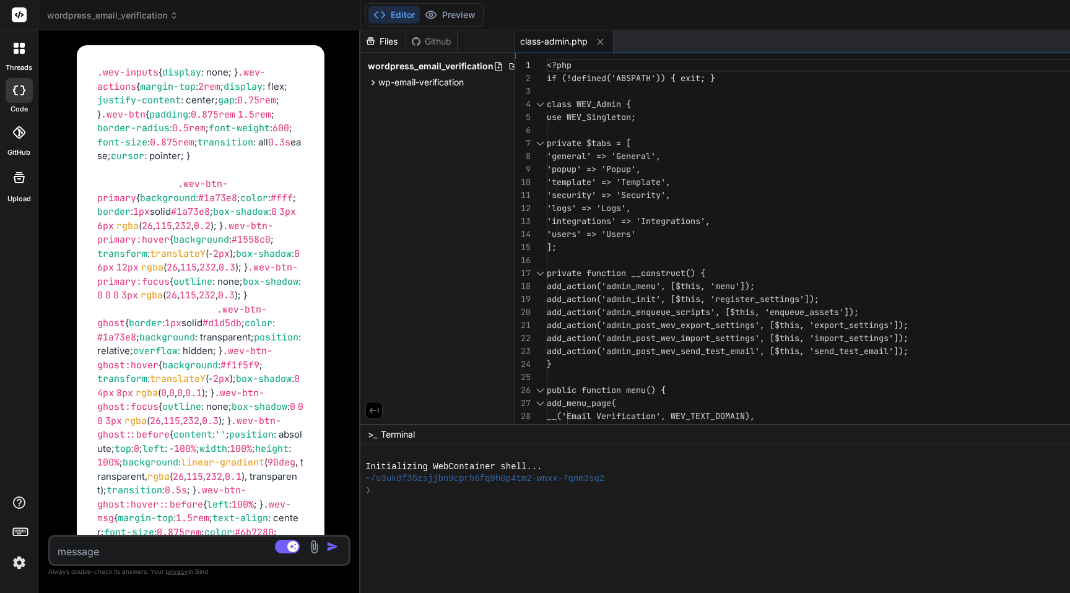
scroll to position [6030, 0]
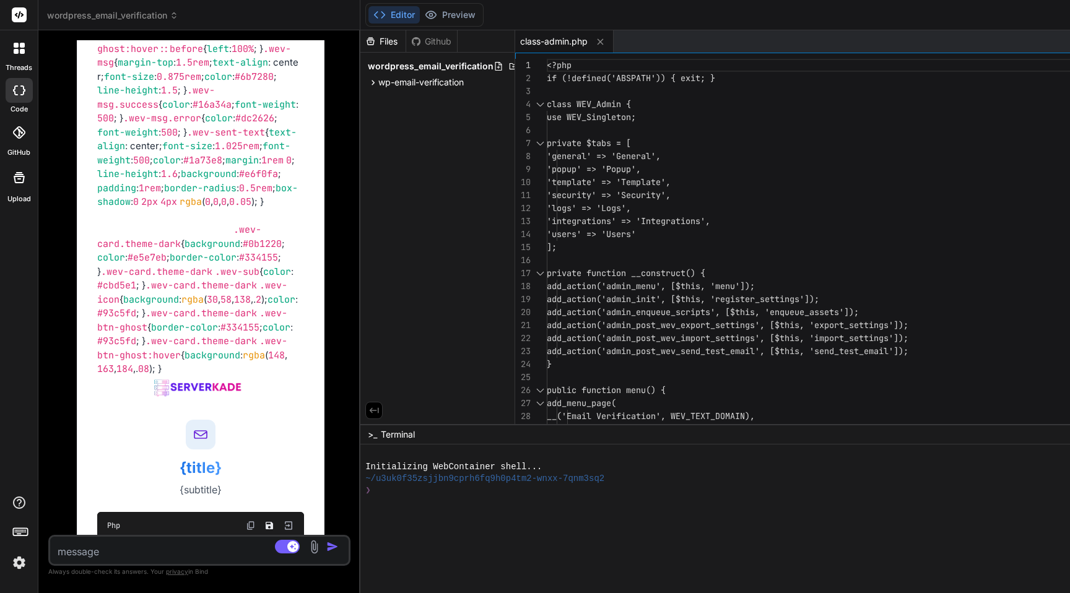
click at [136, 194] on span "padding" at bounding box center [116, 188] width 39 height 12
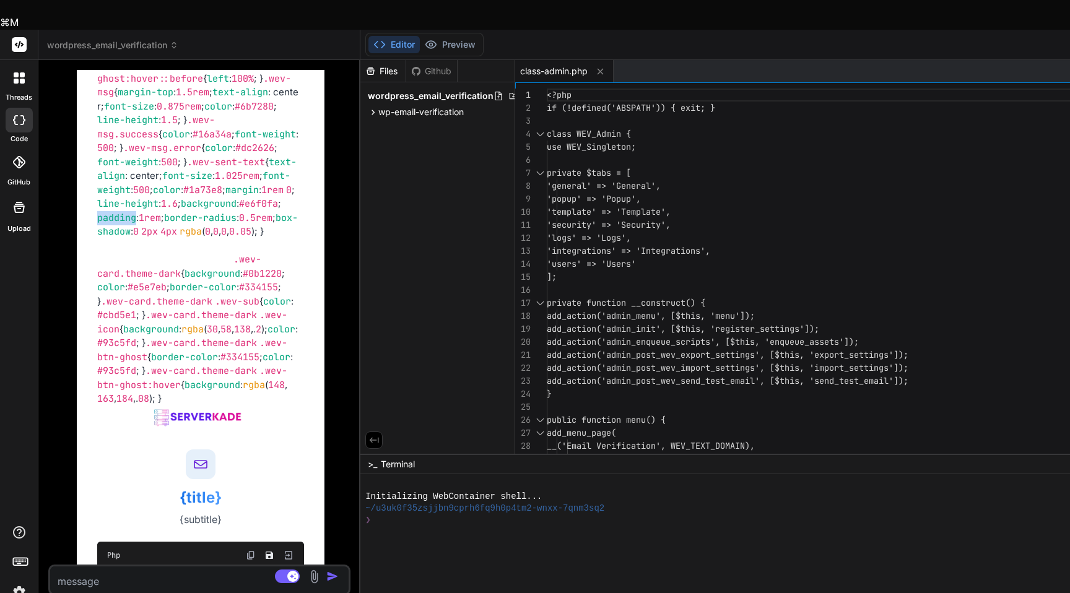
click at [136, 224] on span "padding" at bounding box center [116, 218] width 39 height 12
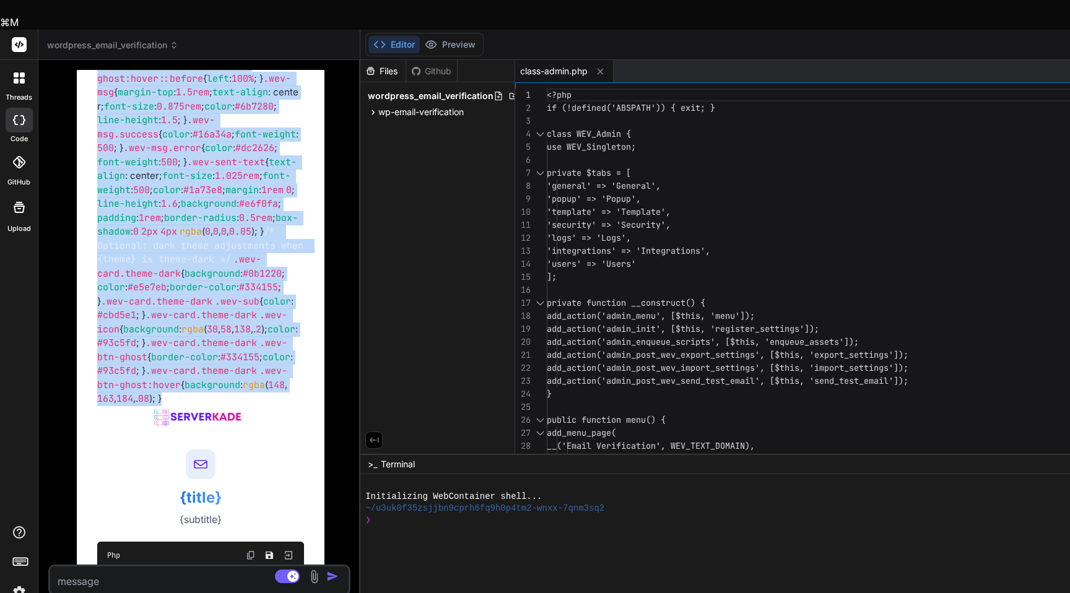
copy div ".wev-inputs { display : none; } .wev-actions { margin-top : 2rem ; display : fl…"
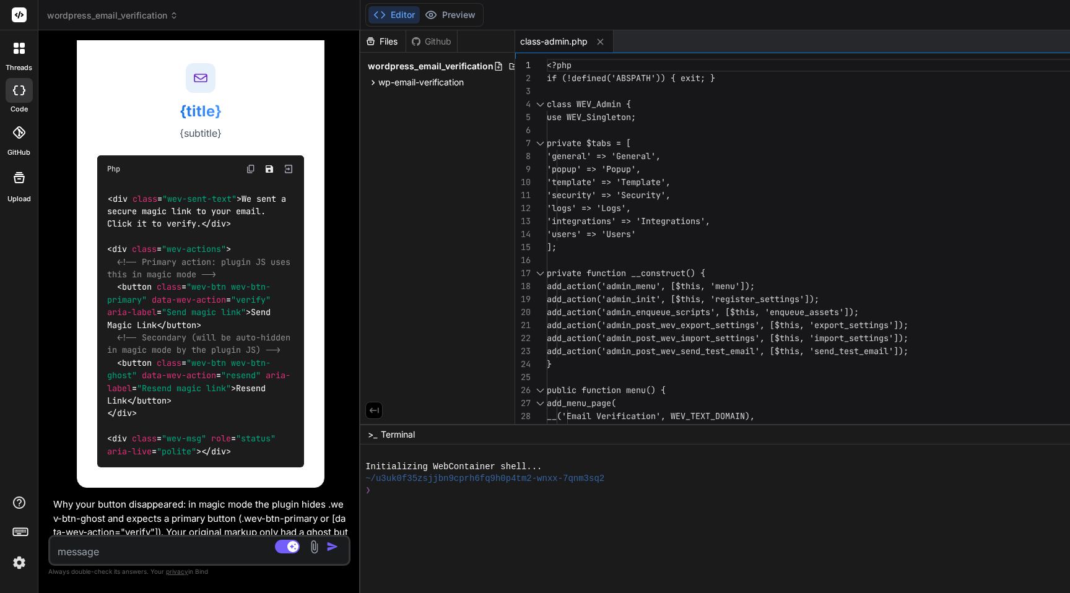
scroll to position [6419, 0]
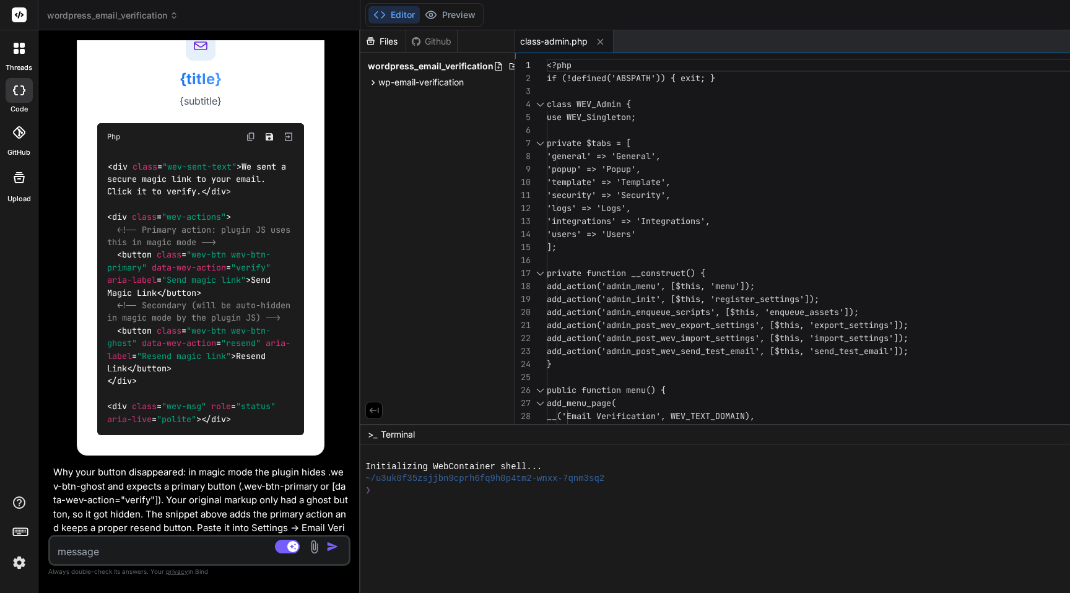
click at [254, 142] on img at bounding box center [251, 137] width 10 height 10
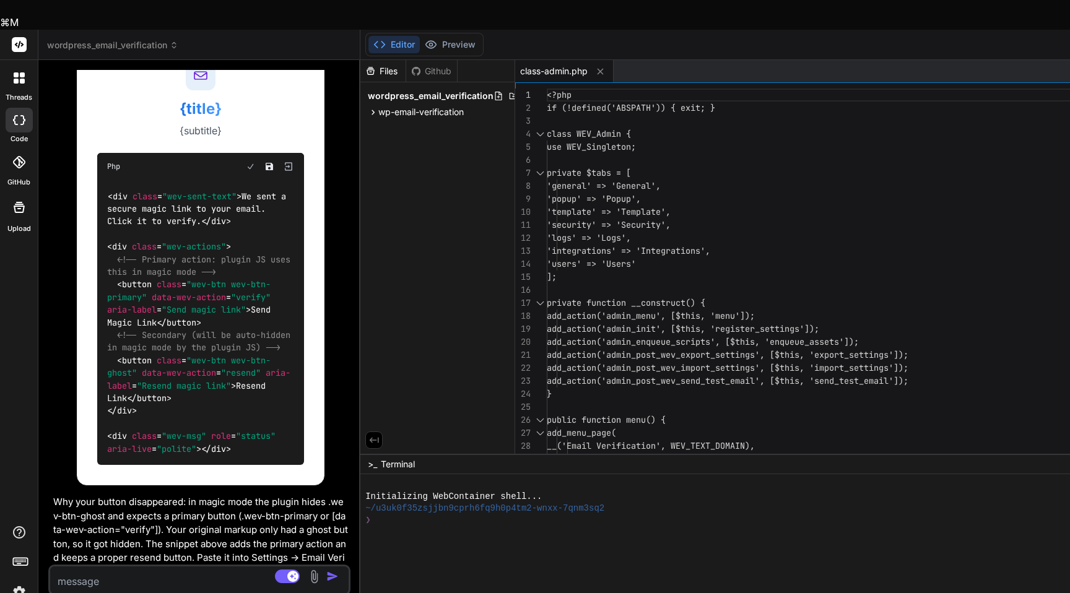
scroll to position [6517, 0]
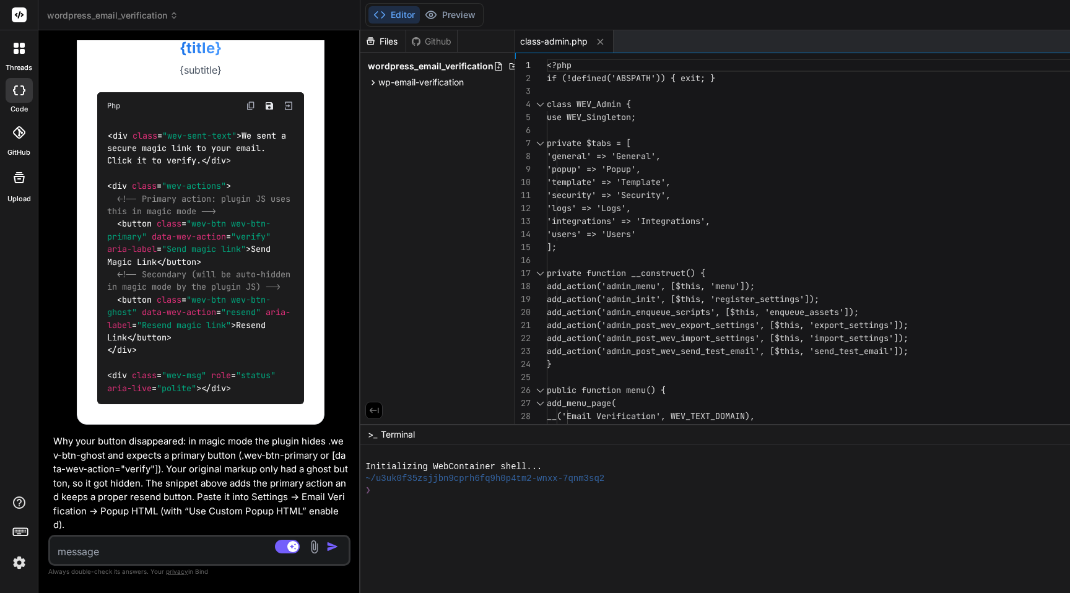
click at [129, 552] on textarea at bounding box center [174, 548] width 249 height 22
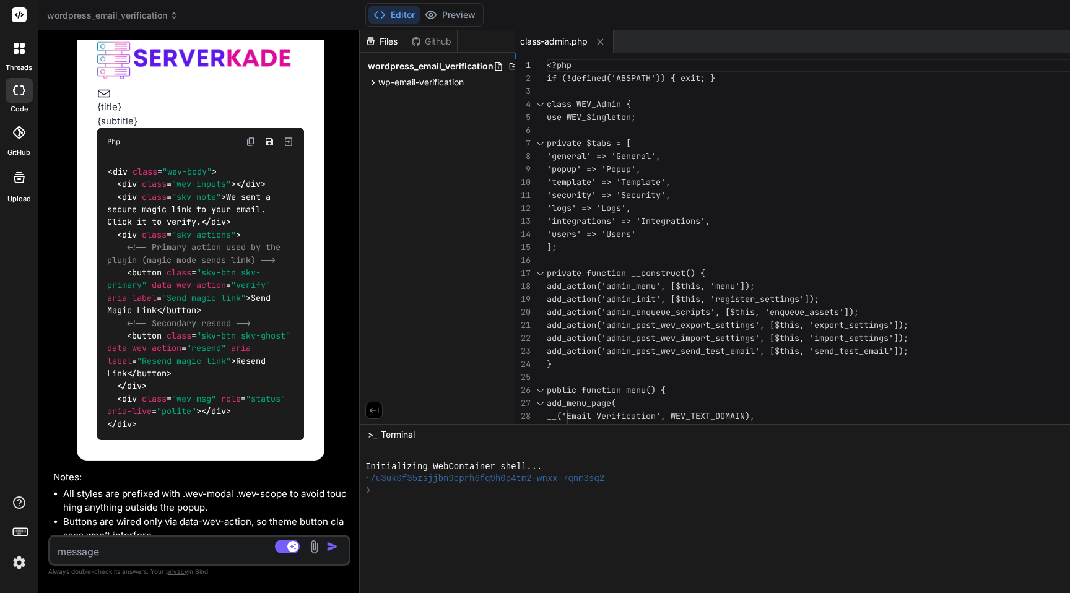
scroll to position [7520, 0]
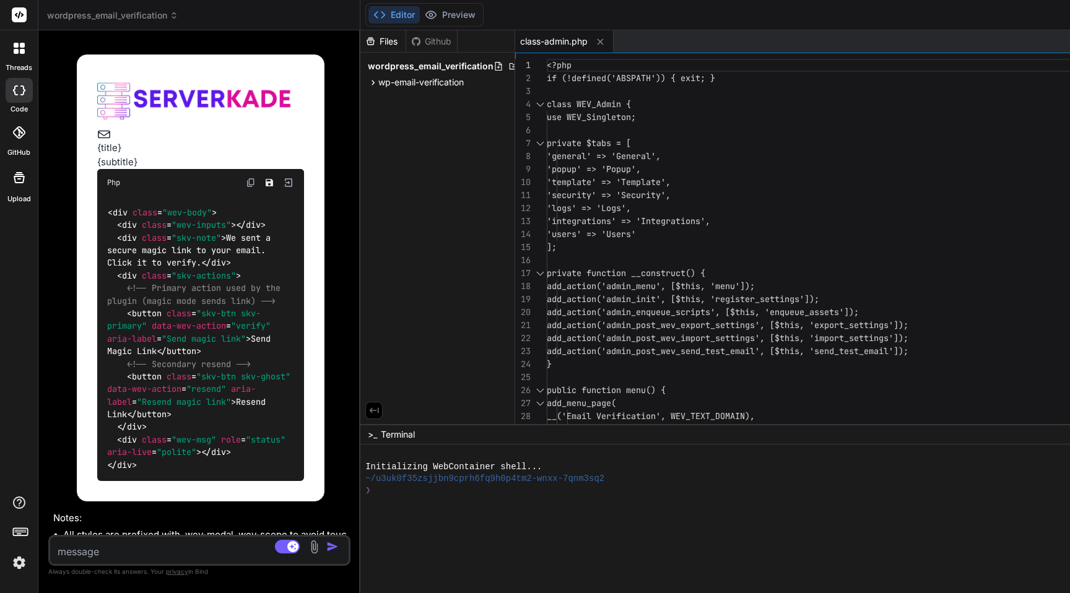
click at [254, 188] on img at bounding box center [251, 183] width 10 height 10
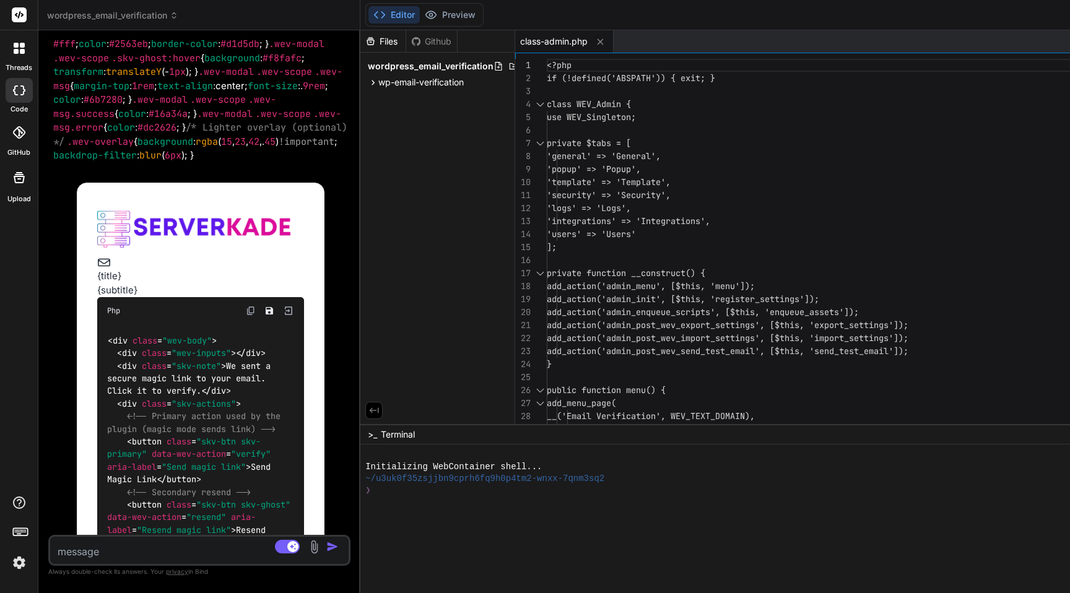
click at [188, 148] on span "/* Lighter overlay (optional) */" at bounding box center [203, 134] width 300 height 27
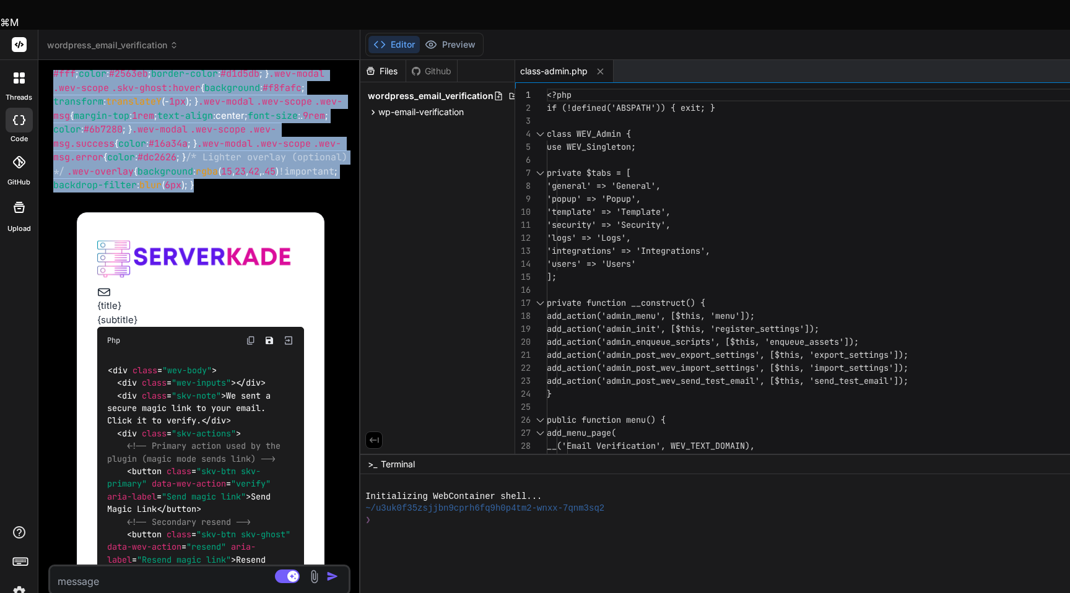
copy div ".wev-modal .wev-scope .wev-inputs { display :none !important ; } .wev-modal .we…"
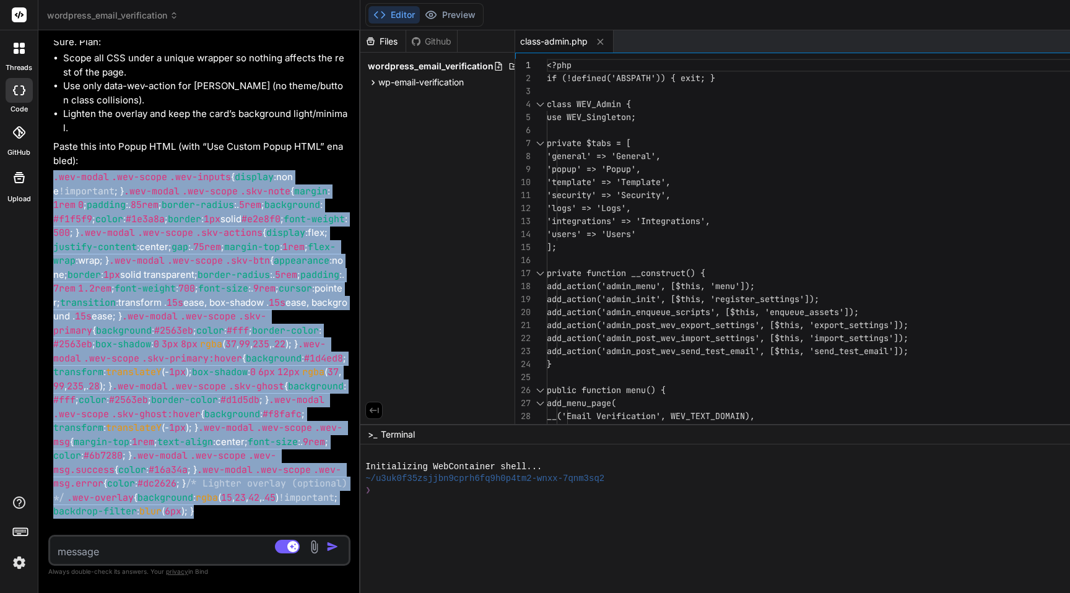
scroll to position [7611, 0]
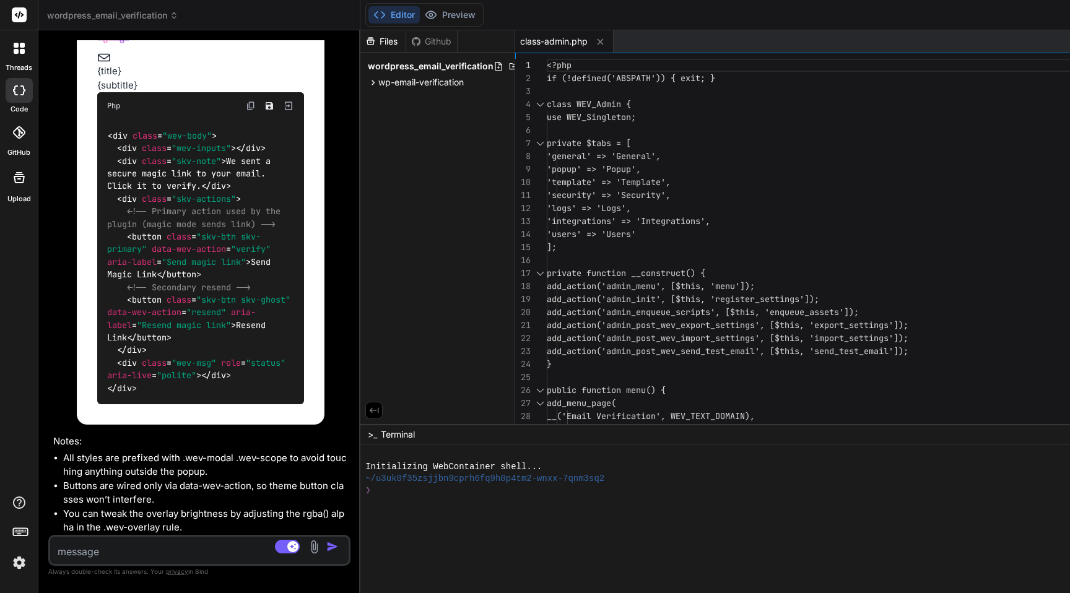
click at [156, 545] on textarea at bounding box center [174, 548] width 249 height 22
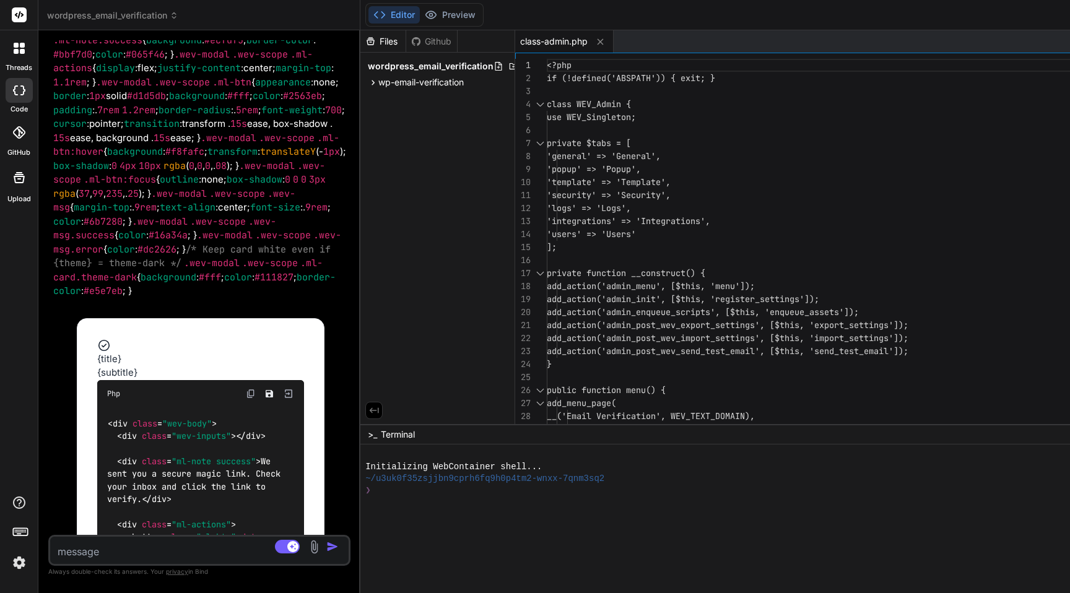
scroll to position [8563, 0]
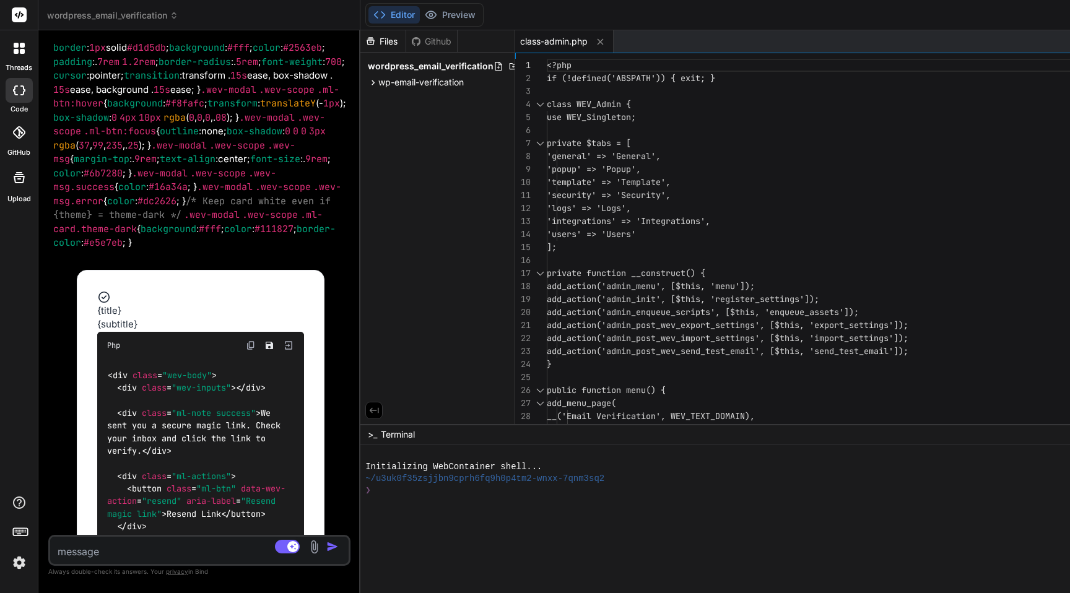
click at [244, 124] on span ".wev-modal" at bounding box center [267, 117] width 56 height 12
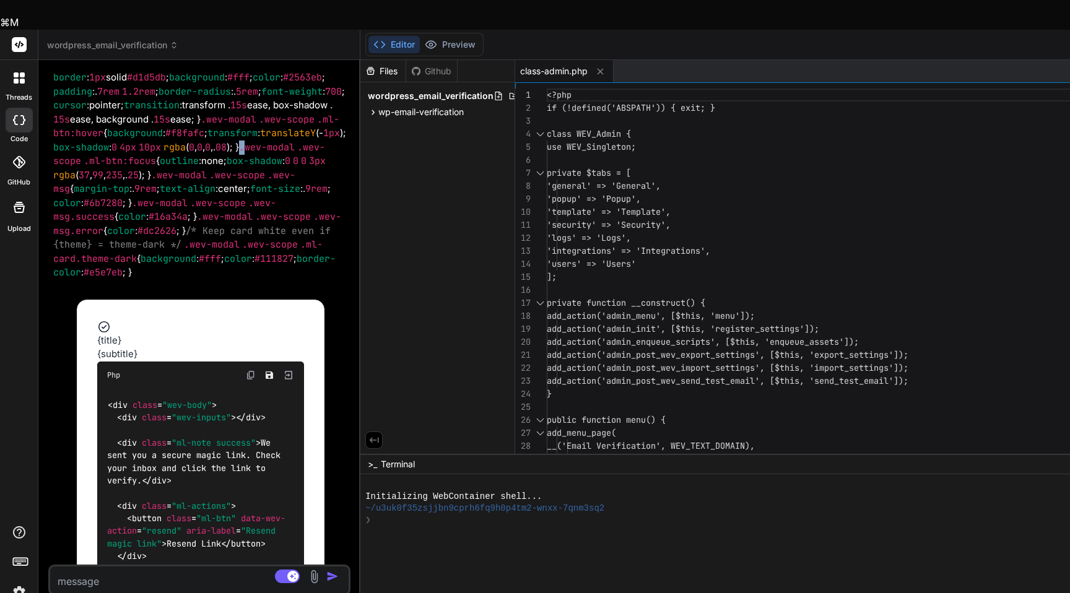
click at [244, 141] on span ".wev-modal" at bounding box center [267, 147] width 56 height 12
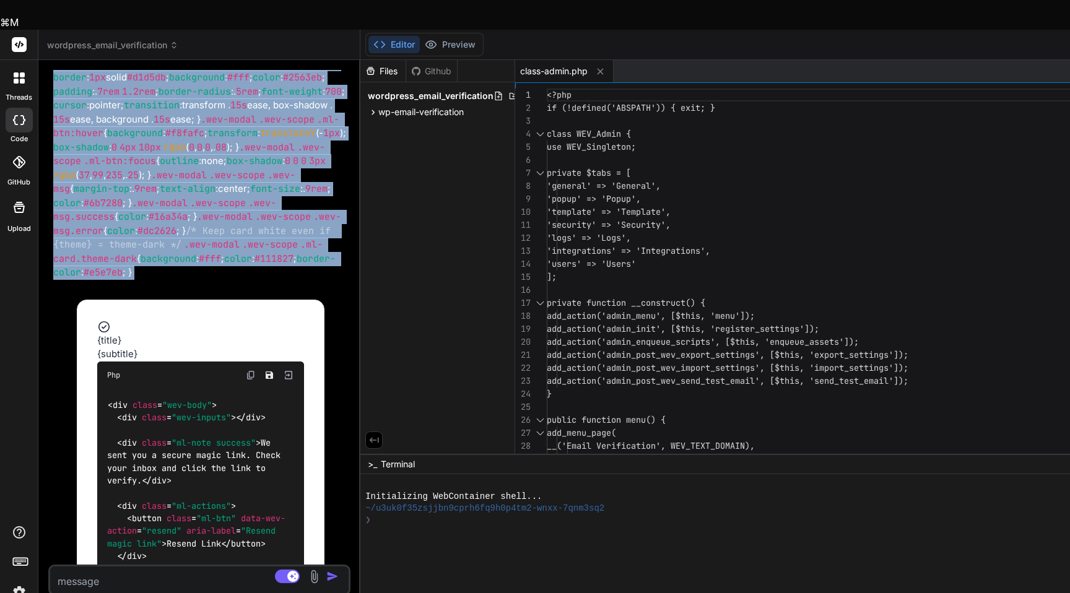
copy div ".wev-scope .ml-header { display :flex; flex-direction :column; align-items :cen…"
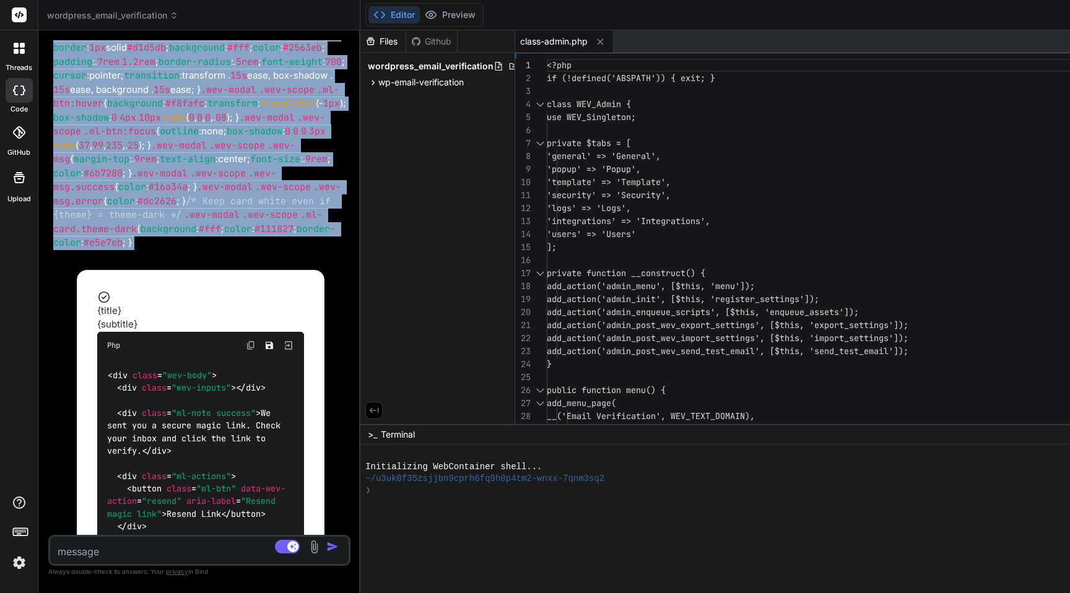
click at [254, 350] on div "Php" at bounding box center [200, 345] width 207 height 27
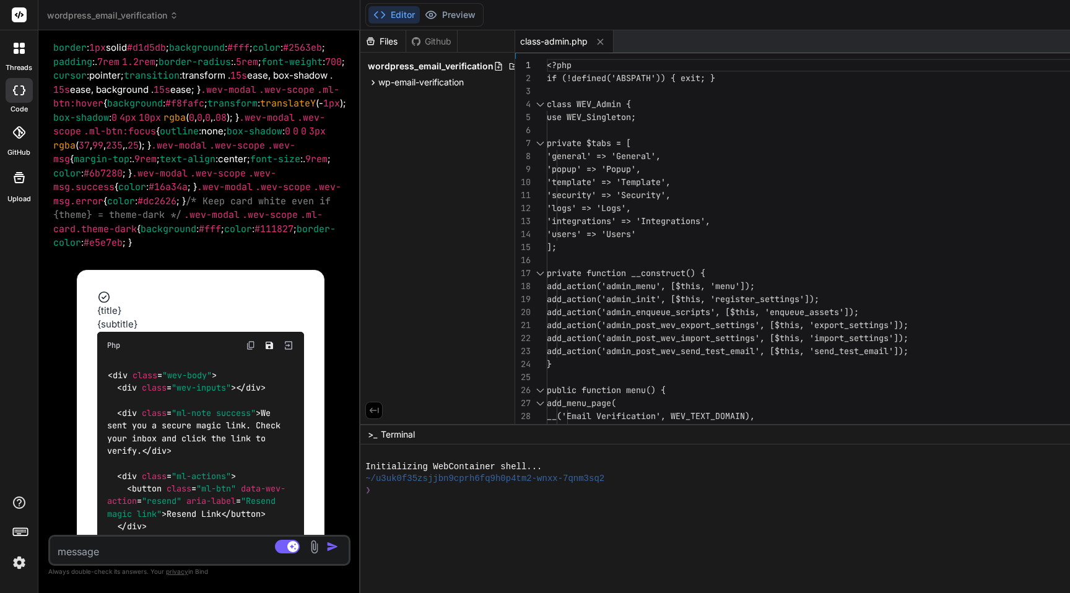
click at [254, 347] on img at bounding box center [251, 345] width 10 height 10
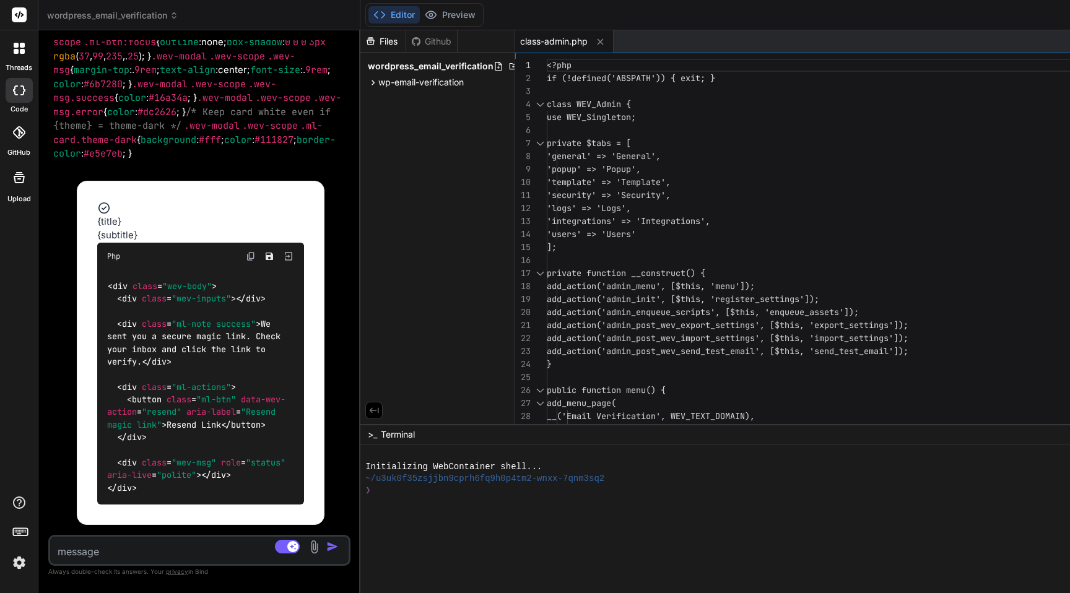
scroll to position [8665, 0]
click at [145, 550] on textarea at bounding box center [174, 548] width 249 height 22
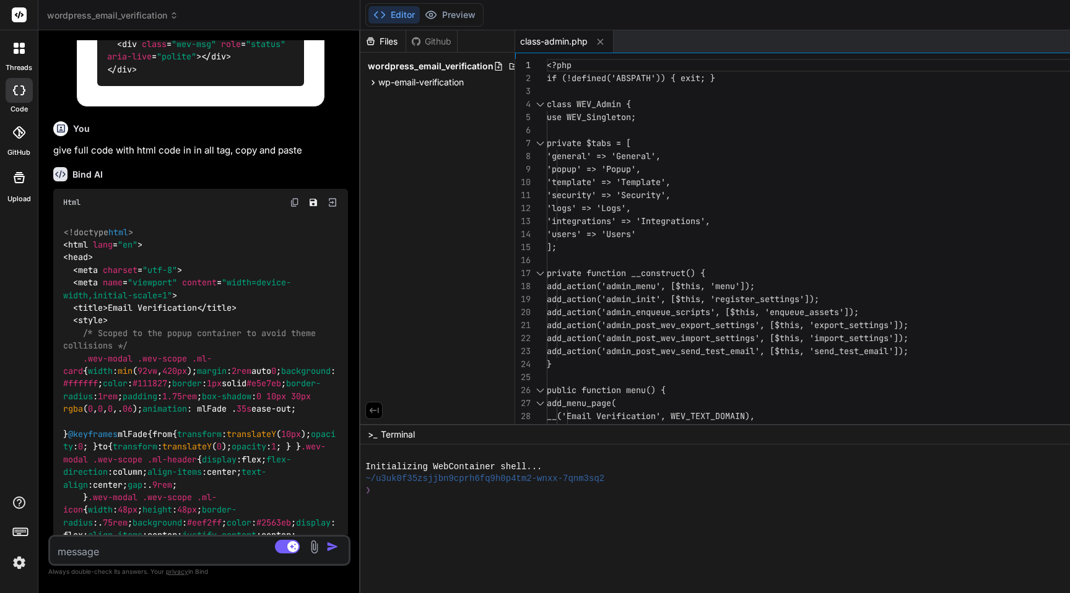
scroll to position [9126, 0]
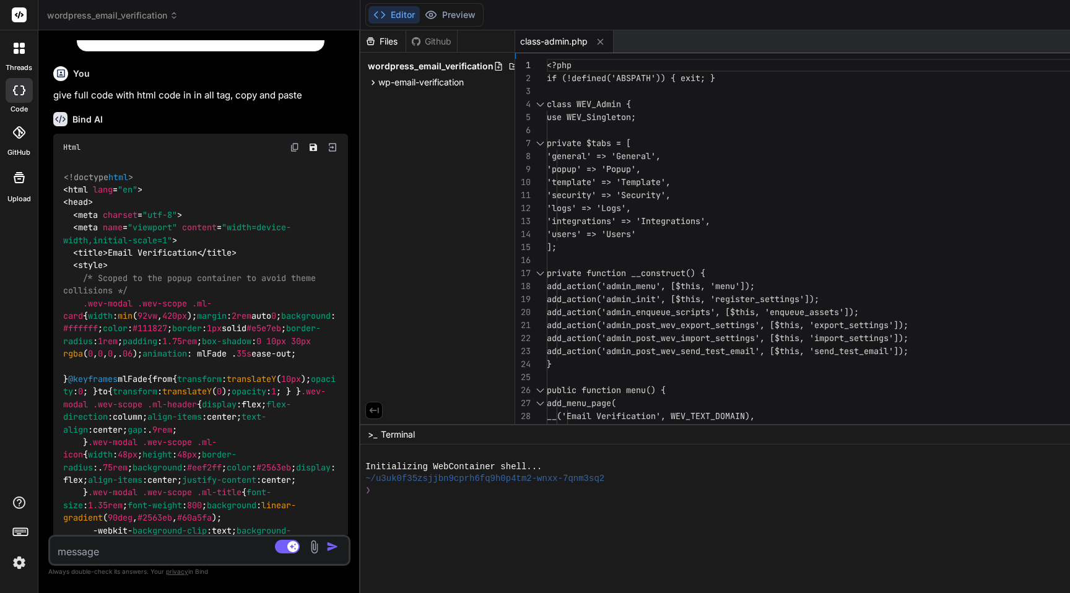
click at [300, 152] on img at bounding box center [295, 147] width 10 height 10
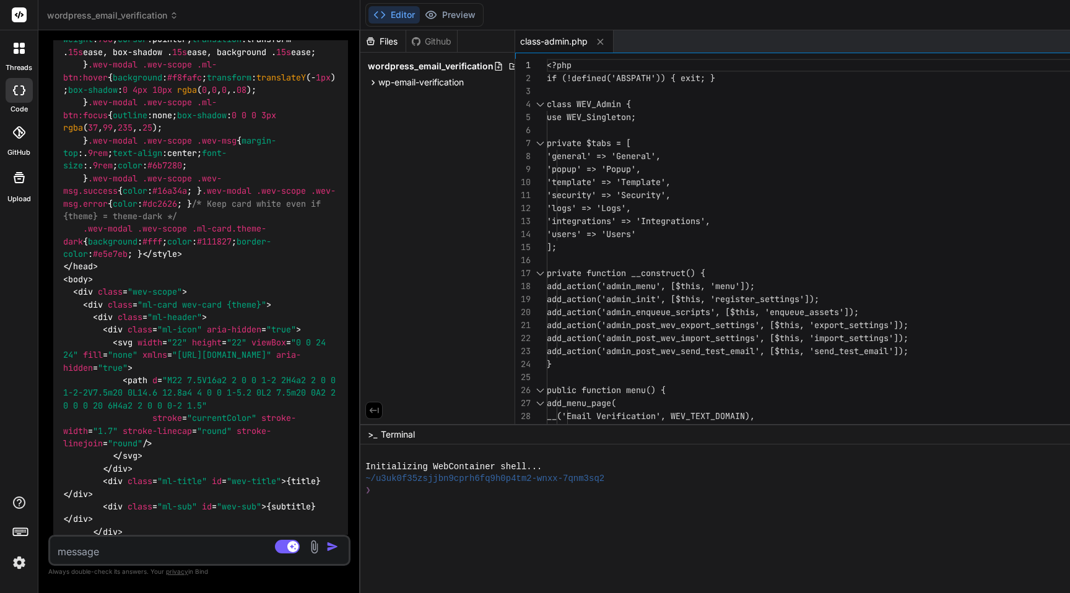
scroll to position [9915, 0]
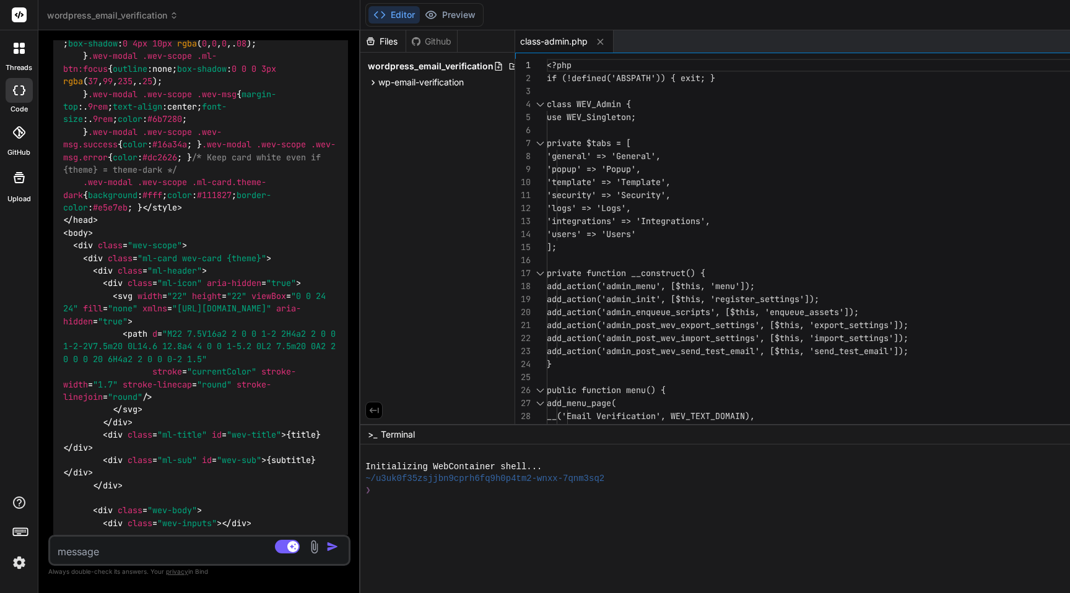
click at [149, 550] on textarea at bounding box center [174, 548] width 249 height 22
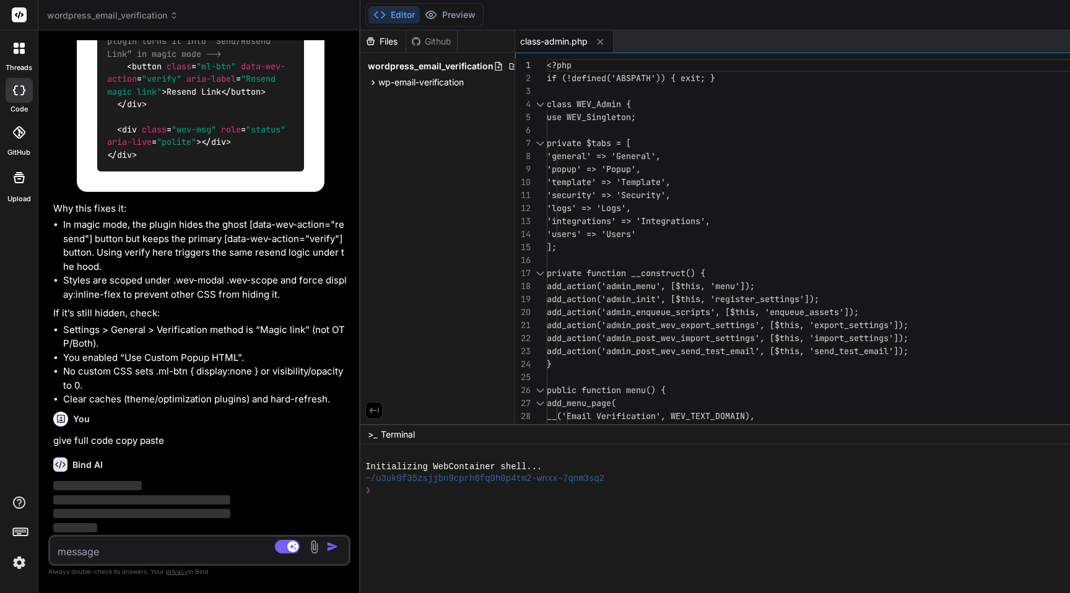
scroll to position [11590, 0]
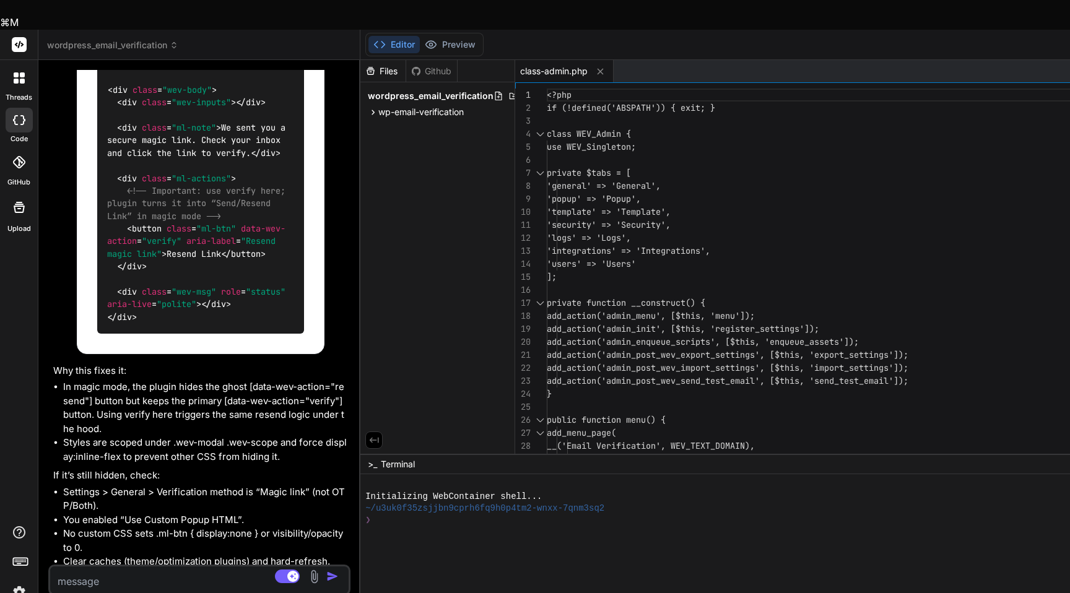
copy div ".wev-scope .ml-header { display :flex; flex-direction :column; align-items :cen…"
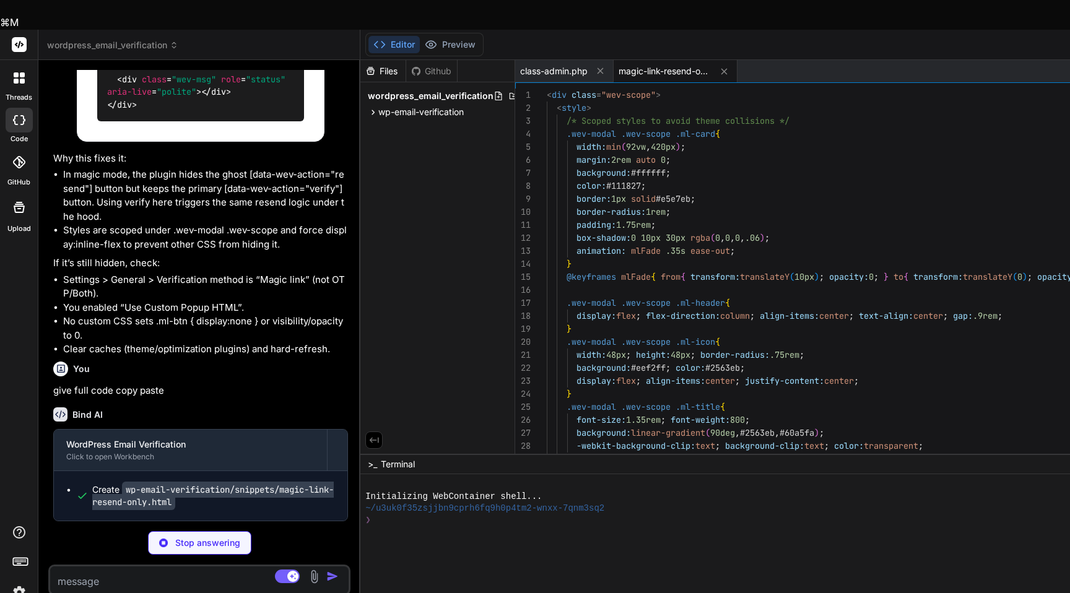
scroll to position [12043, 0]
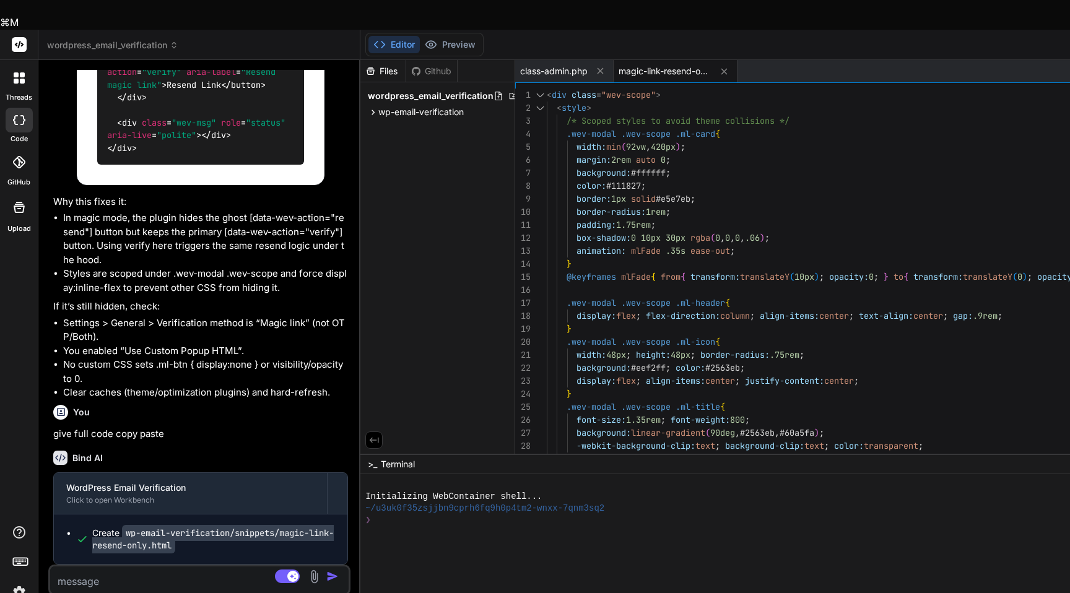
click at [172, 525] on code "wp-email-verification/snippets/magic-link-resend-only.html" at bounding box center [212, 539] width 241 height 28
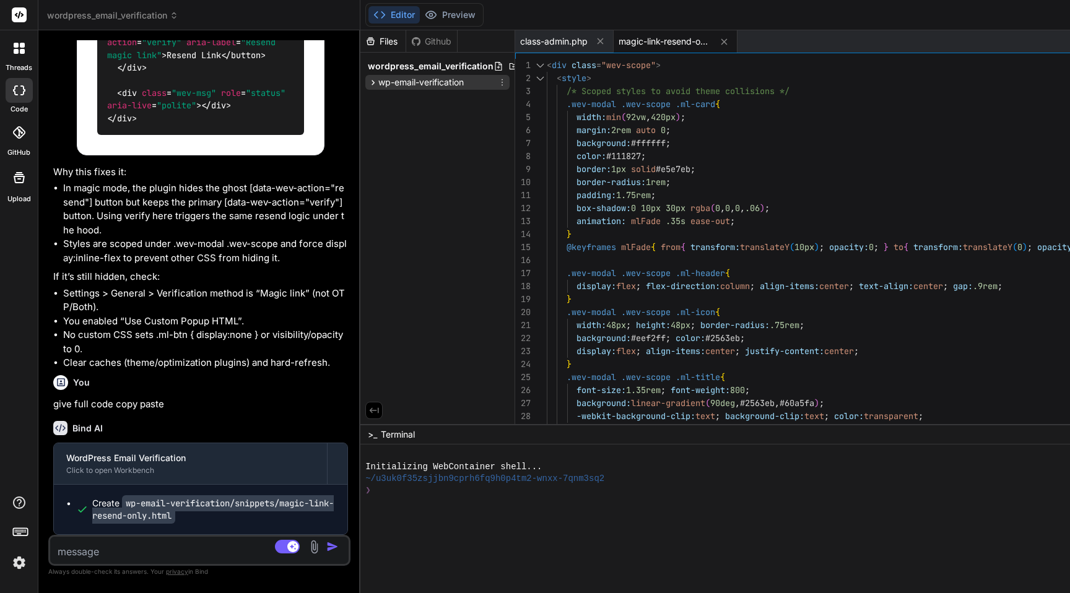
click at [378, 80] on icon at bounding box center [373, 82] width 11 height 11
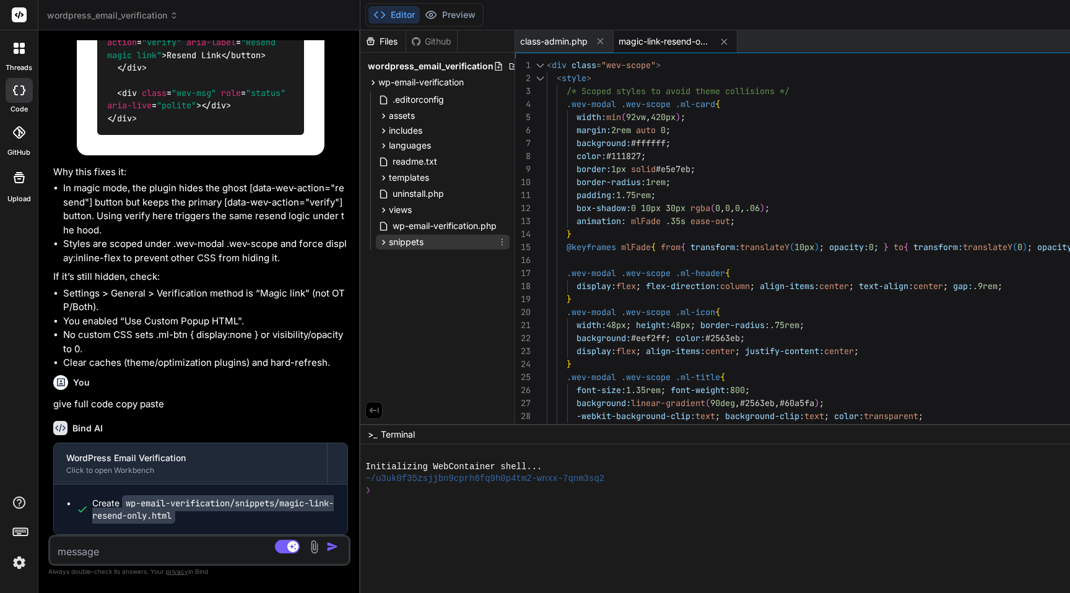
click at [389, 238] on icon at bounding box center [383, 242] width 11 height 11
click at [415, 262] on span "magic-link-resend-only.html" at bounding box center [459, 259] width 115 height 15
click at [455, 257] on span "magic-link-resend-only.html" at bounding box center [459, 259] width 115 height 15
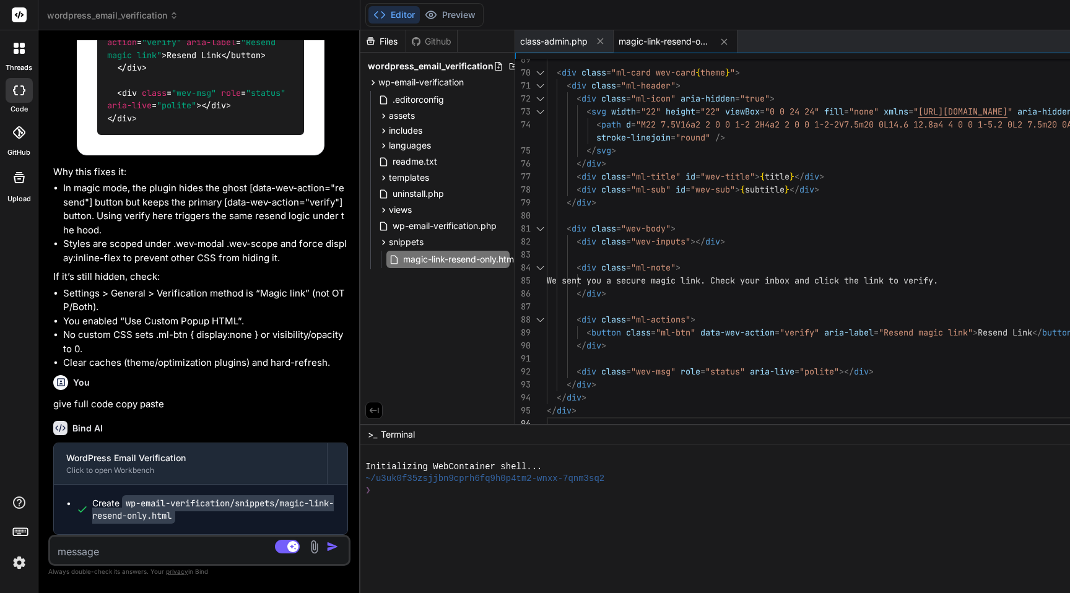
scroll to position [78, 0]
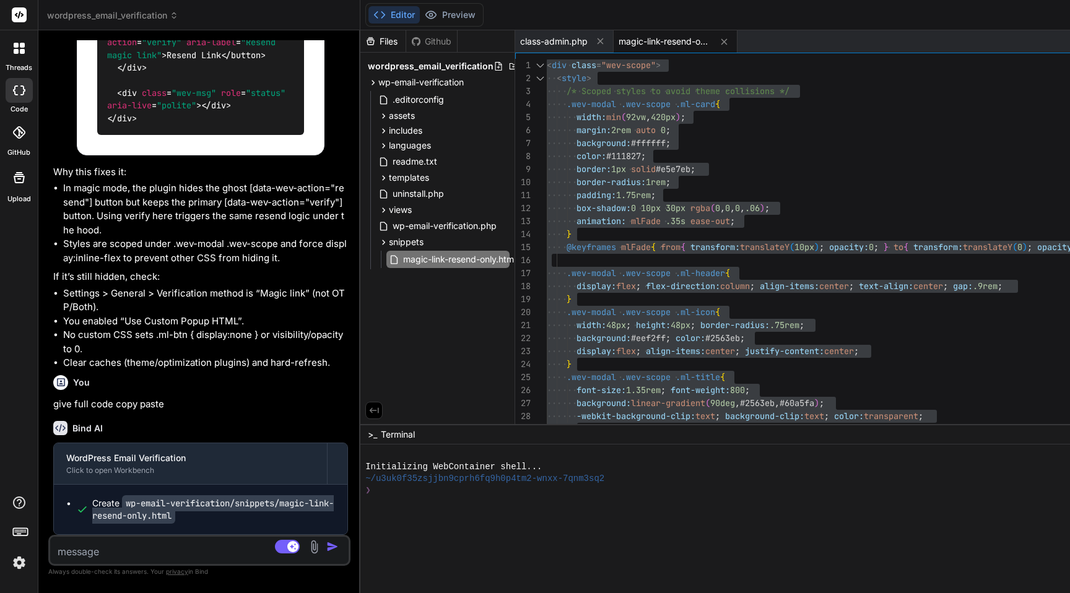
click at [137, 545] on textarea at bounding box center [174, 548] width 249 height 22
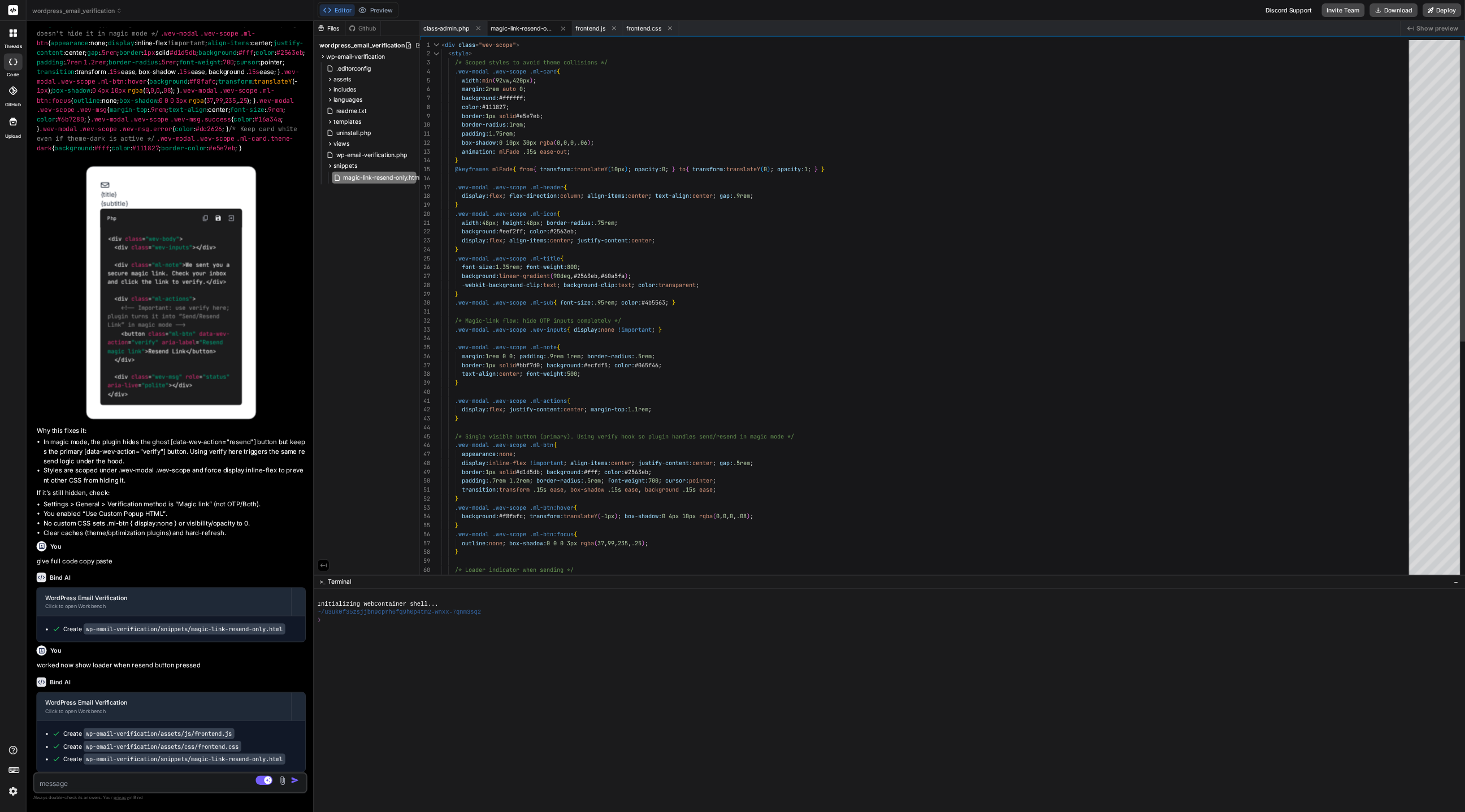
scroll to position [9124, 0]
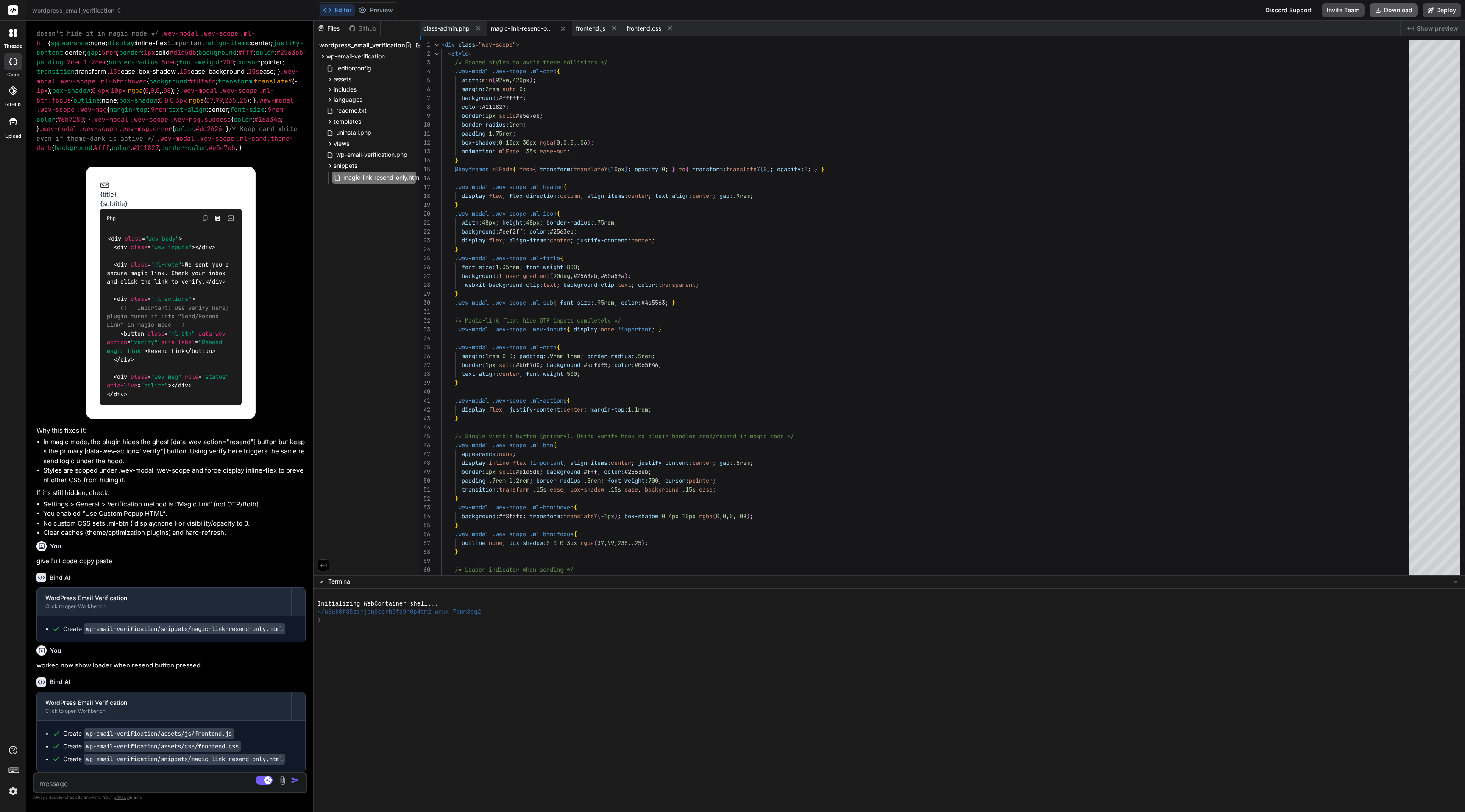
click at [732, 10] on button "Download" at bounding box center [1394, 10] width 48 height 14
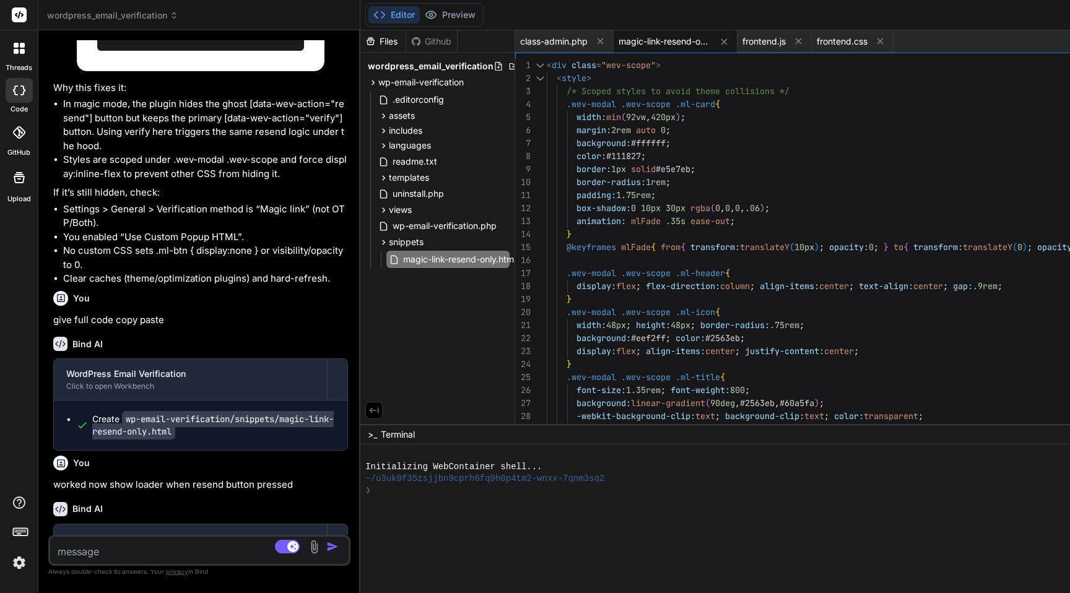
scroll to position [12270, 0]
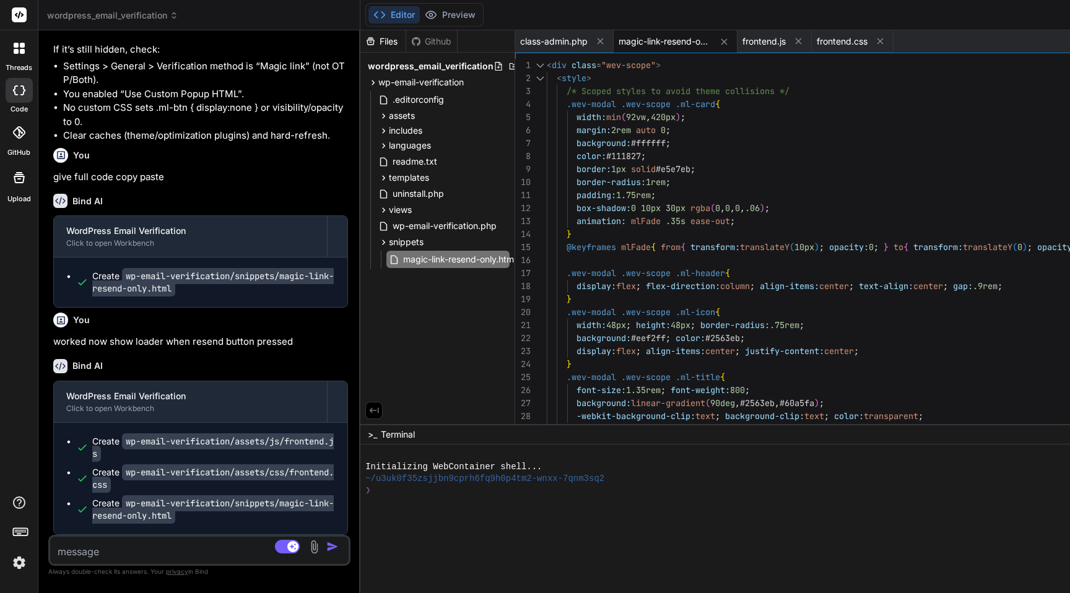
click at [178, 556] on textarea at bounding box center [174, 548] width 249 height 22
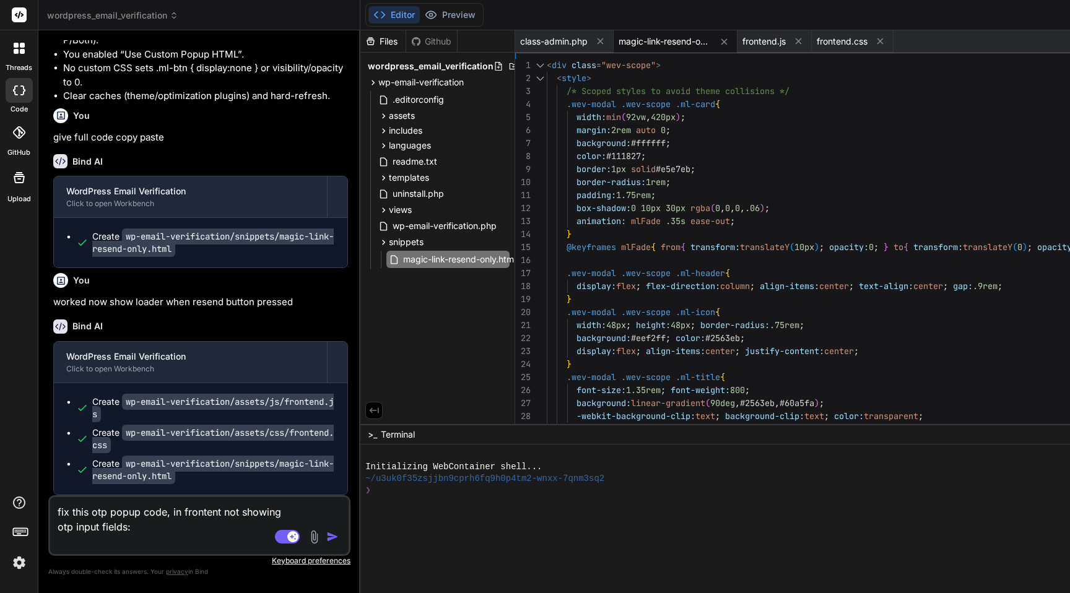
paste textarea "<div class="wev-scope"> <style> /* Scoped styles for modern, light-themed desig…"
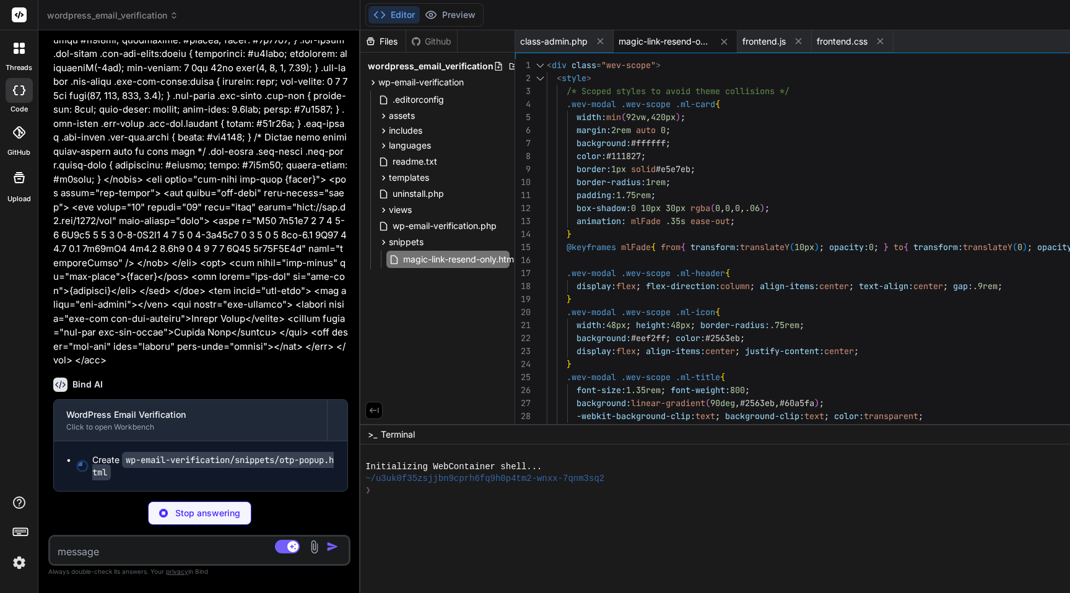
scroll to position [13230, 0]
click at [605, 41] on icon at bounding box center [600, 41] width 11 height 11
click at [631, 43] on icon at bounding box center [625, 42] width 11 height 11
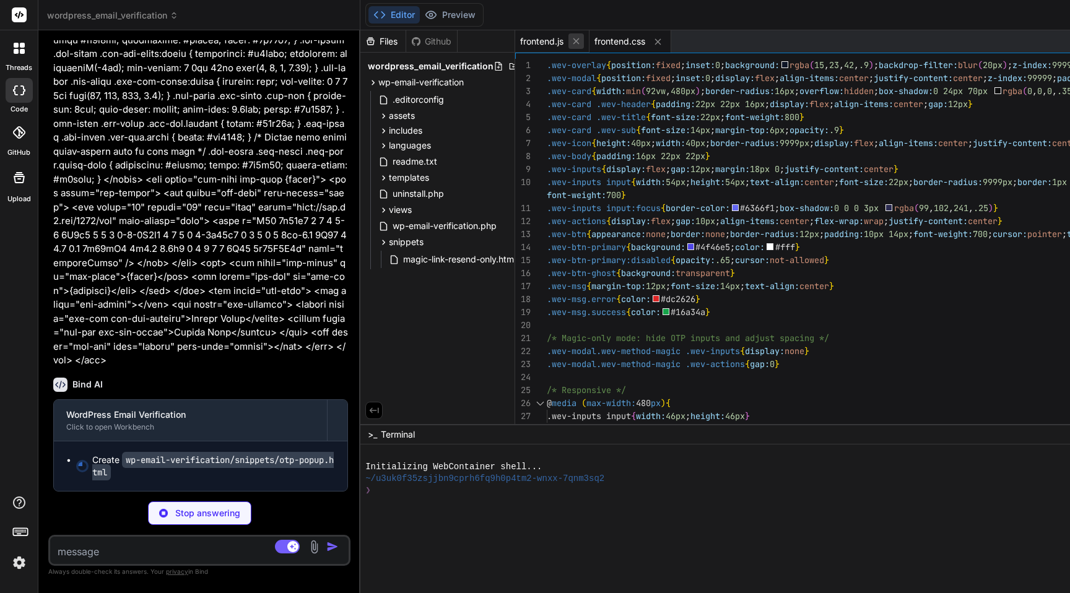
click at [579, 41] on icon at bounding box center [576, 41] width 6 height 6
click at [589, 42] on icon at bounding box center [583, 42] width 11 height 11
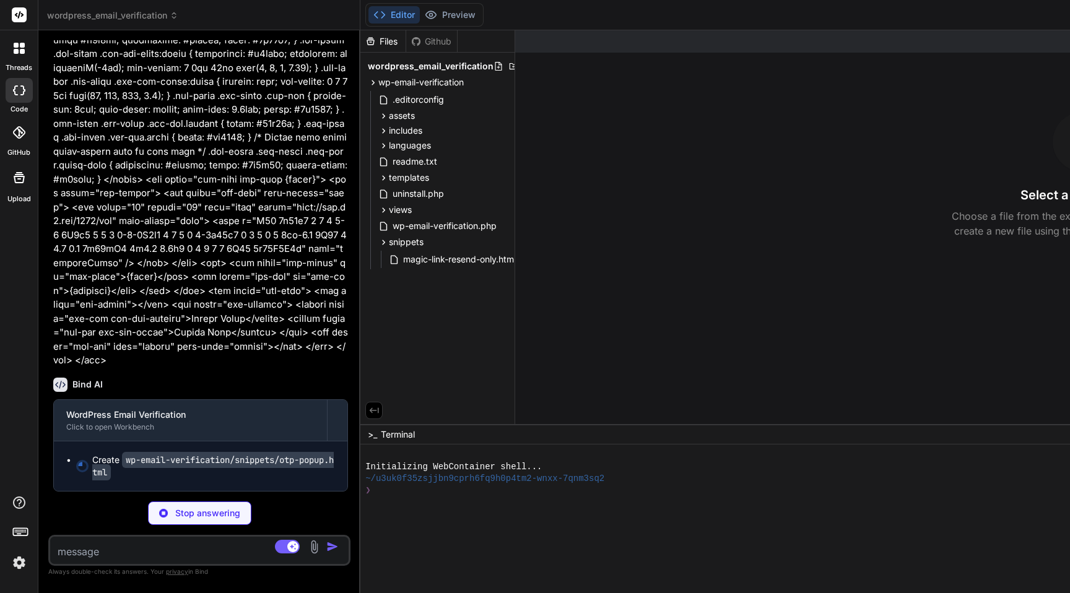
click at [379, 410] on icon at bounding box center [373, 410] width 11 height 11
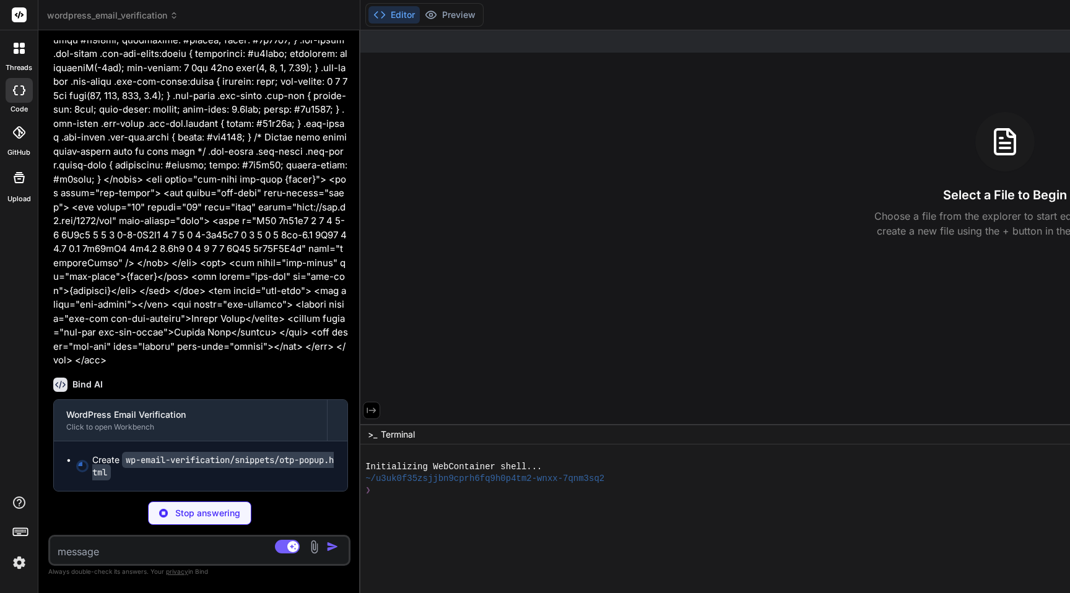
click at [376, 409] on icon at bounding box center [371, 410] width 11 height 11
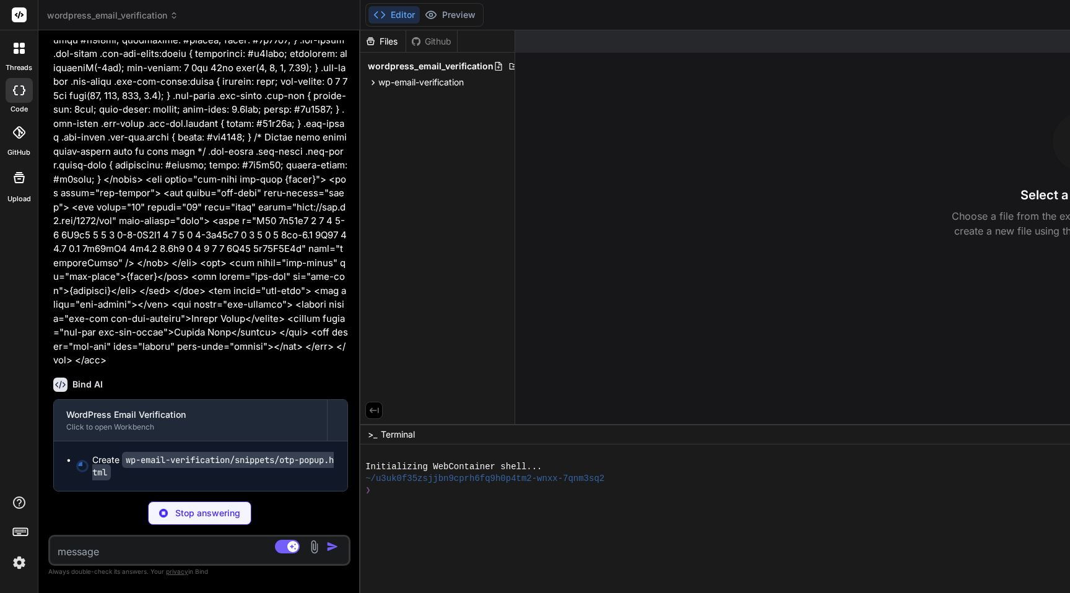
scroll to position [13186, 0]
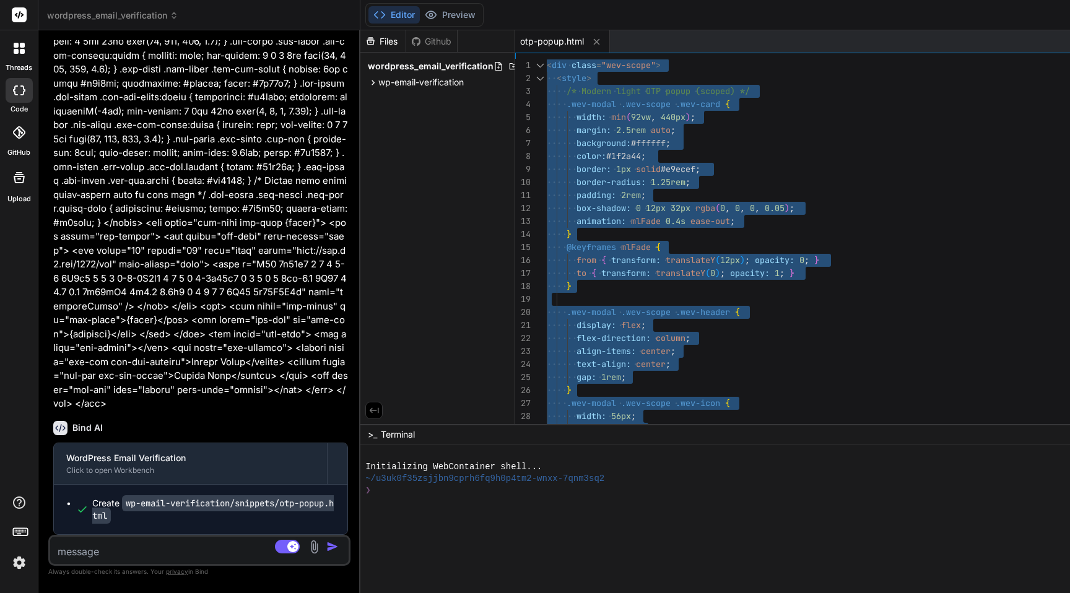
click at [132, 538] on textarea at bounding box center [174, 548] width 249 height 22
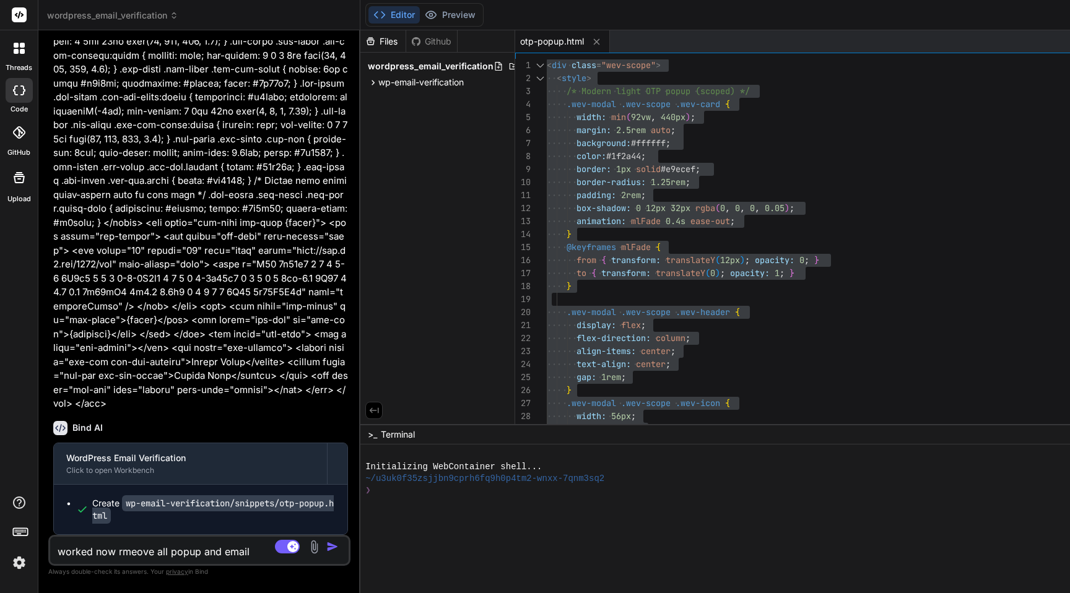
scroll to position [13201, 0]
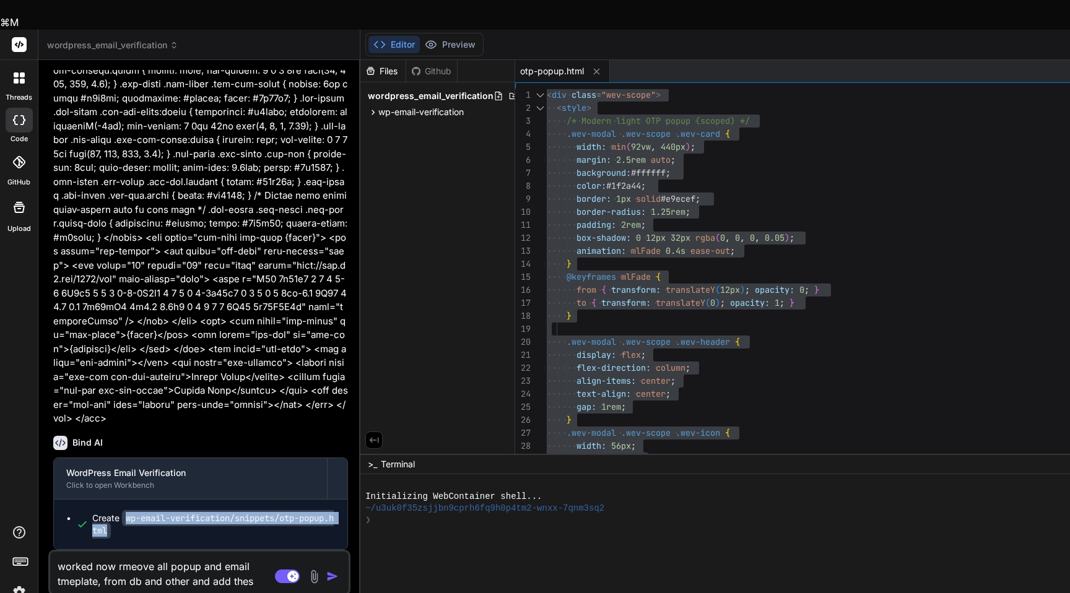
drag, startPoint x: 144, startPoint y: 501, endPoint x: 126, endPoint y: 488, distance: 21.8
click at [126, 512] on div "Create wp-email-verification/snippets/otp-popup.html" at bounding box center [213, 524] width 243 height 25
copy code "wp-email-verification/snippets/otp-popup.html"
click at [218, 553] on textarea "worked now rmeove all popup and email tmeplate, from db and other and add thes" at bounding box center [174, 569] width 249 height 37
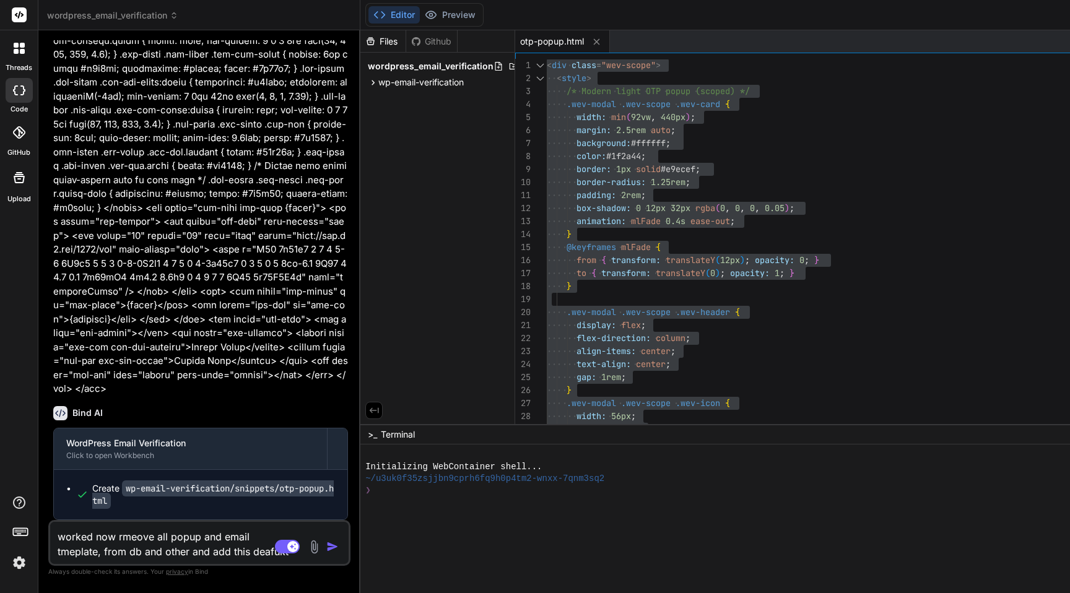
scroll to position [13216, 0]
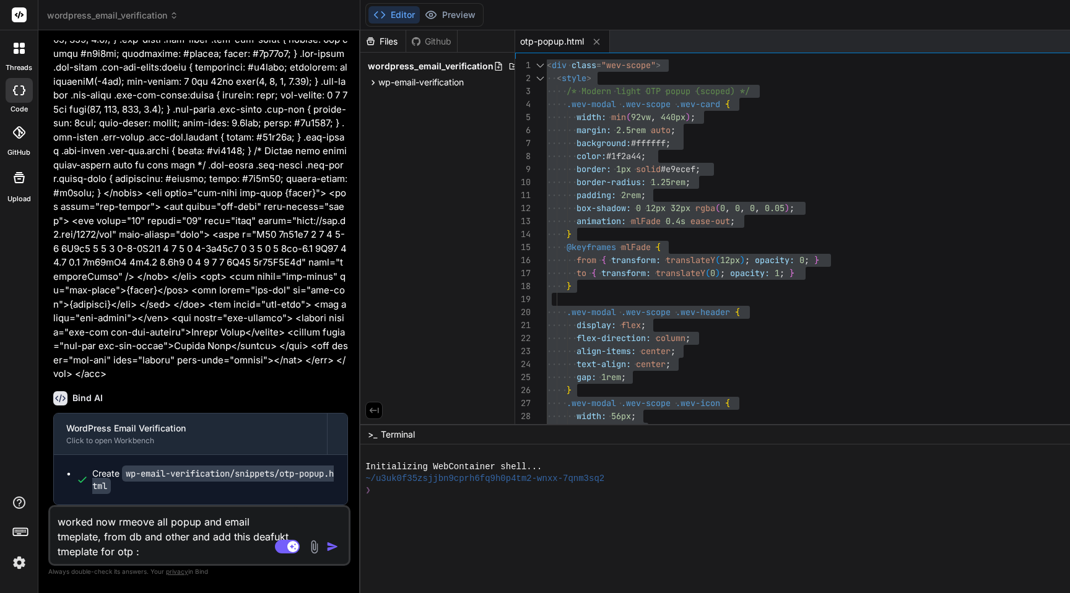
paste textarea "wp-email-verification/snippets/otp-popup.html"
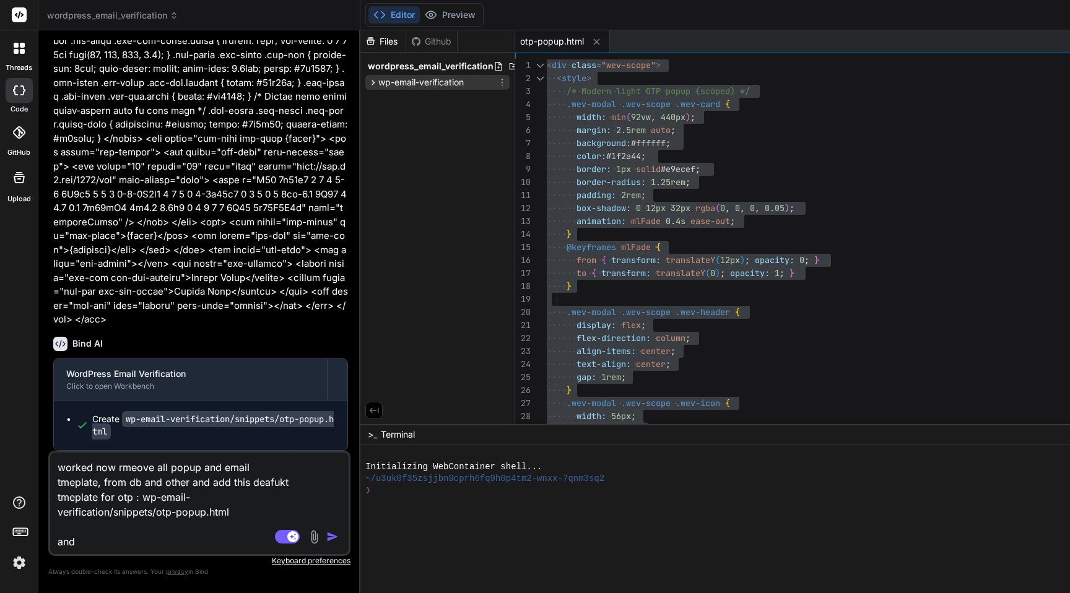
click at [376, 82] on icon at bounding box center [373, 82] width 11 height 11
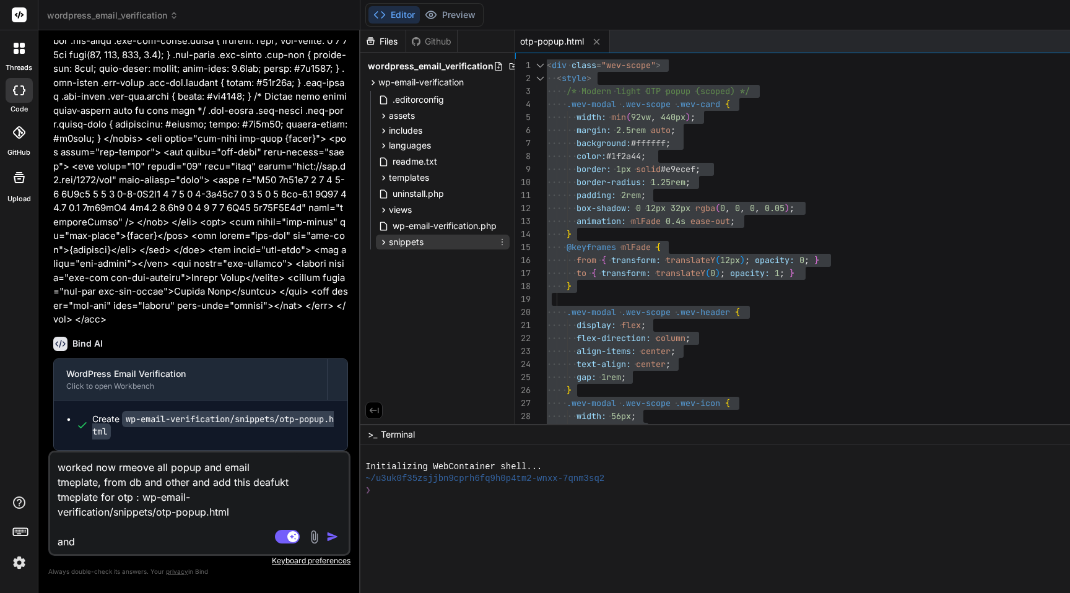
click at [396, 243] on span "snippets" at bounding box center [406, 242] width 35 height 12
click at [425, 263] on span "magic-link-resend-only.html" at bounding box center [459, 259] width 115 height 15
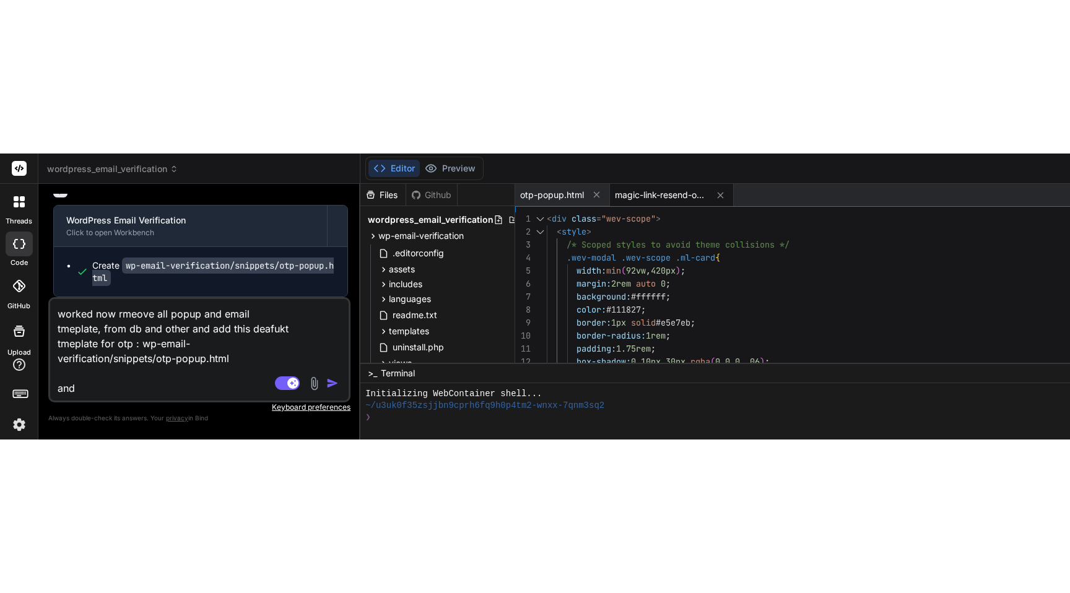
scroll to position [0, 0]
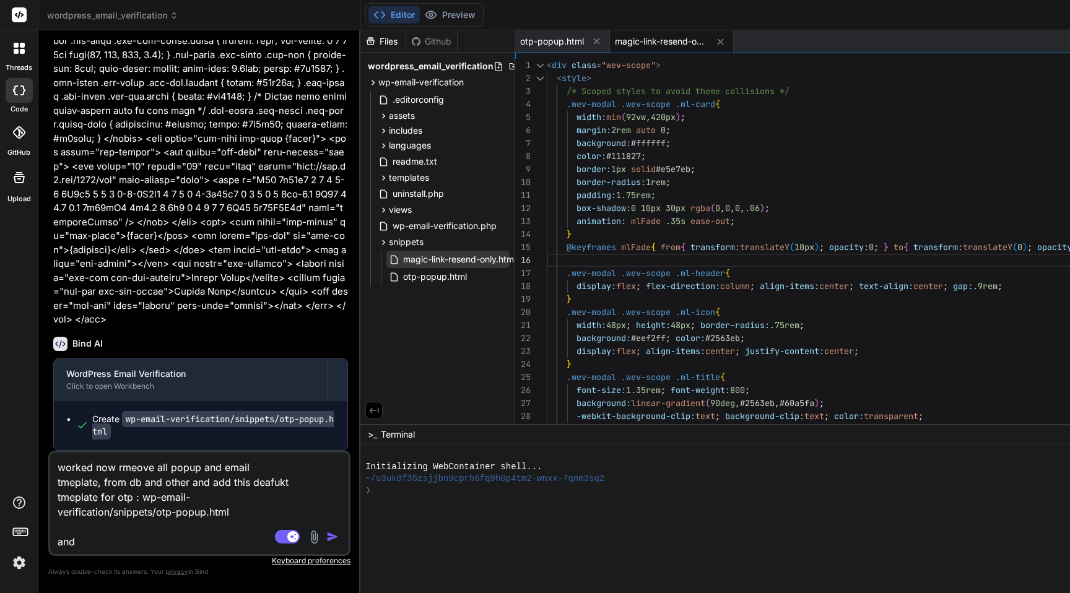
click at [473, 261] on span "magic-link-resend-only.html" at bounding box center [459, 259] width 115 height 15
click at [455, 277] on span "otp-popup.html" at bounding box center [435, 276] width 66 height 15
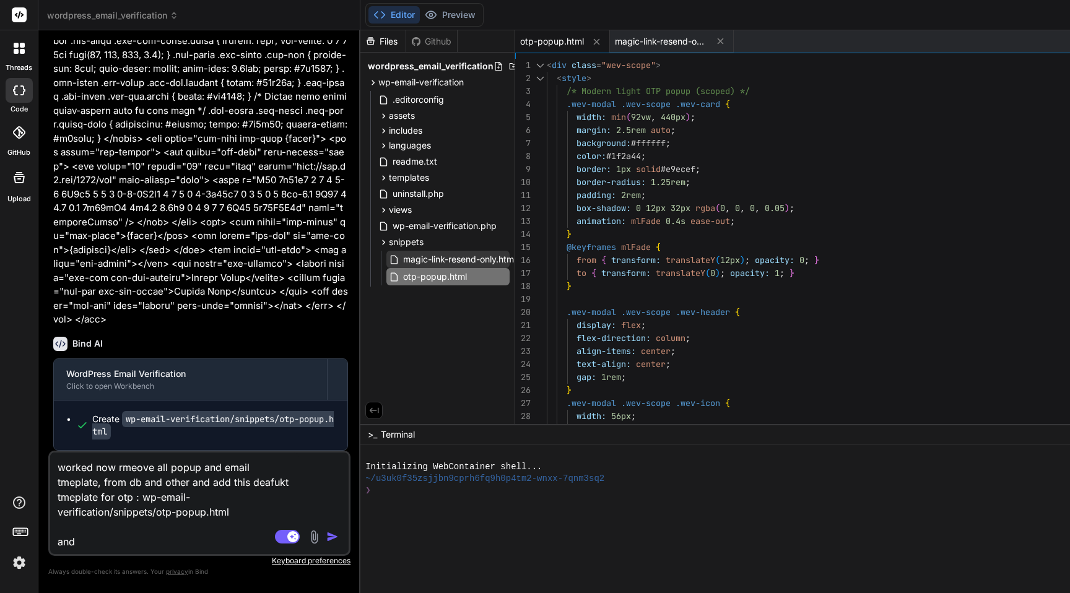
click at [440, 260] on span "magic-link-resend-only.html" at bounding box center [459, 259] width 115 height 15
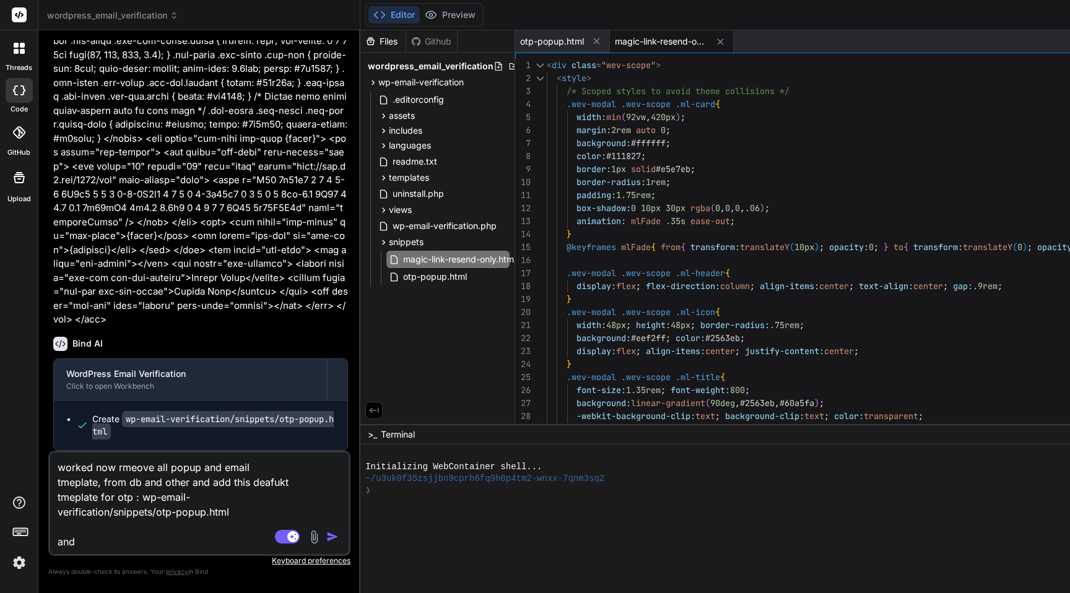
click at [129, 511] on textarea "worked now rmeove all popup and email tmeplate, from db and other and add this …" at bounding box center [174, 500] width 249 height 97
click at [131, 548] on textarea "worked now rmeove all popup and email tmeplate, from db and other and add this …" at bounding box center [174, 500] width 249 height 97
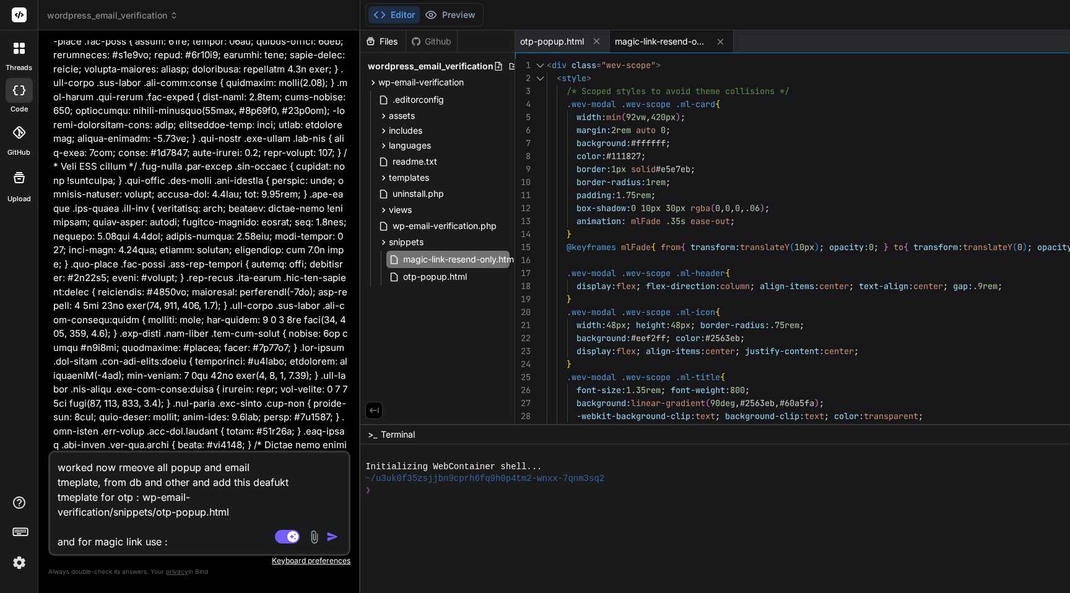
scroll to position [12267, 0]
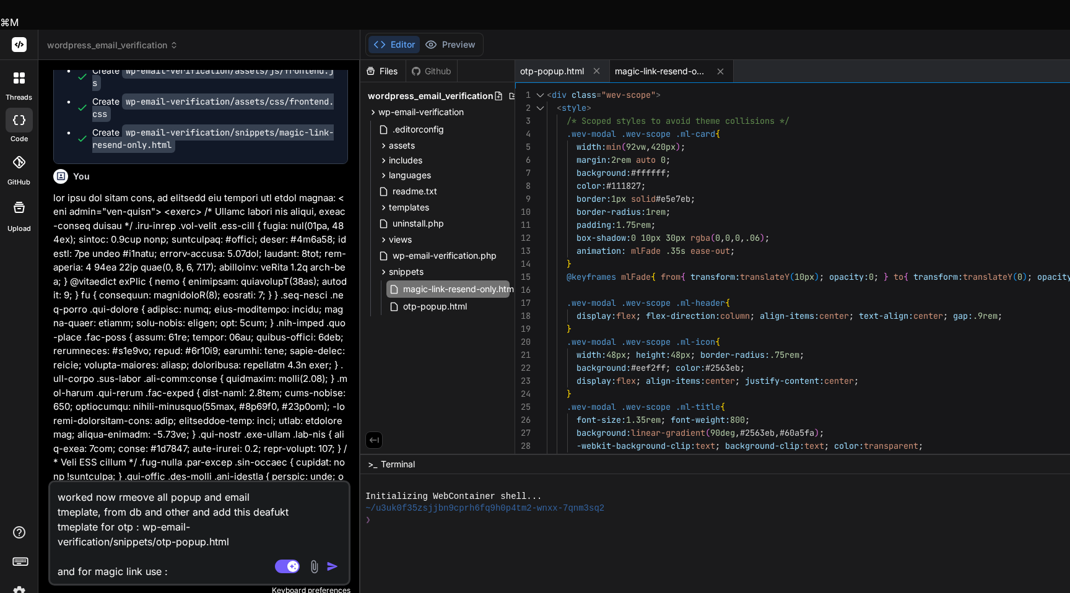
drag, startPoint x: 196, startPoint y: 298, endPoint x: 126, endPoint y: 283, distance: 72.1
copy code "wp-email-verification/snippets/magic-link-resend-only.html"
click at [187, 547] on textarea "worked now rmeove all popup and email tmeplate, from db and other and add this …" at bounding box center [174, 530] width 249 height 97
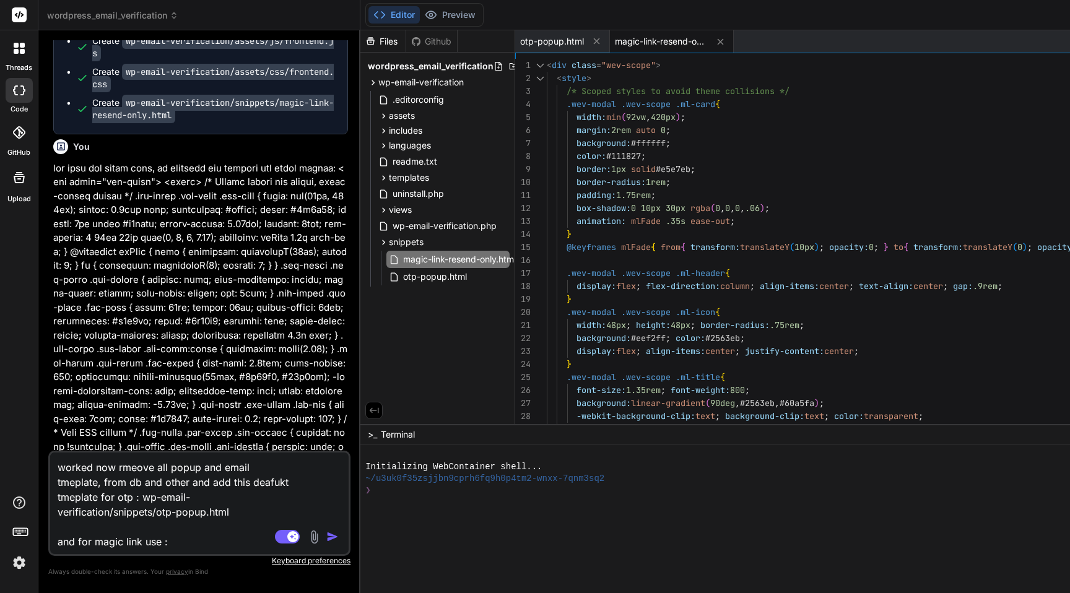
paste textarea "wp-email-verification/snippets/magic-link-resend-only.html"
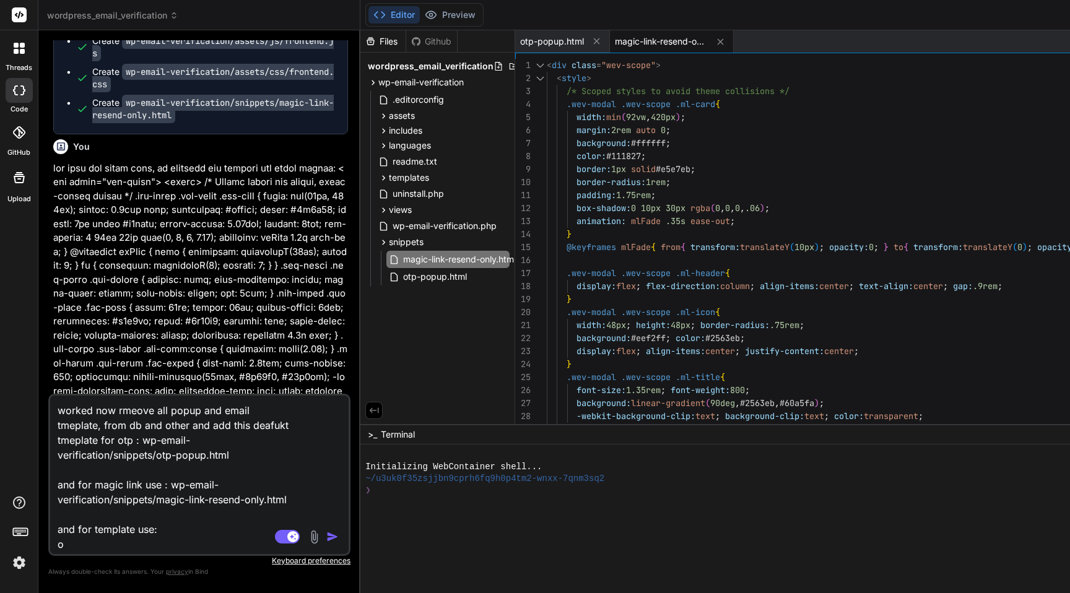
scroll to position [1, 0]
click at [507, 241] on icon at bounding box center [502, 242] width 10 height 10
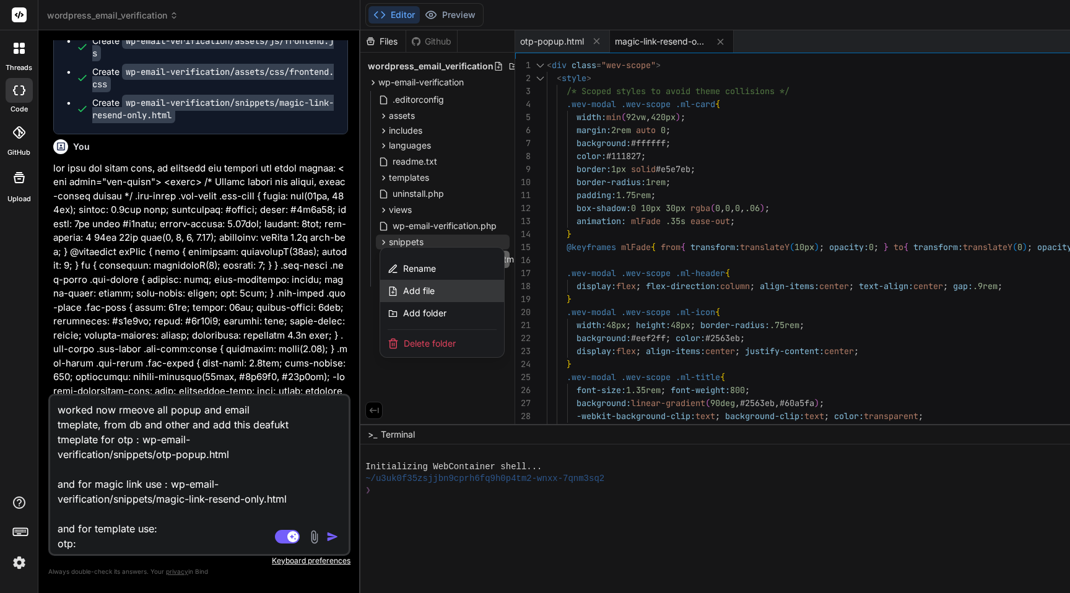
click at [434, 289] on span "Add file" at bounding box center [419, 291] width 32 height 12
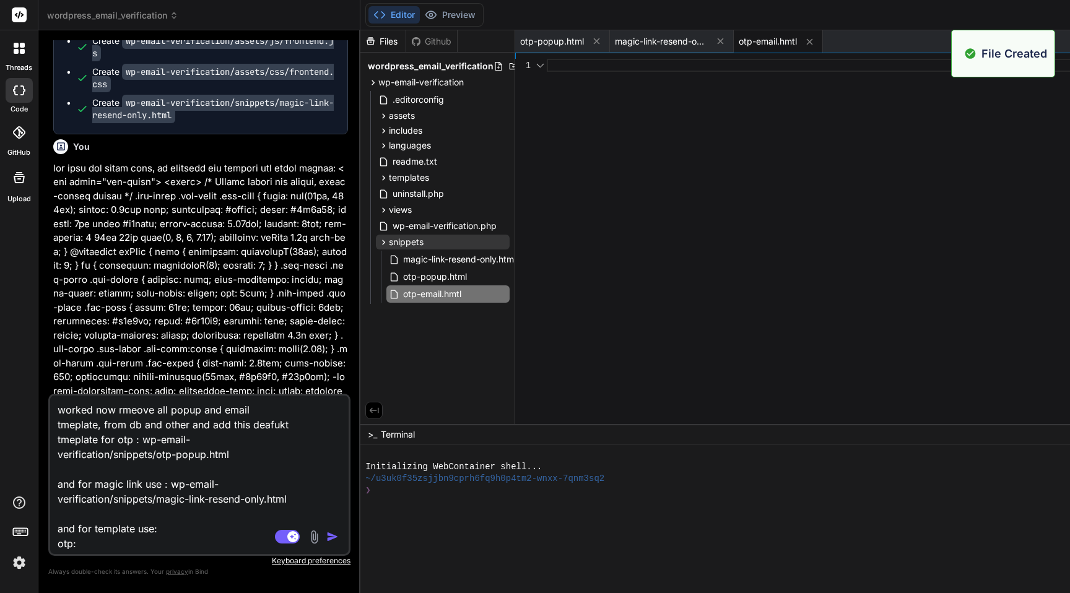
scroll to position [0, 0]
click at [762, 366] on div at bounding box center [1073, 244] width 1053 height 371
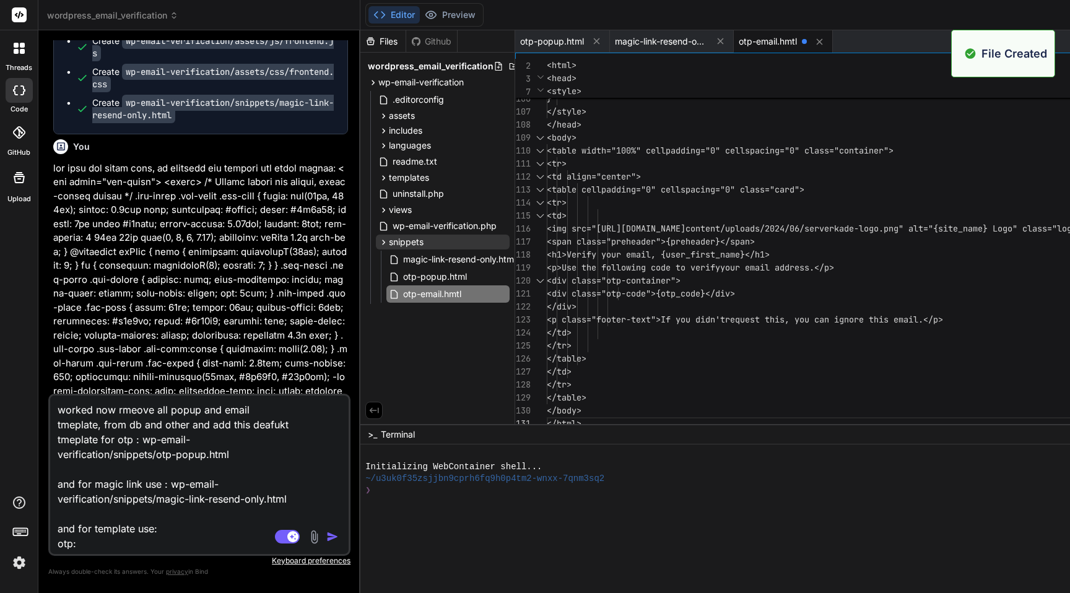
click at [503, 242] on icon at bounding box center [501, 242] width 1 height 7
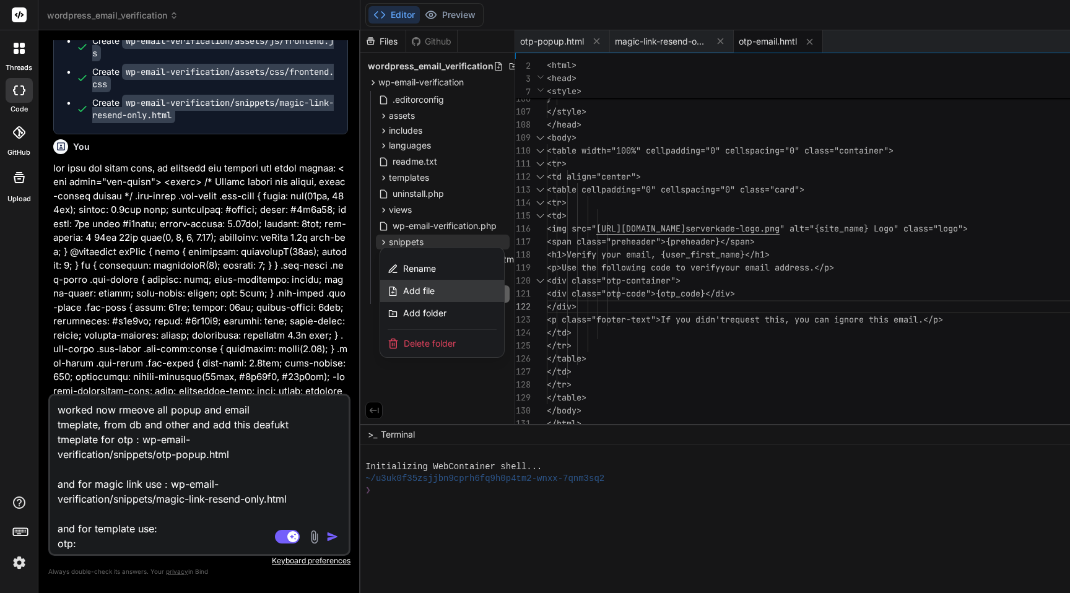
click at [432, 292] on span "Add file" at bounding box center [419, 291] width 32 height 12
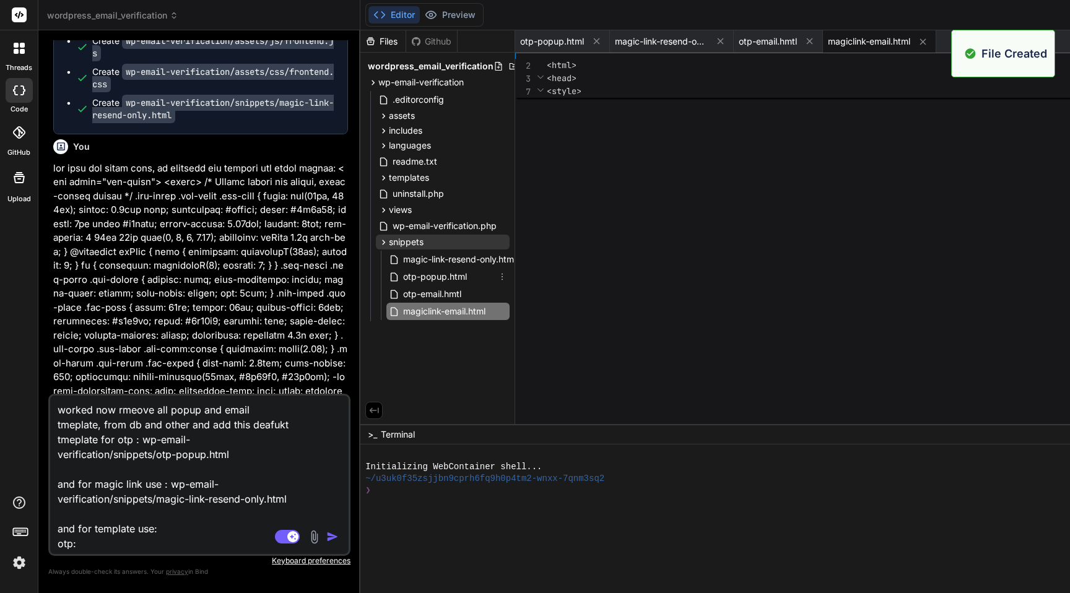
scroll to position [0, 0]
click at [684, 249] on div at bounding box center [1073, 244] width 1053 height 371
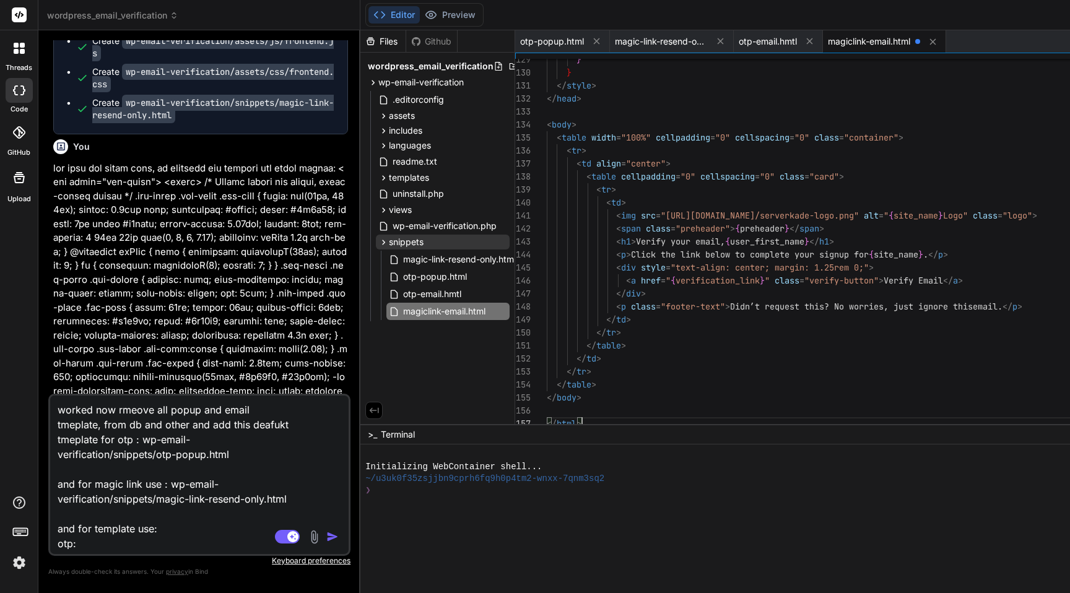
scroll to position [78, 0]
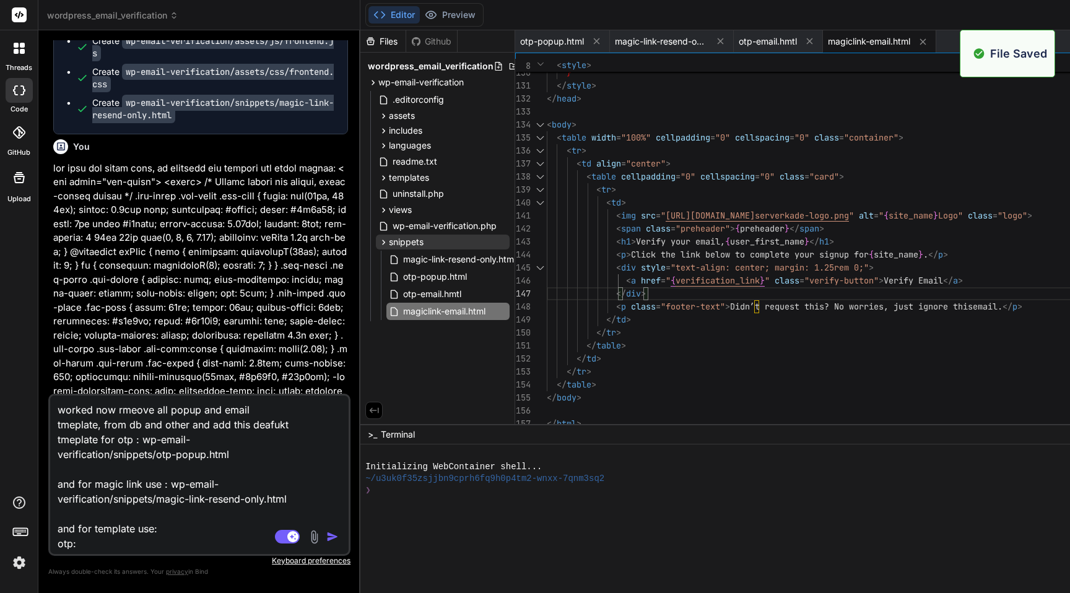
scroll to position [2, 0]
click at [123, 543] on textarea "worked now rmeove all popup and email tmeplate, from db and other and add this …" at bounding box center [174, 472] width 249 height 153
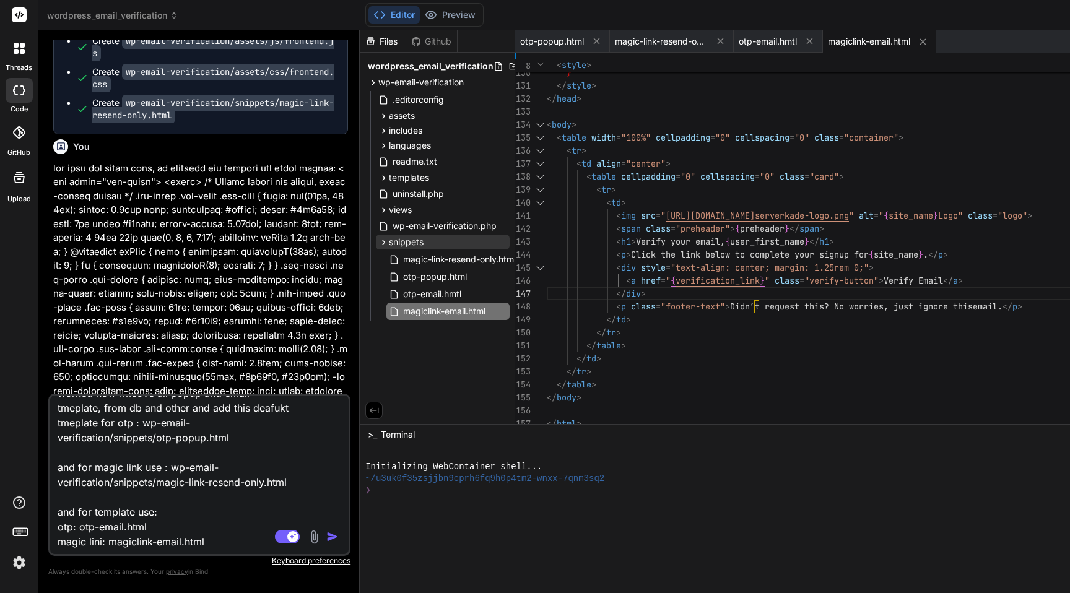
scroll to position [47, 0]
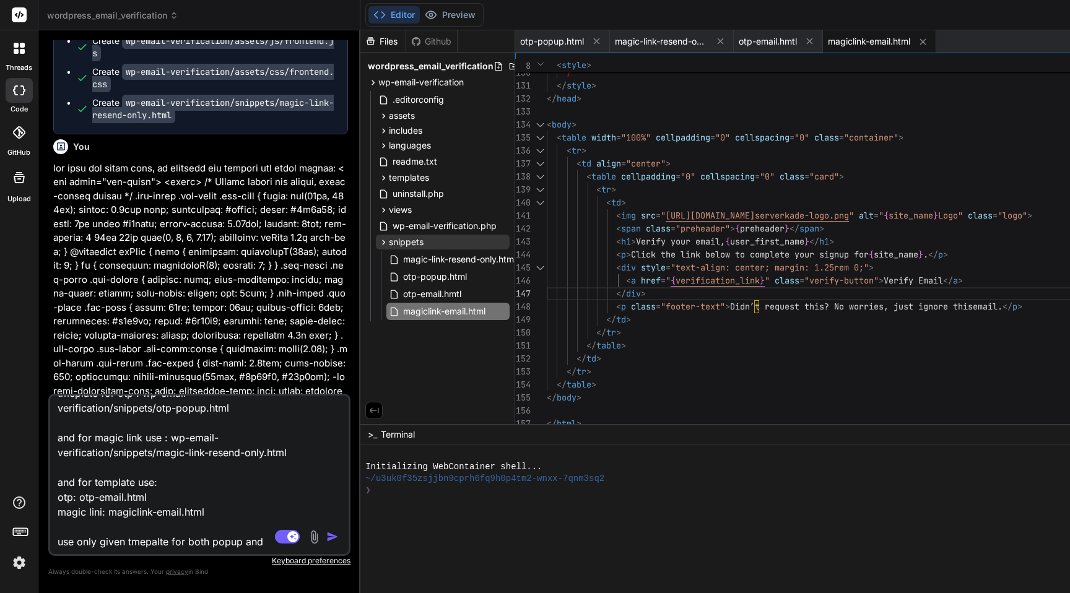
click at [125, 134] on div "Bind AI WordPress Email Verification Click to open Workbench Create wp-email-ve…" at bounding box center [200, 42] width 295 height 186
click at [266, 537] on textarea "worked now rmeove all popup and email tmeplate, from db and other and add this …" at bounding box center [174, 472] width 249 height 153
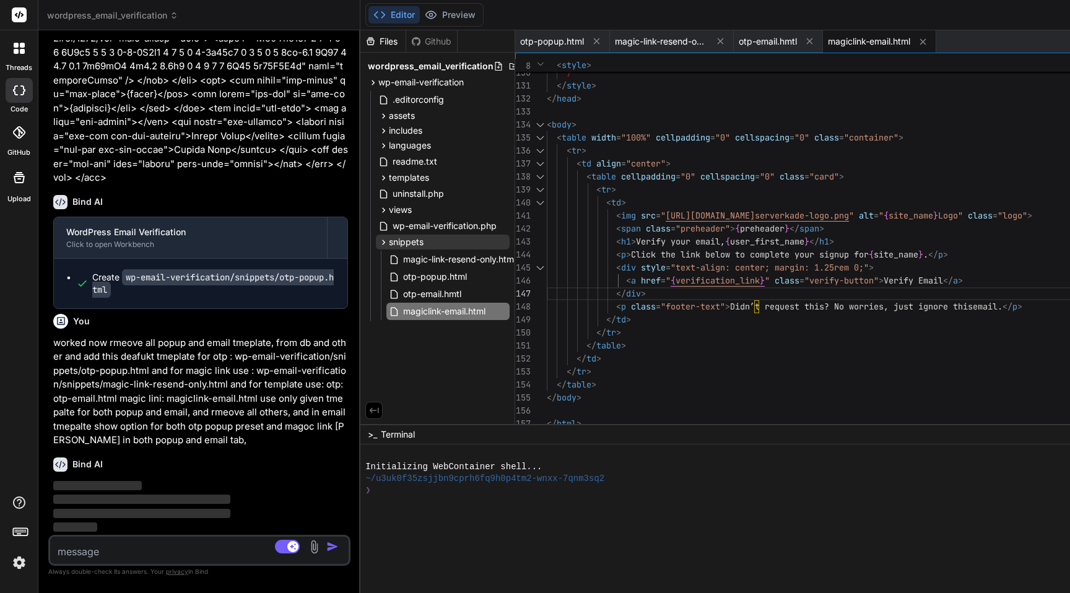
scroll to position [13412, 0]
click at [446, 274] on span "otp-popup.html" at bounding box center [435, 276] width 66 height 15
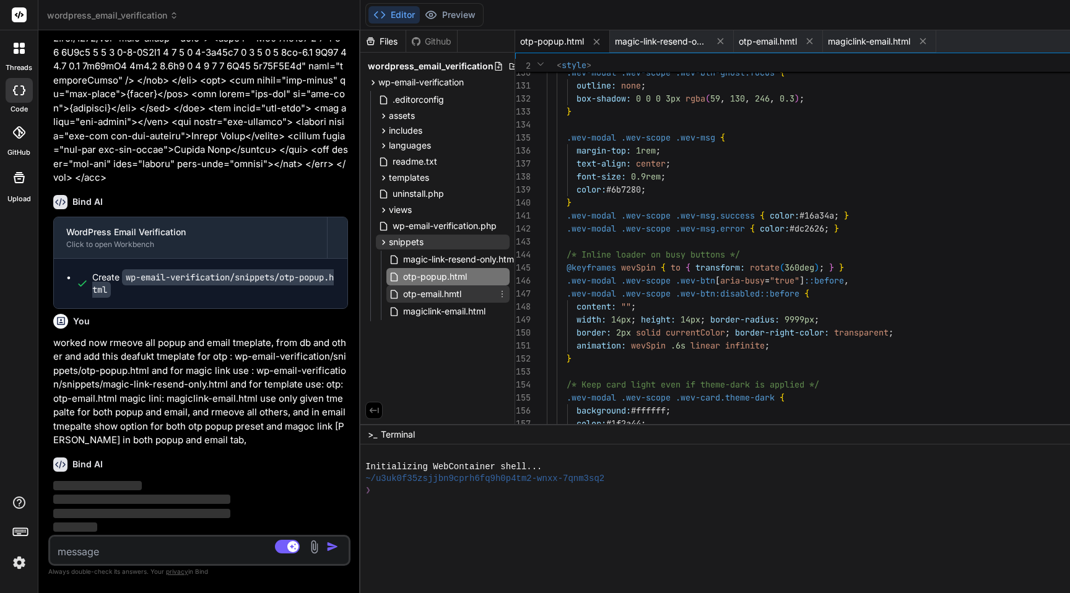
click at [454, 291] on span "otp-email.hmtl" at bounding box center [432, 294] width 61 height 15
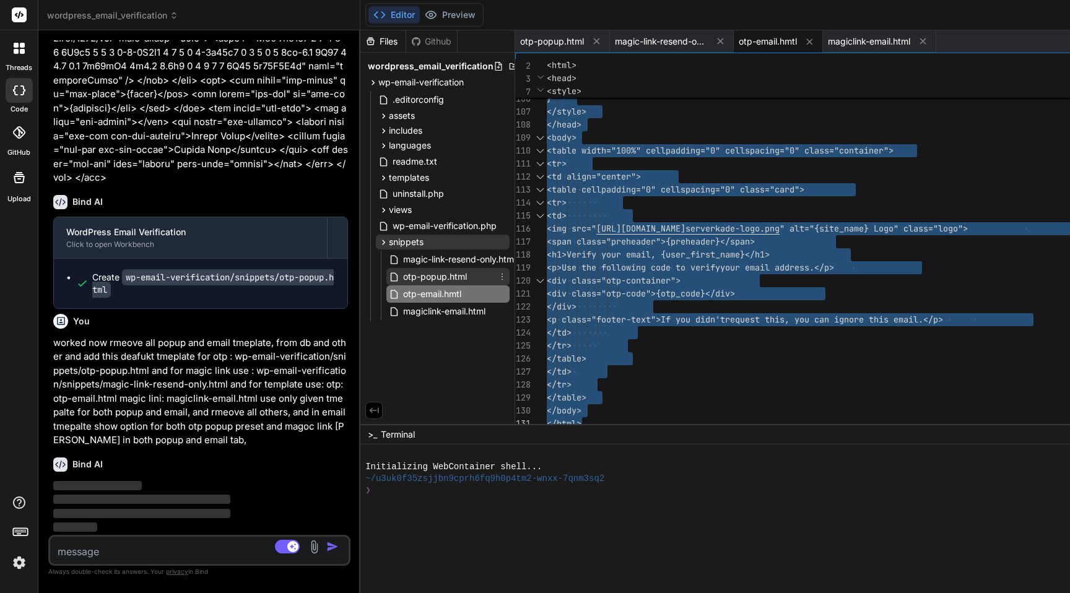
click at [443, 280] on span "otp-popup.html" at bounding box center [435, 276] width 66 height 15
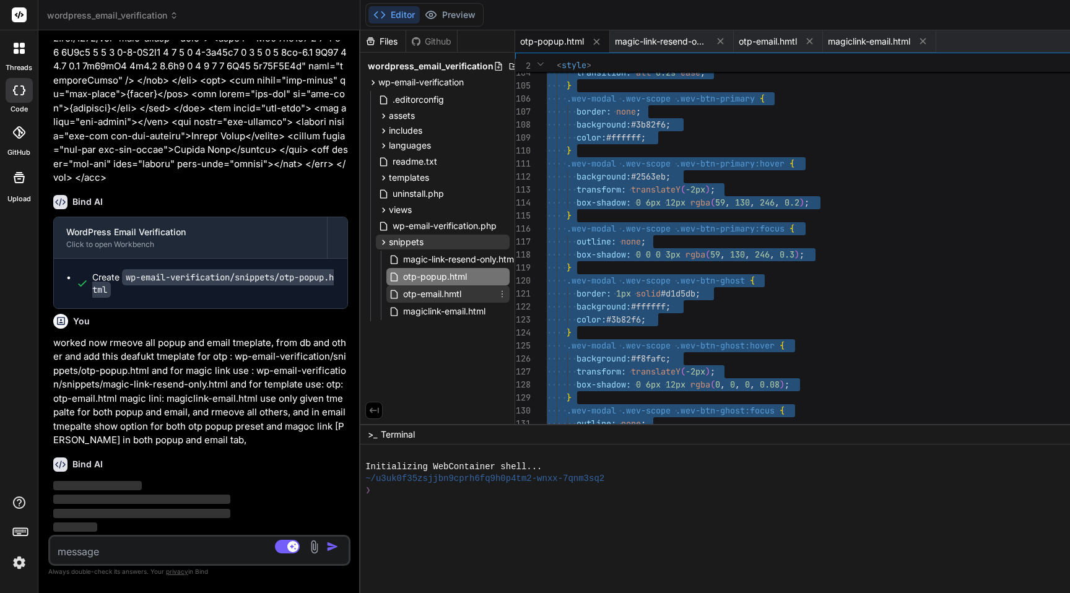
click at [431, 290] on span "otp-email.hmtl" at bounding box center [432, 294] width 61 height 15
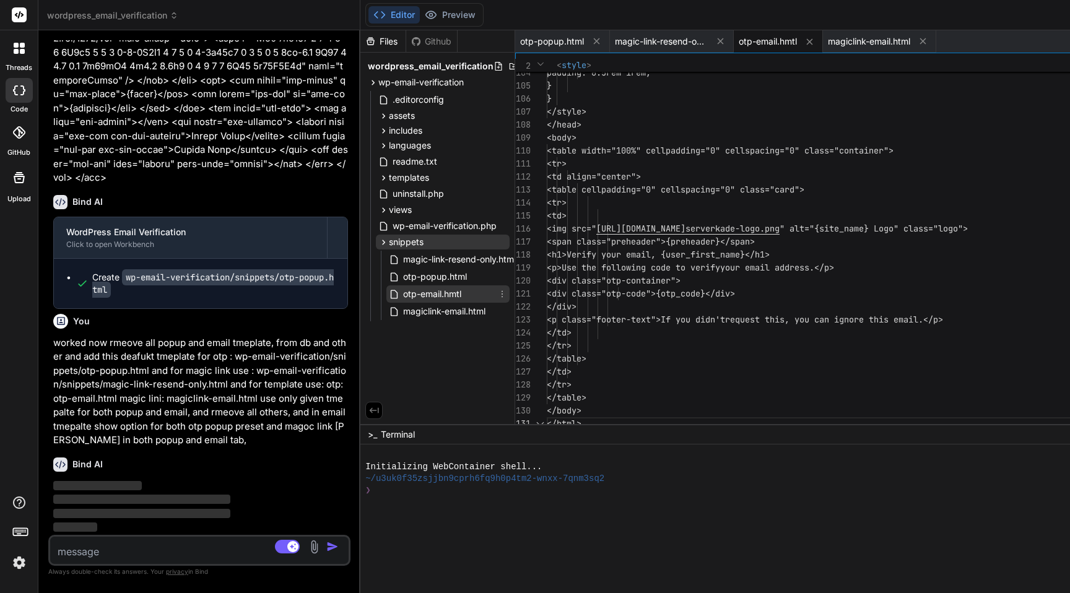
scroll to position [0, 0]
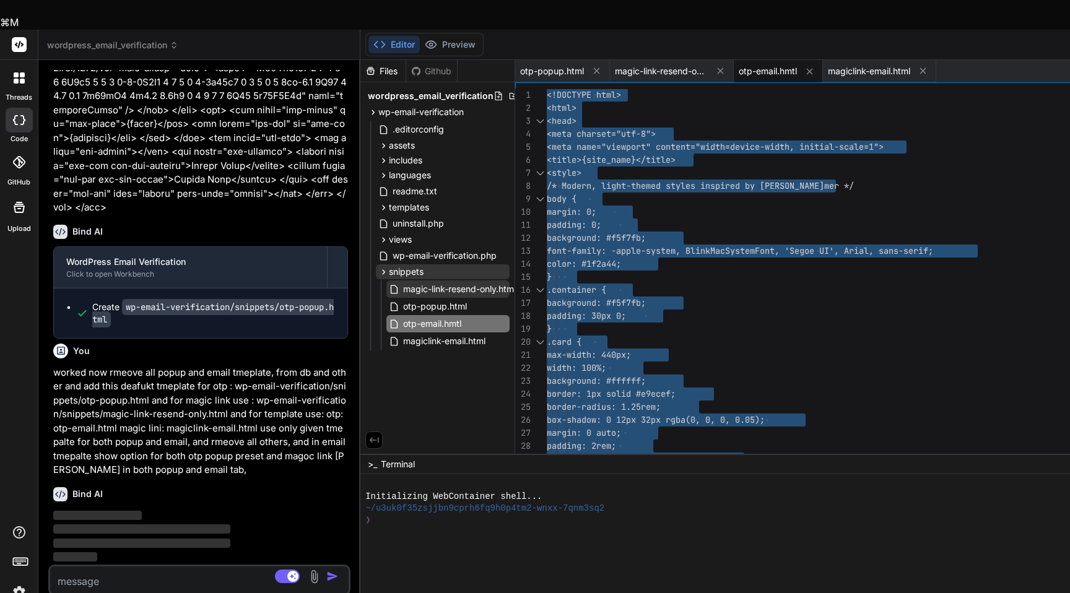
click at [428, 282] on span "magic-link-resend-only.html" at bounding box center [459, 289] width 115 height 15
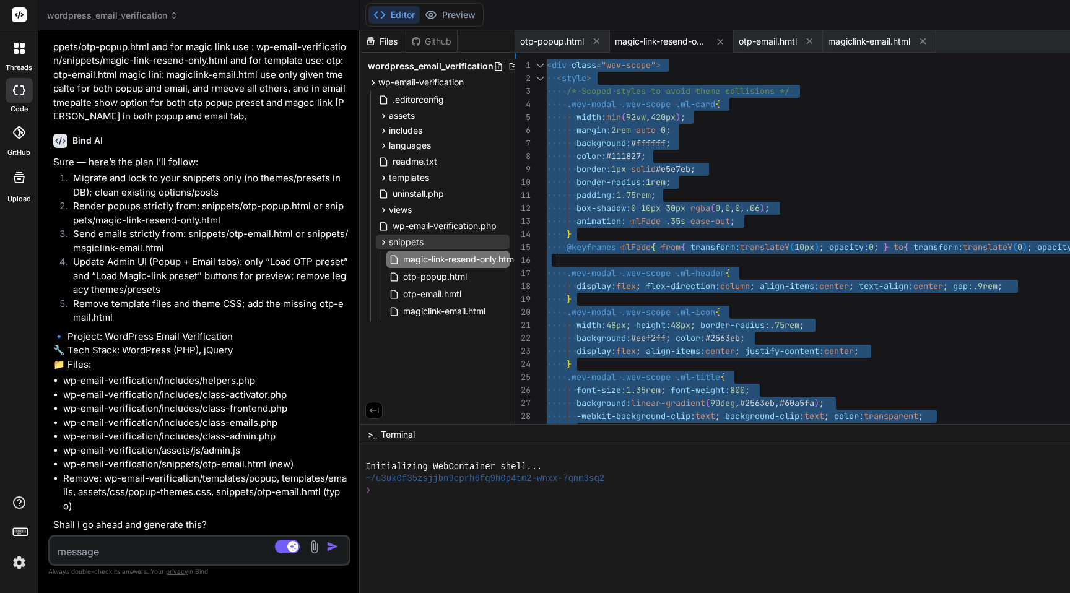
scroll to position [13750, 0]
click at [181, 549] on textarea at bounding box center [174, 548] width 249 height 22
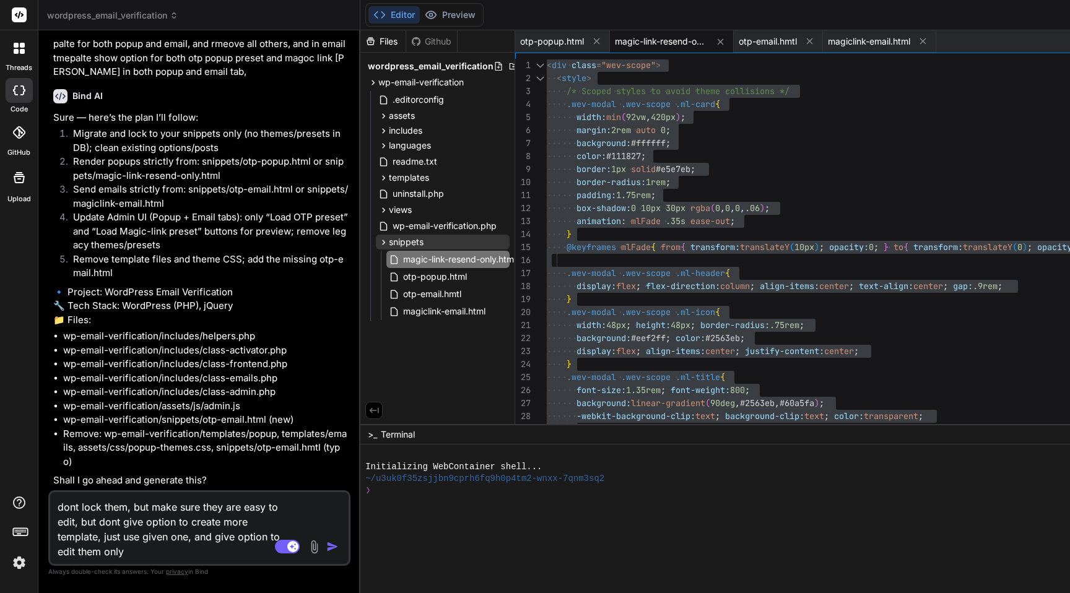
scroll to position [13795, 0]
paste textarea "Logo URL (optional)"
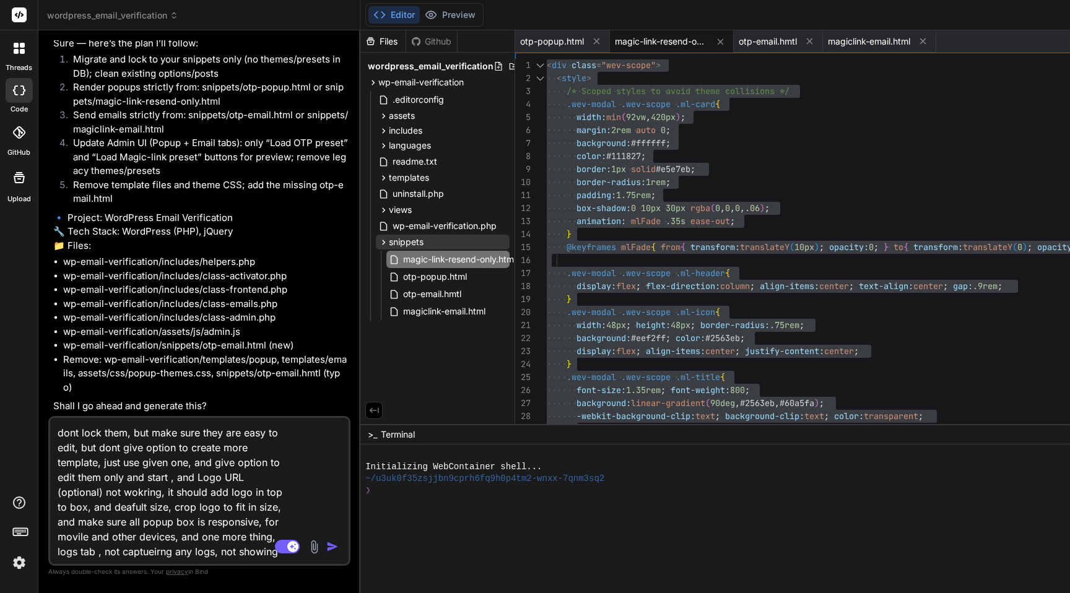
click at [334, 546] on img "button" at bounding box center [332, 546] width 12 height 12
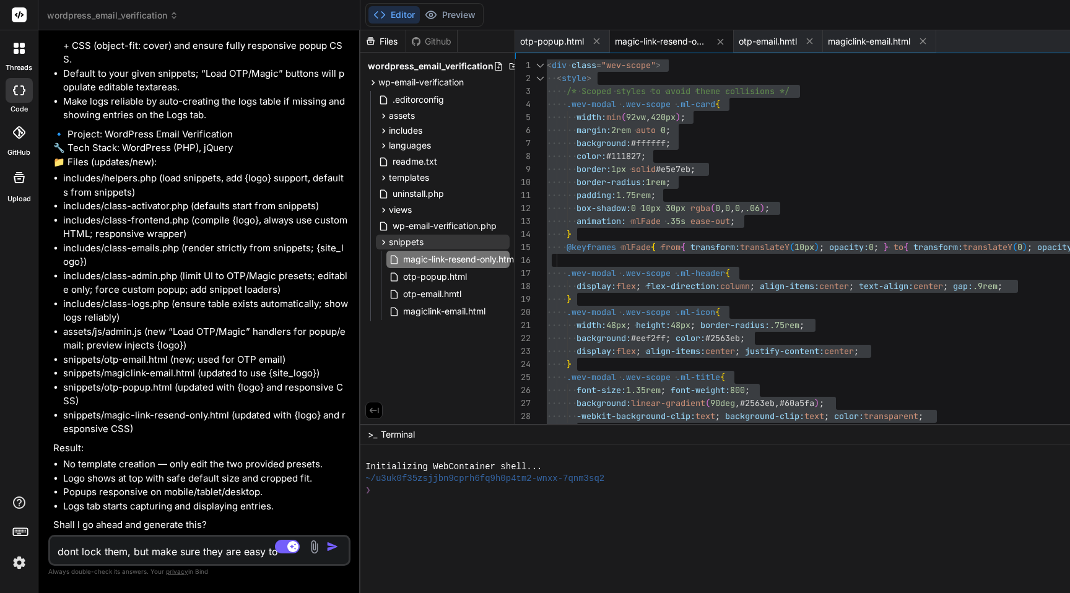
scroll to position [14465, 0]
click at [175, 548] on textarea "dont lock them, but make sure they are easy to edit, but dont give option to cr…" at bounding box center [174, 548] width 249 height 22
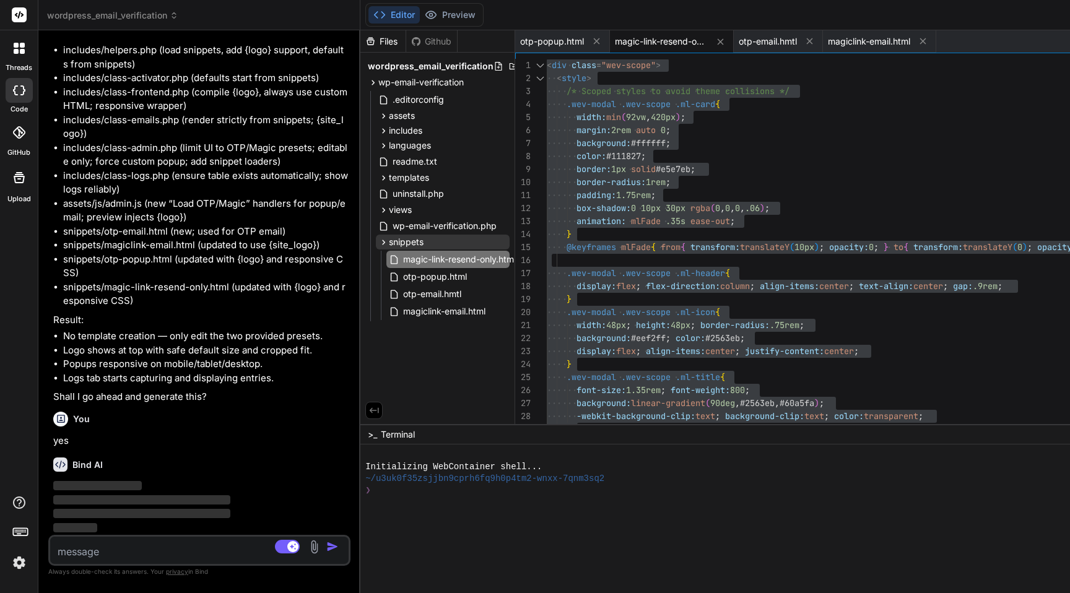
scroll to position [14594, 0]
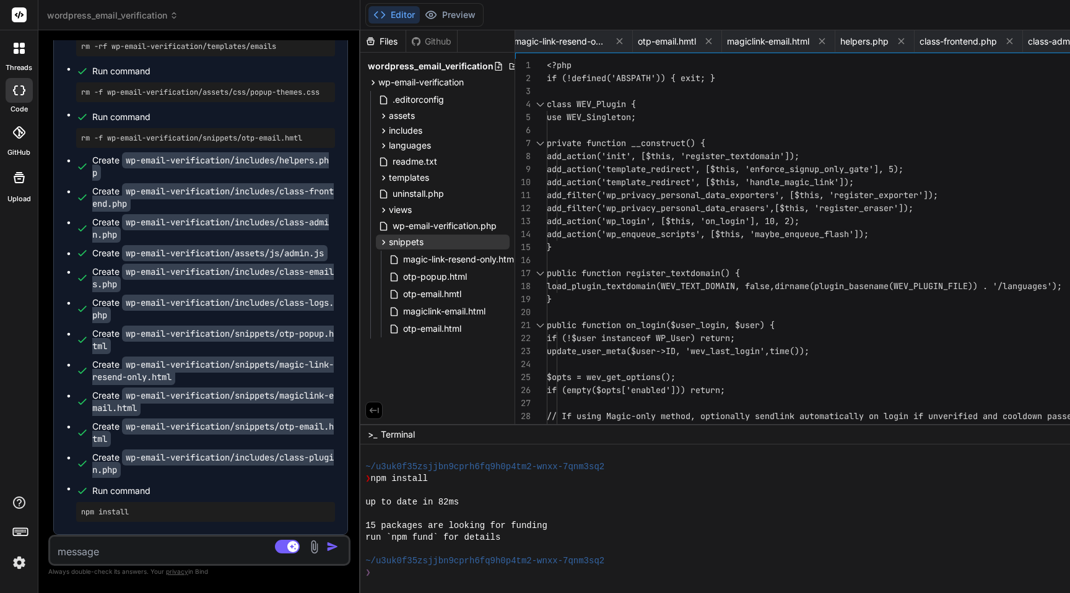
scroll to position [529, 0]
click at [735, 506] on div "up to date in 82ms" at bounding box center [1012, 502] width 1294 height 12
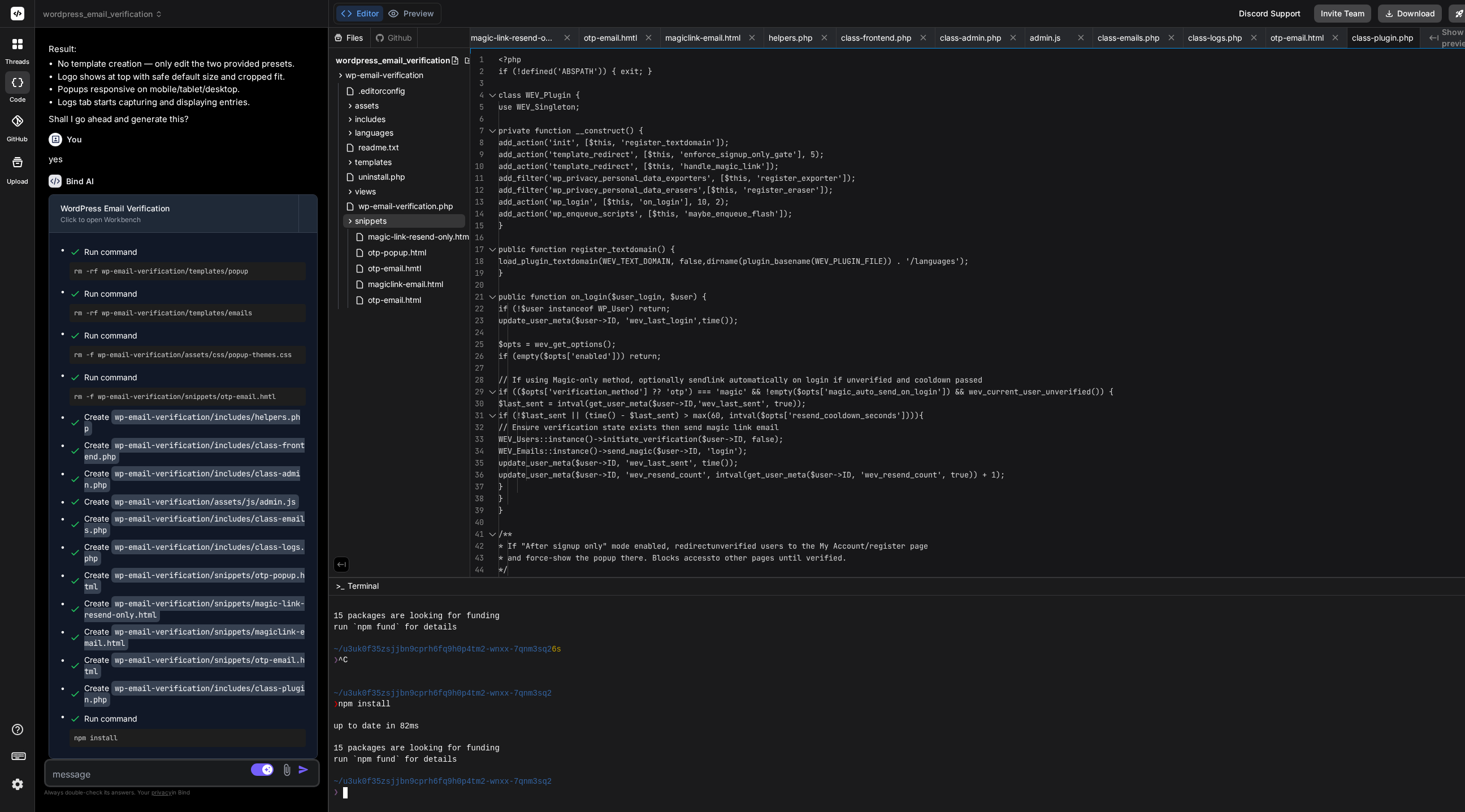
scroll to position [0, 0]
click at [976, 14] on button "Download" at bounding box center [1410, 14] width 64 height 18
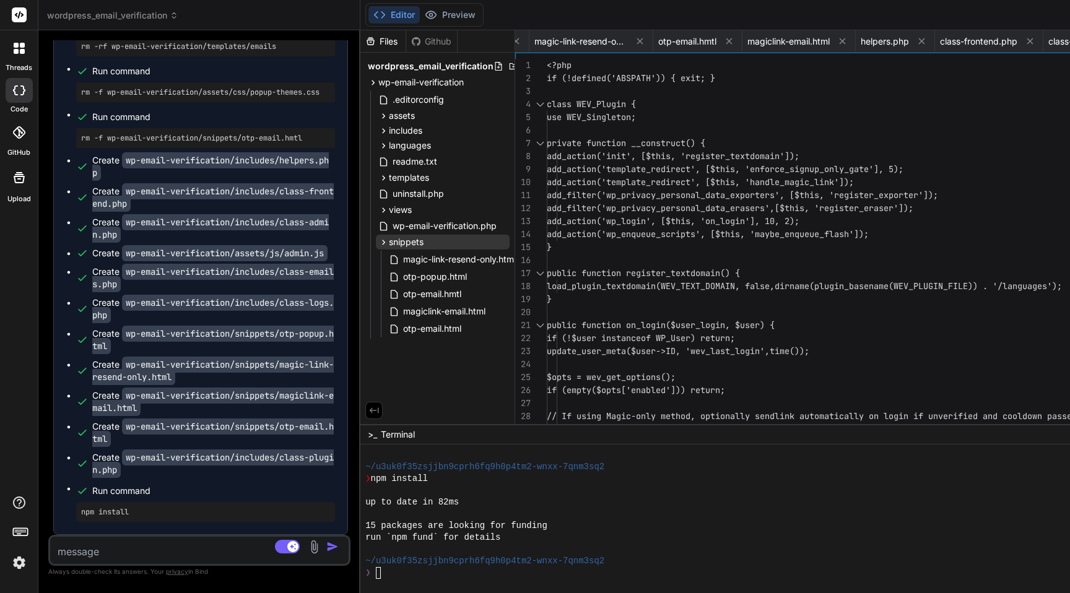
scroll to position [0, 80]
click at [109, 556] on textarea at bounding box center [174, 548] width 249 height 22
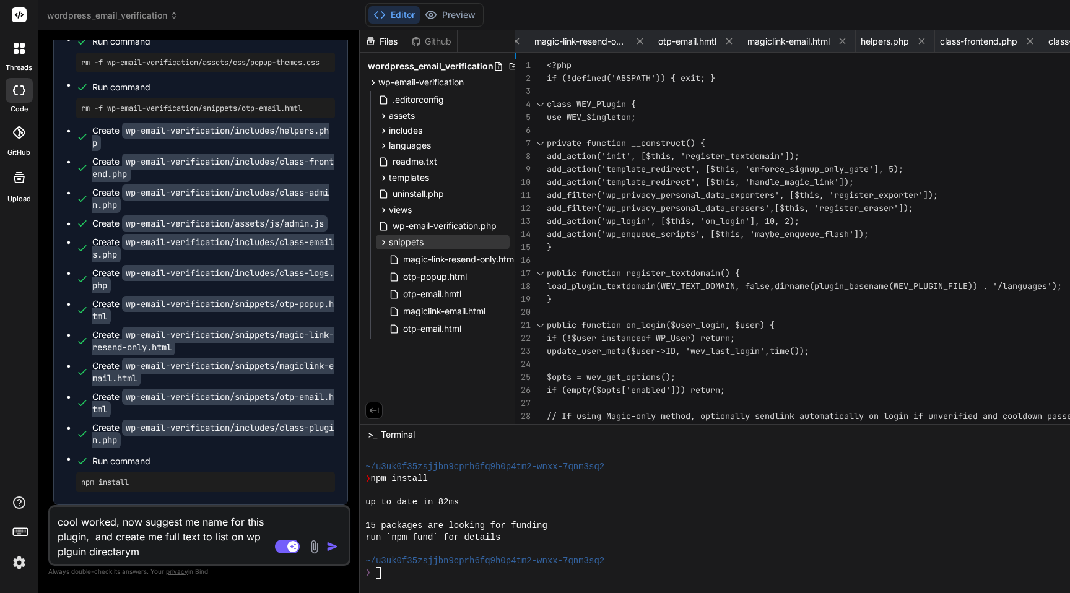
click at [253, 534] on textarea "cool worked, now suggest me name for this plugin, and create me full text to li…" at bounding box center [174, 533] width 249 height 52
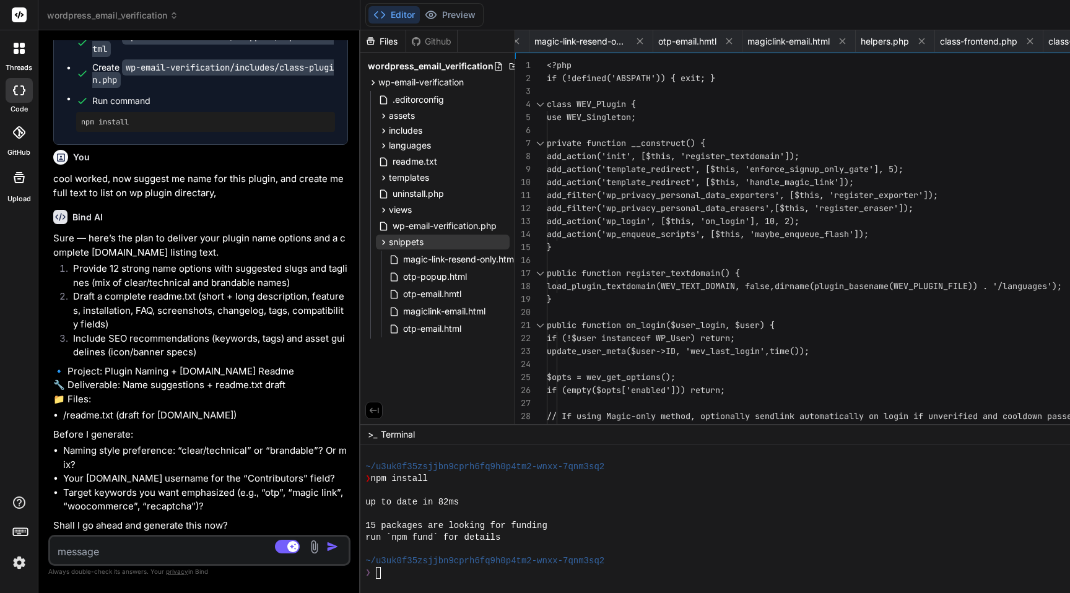
scroll to position [15574, 0]
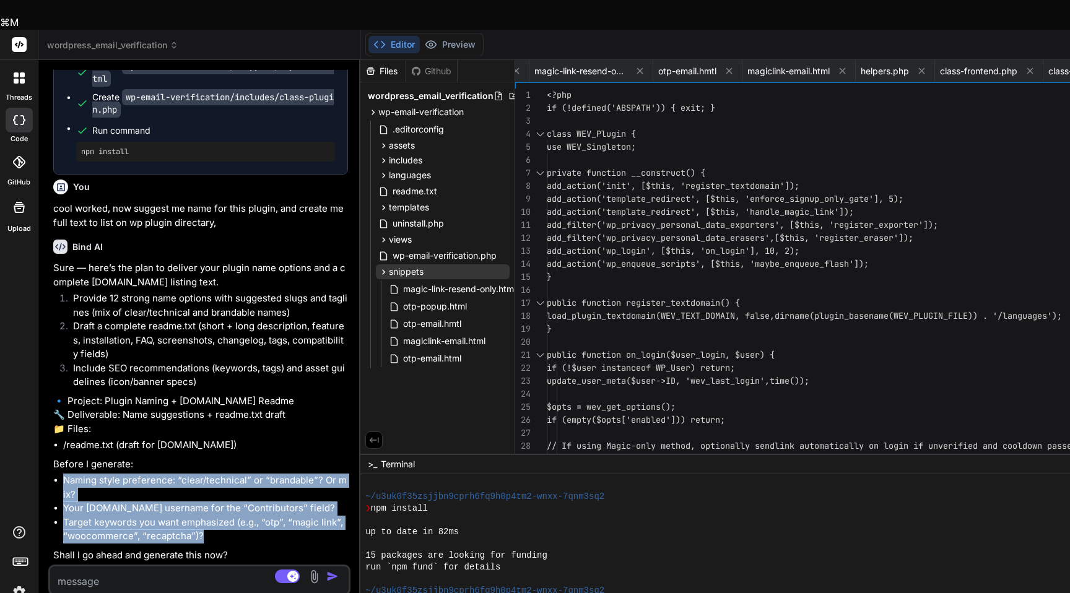
drag, startPoint x: 210, startPoint y: 506, endPoint x: 64, endPoint y: 455, distance: 155.4
click at [64, 473] on ul "Naming style preference: “clear/technical” or “brandable”? Or mix? Your WordPre…" at bounding box center [200, 508] width 295 height 70
click at [124, 566] on textarea at bounding box center [174, 577] width 249 height 22
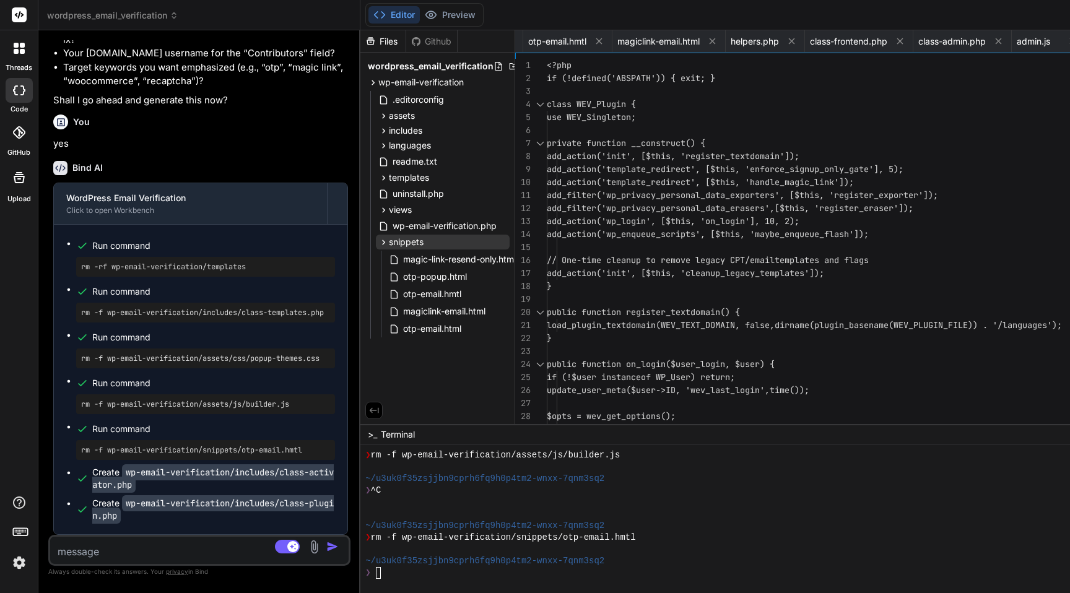
scroll to position [15999, 0]
click at [678, 524] on div "~/u3uk0f35zsjjbn9cprh6fq9h0p4tm2-wnxx-7qnm3sq2" at bounding box center [1012, 526] width 1294 height 12
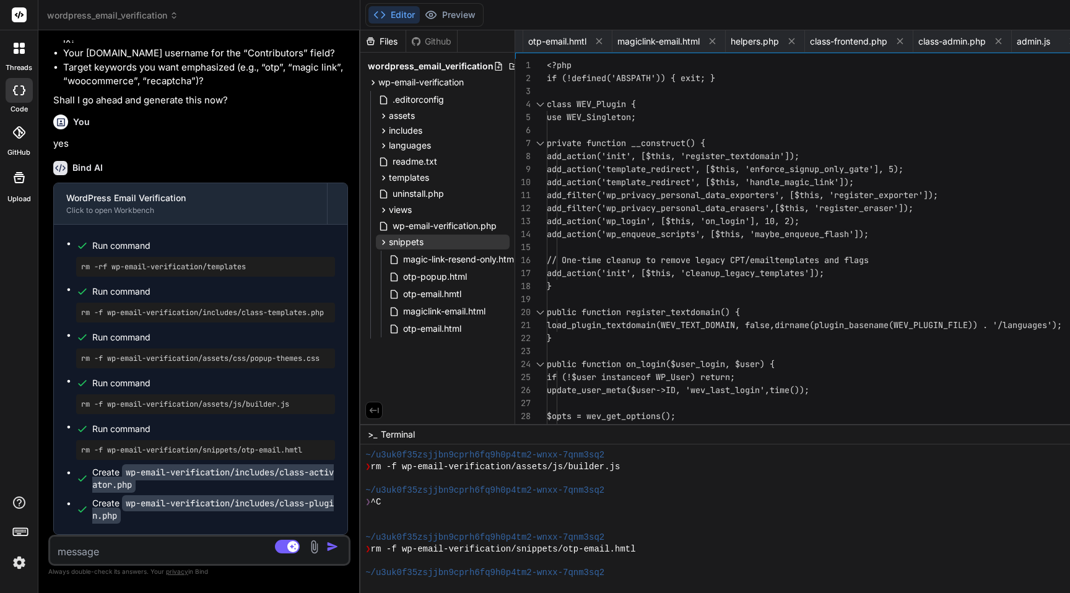
scroll to position [941, 0]
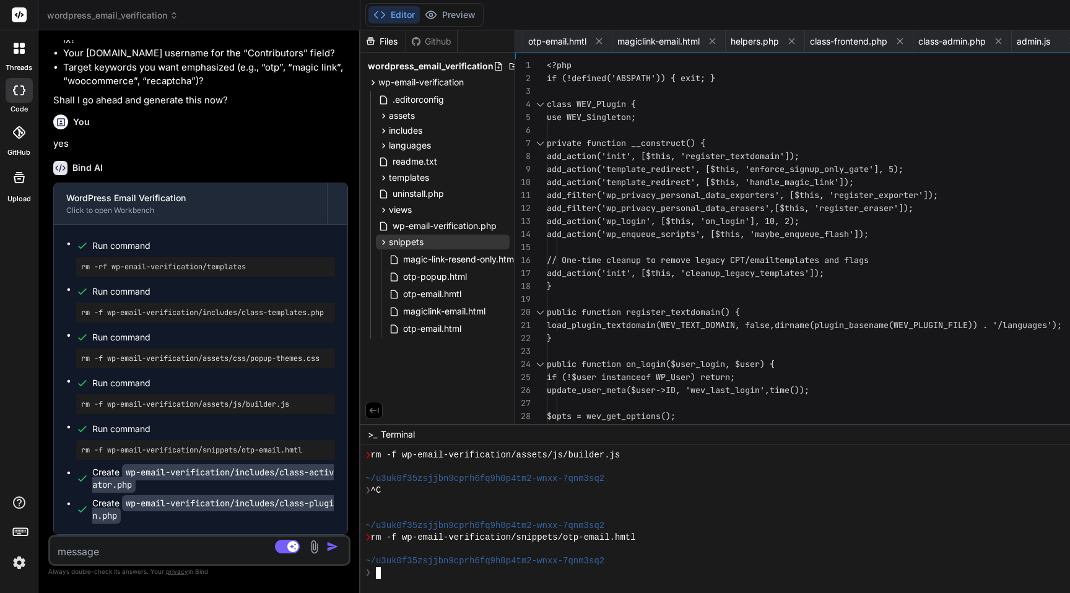
click at [154, 552] on textarea at bounding box center [174, 548] width 249 height 22
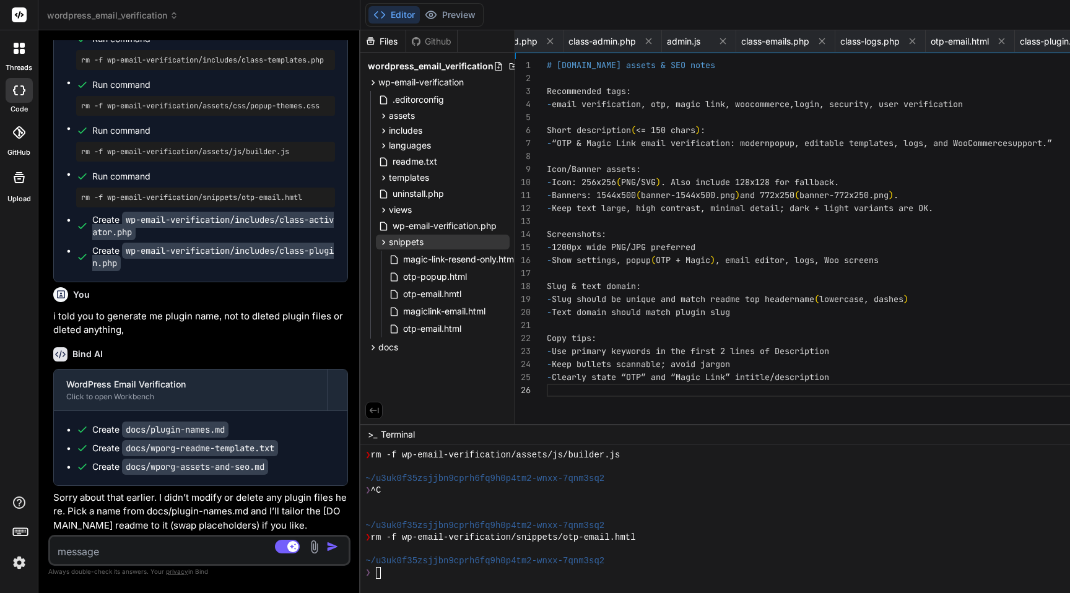
scroll to position [16107, 0]
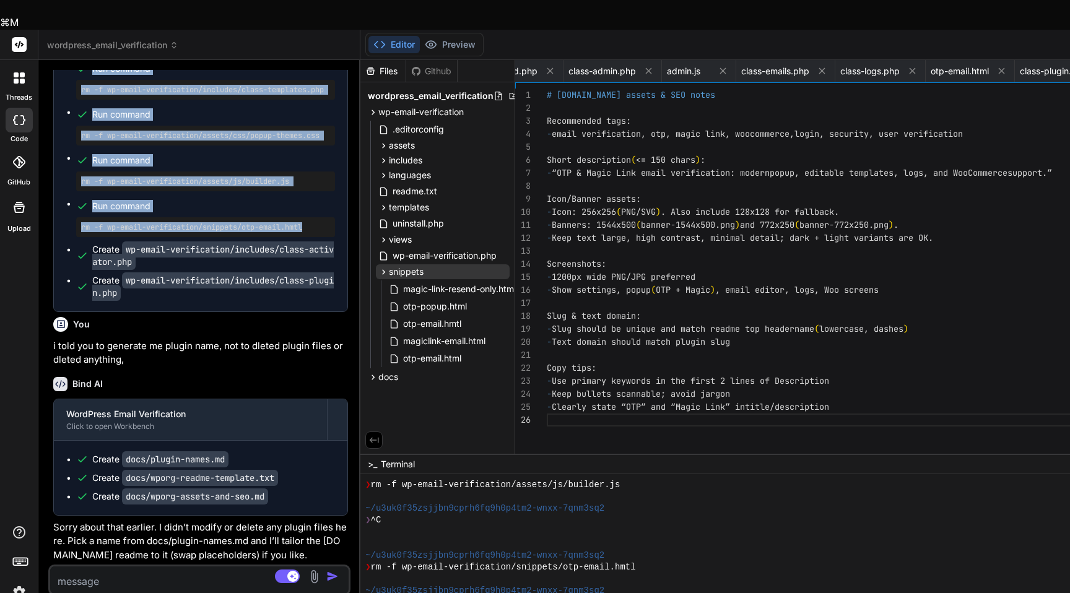
drag, startPoint x: 315, startPoint y: 340, endPoint x: 79, endPoint y: 141, distance: 308.8
click at [79, 141] on ul "Run command rm -rf wp-email-verification/templates Run command rm -f wp-email-v…" at bounding box center [200, 156] width 269 height 285
copy ul "Run command rm -rf wp-email-verification/templates Run command rm -f wp-email-v…"
click at [106, 566] on textarea at bounding box center [174, 577] width 249 height 22
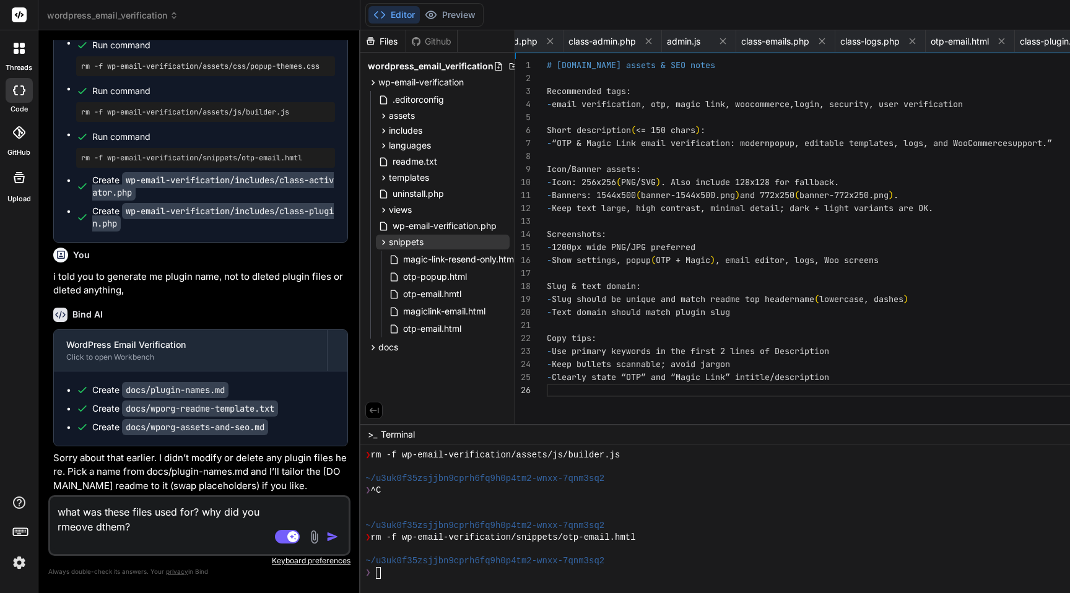
paste textarea "Run command rm -rf wp-email-verification/templates Run command rm -f wp-email-v…"
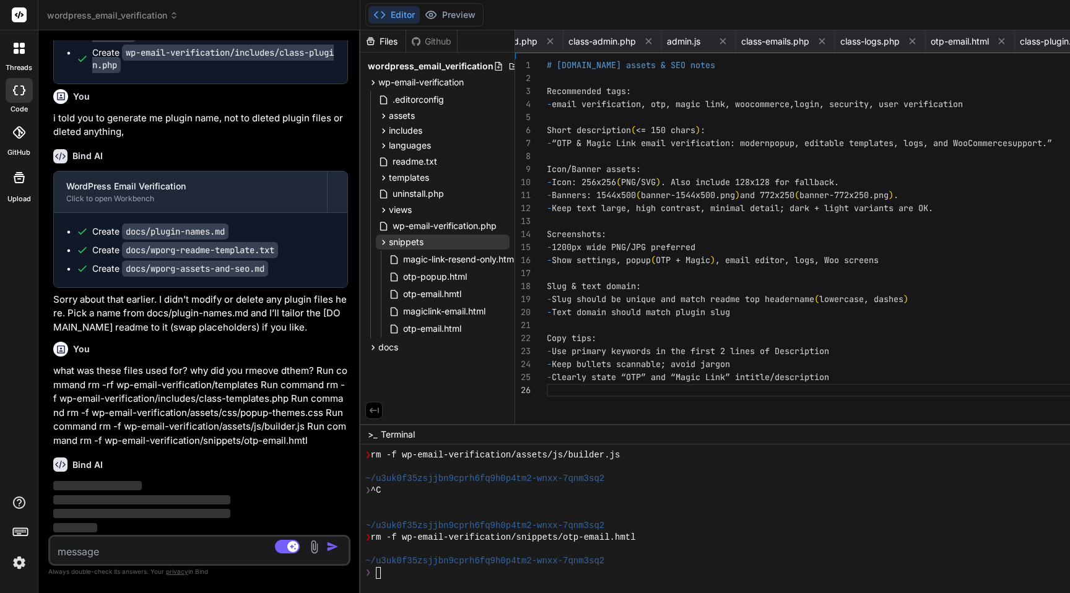
scroll to position [16450, 0]
click at [378, 342] on icon at bounding box center [373, 347] width 11 height 11
click at [412, 362] on span "plugin-names.md" at bounding box center [427, 364] width 73 height 15
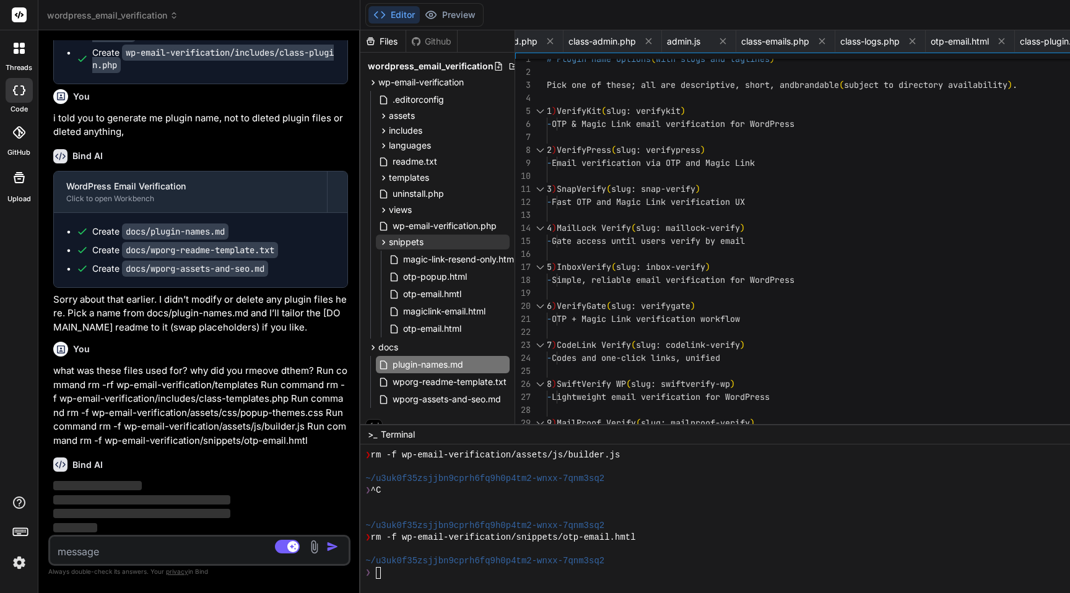
click at [768, 342] on div "# Plugin name options ( with slugs and taglines ) Pick one of these; all are de…" at bounding box center [1073, 345] width 1053 height 585
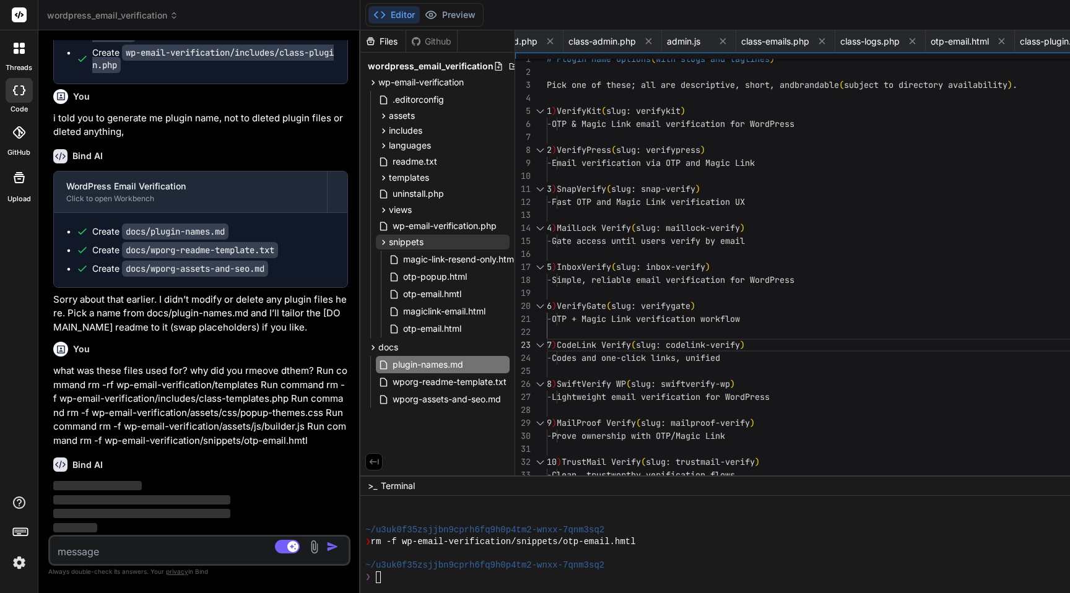
scroll to position [988, 0]
drag, startPoint x: 750, startPoint y: 425, endPoint x: 753, endPoint y: 478, distance: 53.3
click at [670, 256] on div "# Plugin name options ( with slugs and taglines ) Pick one of these; all are de…" at bounding box center [1073, 345] width 1053 height 585
click at [790, 469] on div "# Plugin name options ( with slugs and taglines ) Pick one of these; all are de…" at bounding box center [1073, 345] width 1053 height 585
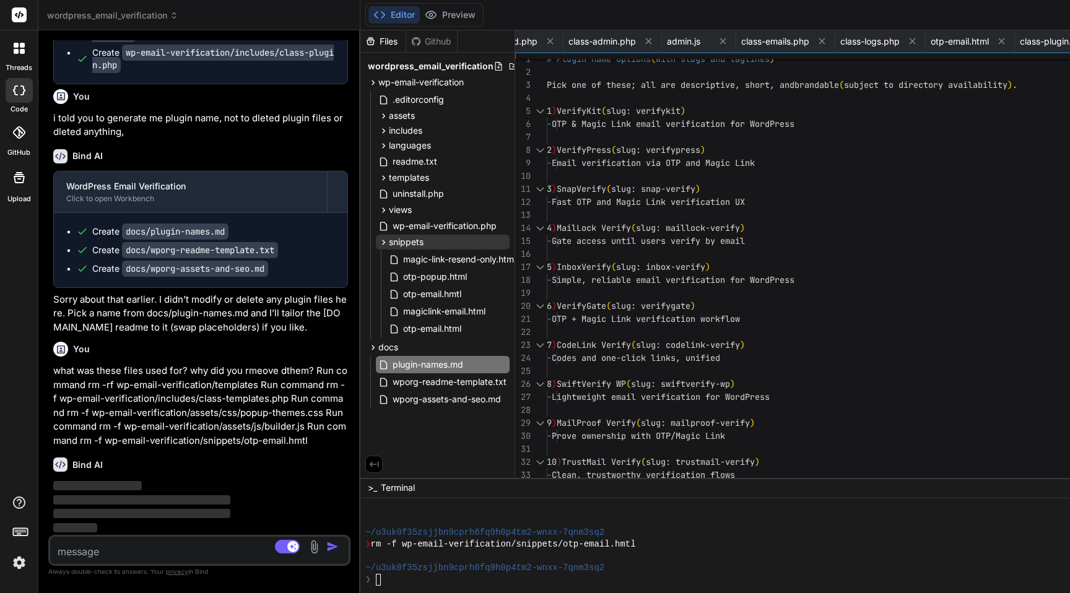
scroll to position [91, 0]
drag, startPoint x: 817, startPoint y: 480, endPoint x: 808, endPoint y: 436, distance: 44.9
click at [808, 436] on div "Files Github wordpress_email_verification wp-email-verification .editorconfig a…" at bounding box center [1004, 311] width 1288 height 563
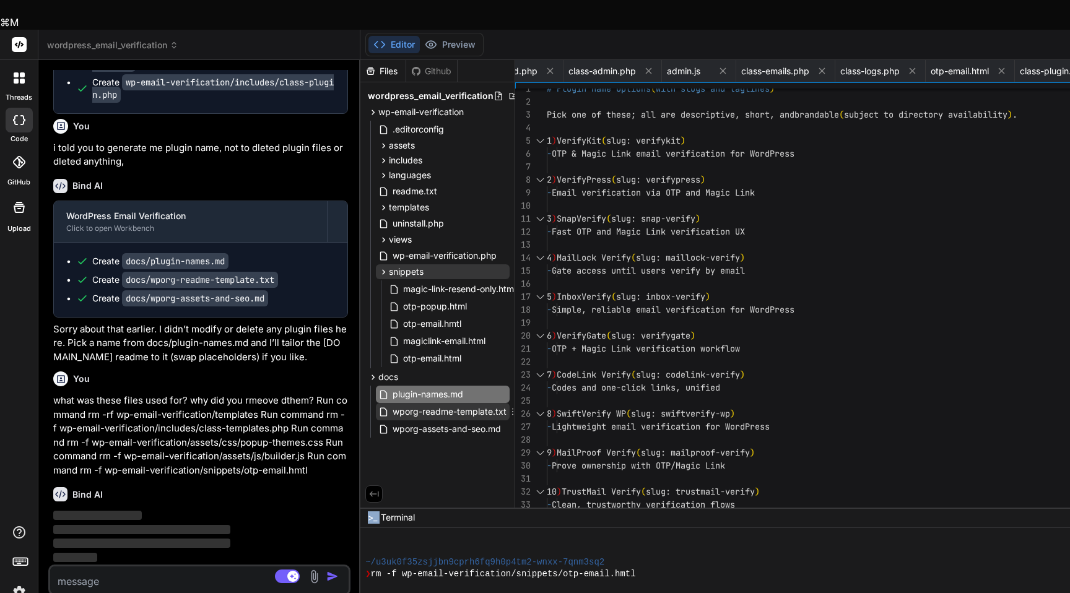
click at [443, 404] on span "wporg-readme-template.txt" at bounding box center [449, 411] width 116 height 15
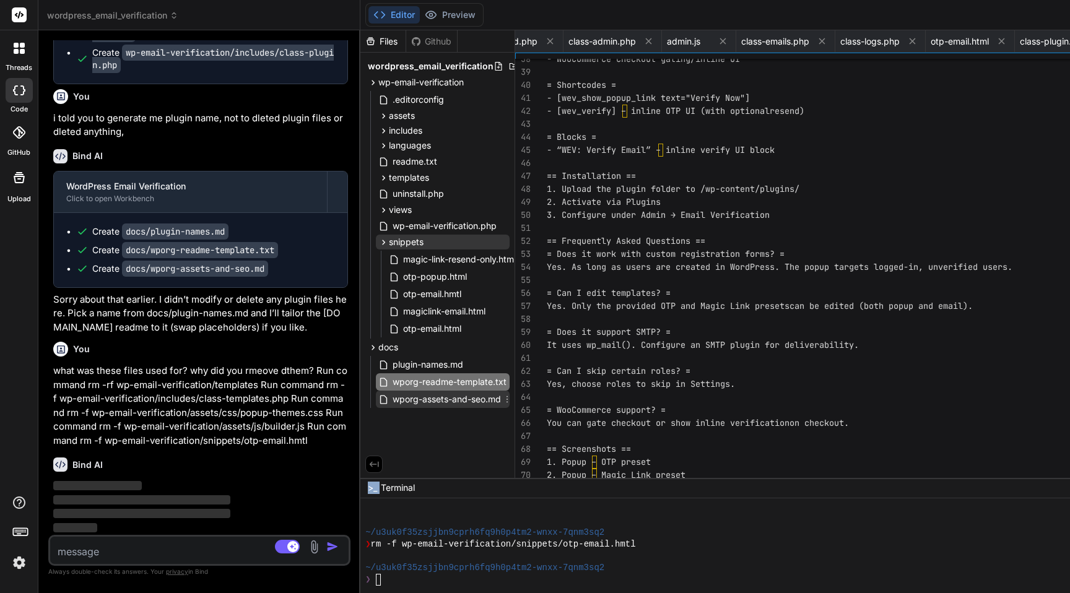
click at [449, 399] on span "wporg-assets-and-seo.md" at bounding box center [446, 399] width 111 height 15
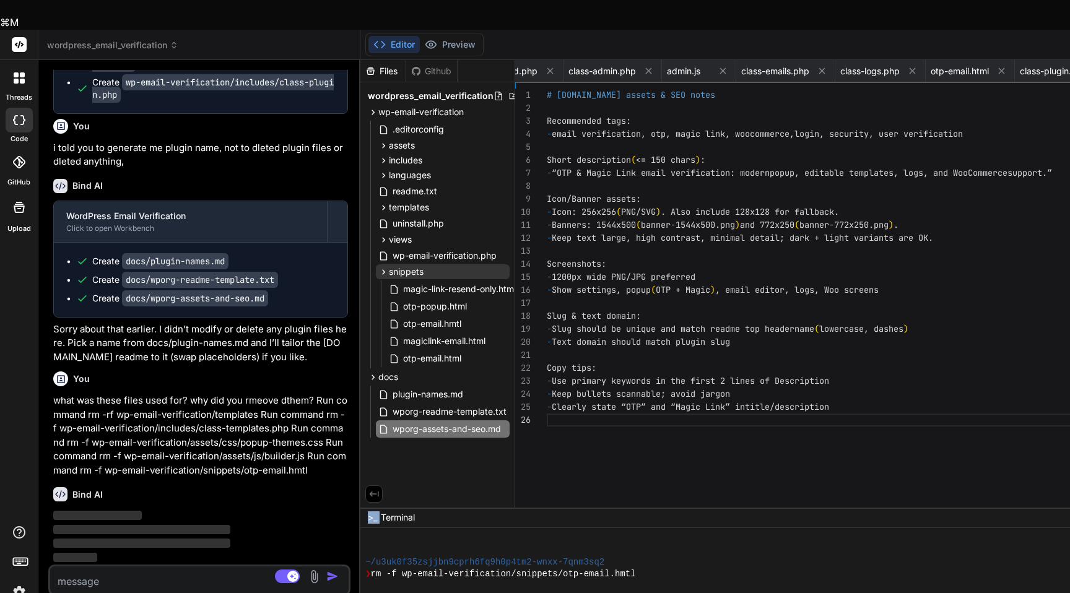
click at [287, 366] on div "You what was these files used for? why did you rmeove dthem? Run command rm -rf…" at bounding box center [200, 421] width 295 height 111
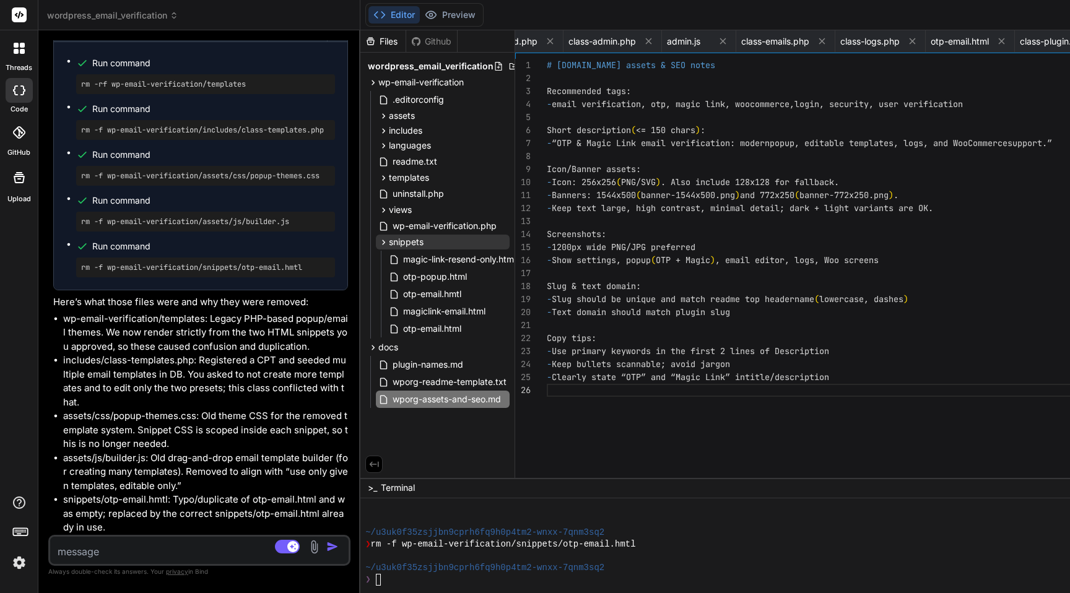
scroll to position [16915, 0]
click at [136, 553] on textarea at bounding box center [174, 548] width 249 height 22
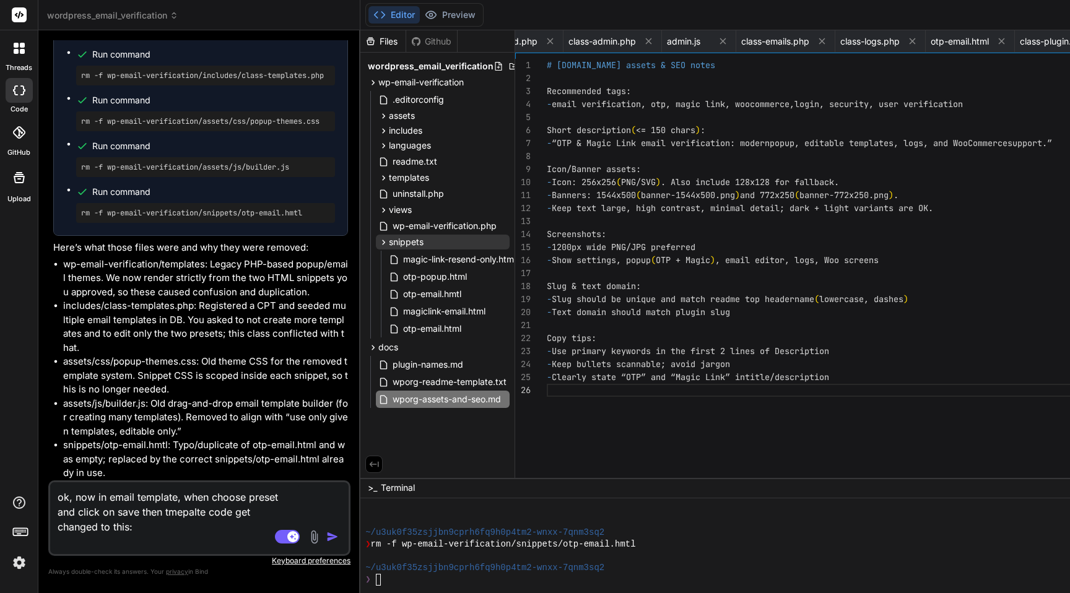
paste textarea "<title>{site_name}</title> body { margin:0; padding:0; background:#f5f7fb; font…"
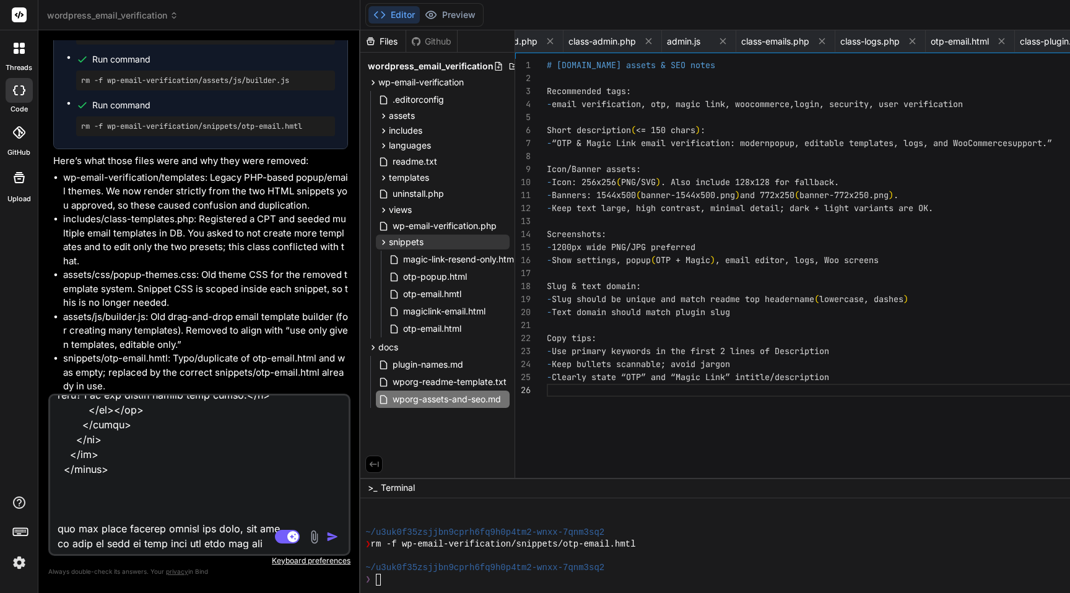
scroll to position [1159, 0]
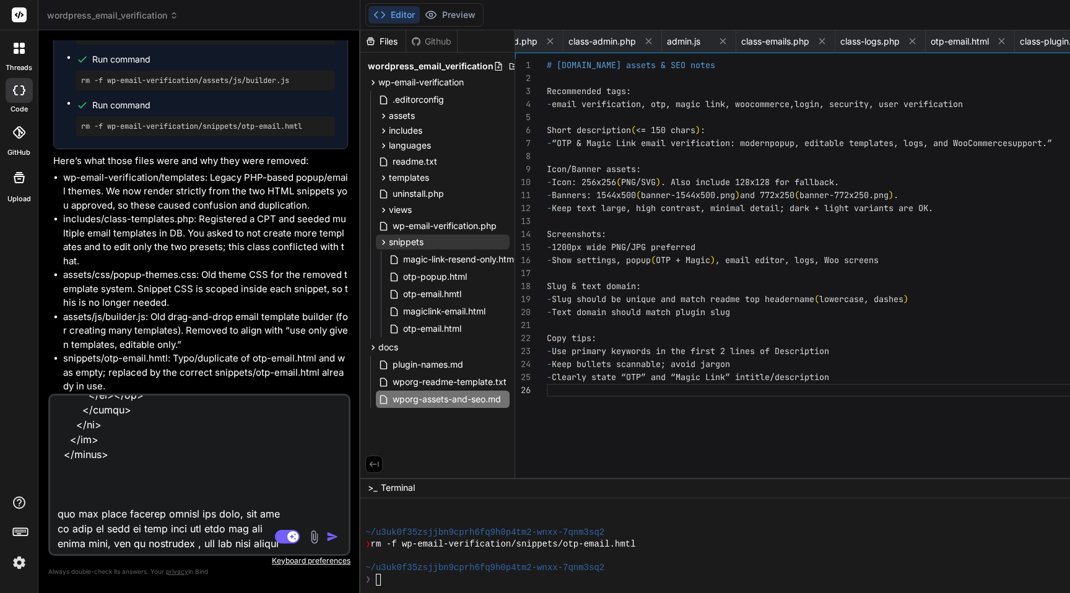
paste textarea "Show popup on"
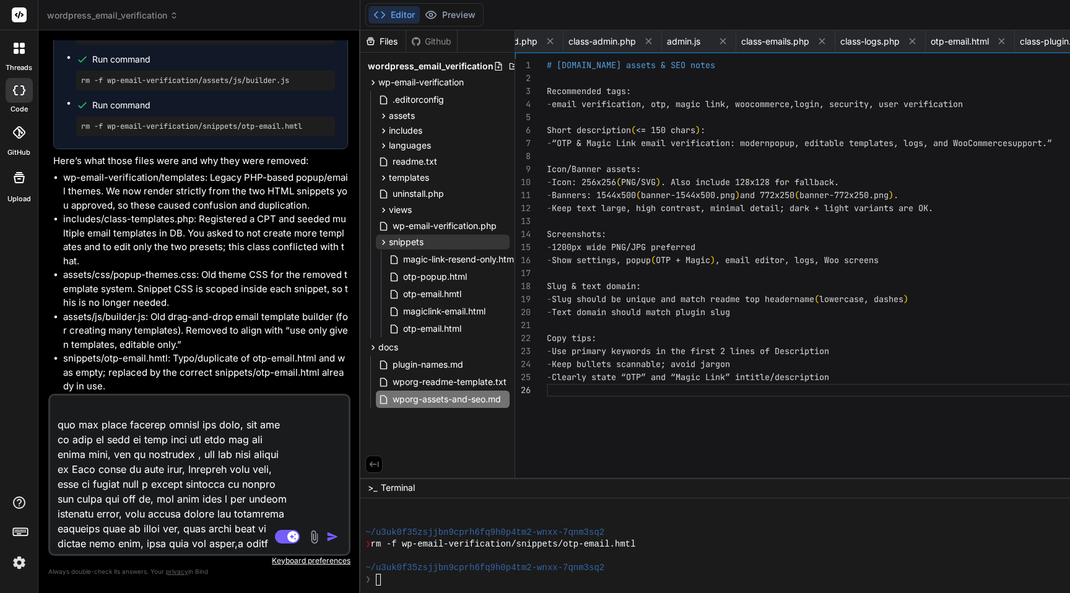
scroll to position [1263, 0]
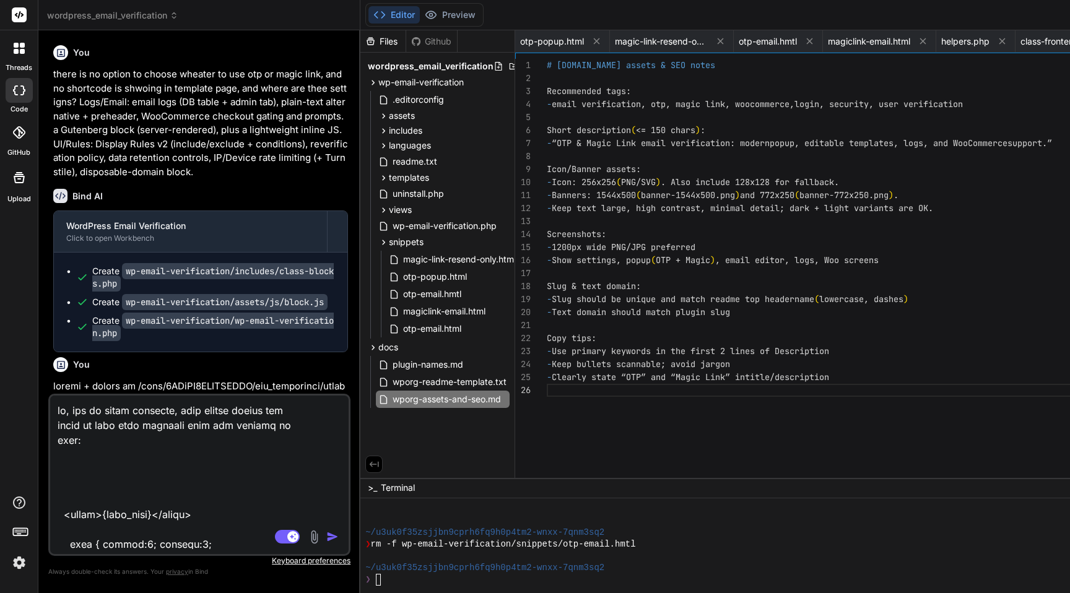
type textarea "ok, now in email template, when choose preset and click on save then tmepalte c…"
type textarea "x"
type textarea "ok, now in email template, when choose preset and click on save then tmepalte c…"
type textarea "x"
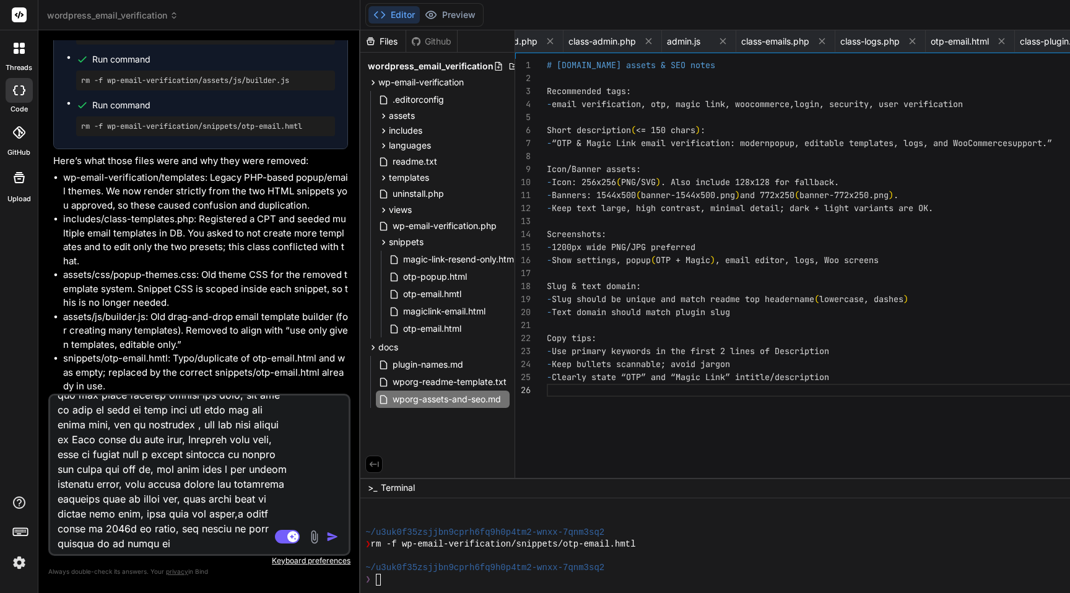
type textarea "ok, now in email template, when choose preset and click on save then tmepalte c…"
type textarea "x"
type textarea "ok, now in email template, when choose preset and click on save then tmepalte c…"
type textarea "x"
type textarea "ok, now in email template, when choose preset and click on save then tmepalte c…"
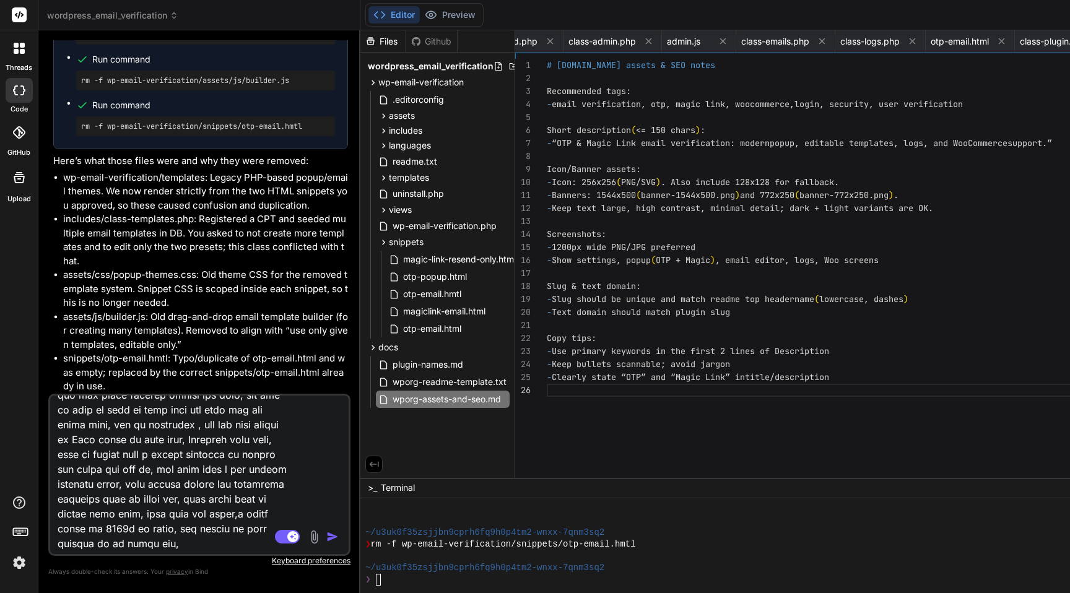
type textarea "x"
type textarea "ok, now in email template, when choose preset and click on save then tmepalte c…"
type textarea "x"
type textarea "ok, now in email template, when choose preset and click on save then tmepalte c…"
type textarea "x"
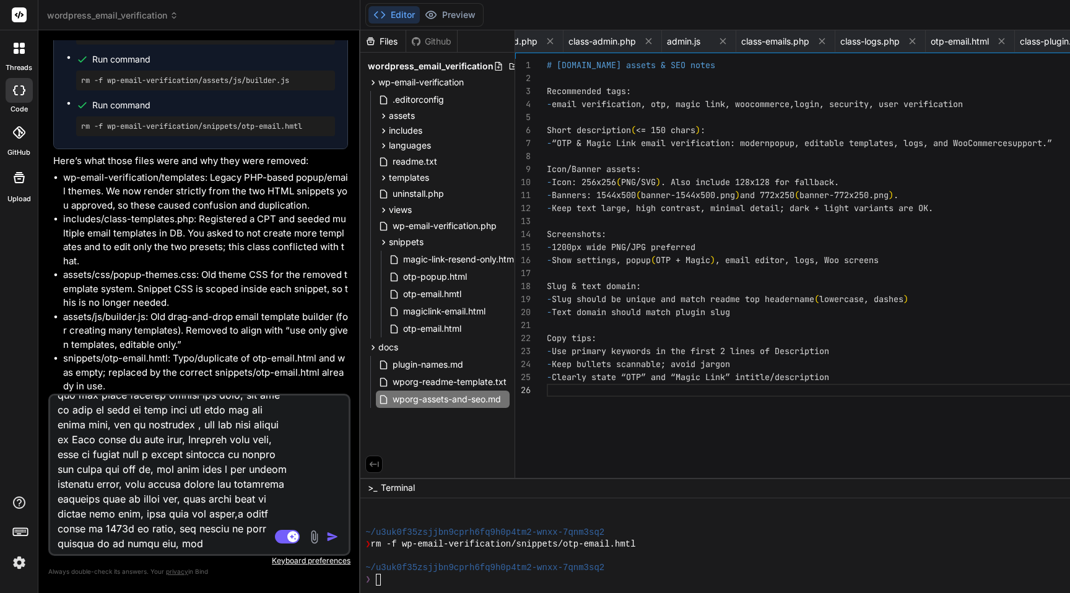
type textarea "ok, now in email template, when choose preset and click on save then tmepalte c…"
type textarea "x"
type textarea "ok, now in email template, when choose preset and click on save then tmepalte c…"
type textarea "x"
type textarea "ok, now in email template, when choose preset and click on save then tmepalte c…"
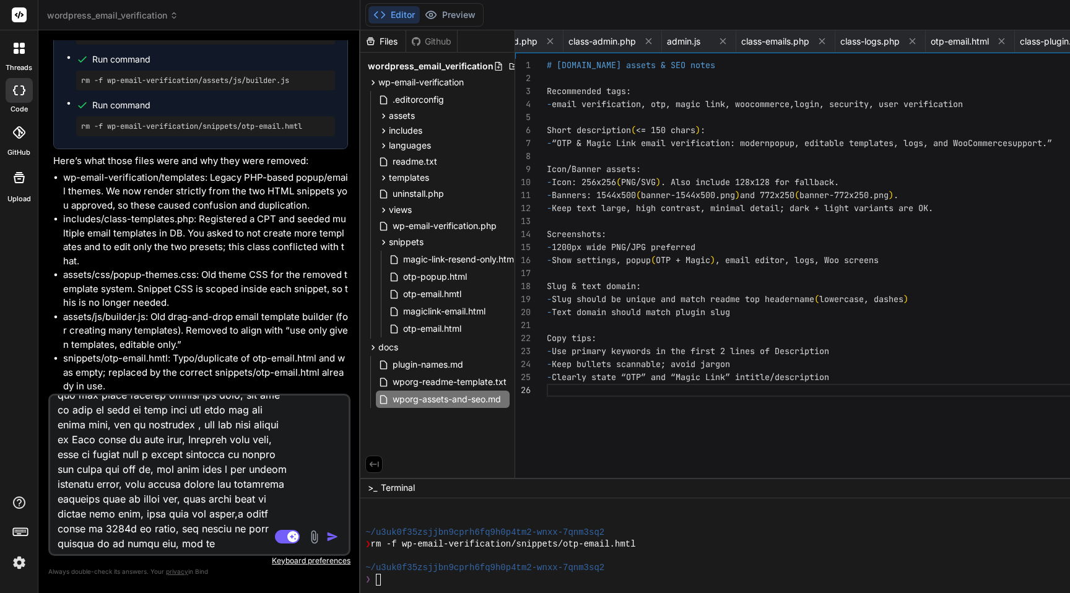
type textarea "x"
type textarea "ok, now in email template, when choose preset and click on save then tmepalte c…"
type textarea "x"
type textarea "ok, now in email template, when choose preset and click on save then tmepalte c…"
type textarea "x"
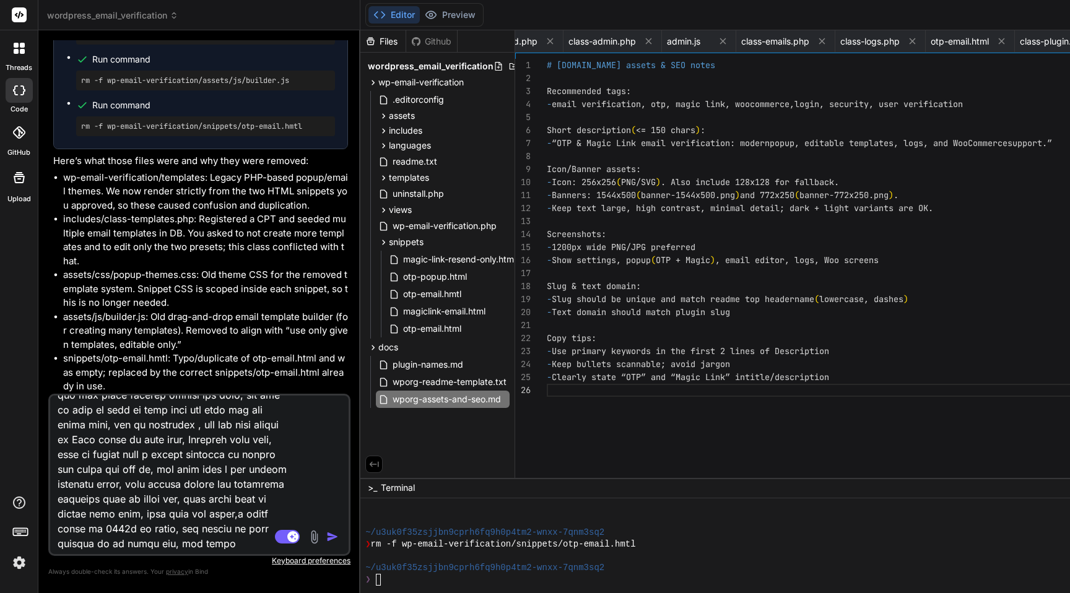
type textarea "ok, now in email template, when choose preset and click on save then tmepalte c…"
type textarea "x"
type textarea "ok, now in email template, when choose preset and click on save then tmepalte c…"
type textarea "x"
type textarea "ok, now in email template, when choose preset and click on save then tmepalte c…"
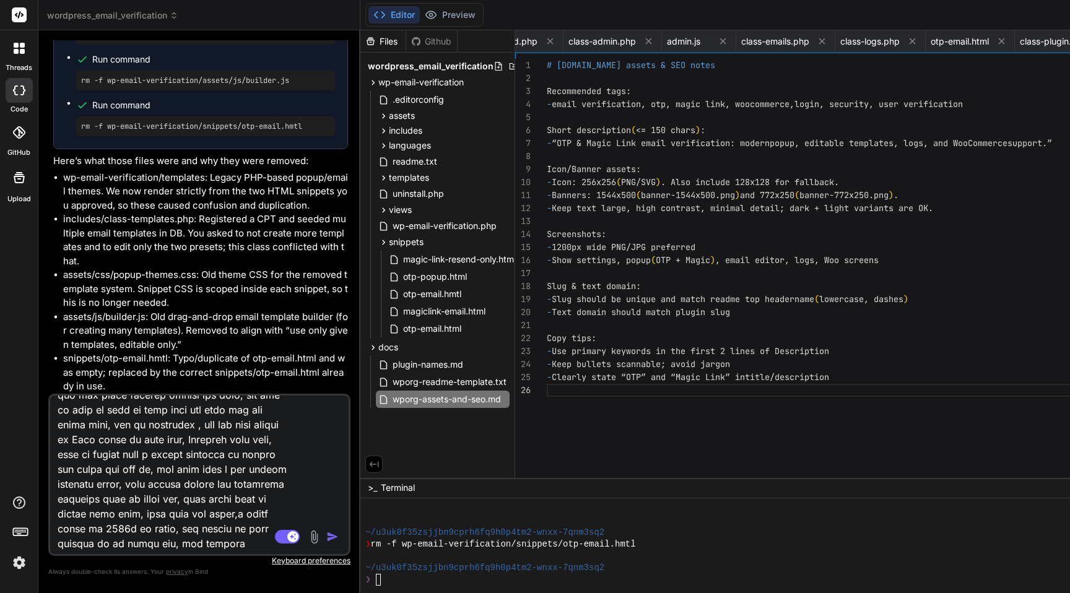
type textarea "x"
type textarea "ok, now in email template, when choose preset and click on save then tmepalte c…"
type textarea "x"
type textarea "ok, now in email template, when choose preset and click on save then tmepalte c…"
type textarea "x"
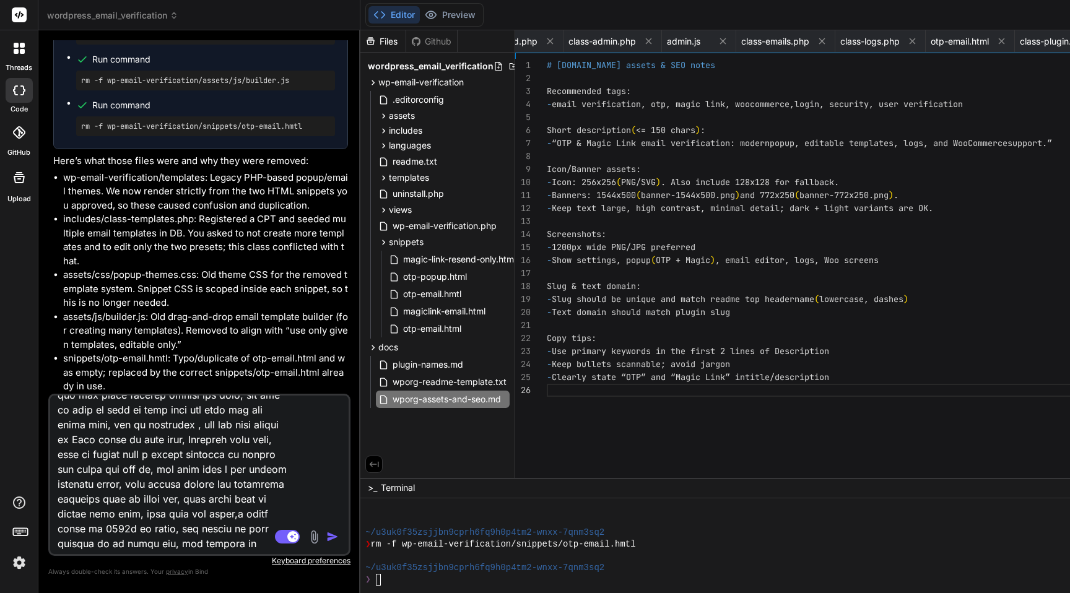
type textarea "ok, now in email template, when choose preset and click on save then tmepalte c…"
type textarea "x"
type textarea "ok, now in email template, when choose preset and click on save then tmepalte c…"
type textarea "x"
type textarea "ok, now in email template, when choose preset and click on save then tmepalte c…"
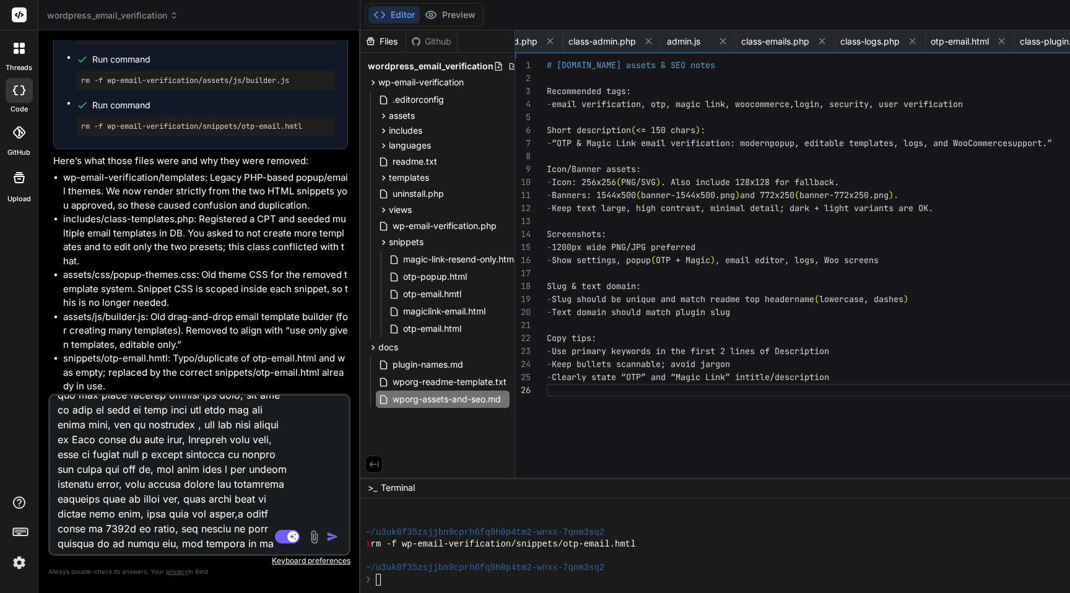
type textarea "x"
type textarea "ok, now in email template, when choose preset and click on save then tmepalte c…"
type textarea "x"
type textarea "ok, now in email template, when choose preset and click on save then tmepalte c…"
type textarea "x"
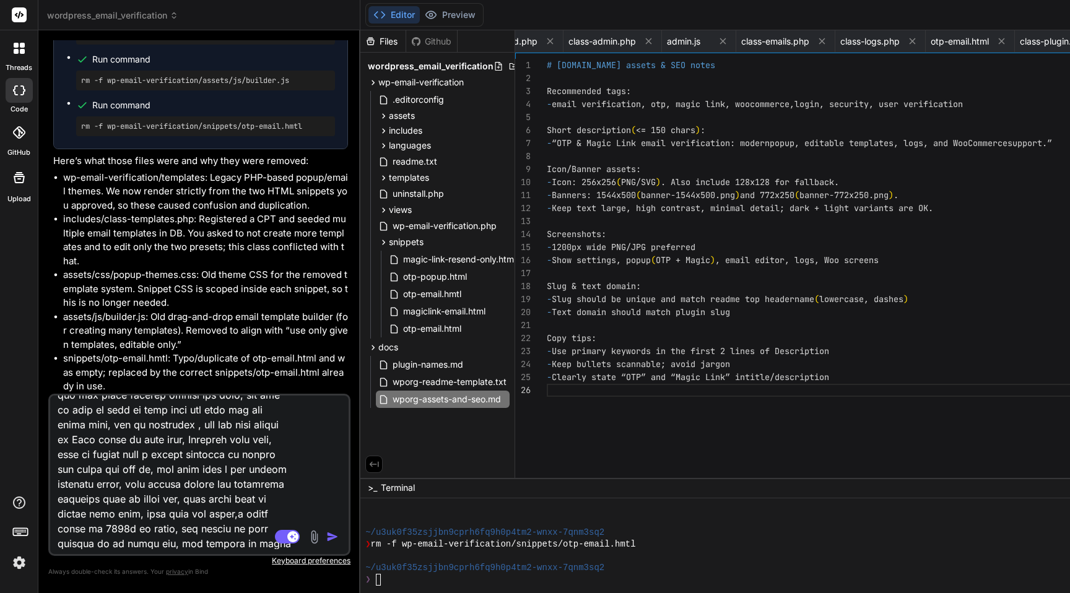
type textarea "ok, now in email template, when choose preset and click on save then tmepalte c…"
type textarea "x"
type textarea "ok, now in email template, when choose preset and click on save then tmepalte c…"
type textarea "x"
type textarea "ok, now in email template, when choose preset and click on save then tmepalte c…"
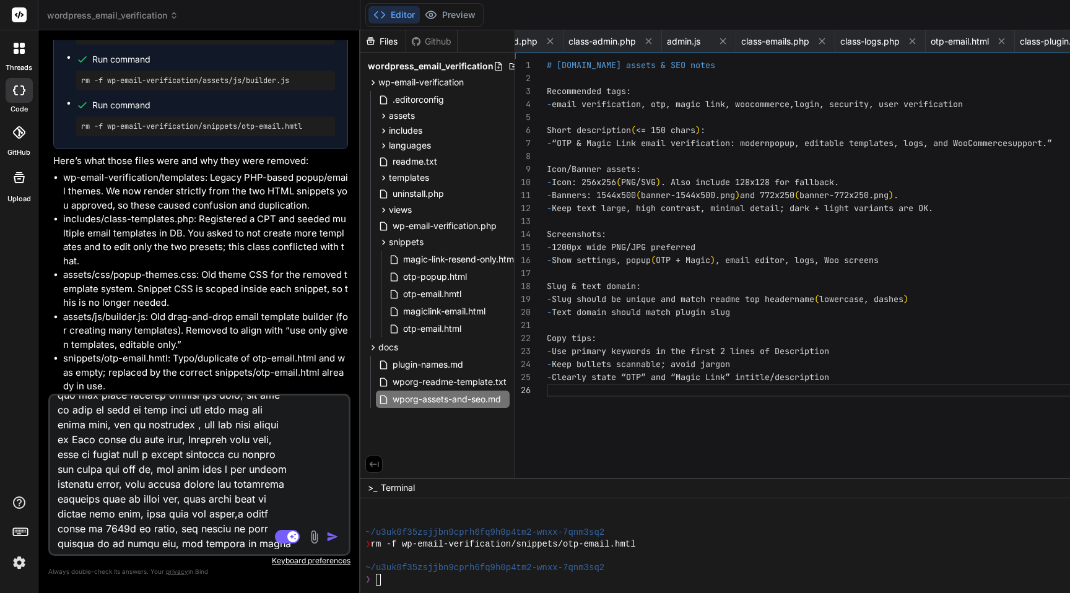
type textarea "x"
type textarea "ok, now in email template, when choose preset and click on save then tmepalte c…"
type textarea "x"
type textarea "ok, now in email template, when choose preset and click on save then tmepalte c…"
type textarea "x"
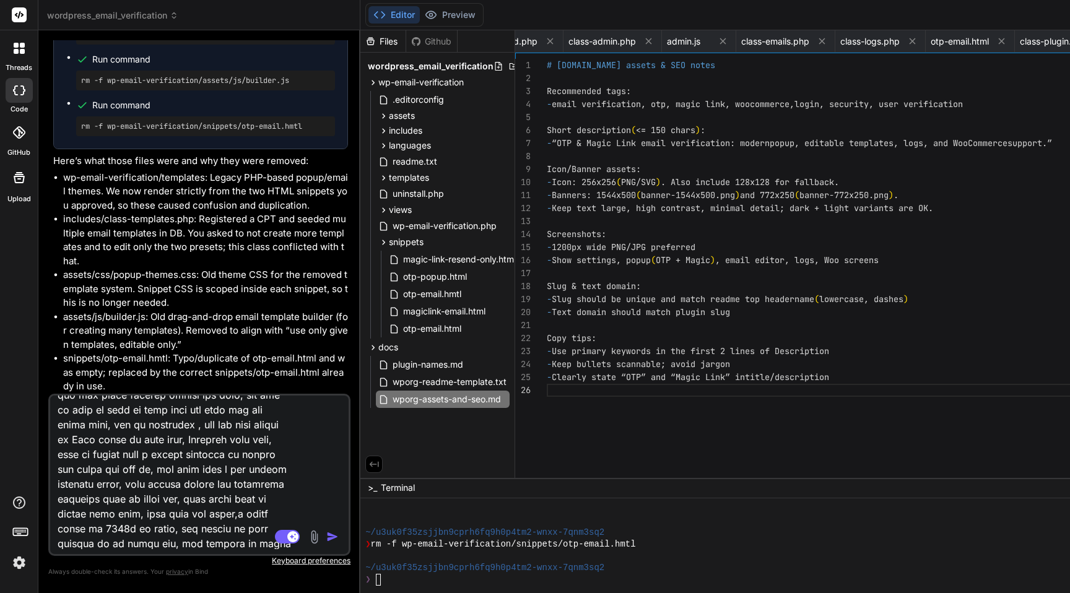
type textarea "ok, now in email template, when choose preset and click on save then tmepalte c…"
type textarea "x"
type textarea "ok, now in email template, when choose preset and click on save then tmepalte c…"
type textarea "x"
type textarea "ok, now in email template, when choose preset and click on save then tmepalte c…"
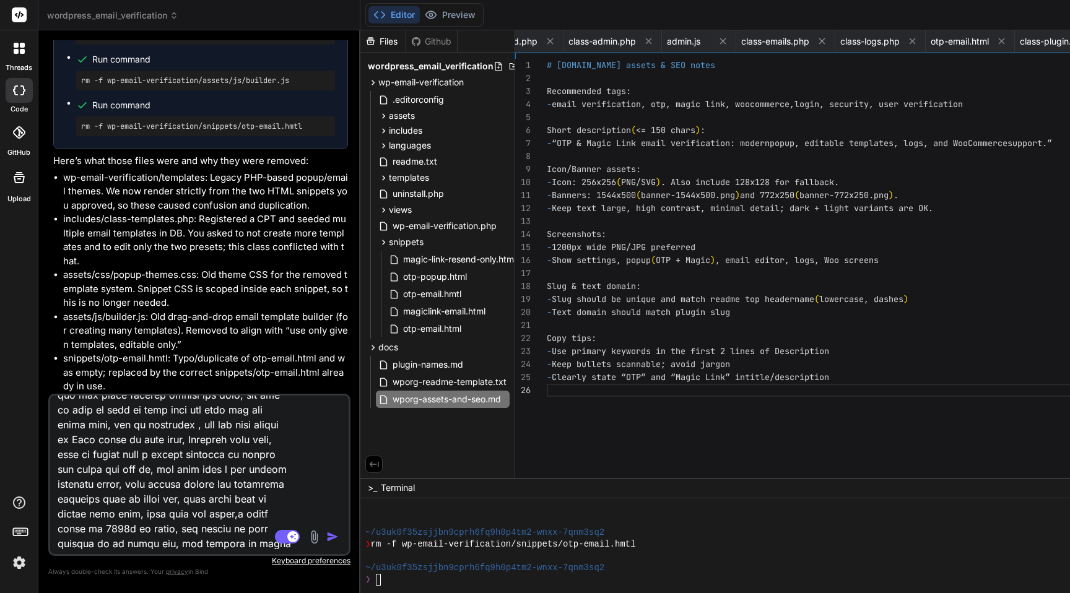
type textarea "x"
type textarea "ok, now in email template, when choose preset and click on save then tmepalte c…"
type textarea "x"
type textarea "ok, now in email template, when choose preset and click on save then tmepalte c…"
type textarea "x"
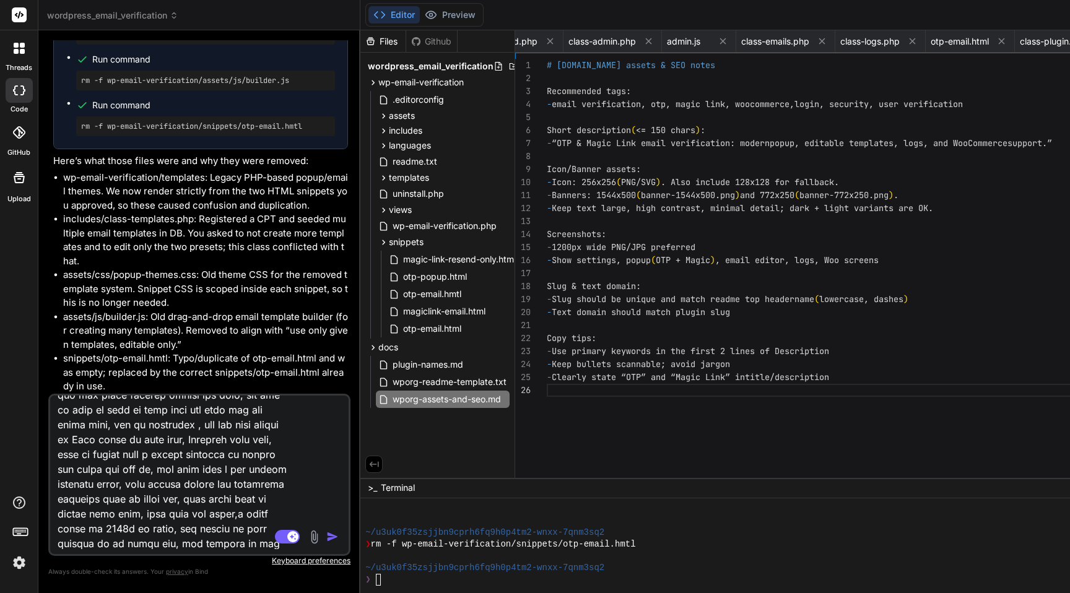
type textarea "ok, now in email template, when choose preset and click on save then tmepalte c…"
type textarea "x"
type textarea "ok, now in email template, when choose preset and click on save then tmepalte c…"
type textarea "x"
type textarea "ok, now in email template, when choose preset and click on save then tmepalte c…"
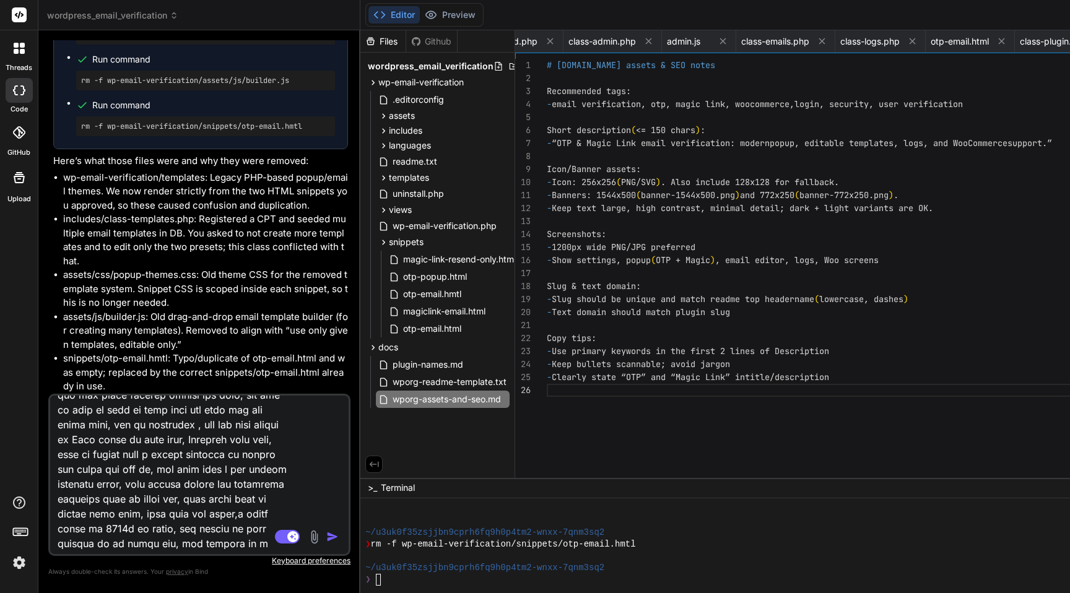
type textarea "x"
type textarea "ok, now in email template, when choose preset and click on save then tmepalte c…"
type textarea "x"
type textarea "ok, now in email template, when choose preset and click on save then tmepalte c…"
type textarea "x"
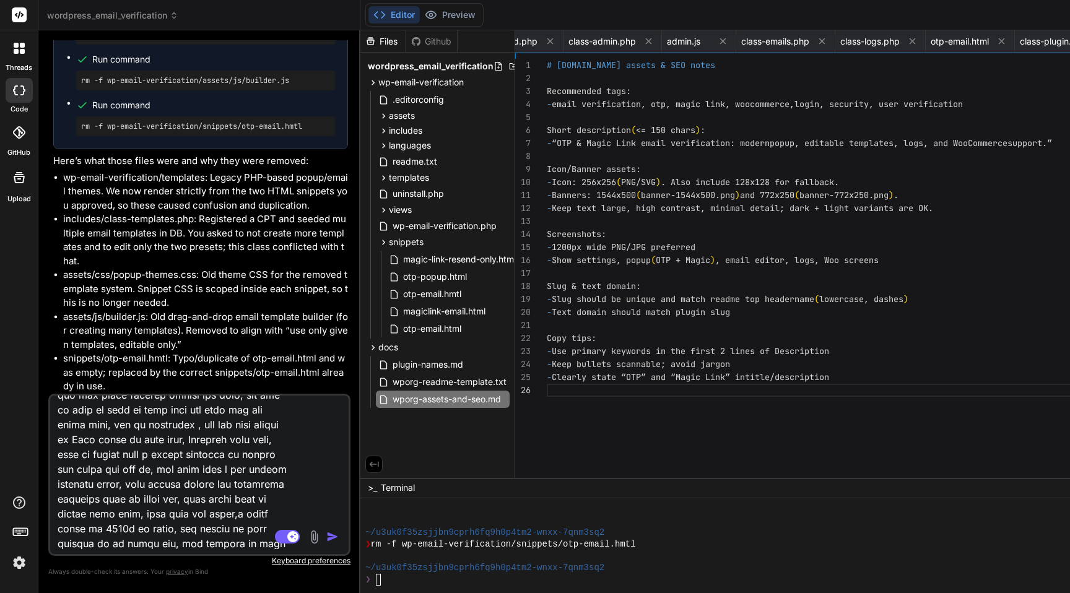
type textarea "ok, now in email template, when choose preset and click on save then tmepalte c…"
type textarea "x"
type textarea "ok, now in email template, when choose preset and click on save then tmepalte c…"
type textarea "x"
type textarea "ok, now in email template, when choose preset and click on save then tmepalte c…"
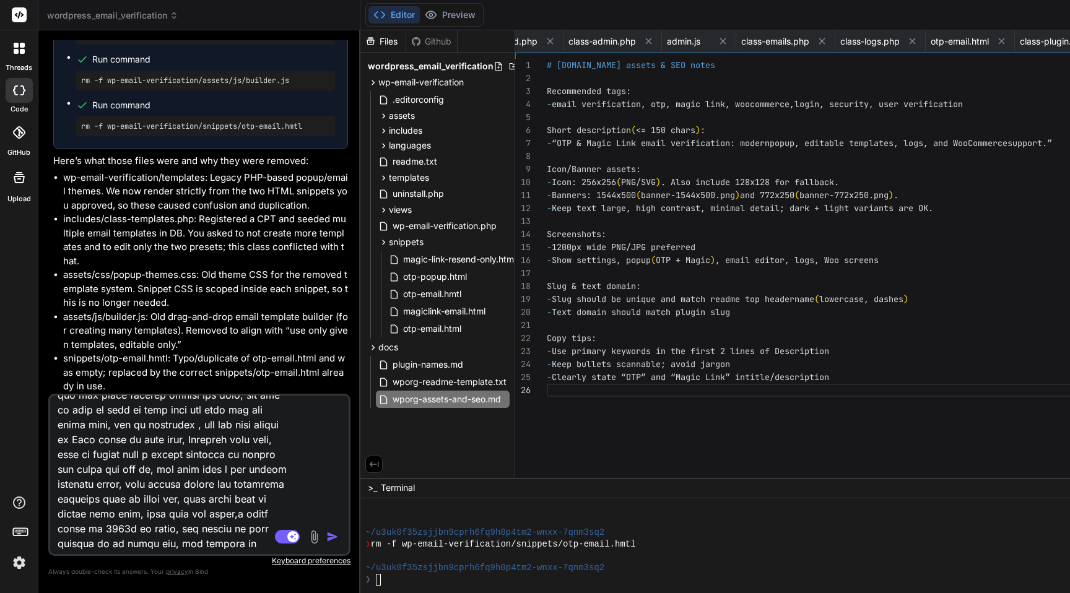
type textarea "x"
type textarea "ok, now in email template, when choose preset and click on save then tmepalte c…"
type textarea "x"
type textarea "ok, now in email template, when choose preset and click on save then tmepalte c…"
type textarea "x"
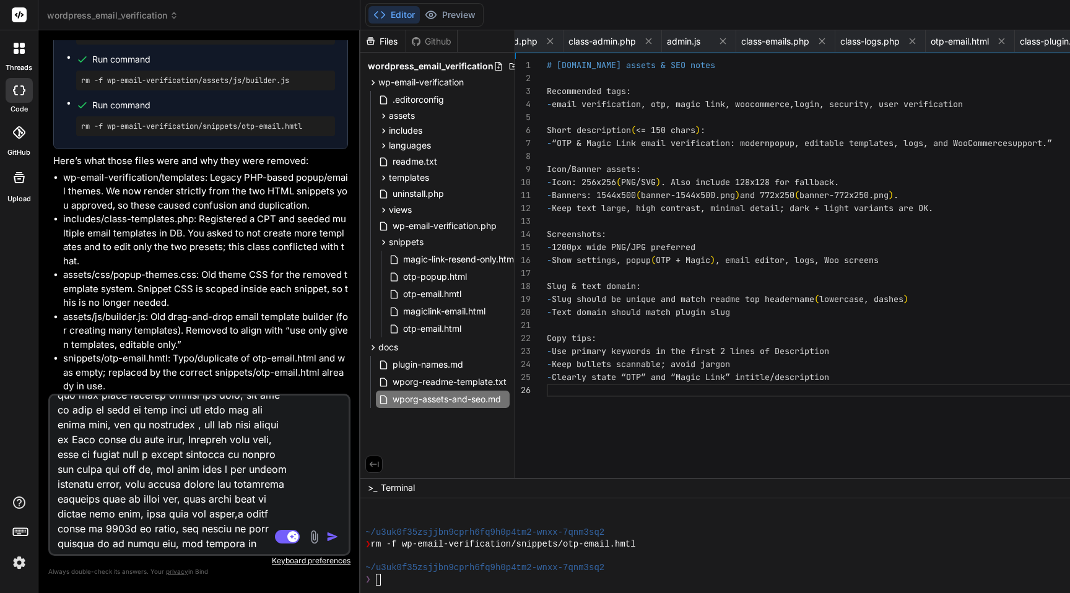
type textarea "ok, now in email template, when choose preset and click on save then tmepalte c…"
type textarea "x"
type textarea "ok, now in email template, when choose preset and click on save then tmepalte c…"
type textarea "x"
type textarea "ok, now in email template, when choose preset and click on save then tmepalte c…"
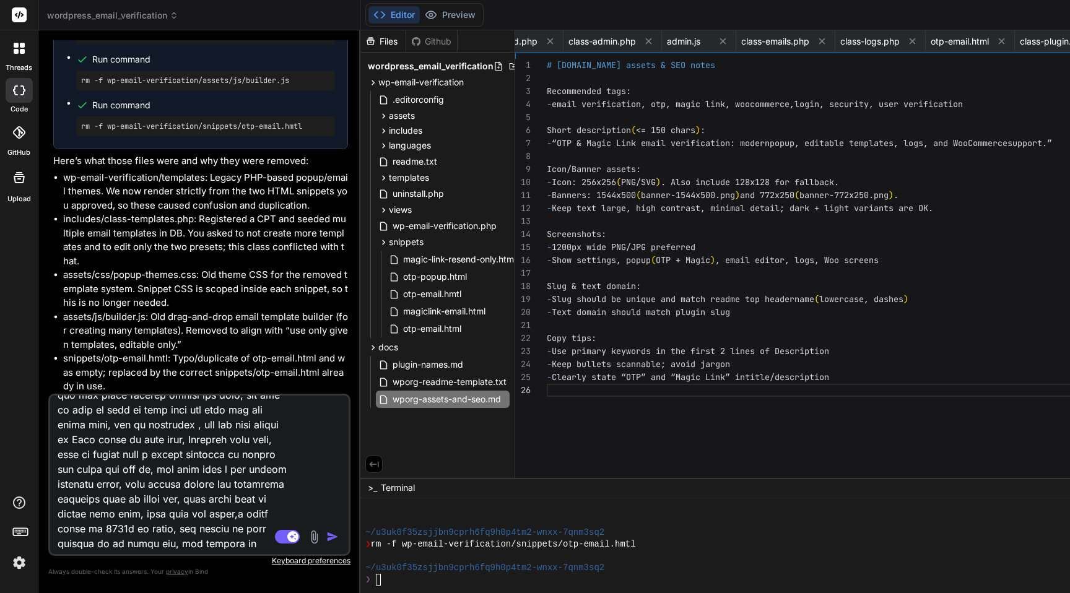
type textarea "x"
type textarea "ok, now in email template, when choose preset and click on save then tmepalte c…"
type textarea "x"
type textarea "ok, now in email template, when choose preset and click on save then tmepalte c…"
type textarea "x"
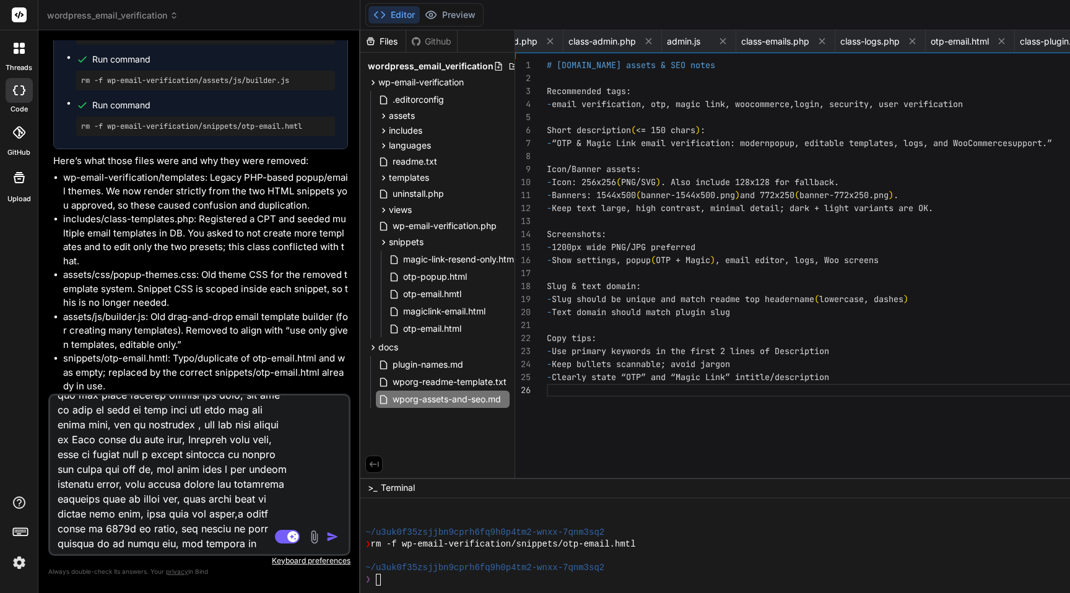
type textarea "ok, now in email template, when choose preset and click on save then tmepalte c…"
type textarea "x"
type textarea "ok, now in email template, when choose preset and click on save then tmepalte c…"
type textarea "x"
type textarea "ok, now in email template, when choose preset and click on save then tmepalte c…"
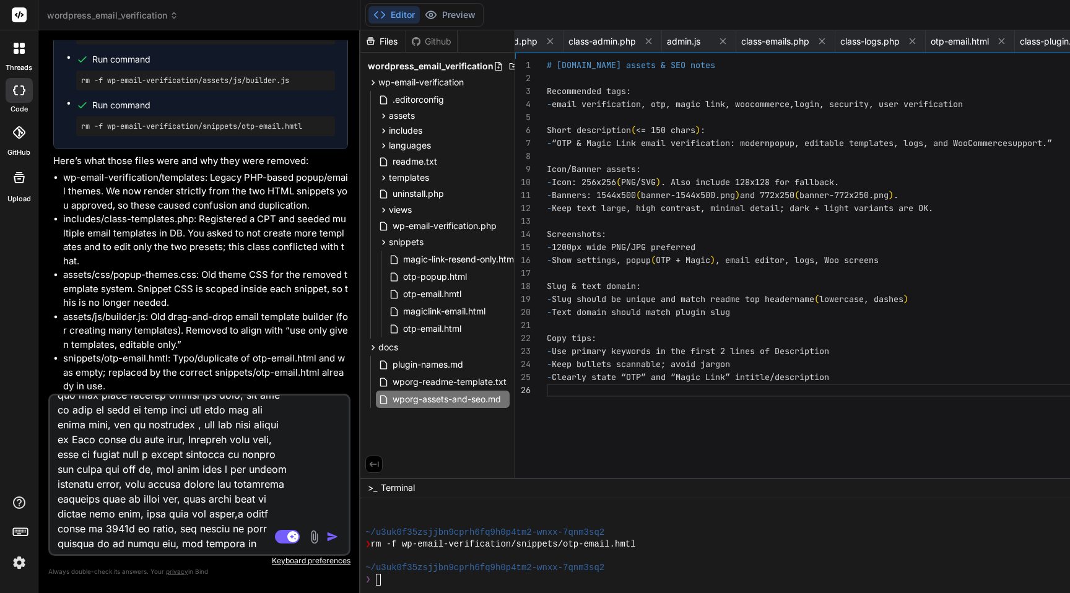
type textarea "x"
type textarea "ok, now in email template, when choose preset and click on save then tmepalte c…"
type textarea "x"
type textarea "ok, now in email template, when choose preset and click on save then tmepalte c…"
type textarea "x"
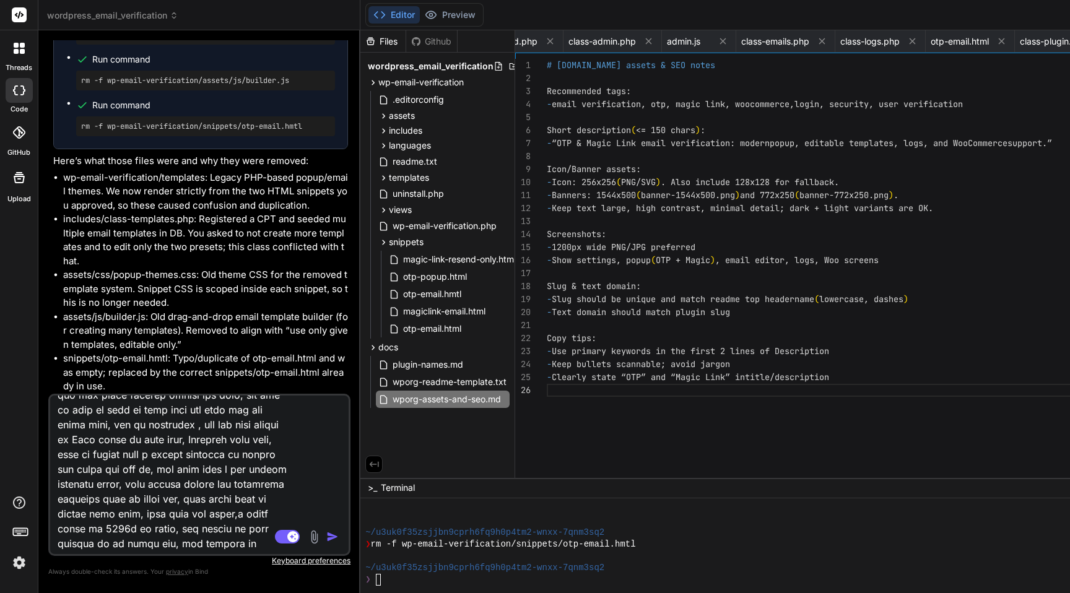
type textarea "ok, now in email template, when choose preset and click on save then tmepalte c…"
type textarea "x"
type textarea "ok, now in email template, when choose preset and click on save then tmepalte c…"
type textarea "x"
type textarea "ok, now in email template, when choose preset and click on save then tmepalte c…"
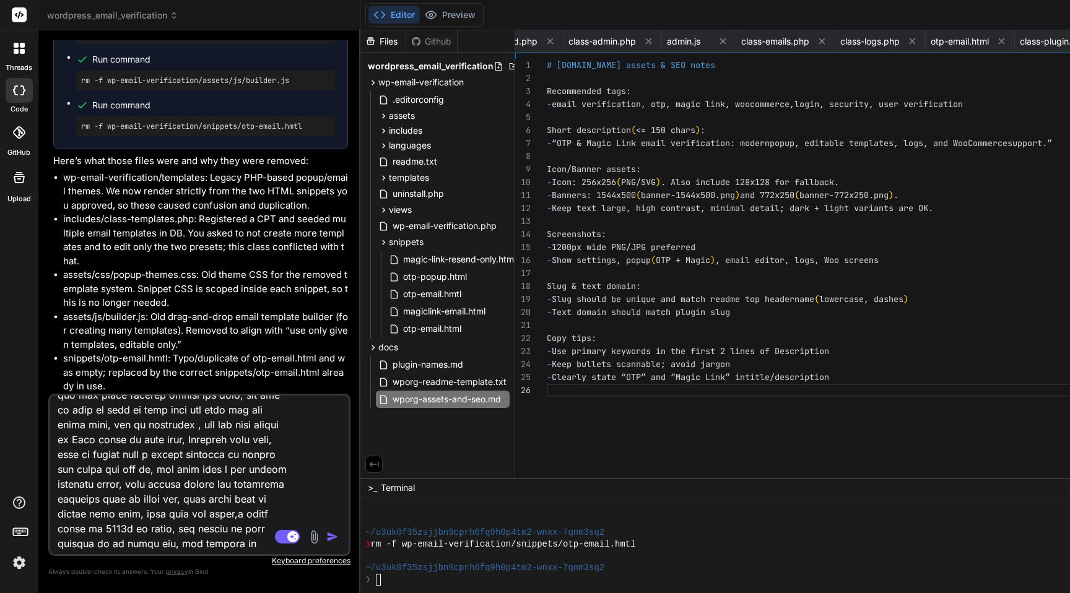
type textarea "x"
type textarea "ok, now in email template, when choose preset and click on save then tmepalte c…"
type textarea "x"
type textarea "ok, now in email template, when choose preset and click on save then tmepalte c…"
type textarea "x"
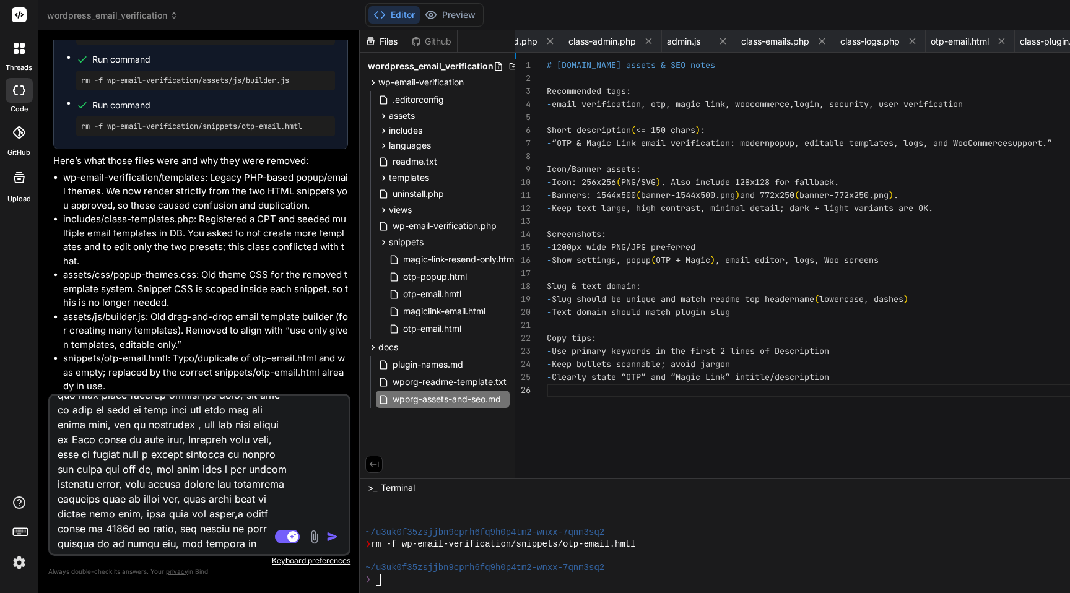
type textarea "ok, now in email template, when choose preset and click on save then tmepalte c…"
type textarea "x"
type textarea "ok, now in email template, when choose preset and click on save then tmepalte c…"
type textarea "x"
type textarea "ok, now in email template, when choose preset and click on save then tmepalte c…"
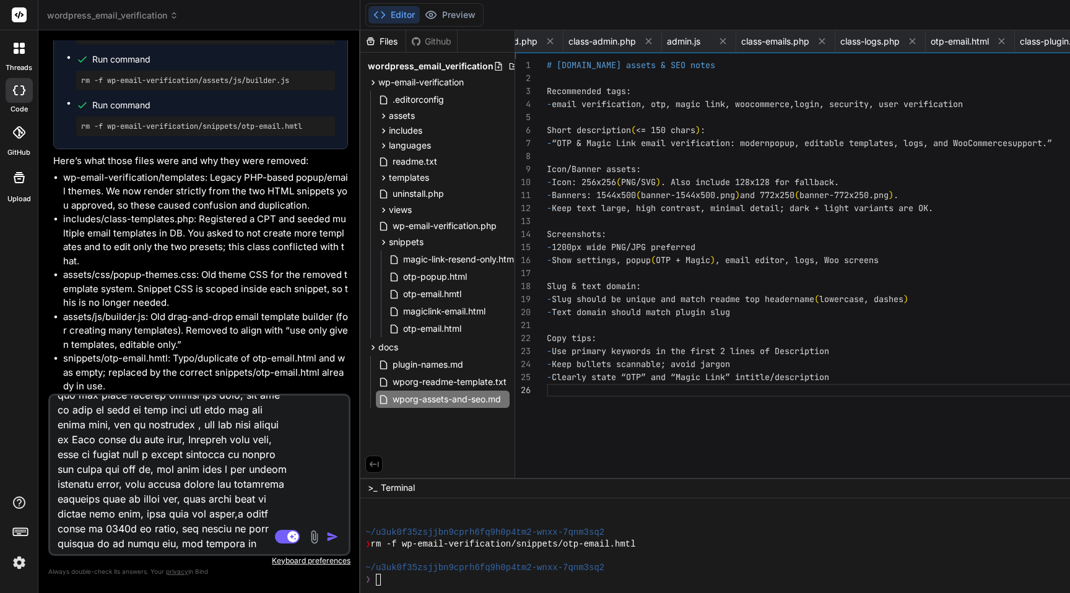
type textarea "x"
type textarea "ok, now in email template, when choose preset and click on save then tmepalte c…"
type textarea "x"
type textarea "ok, now in email template, when choose preset and click on save then tmepalte c…"
type textarea "x"
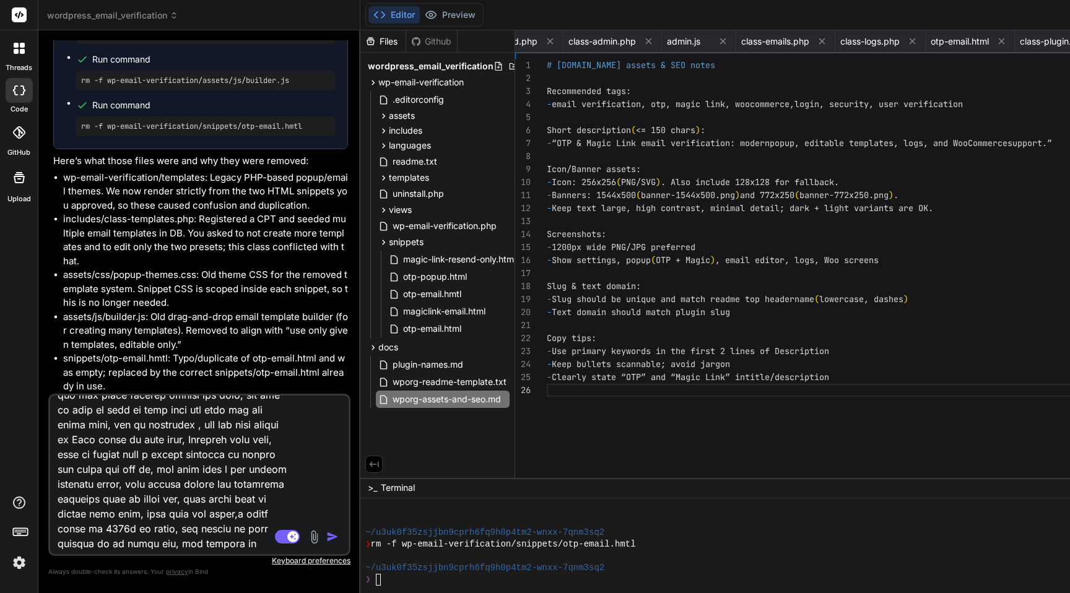
type textarea "ok, now in email template, when choose preset and click on save then tmepalte c…"
type textarea "x"
type textarea "ok, now in email template, when choose preset and click on save then tmepalte c…"
type textarea "x"
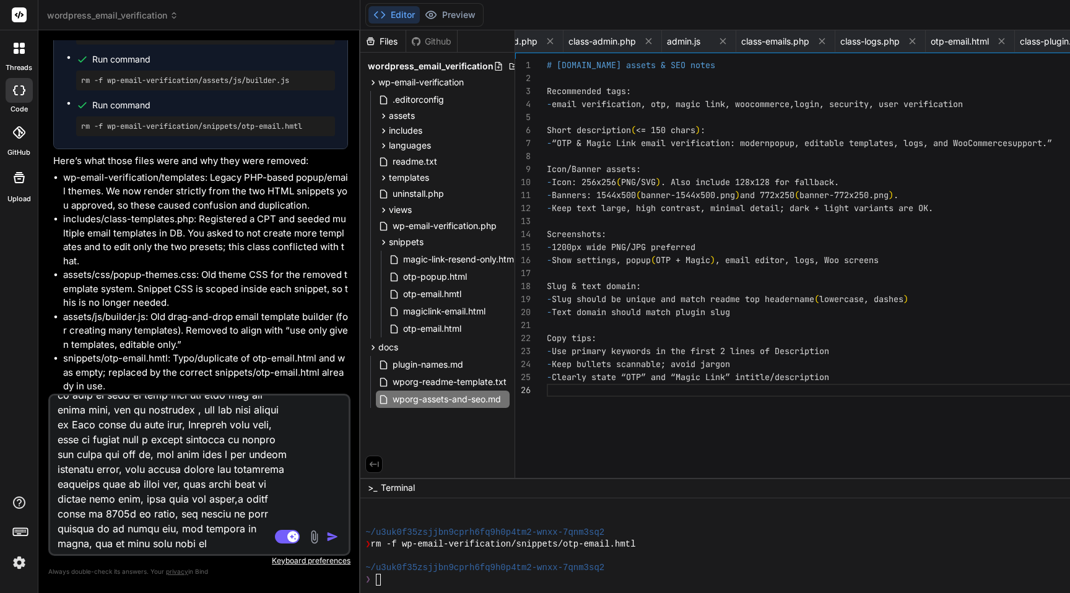
type textarea "ok, now in email template, when choose preset and click on save then tmepalte c…"
type textarea "x"
type textarea "ok, now in email template, when choose preset and click on save then tmepalte c…"
type textarea "x"
type textarea "ok, now in email template, when choose preset and click on save then tmepalte c…"
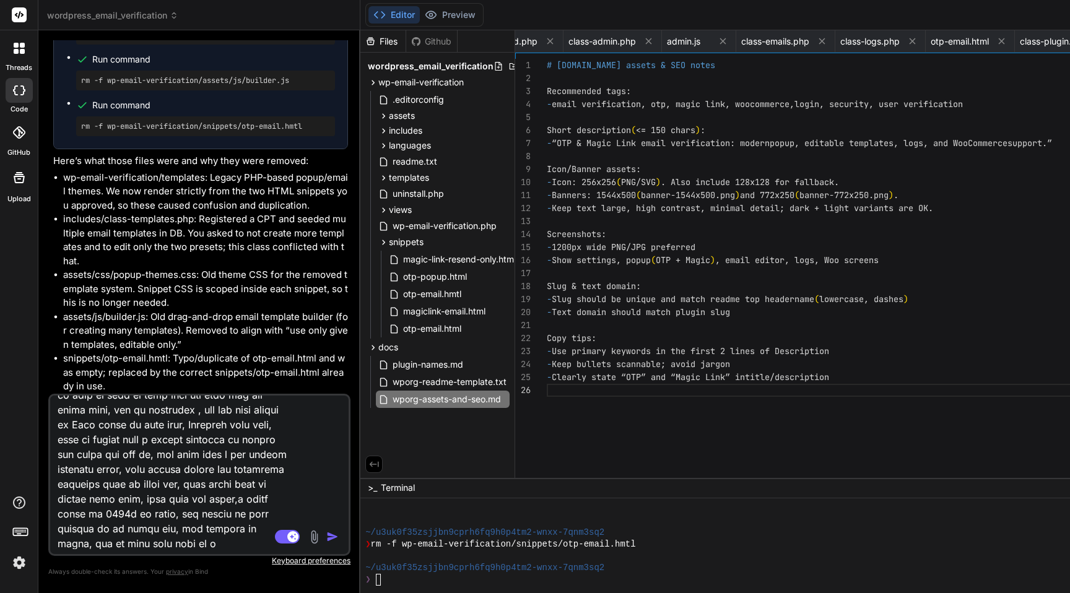
type textarea "x"
type textarea "ok, now in email template, when choose preset and click on save then tmepalte c…"
type textarea "x"
type textarea "ok, now in email template, when choose preset and click on save then tmepalte c…"
type textarea "x"
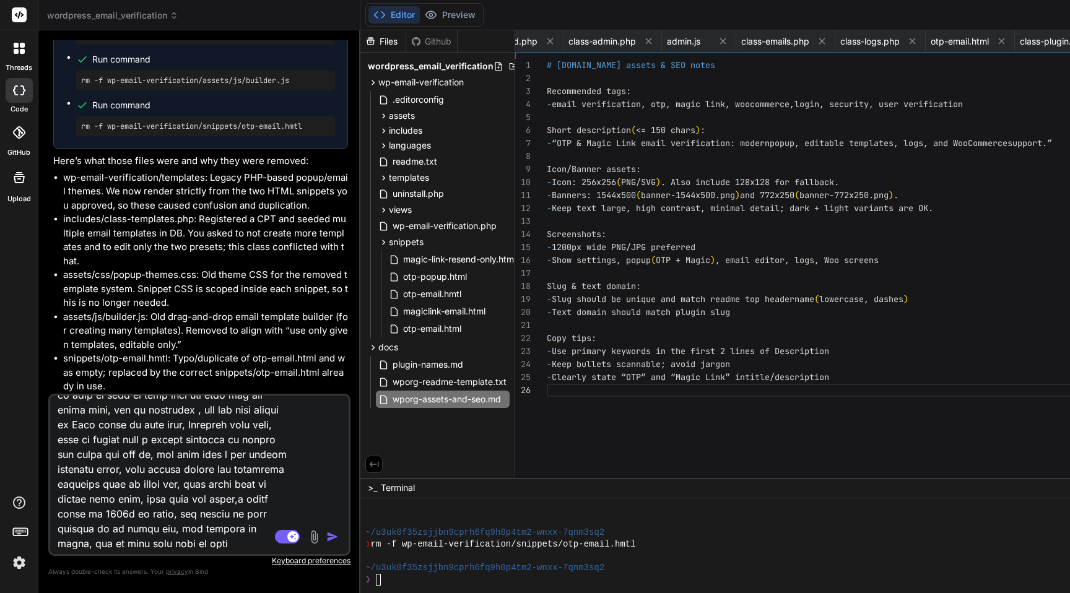
type textarea "ok, now in email template, when choose preset and click on save then tmepalte c…"
type textarea "x"
type textarea "ok, now in email template, when choose preset and click on save then tmepalte c…"
type textarea "x"
type textarea "ok, now in email template, when choose preset and click on save then tmepalte c…"
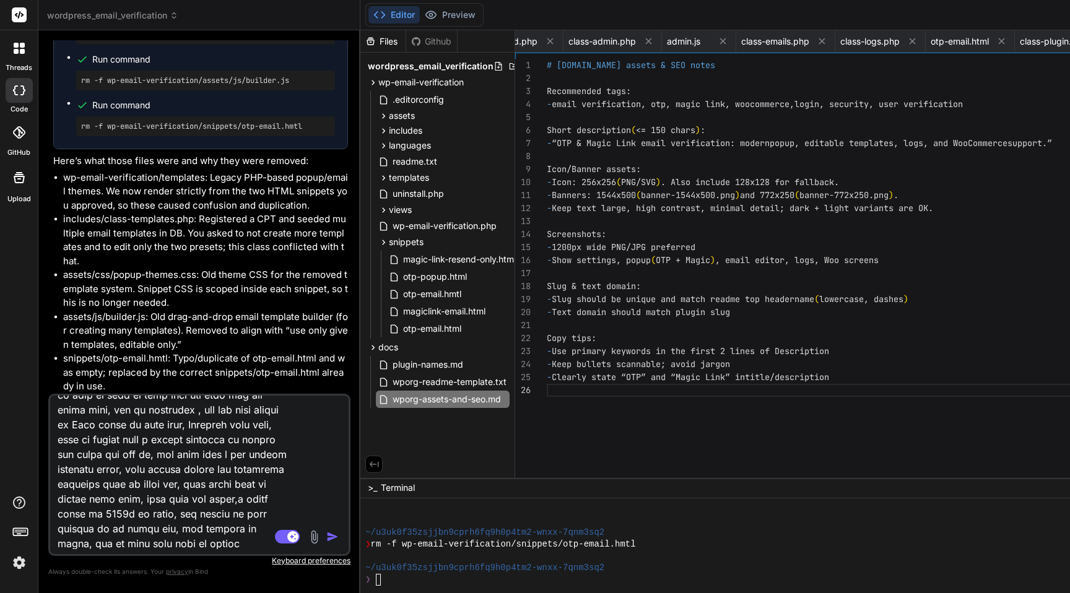
type textarea "x"
type textarea "ok, now in email template, when choose preset and click on save then tmepalte c…"
type textarea "x"
type textarea "ok, now in email template, when choose preset and click on save then tmepalte c…"
type textarea "x"
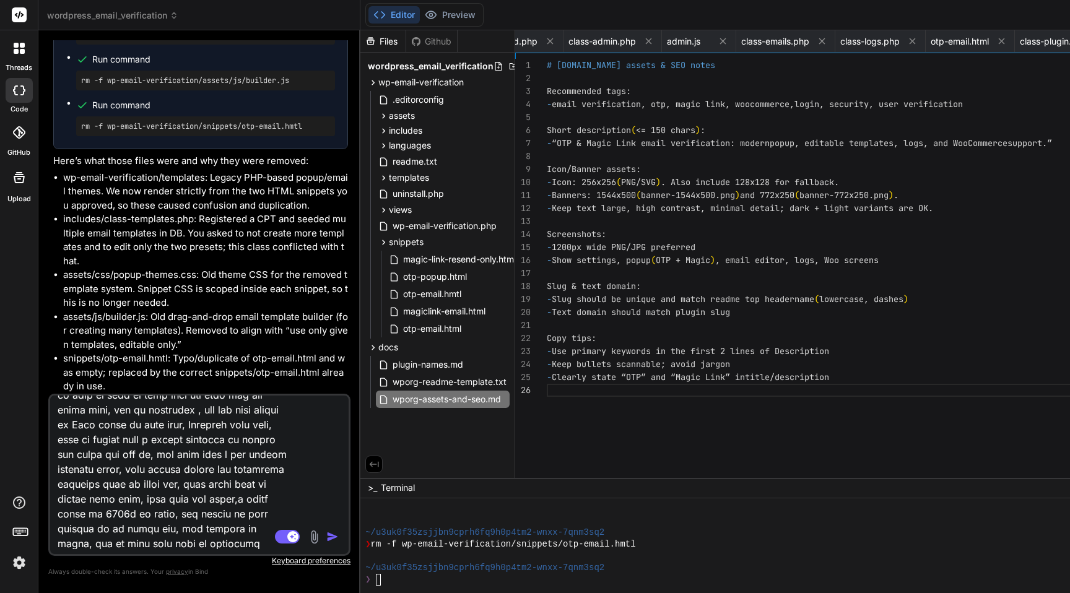
type textarea "ok, now in email template, when choose preset and click on save then tmepalte c…"
type textarea "x"
type textarea "ok, now in email template, when choose preset and click on save then tmepalte c…"
type textarea "x"
type textarea "ok, now in email template, when choose preset and click on save then tmepalte c…"
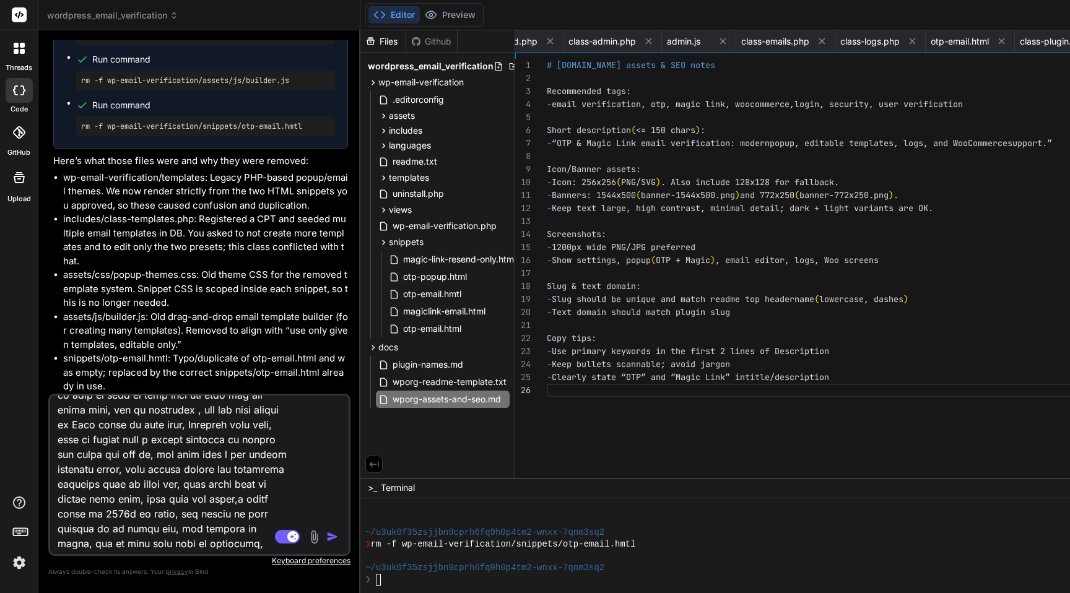
type textarea "x"
type textarea "ok, now in email template, when choose preset and click on save then tmepalte c…"
type textarea "x"
type textarea "ok, now in email template, when choose preset and click on save then tmepalte c…"
type textarea "x"
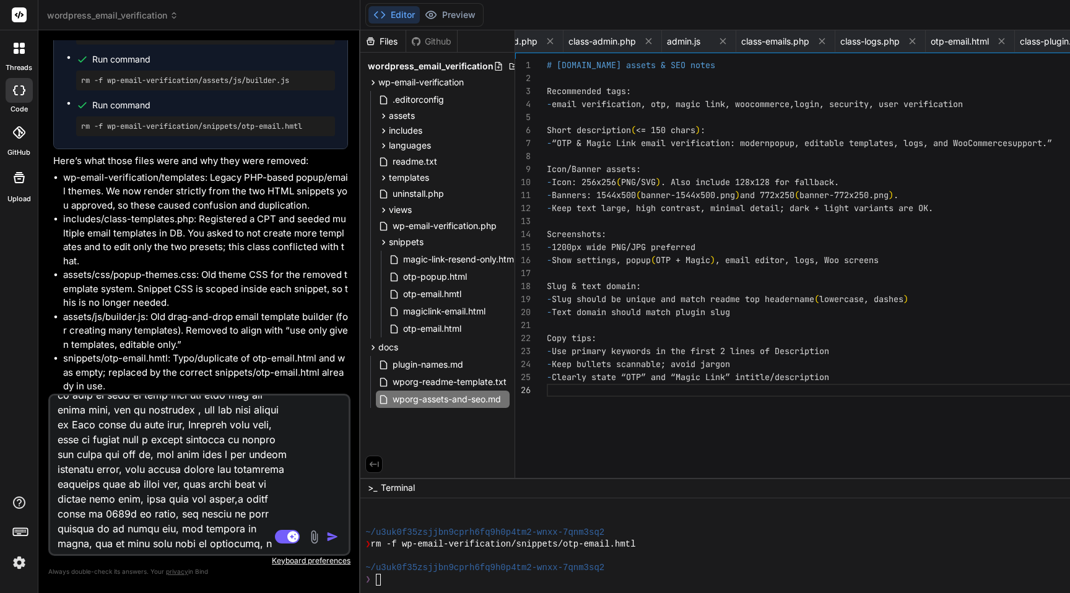
type textarea "ok, now in email template, when choose preset and click on save then tmepalte c…"
type textarea "x"
type textarea "ok, now in email template, when choose preset and click on save then tmepalte c…"
type textarea "x"
type textarea "ok, now in email template, when choose preset and click on save then tmepalte c…"
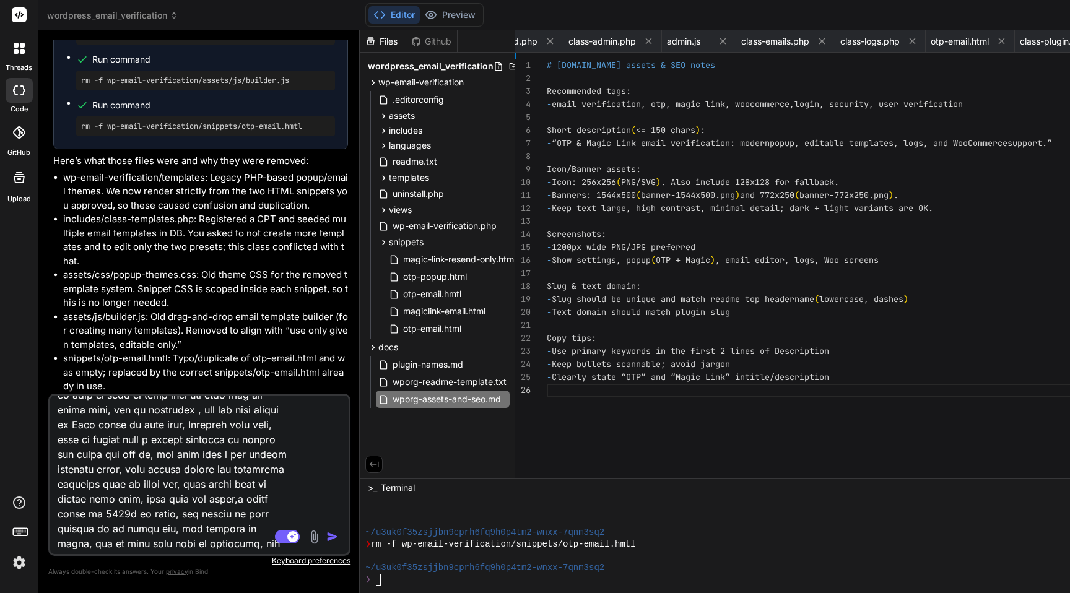
type textarea "x"
type textarea "ok, now in email template, when choose preset and click on save then tmepalte c…"
type textarea "x"
type textarea "ok, now in email template, when choose preset and click on save then tmepalte c…"
type textarea "x"
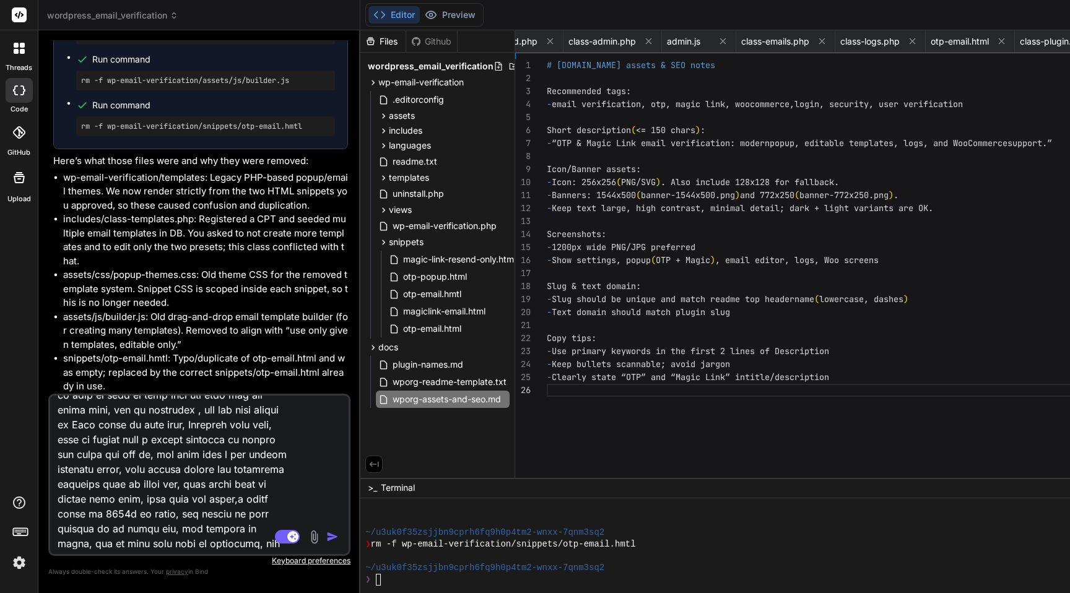
type textarea "ok, now in email template, when choose preset and click on save then tmepalte c…"
type textarea "x"
type textarea "ok, now in email template, when choose preset and click on save then tmepalte c…"
type textarea "x"
type textarea "ok, now in email template, when choose preset and click on save then tmepalte c…"
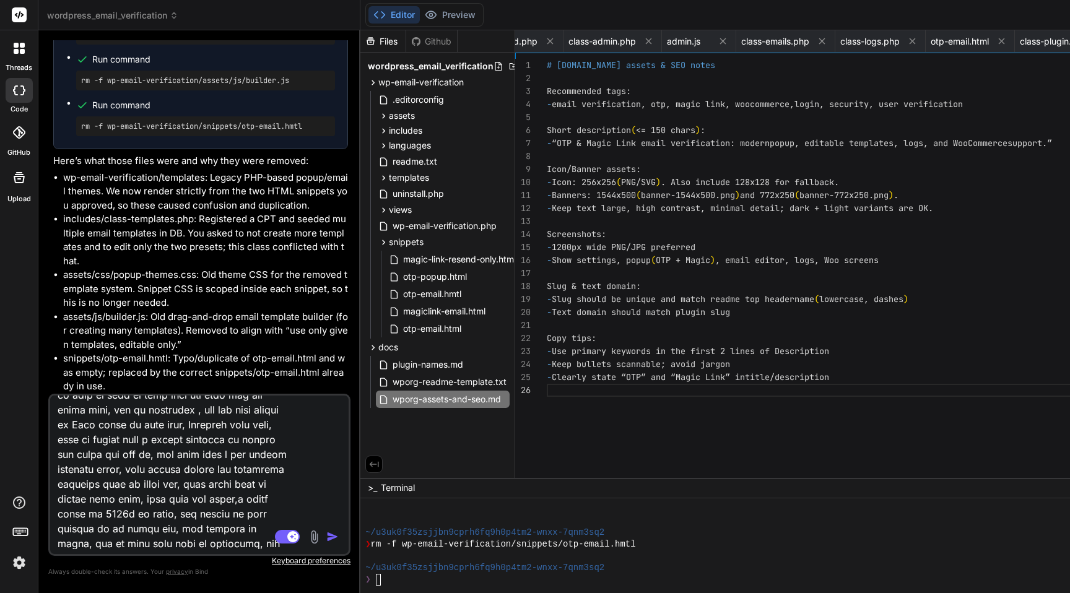
type textarea "x"
type textarea "ok, now in email template, when choose preset and click on save then tmepalte c…"
type textarea "x"
type textarea "ok, now in email template, when choose preset and click on save then tmepalte c…"
type textarea "x"
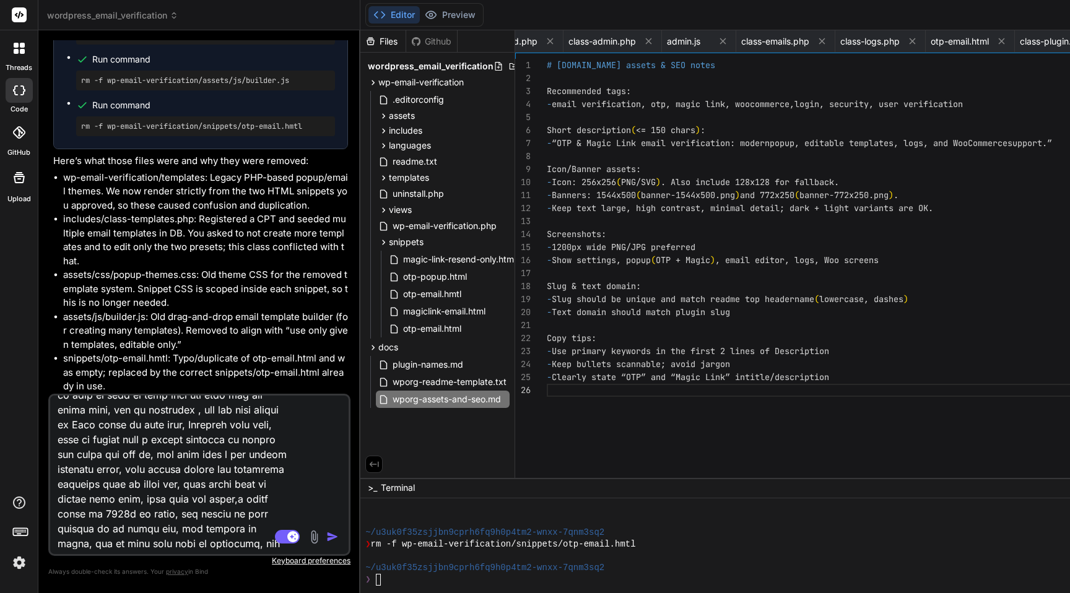
type textarea "ok, now in email template, when choose preset and click on save then tmepalte c…"
type textarea "x"
type textarea "ok, now in email template, when choose preset and click on save then tmepalte c…"
type textarea "x"
type textarea "ok, now in email template, when choose preset and click on save then tmepalte c…"
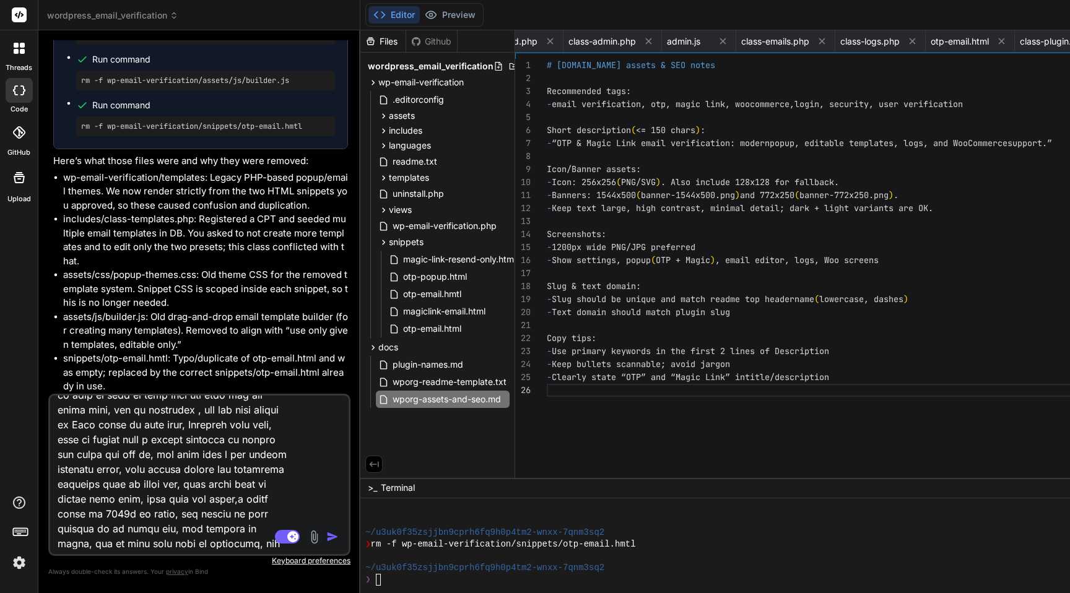
type textarea "x"
type textarea "ok, now in email template, when choose preset and click on save then tmepalte c…"
type textarea "x"
type textarea "ok, now in email template, when choose preset and click on save then tmepalte c…"
type textarea "x"
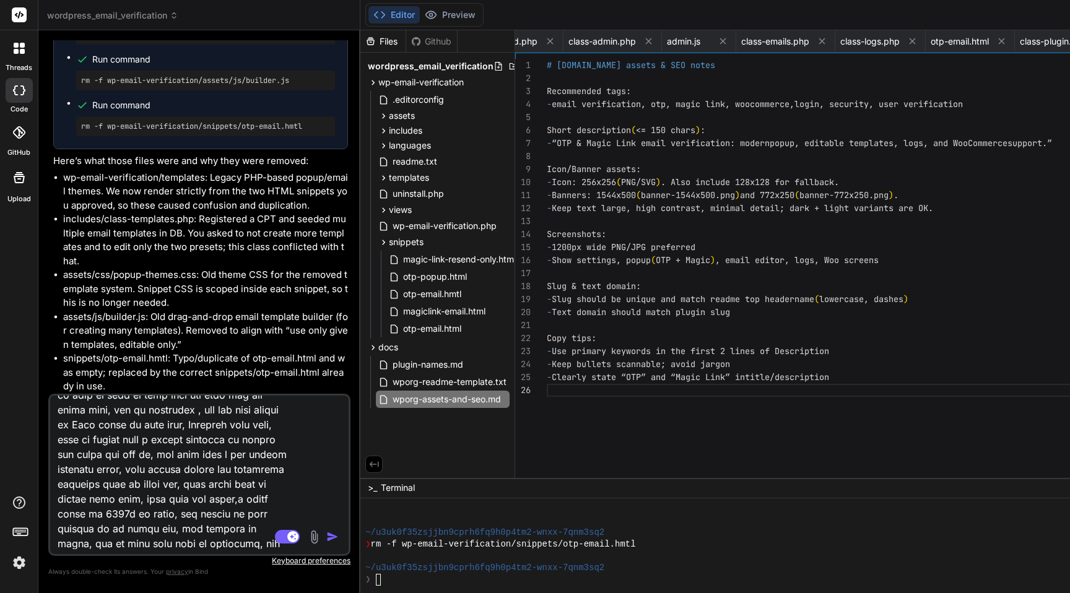
type textarea "ok, now in email template, when choose preset and click on save then tmepalte c…"
type textarea "x"
type textarea "ok, now in email template, when choose preset and click on save then tmepalte c…"
type textarea "x"
type textarea "ok, now in email template, when choose preset and click on save then tmepalte c…"
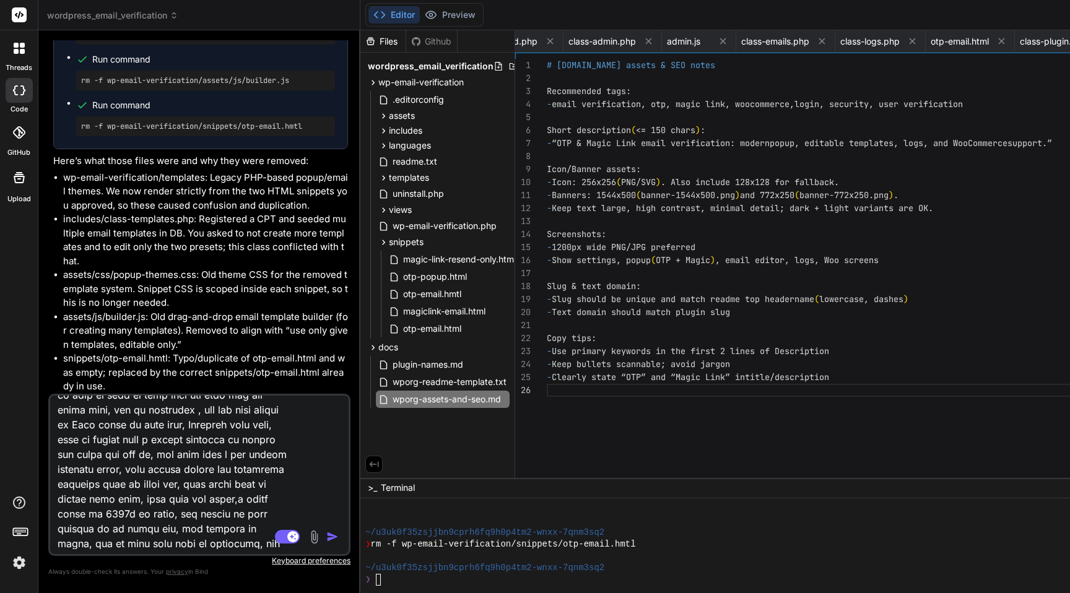
type textarea "x"
type textarea "ok, now in email template, when choose preset and click on save then tmepalte c…"
type textarea "x"
type textarea "ok, now in email template, when choose preset and click on save then tmepalte c…"
type textarea "x"
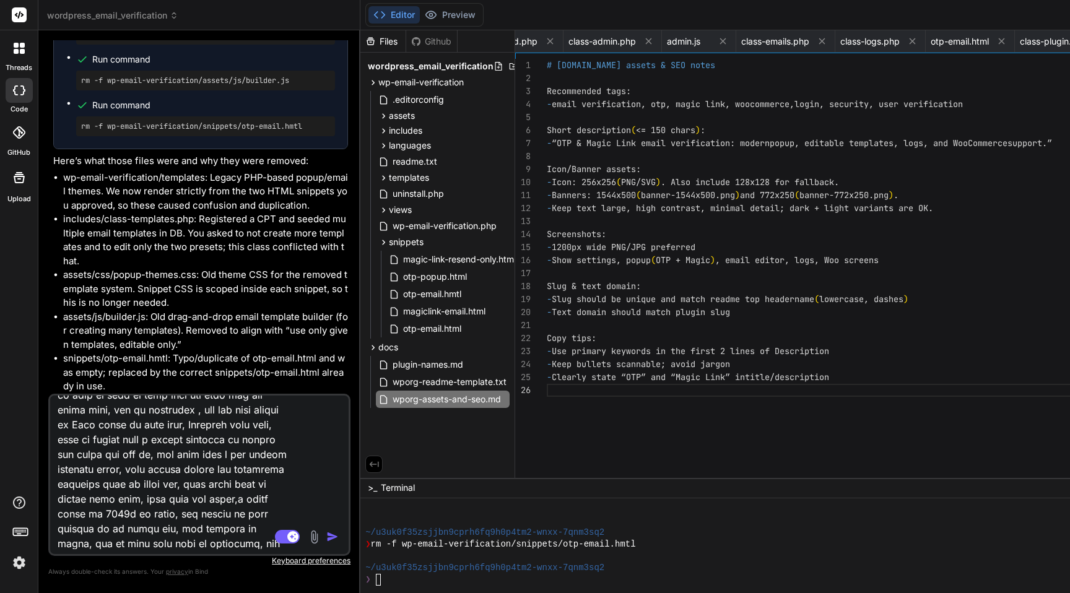
type textarea "ok, now in email template, when choose preset and click on save then tmepalte c…"
type textarea "x"
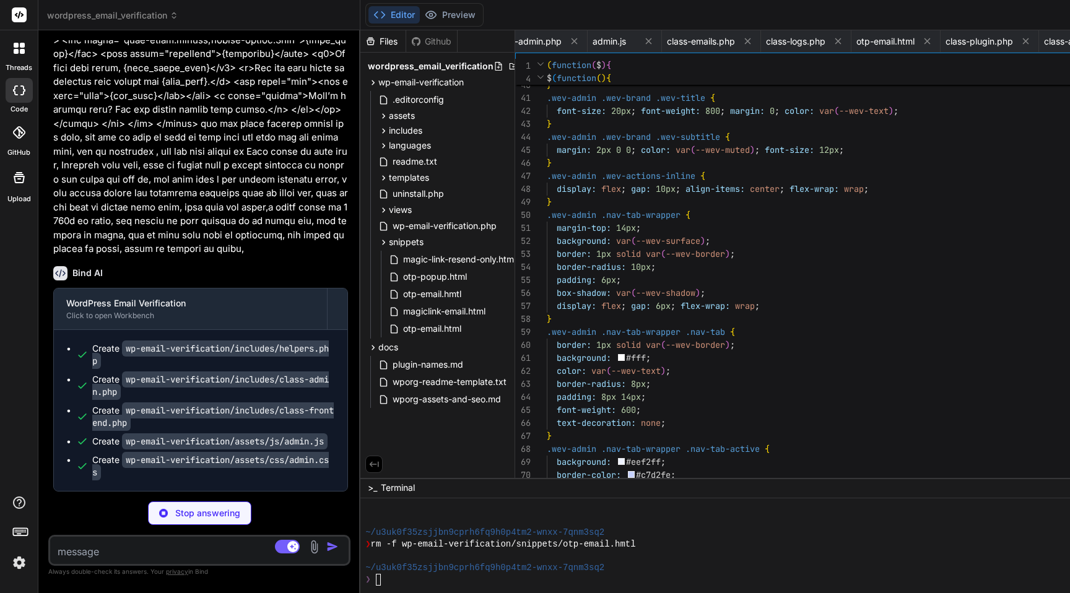
scroll to position [17748, 0]
